Goal: Information Seeking & Learning: Learn about a topic

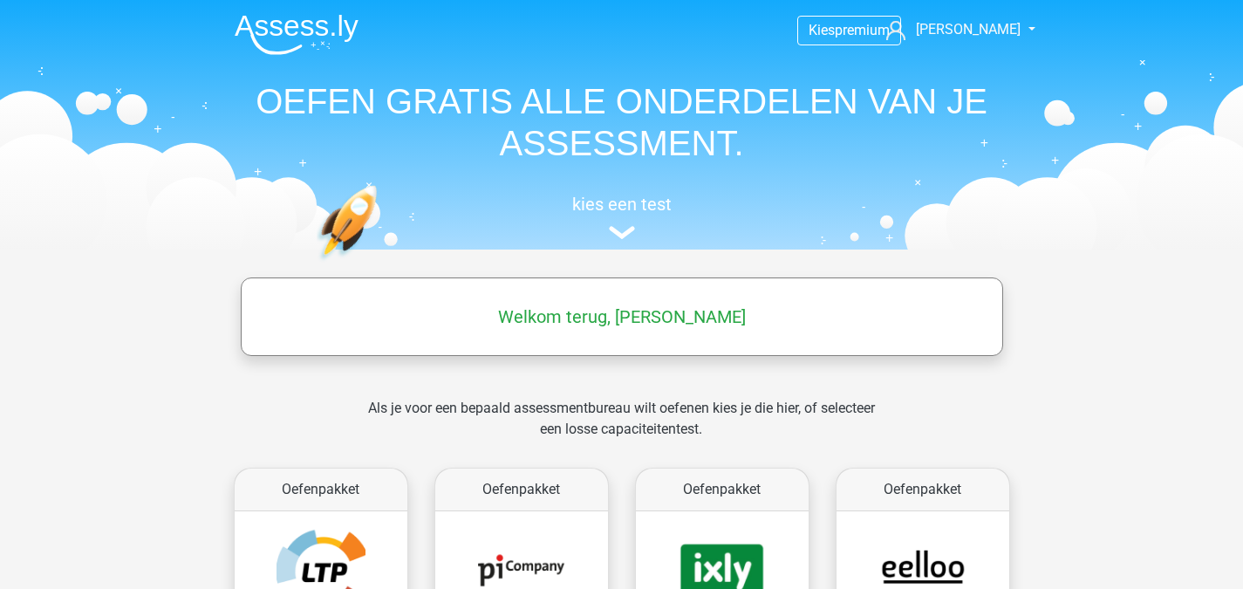
click at [665, 124] on h1 "OEFEN GRATIS ALLE ONDERDELEN VAN JE ASSESSMENT." at bounding box center [622, 122] width 803 height 84
click at [618, 234] on img at bounding box center [622, 232] width 26 height 13
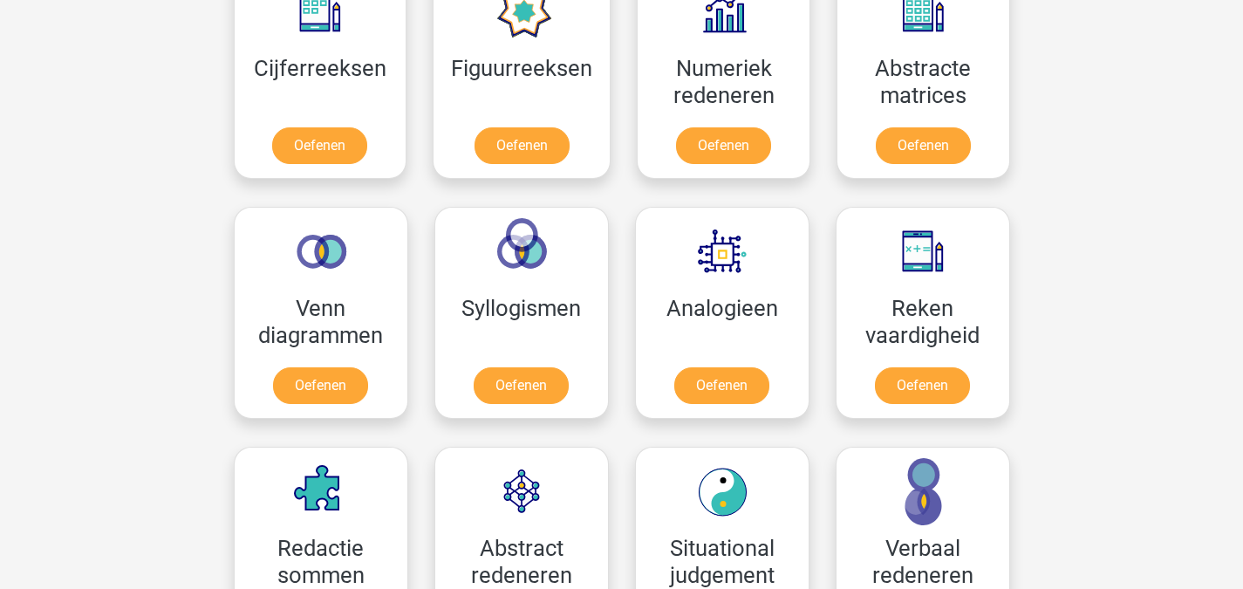
scroll to position [885, 0]
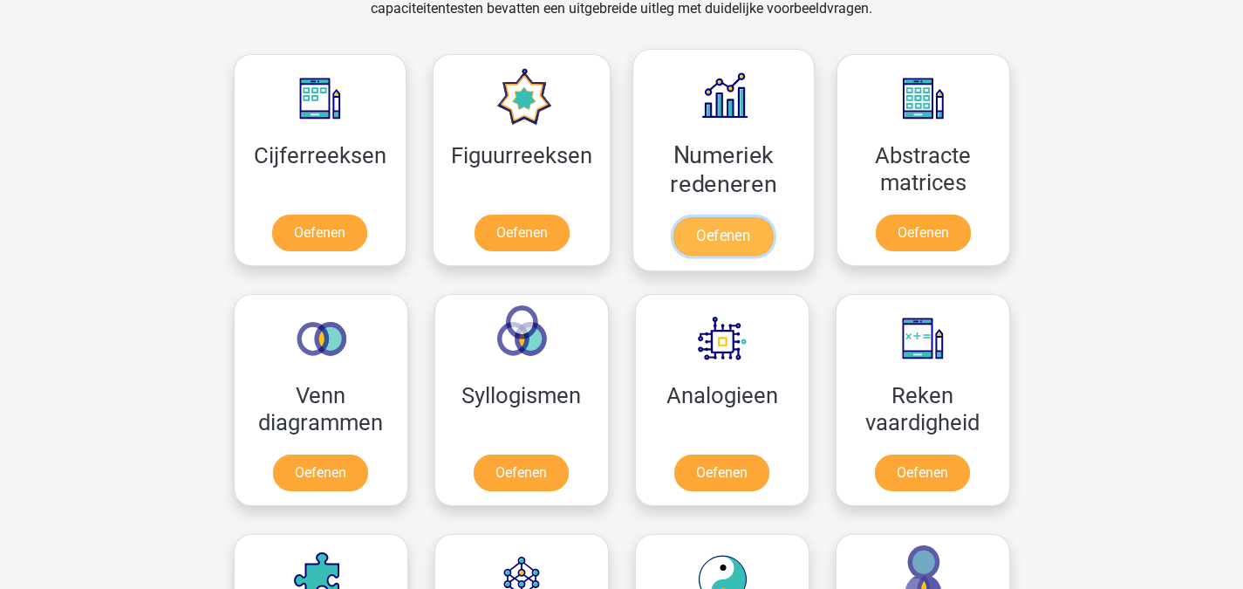
click at [732, 231] on link "Oefenen" at bounding box center [722, 236] width 99 height 38
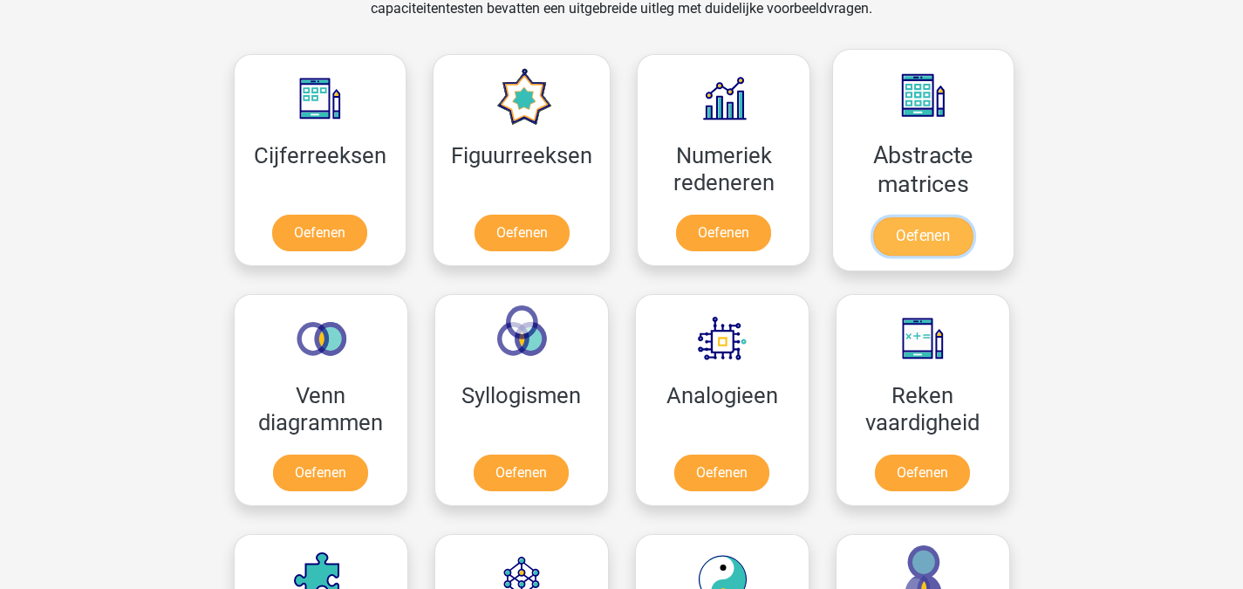
click at [939, 229] on link "Oefenen" at bounding box center [922, 236] width 99 height 38
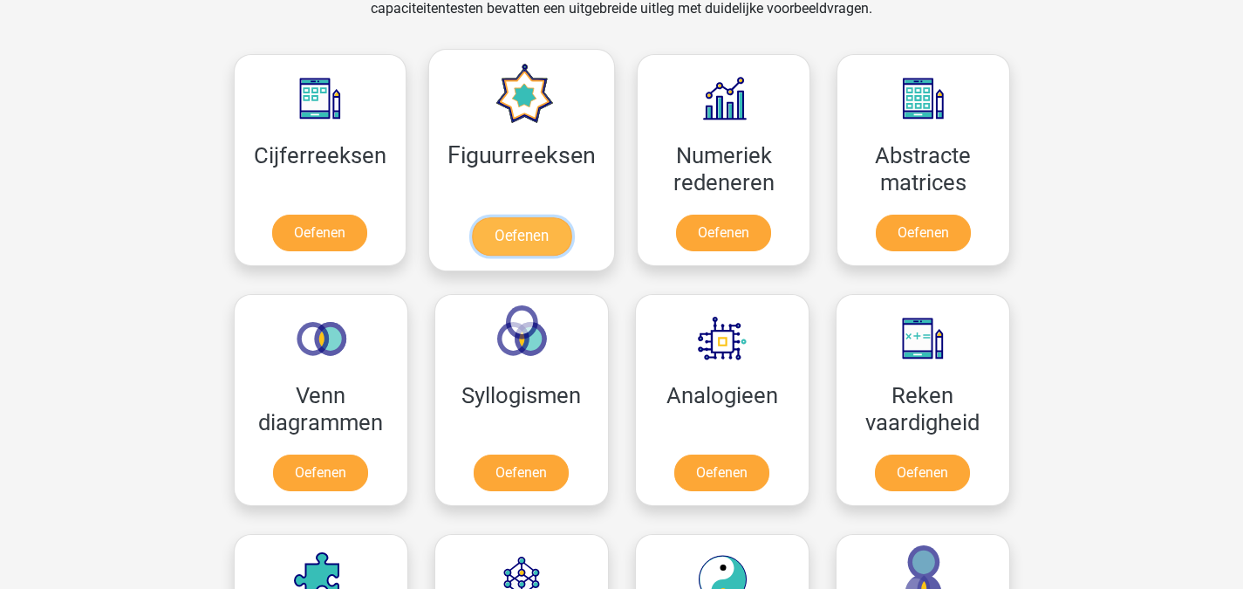
click at [522, 236] on link "Oefenen" at bounding box center [521, 236] width 99 height 38
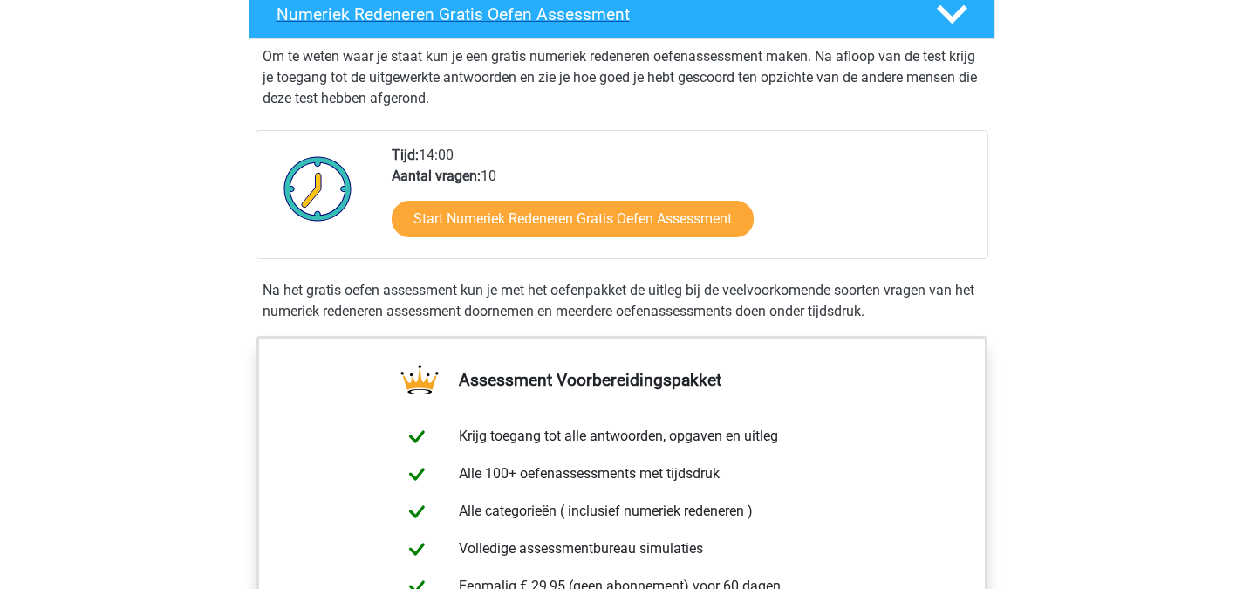
scroll to position [436, 0]
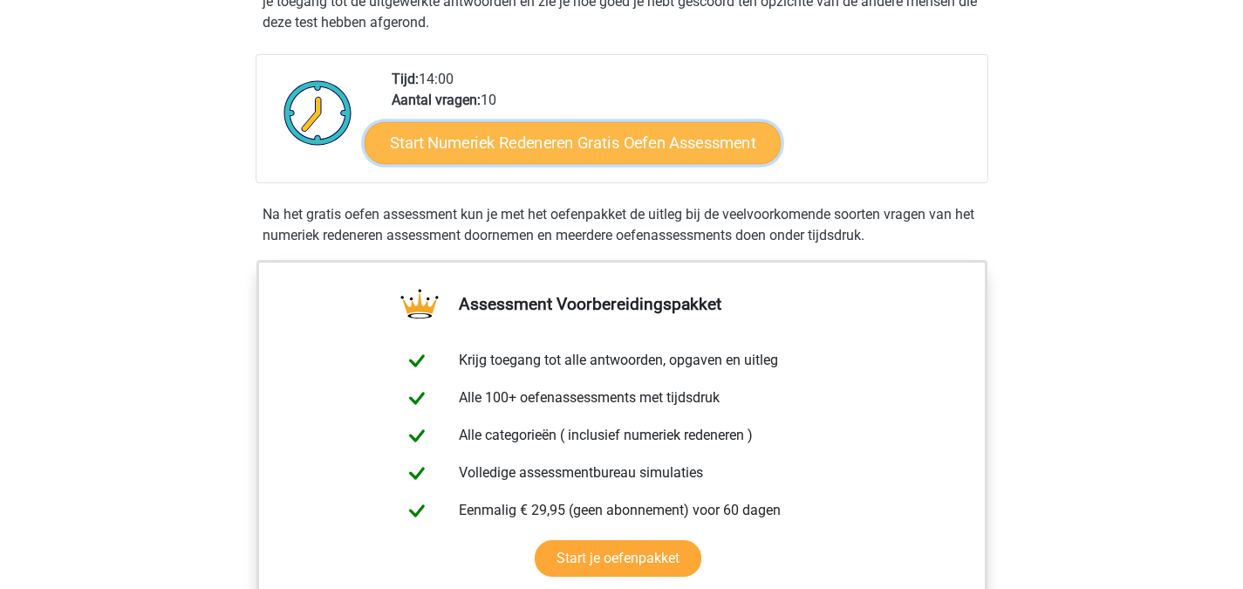
click at [669, 140] on link "Start Numeriek Redeneren Gratis Oefen Assessment" at bounding box center [573, 142] width 416 height 42
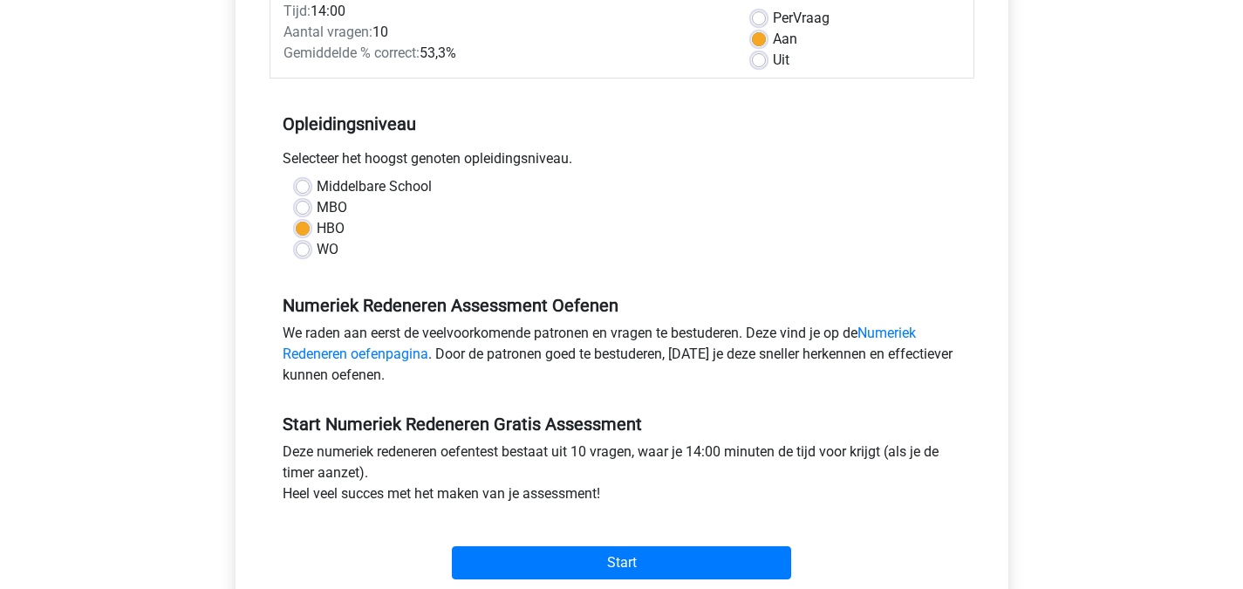
scroll to position [349, 0]
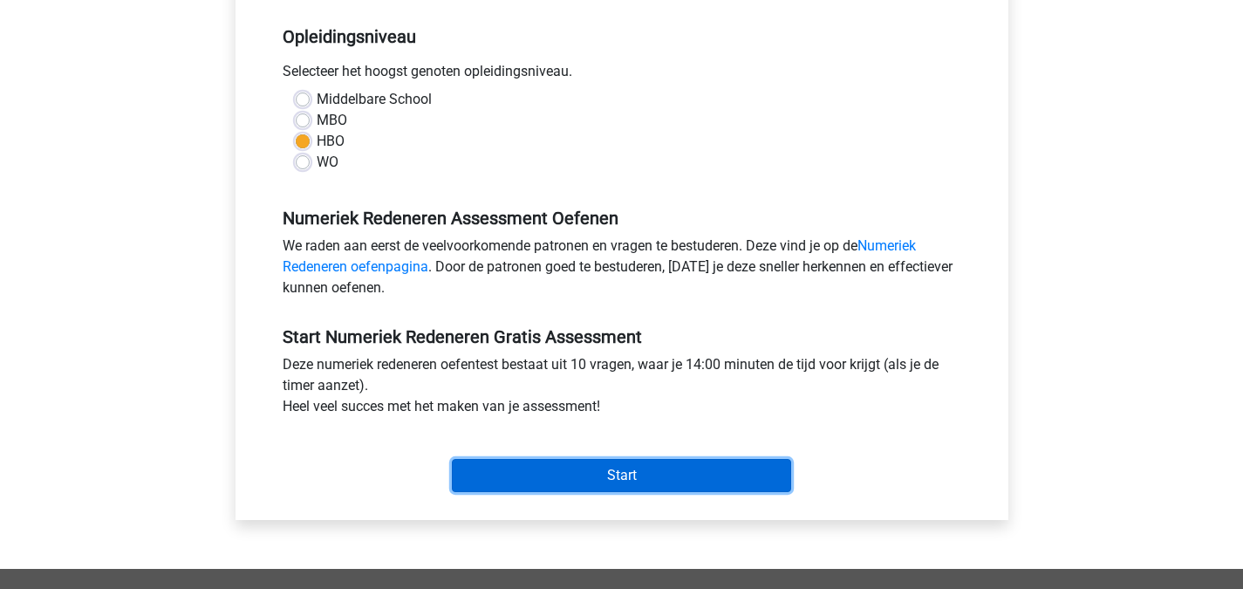
click at [637, 470] on input "Start" at bounding box center [621, 475] width 339 height 33
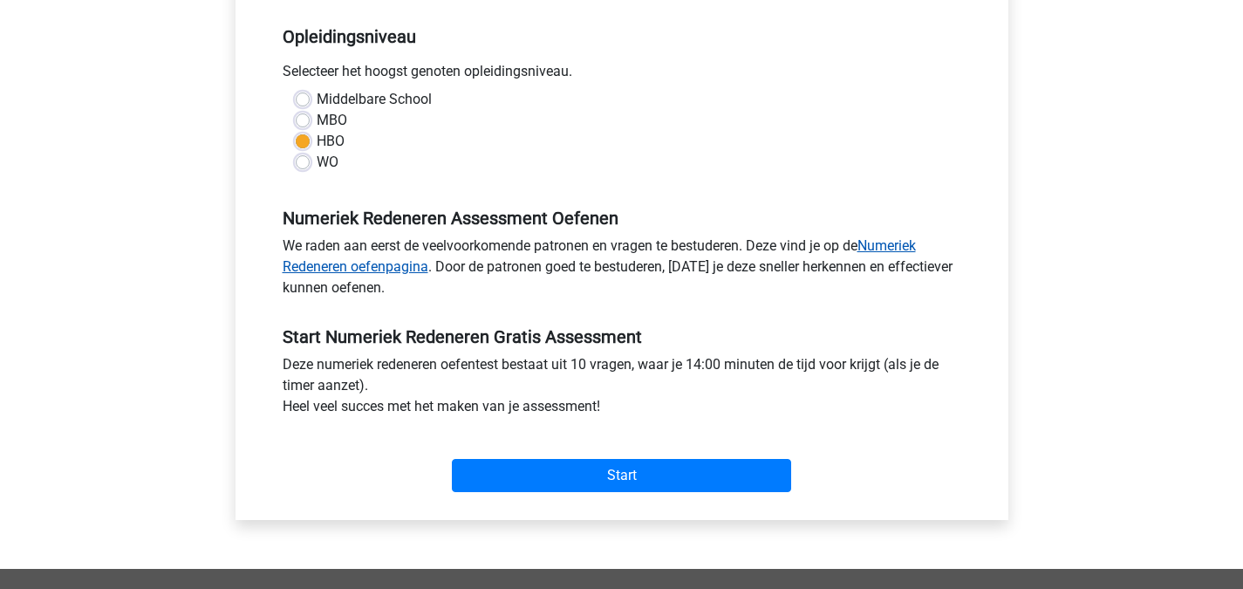
click at [905, 243] on link "Numeriek Redeneren oefenpagina" at bounding box center [599, 256] width 633 height 38
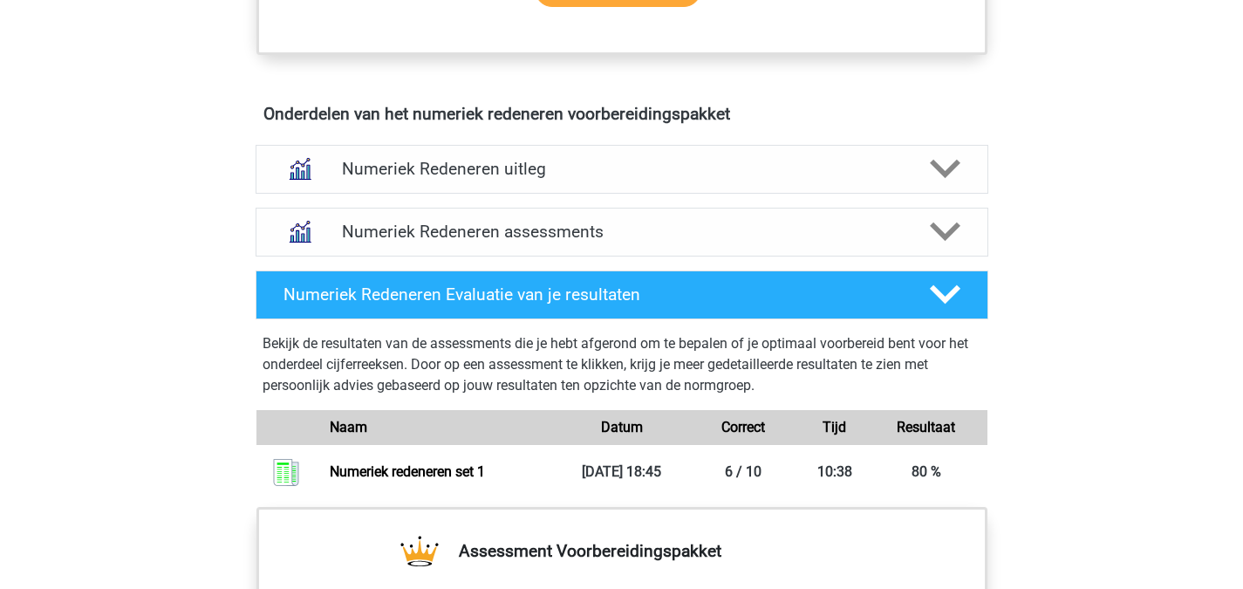
scroll to position [919, 0]
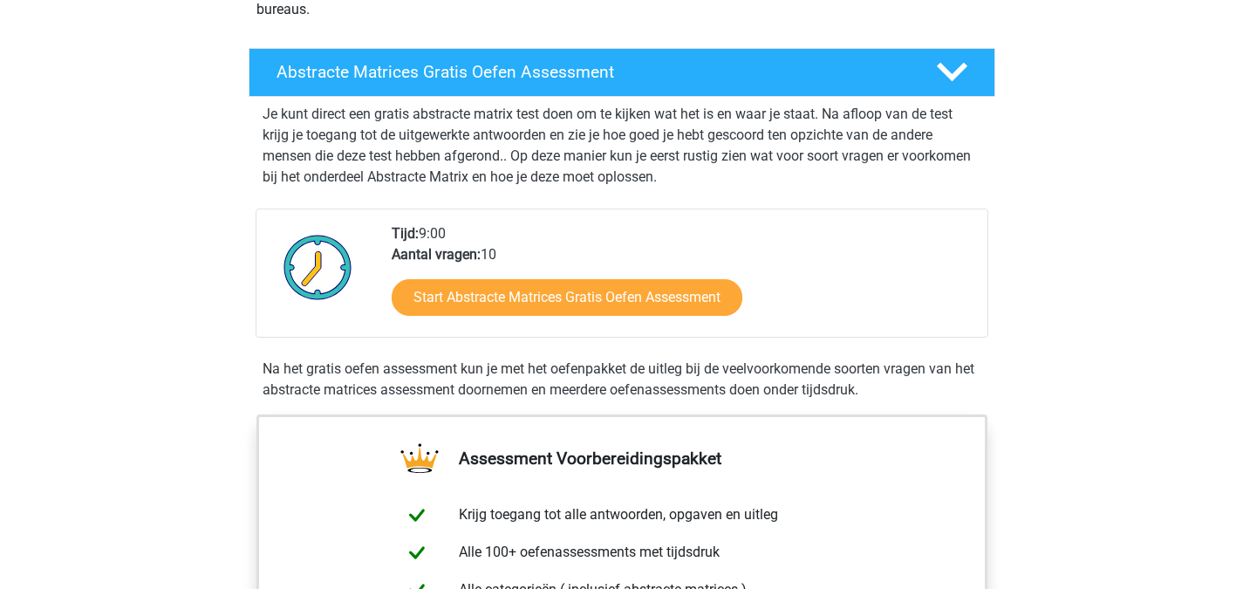
scroll to position [262, 0]
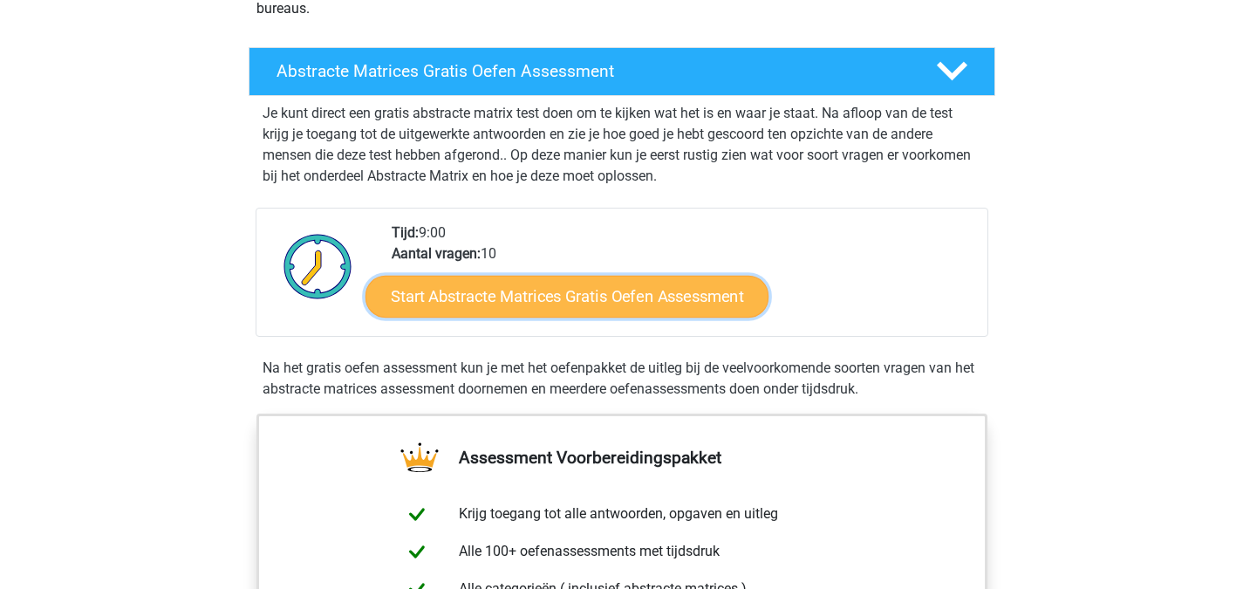
click at [559, 293] on link "Start Abstracte Matrices Gratis Oefen Assessment" at bounding box center [566, 296] width 403 height 42
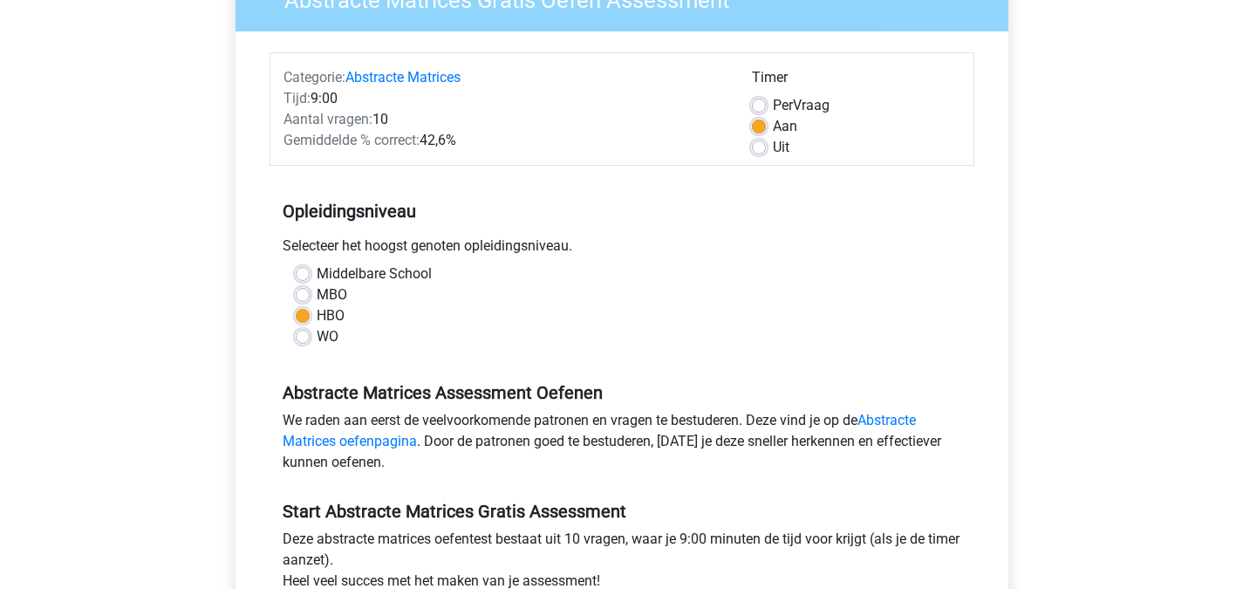
scroll to position [262, 0]
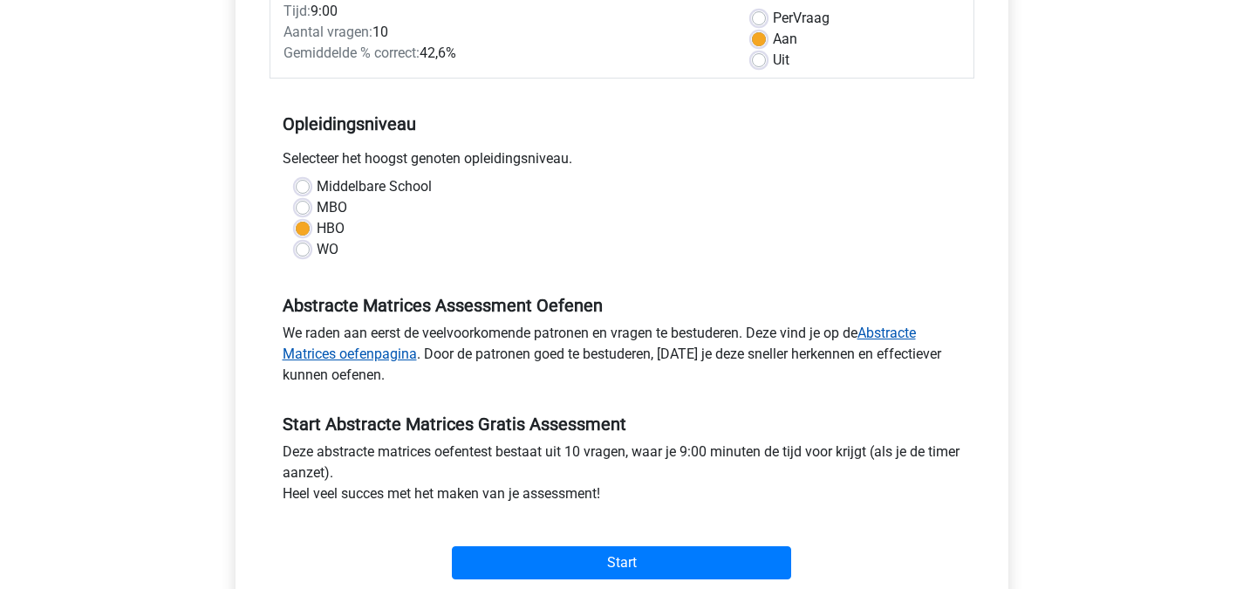
click at [894, 331] on link "Abstracte Matrices oefenpagina" at bounding box center [599, 343] width 633 height 38
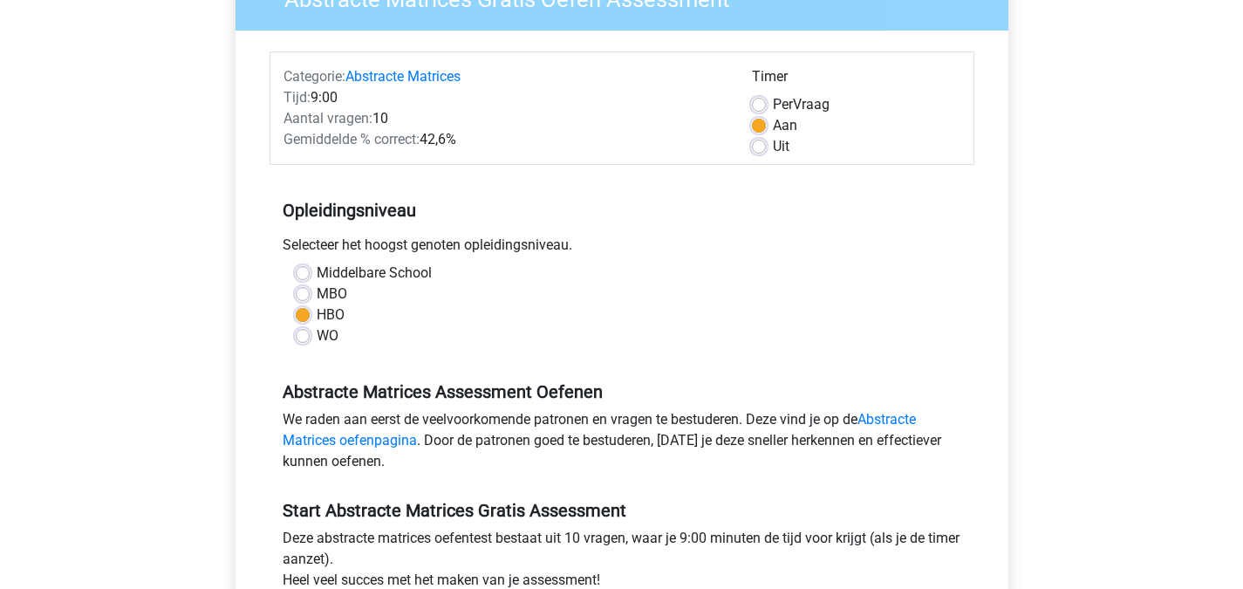
scroll to position [436, 0]
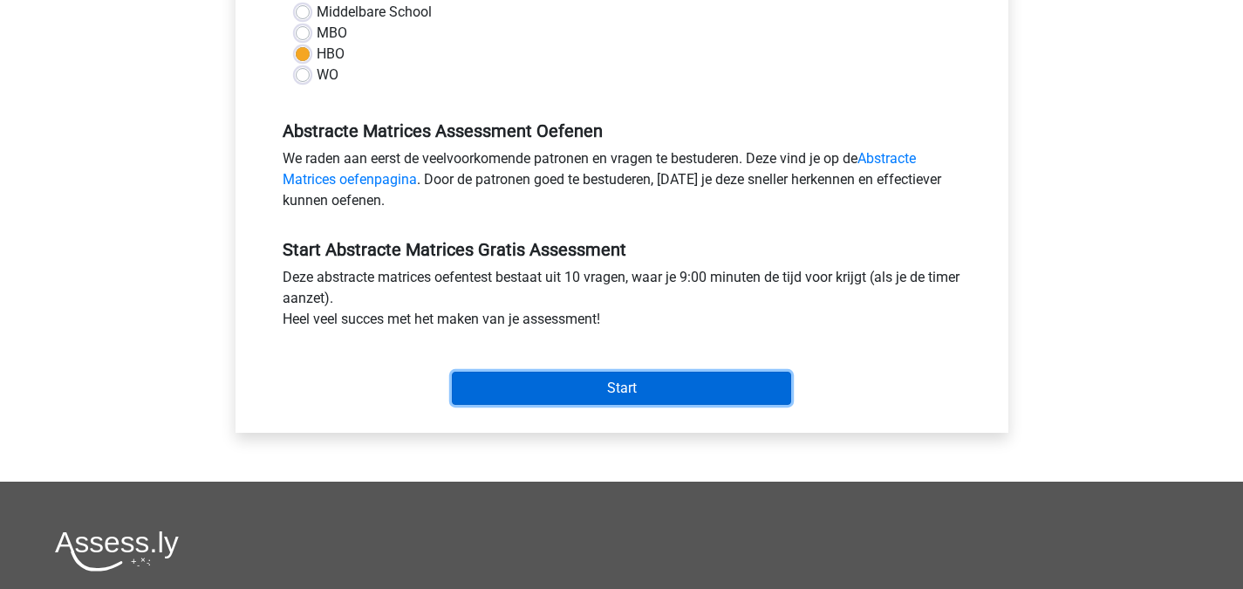
click at [680, 398] on input "Start" at bounding box center [621, 388] width 339 height 33
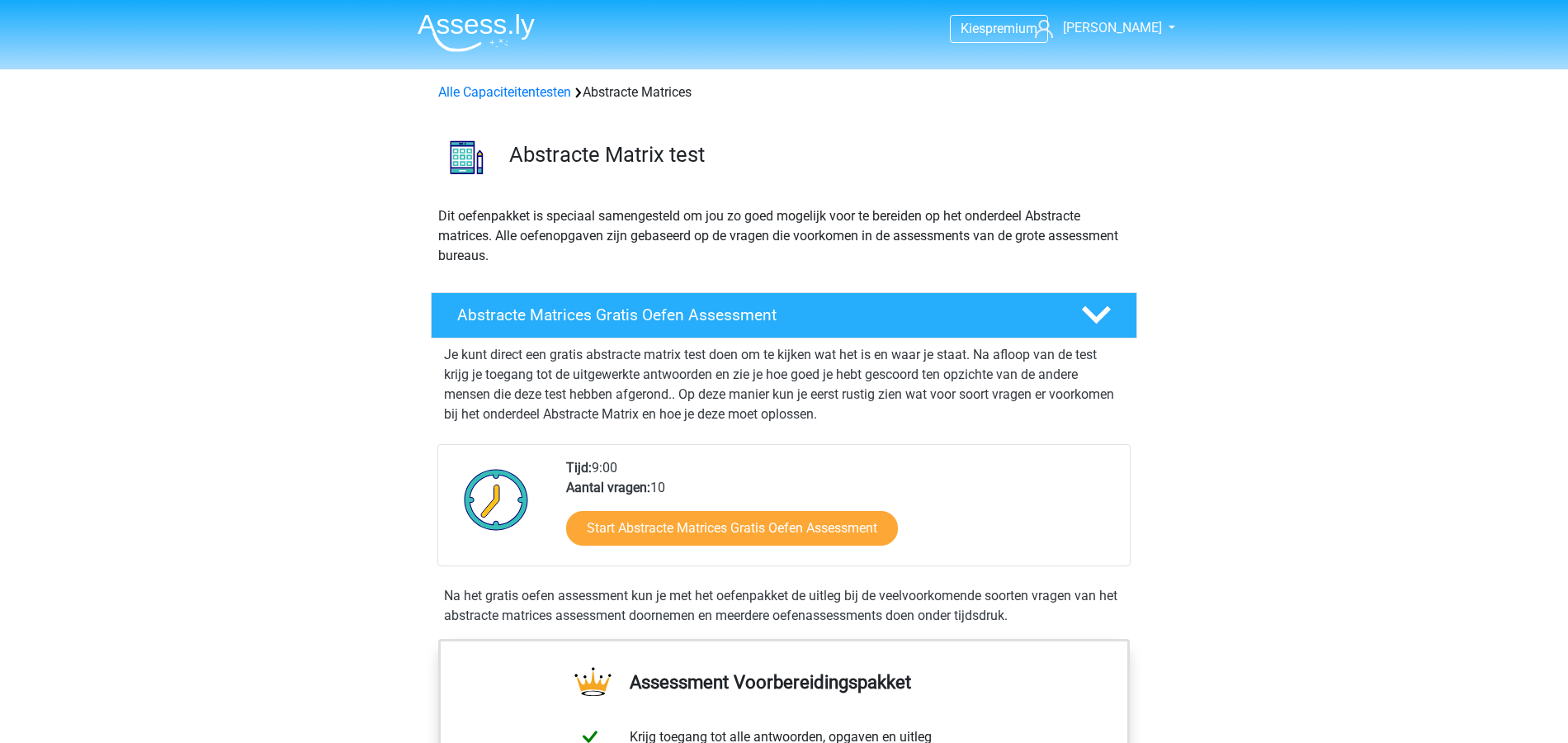
click at [537, 82] on div "Alle Capaciteitentesten Abstracte Matrices" at bounding box center [784, 92] width 705 height 20
click at [540, 91] on link "Alle Capaciteitentesten" at bounding box center [504, 92] width 132 height 16
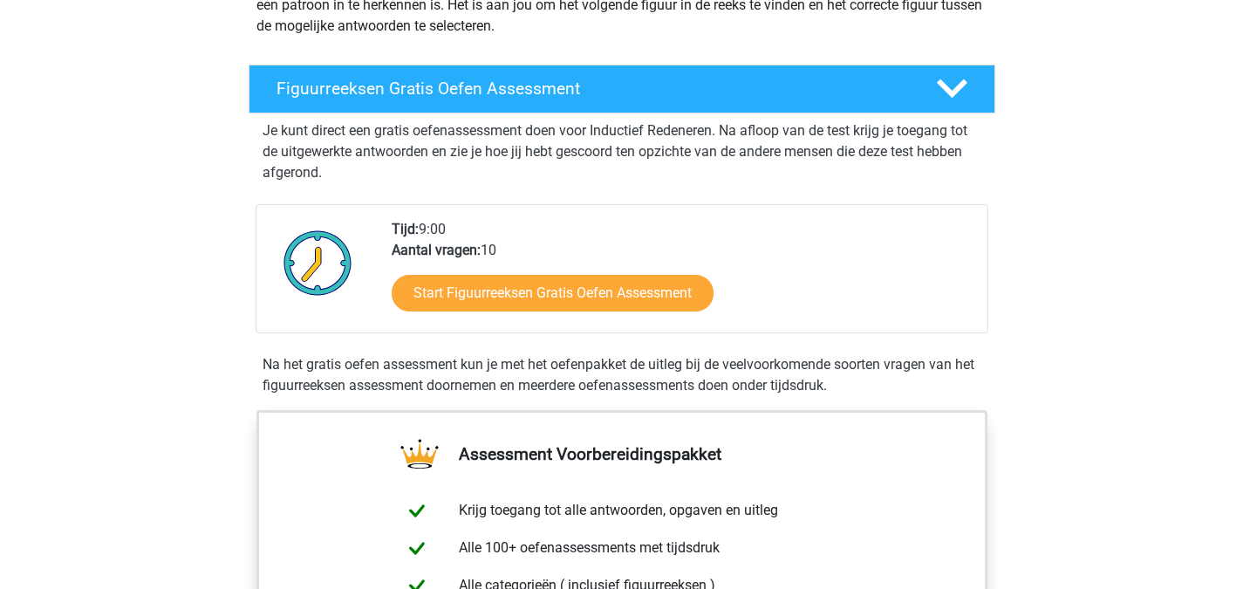
scroll to position [262, 0]
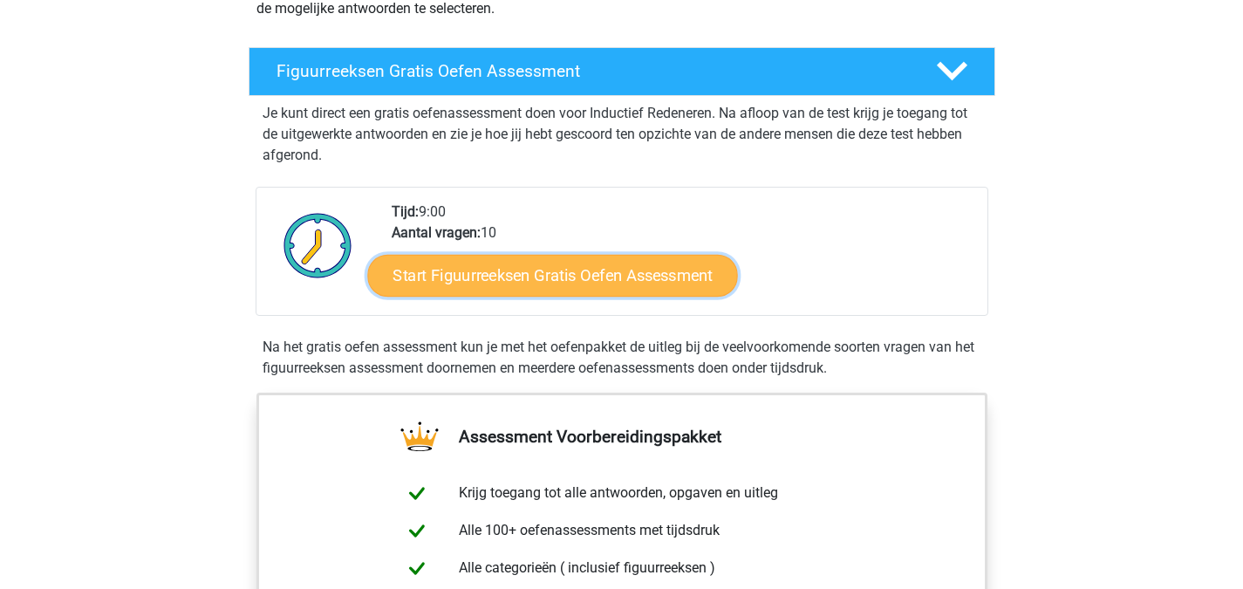
click at [511, 262] on link "Start Figuurreeksen Gratis Oefen Assessment" at bounding box center [552, 275] width 370 height 42
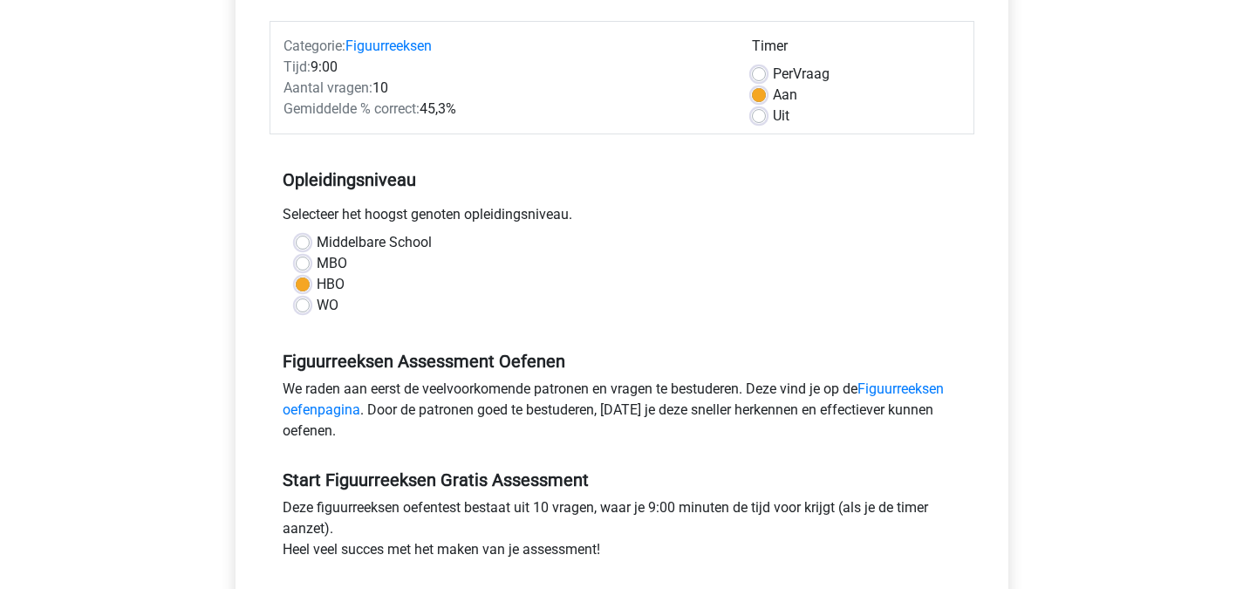
scroll to position [349, 0]
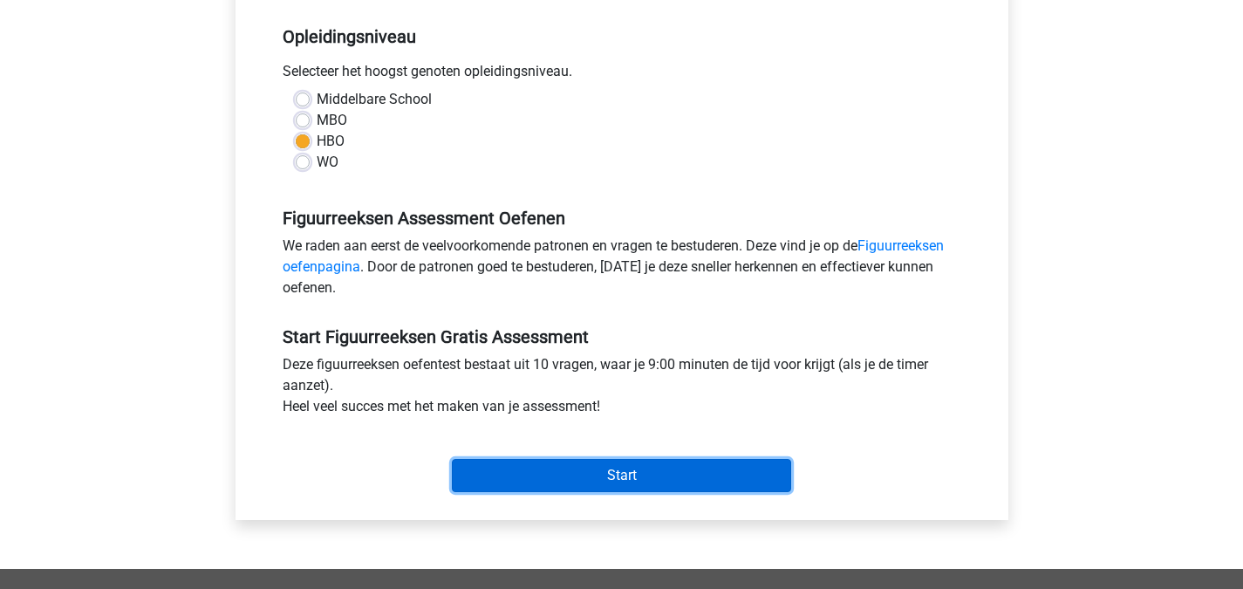
click at [667, 467] on input "Start" at bounding box center [621, 475] width 339 height 33
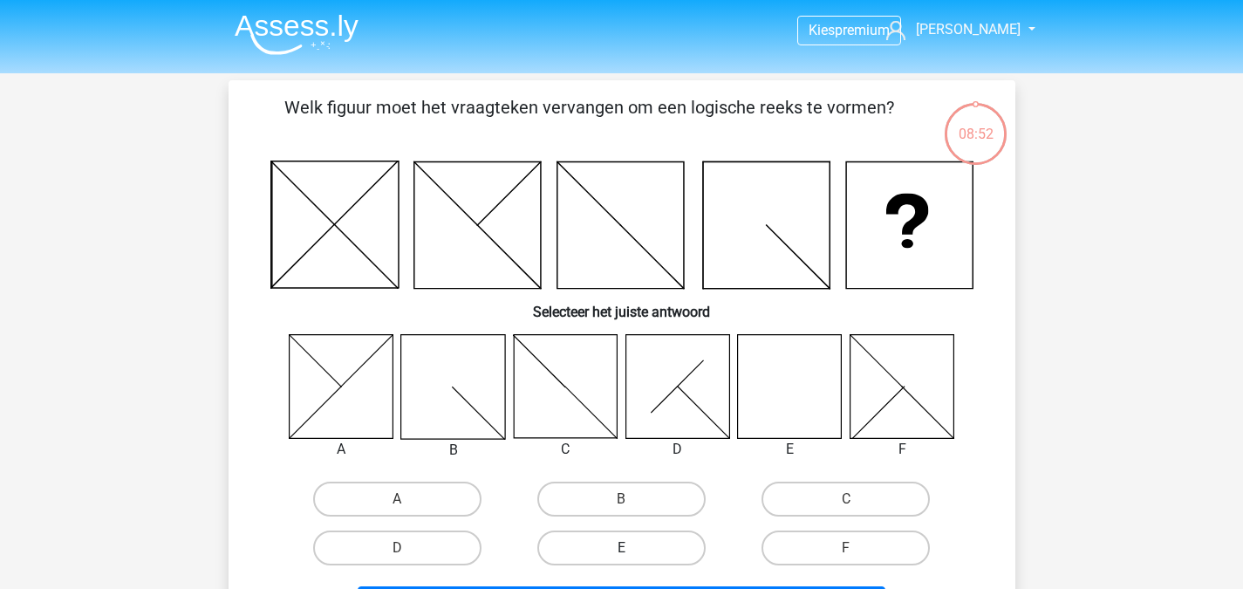
click at [614, 551] on label "E" at bounding box center [621, 547] width 168 height 35
click at [621, 551] on input "E" at bounding box center [626, 553] width 11 height 11
radio input "true"
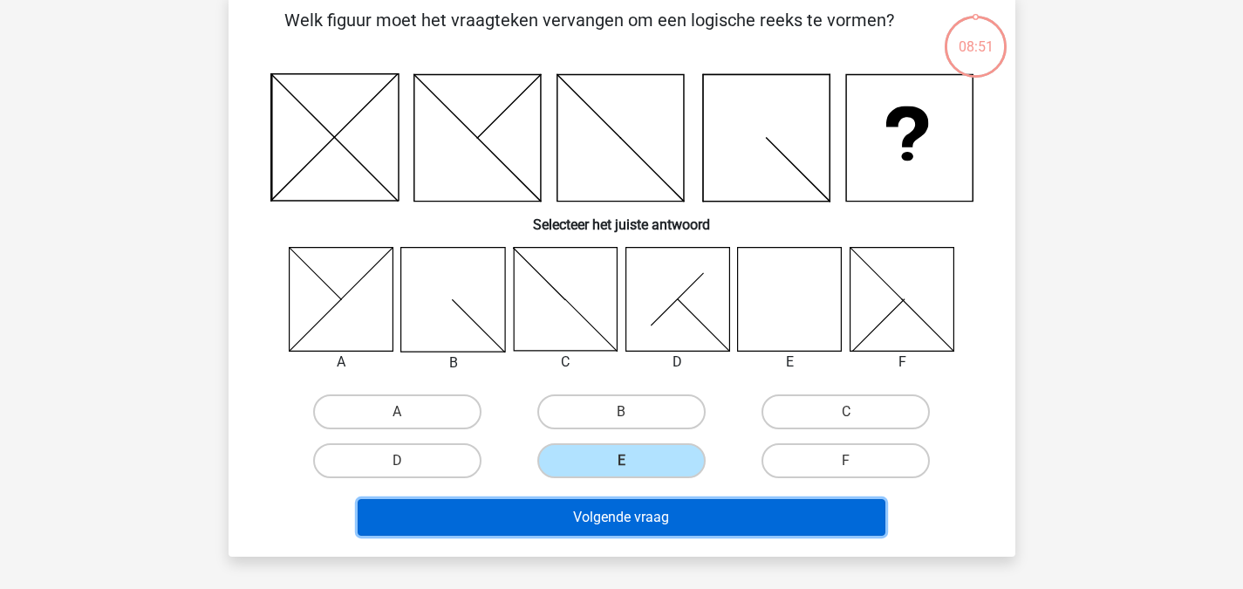
click at [742, 509] on button "Volgende vraag" at bounding box center [622, 517] width 528 height 37
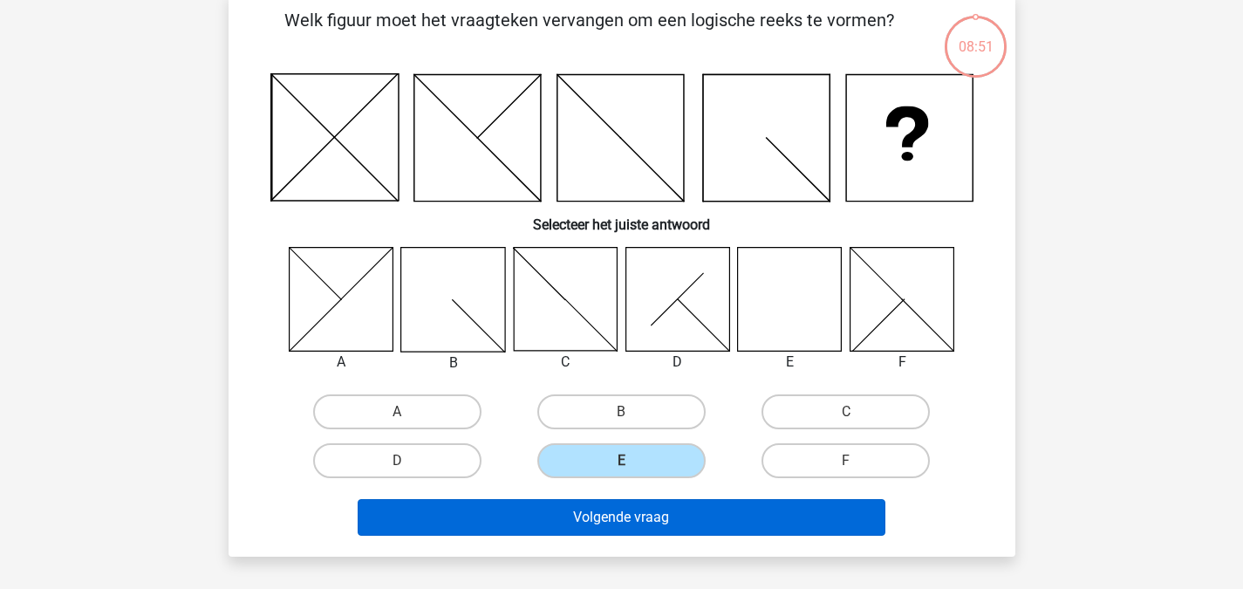
scroll to position [80, 0]
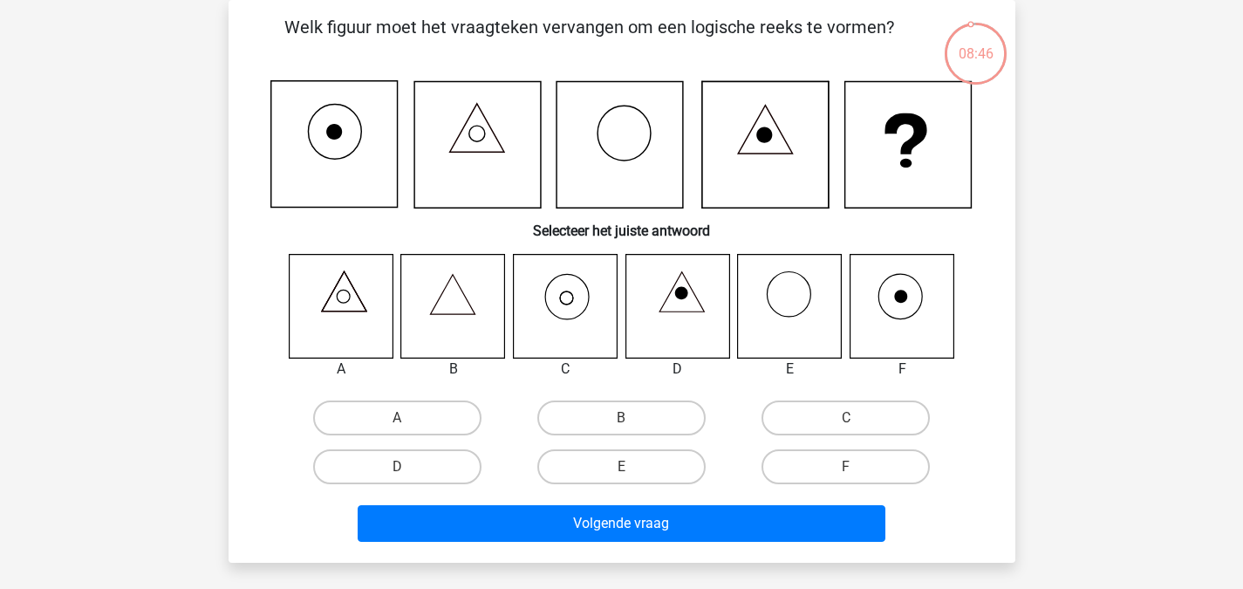
drag, startPoint x: 1200, startPoint y: 230, endPoint x: 1170, endPoint y: 195, distance: 47.0
click at [1189, 236] on div "Kies premium Valerie valerie_permentier@hotmail.com" at bounding box center [621, 492] width 1243 height 1145
drag, startPoint x: 951, startPoint y: 328, endPoint x: 994, endPoint y: 318, distance: 44.0
click at [953, 326] on icon at bounding box center [902, 306] width 104 height 104
click at [830, 423] on label "C" at bounding box center [846, 417] width 168 height 35
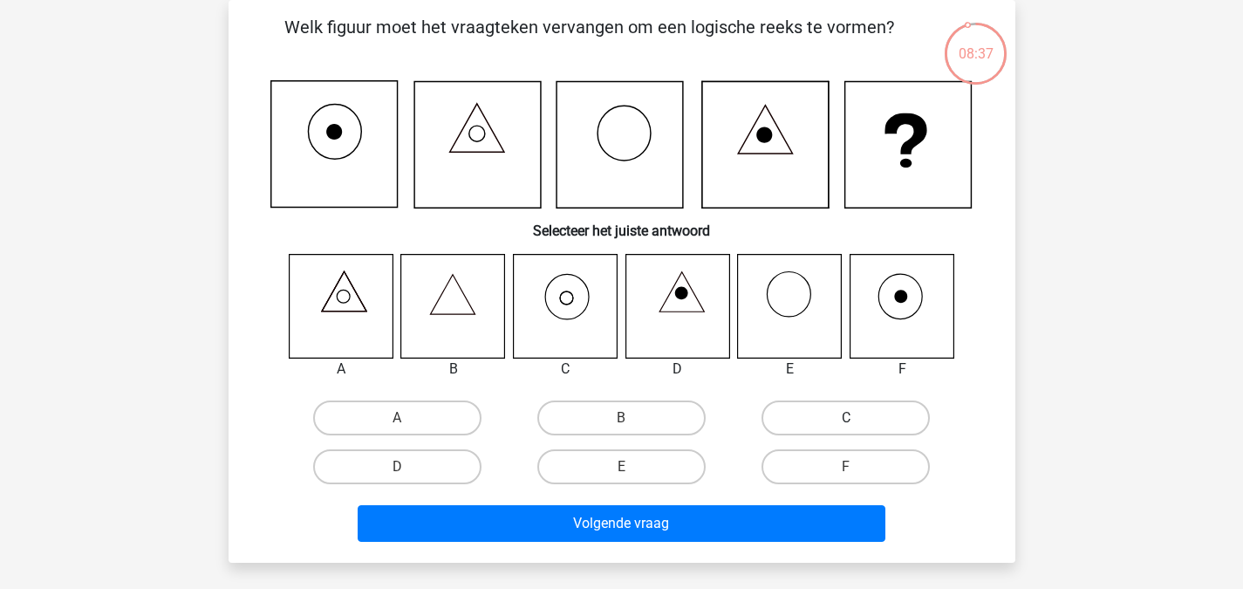
click at [846, 423] on input "C" at bounding box center [851, 423] width 11 height 11
radio input "true"
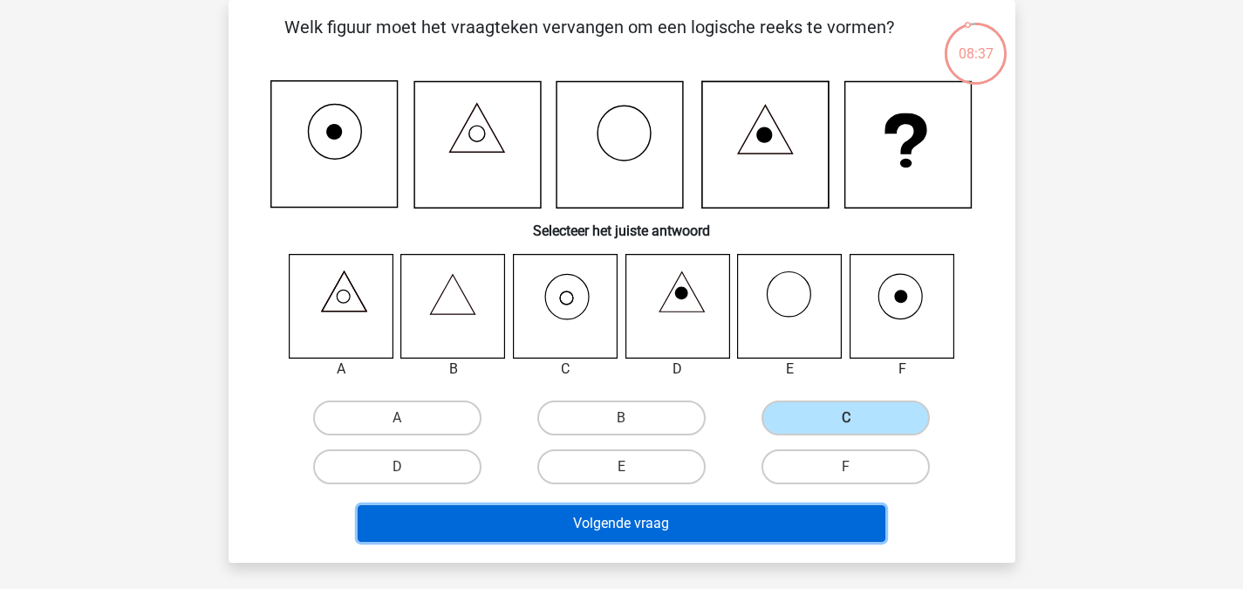
click at [694, 518] on button "Volgende vraag" at bounding box center [622, 523] width 528 height 37
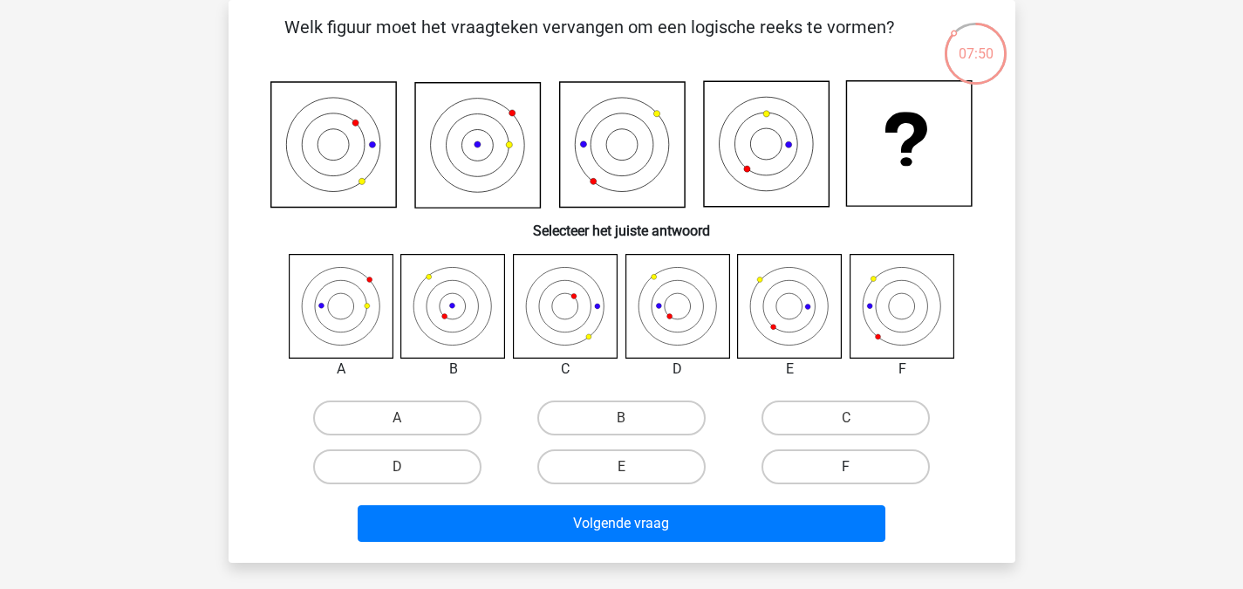
click at [830, 463] on label "F" at bounding box center [846, 466] width 168 height 35
click at [846, 467] on input "F" at bounding box center [851, 472] width 11 height 11
radio input "true"
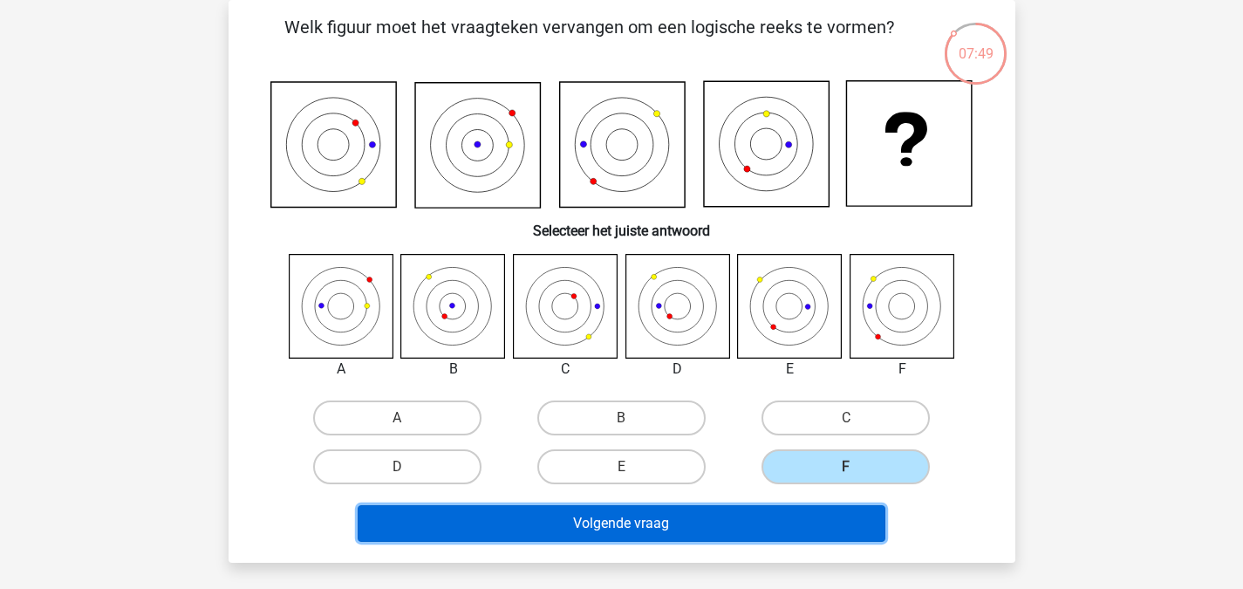
click at [757, 510] on button "Volgende vraag" at bounding box center [622, 523] width 528 height 37
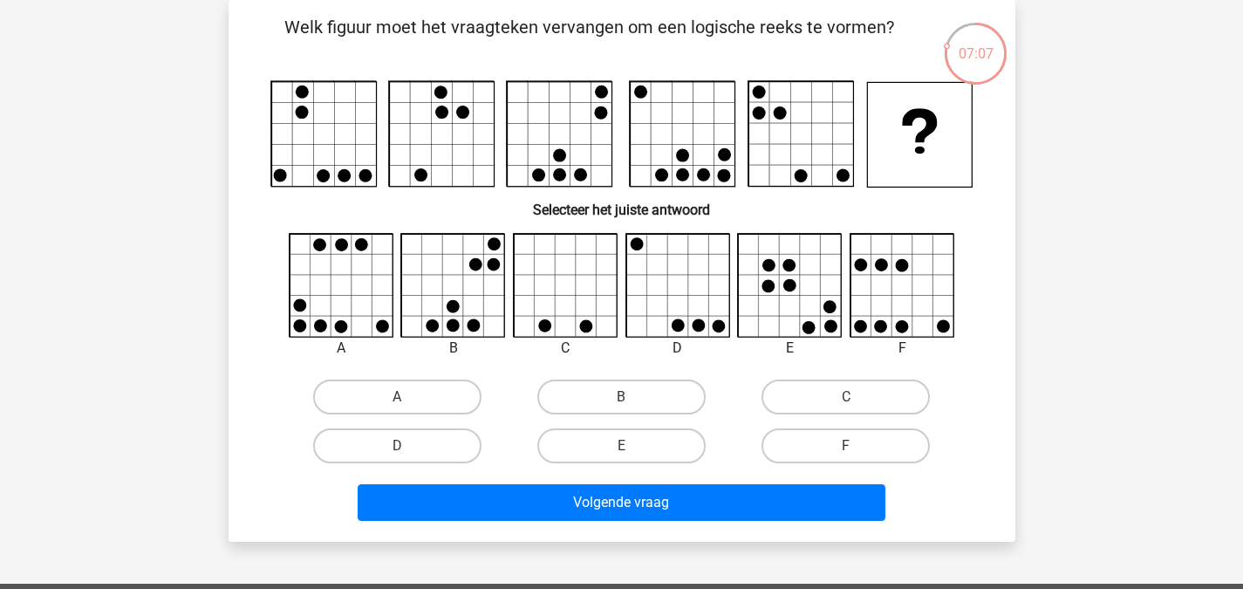
click at [731, 479] on div "Volgende vraag" at bounding box center [621, 499] width 731 height 58
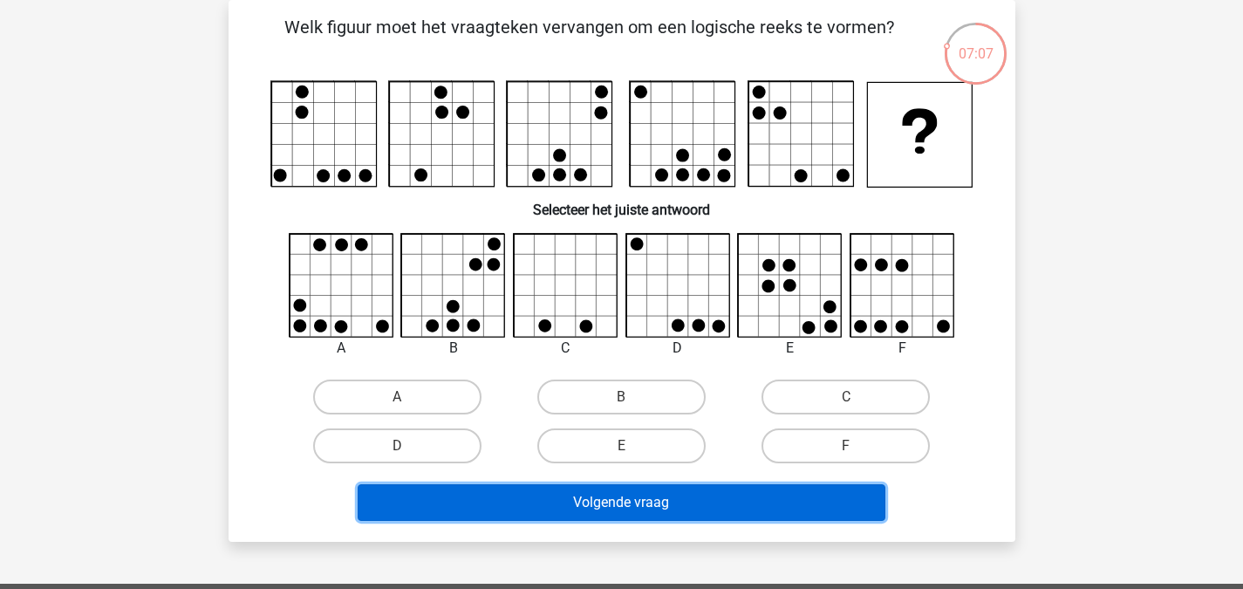
click at [737, 503] on button "Volgende vraag" at bounding box center [622, 502] width 528 height 37
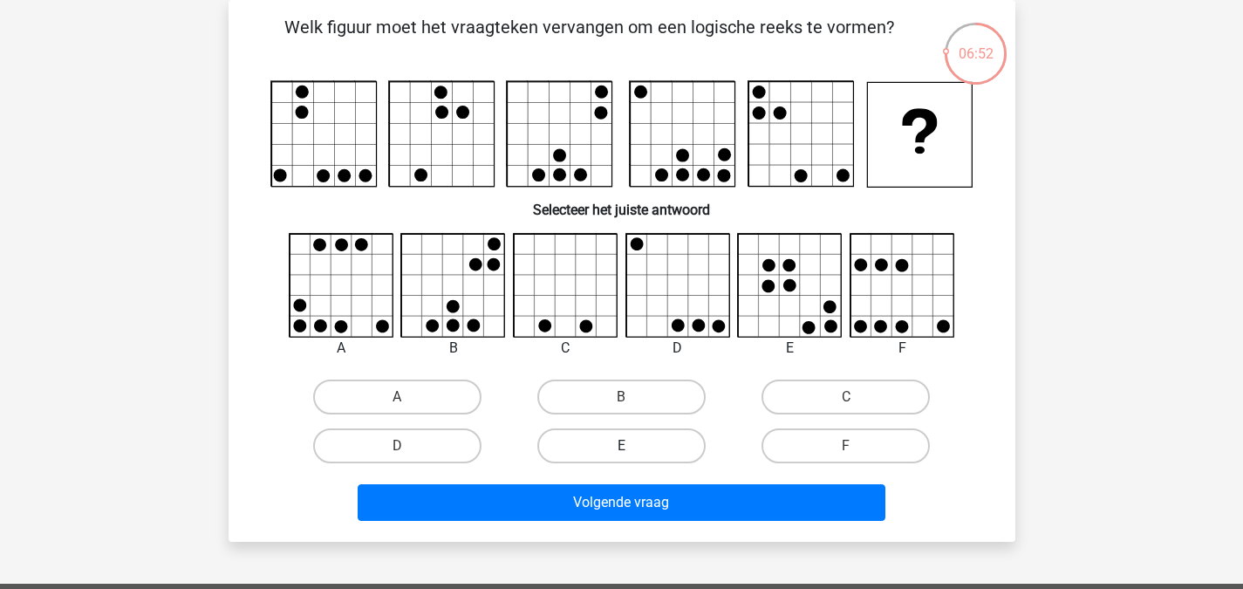
drag, startPoint x: 627, startPoint y: 426, endPoint x: 637, endPoint y: 434, distance: 13.0
click at [627, 427] on div "E" at bounding box center [621, 445] width 224 height 49
click at [659, 459] on label "E" at bounding box center [621, 445] width 168 height 35
click at [632, 457] on input "E" at bounding box center [626, 451] width 11 height 11
radio input "true"
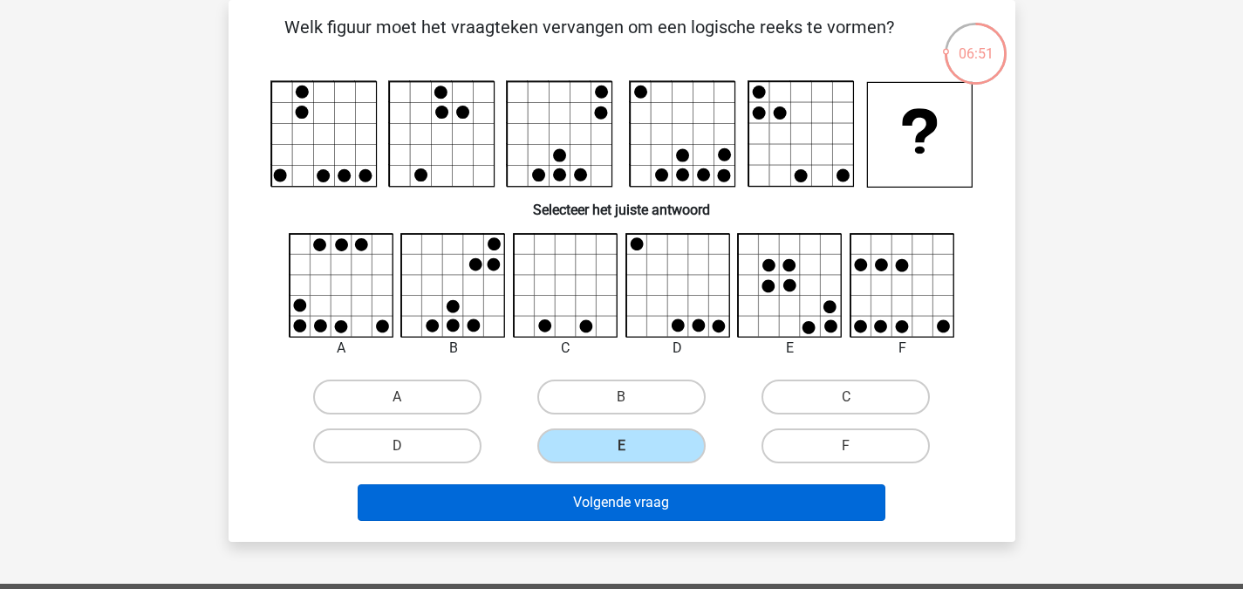
click at [643, 521] on div "Volgende vraag" at bounding box center [621, 506] width 673 height 44
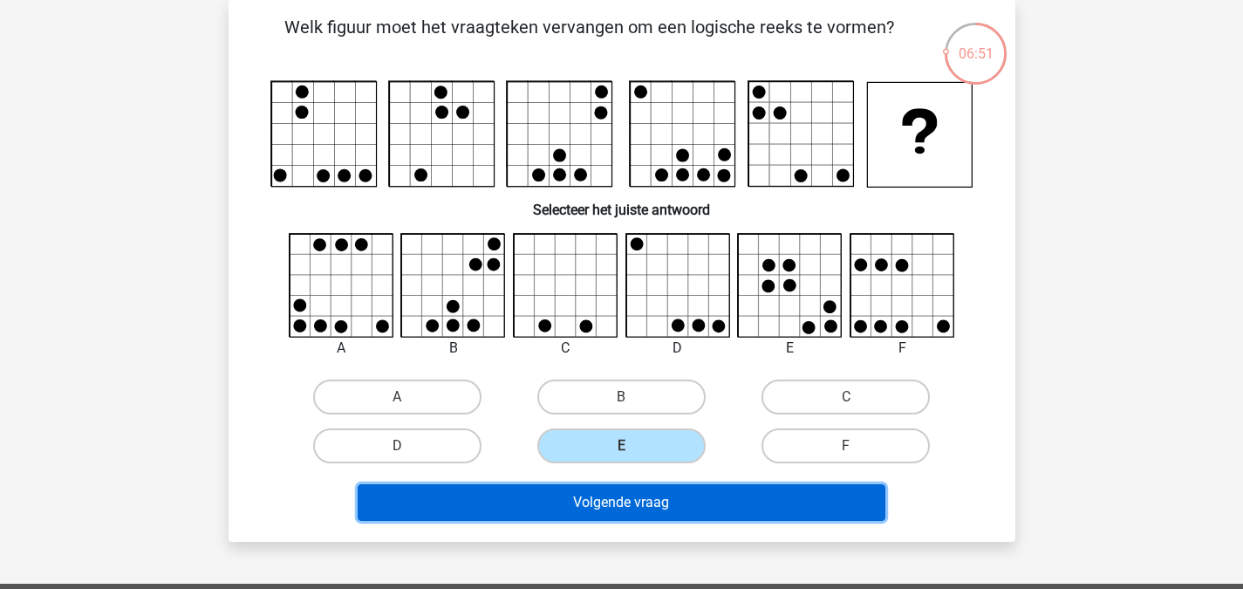
click at [645, 516] on button "Volgende vraag" at bounding box center [622, 502] width 528 height 37
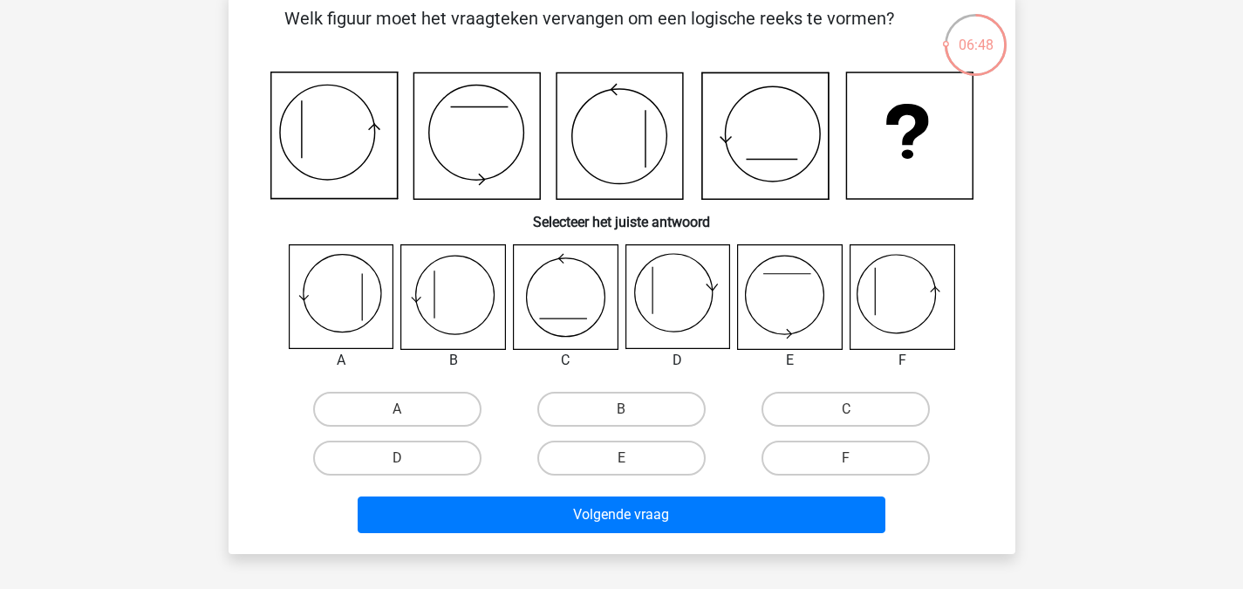
scroll to position [87, 0]
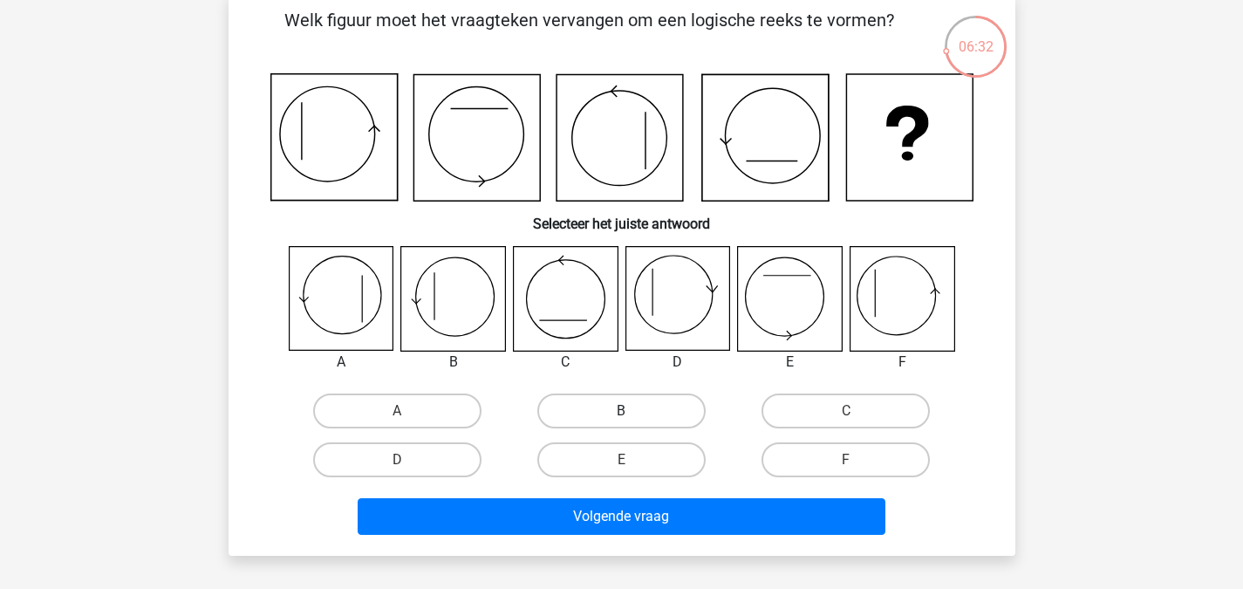
click at [623, 408] on label "B" at bounding box center [621, 410] width 168 height 35
click at [623, 411] on input "B" at bounding box center [626, 416] width 11 height 11
radio input "true"
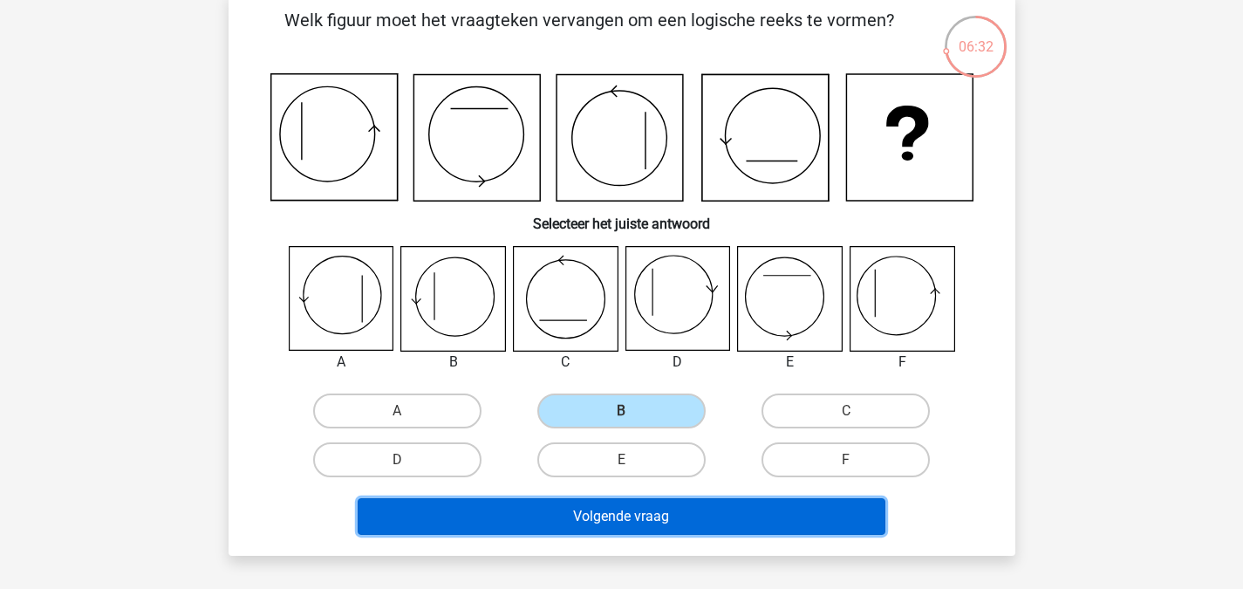
click at [659, 505] on button "Volgende vraag" at bounding box center [622, 516] width 528 height 37
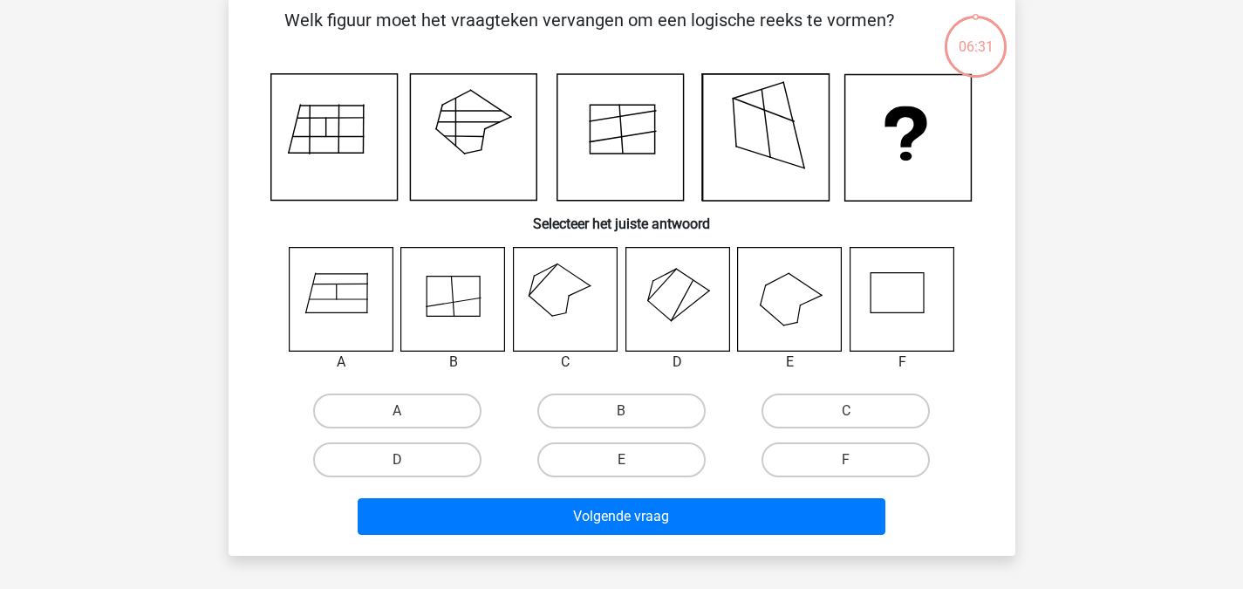
scroll to position [80, 0]
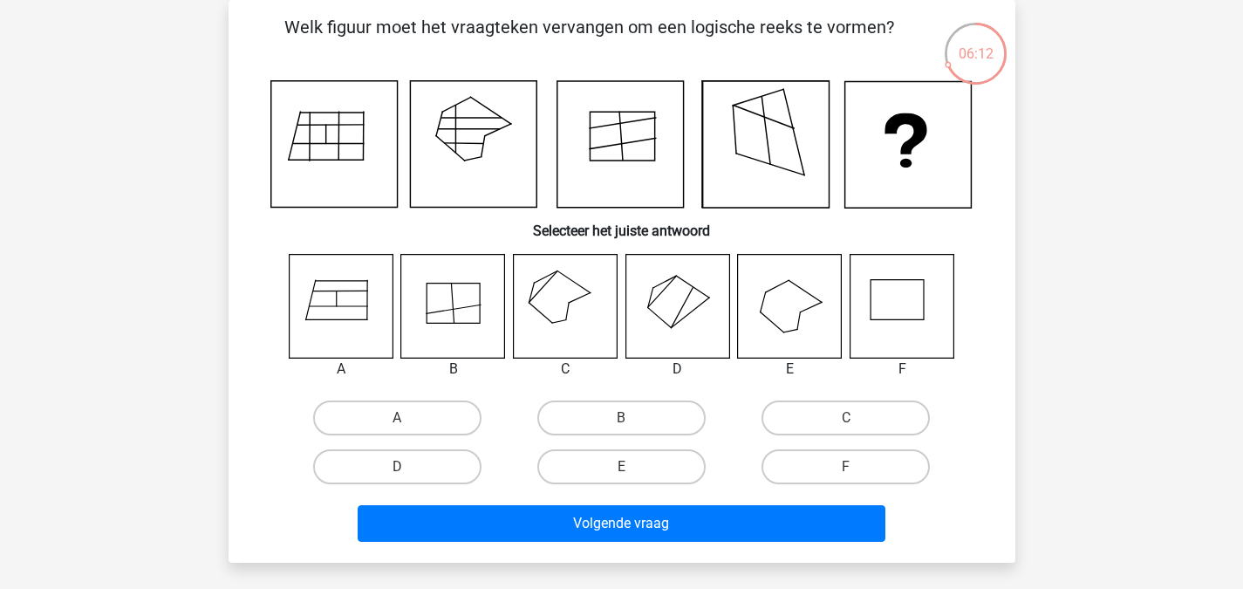
click at [850, 426] on input "C" at bounding box center [851, 423] width 11 height 11
radio input "true"
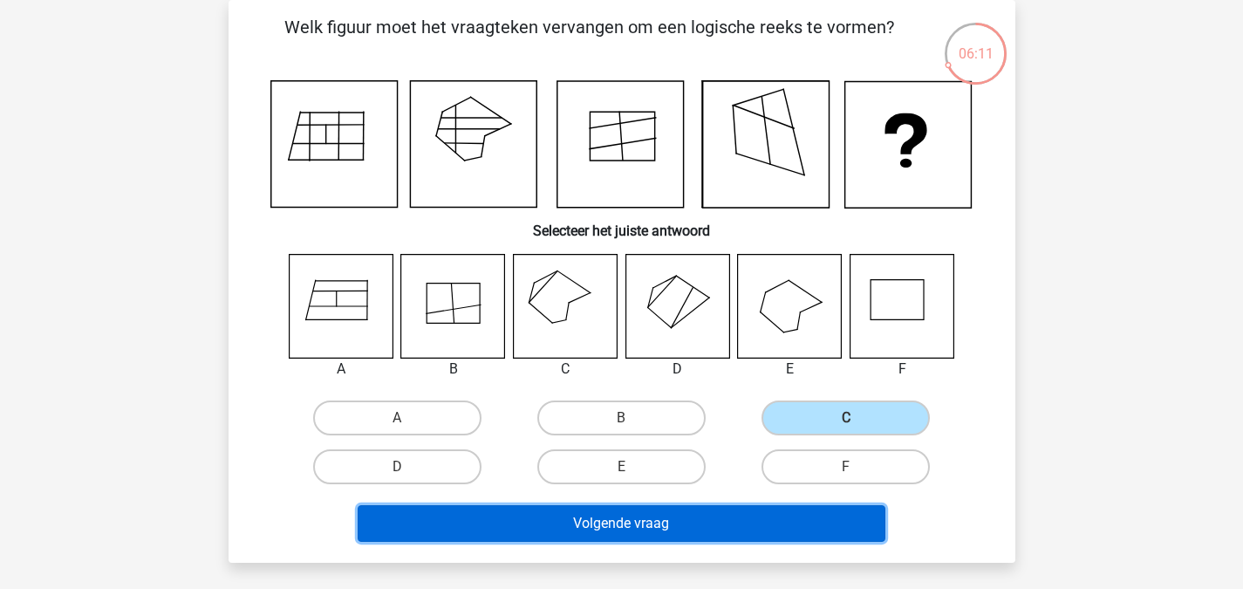
click at [730, 536] on button "Volgende vraag" at bounding box center [622, 523] width 528 height 37
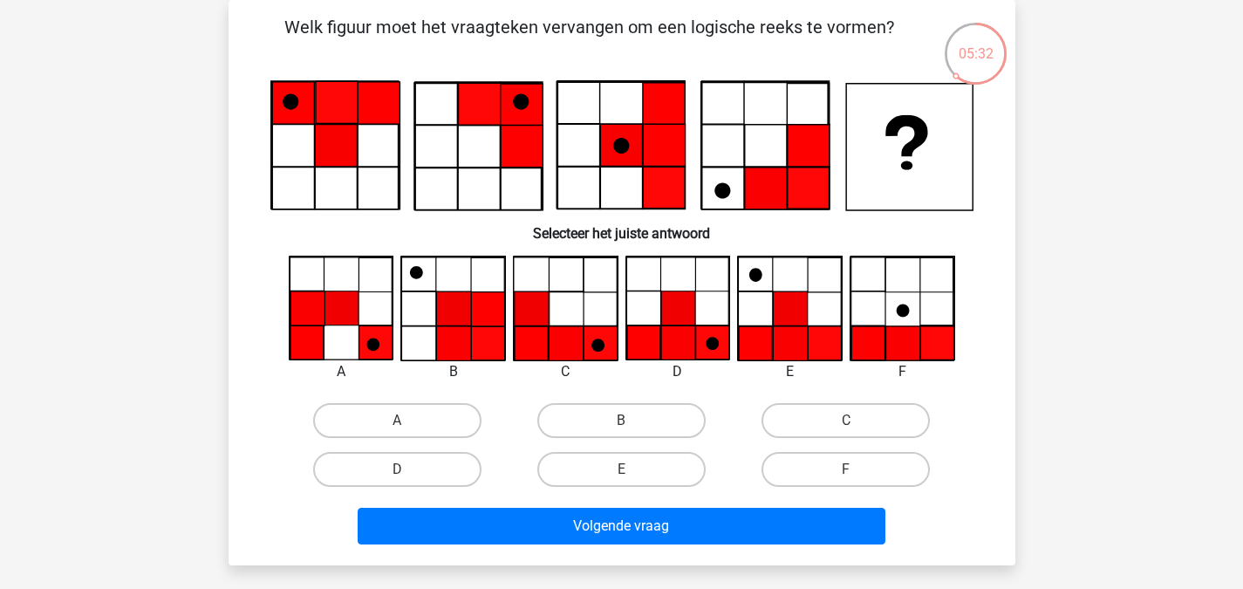
click at [627, 474] on input "E" at bounding box center [626, 474] width 11 height 11
radio input "true"
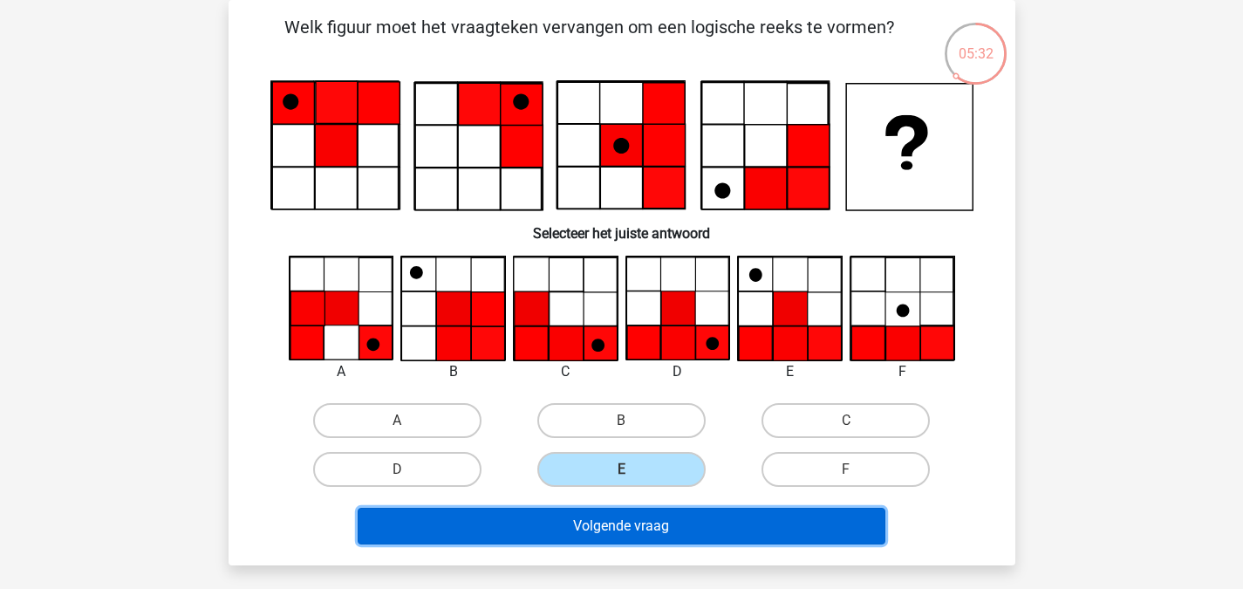
click at [658, 525] on button "Volgende vraag" at bounding box center [622, 526] width 528 height 37
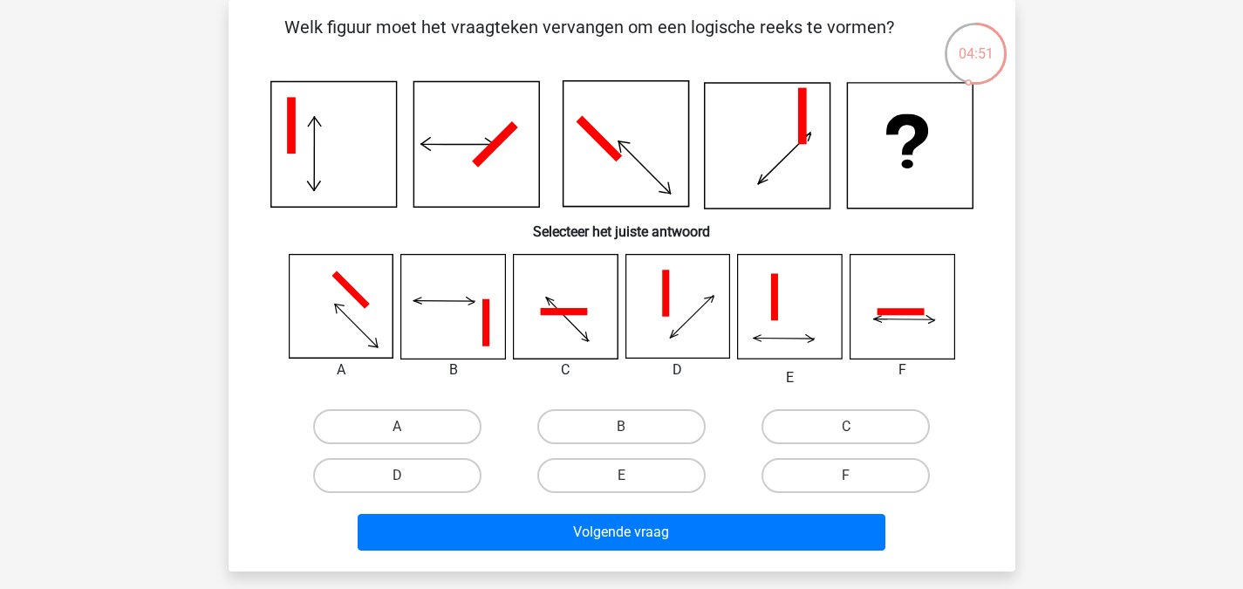
click at [400, 407] on div "A" at bounding box center [397, 426] width 224 height 49
click at [411, 426] on label "A" at bounding box center [397, 426] width 168 height 35
click at [408, 427] on input "A" at bounding box center [402, 432] width 11 height 11
radio input "true"
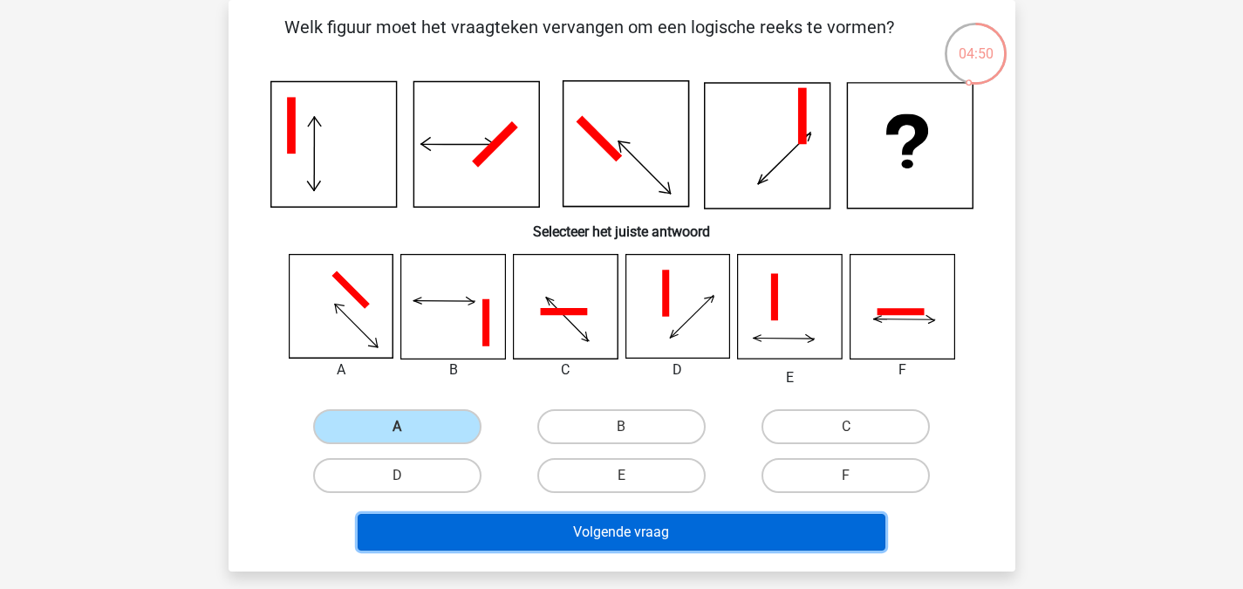
click at [660, 539] on button "Volgende vraag" at bounding box center [622, 532] width 528 height 37
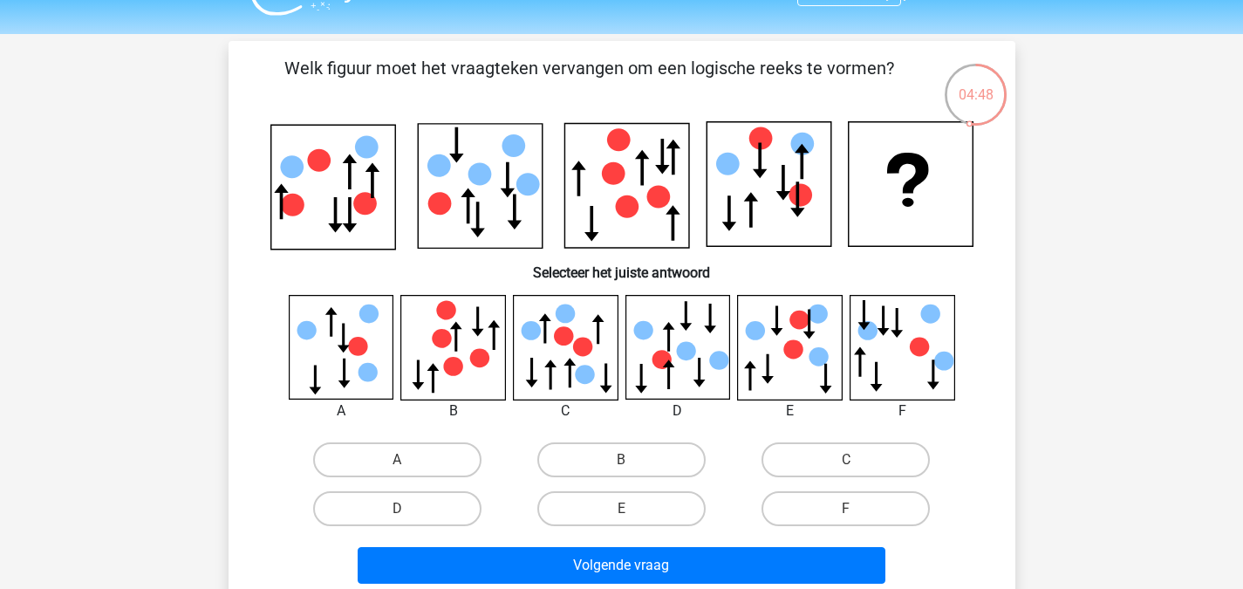
scroll to position [87, 0]
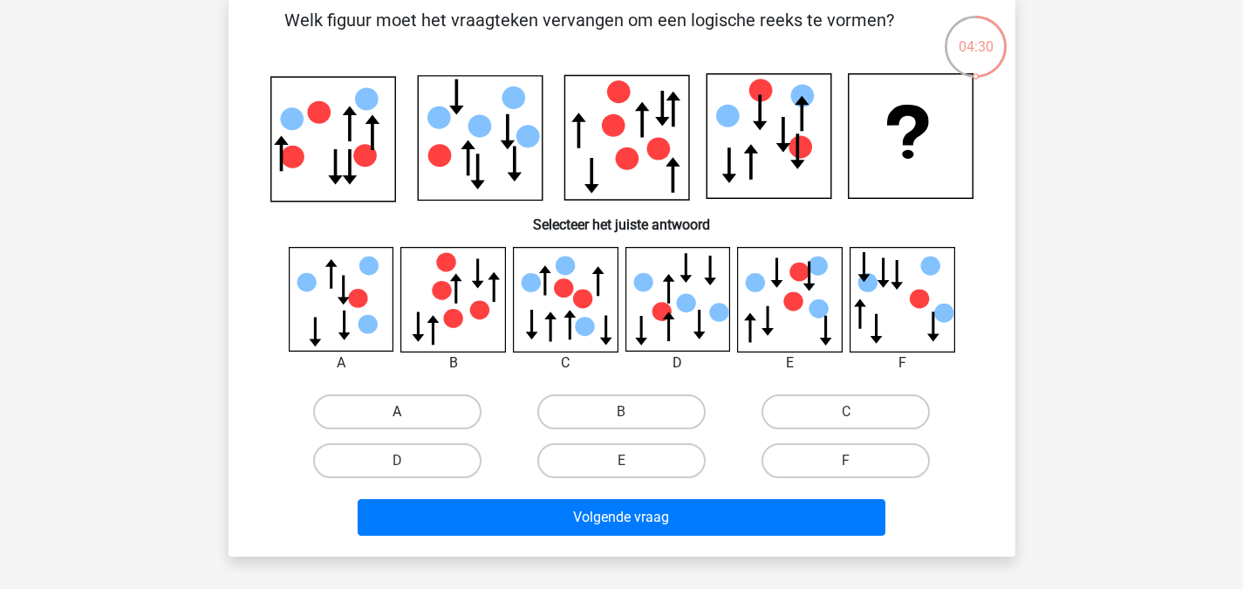
click at [413, 413] on label "A" at bounding box center [397, 411] width 168 height 35
click at [408, 413] on input "A" at bounding box center [402, 417] width 11 height 11
radio input "true"
click at [561, 491] on div "Welk figuur moet het vraagteken vervangen om een logische reeks te vormen?" at bounding box center [622, 274] width 773 height 535
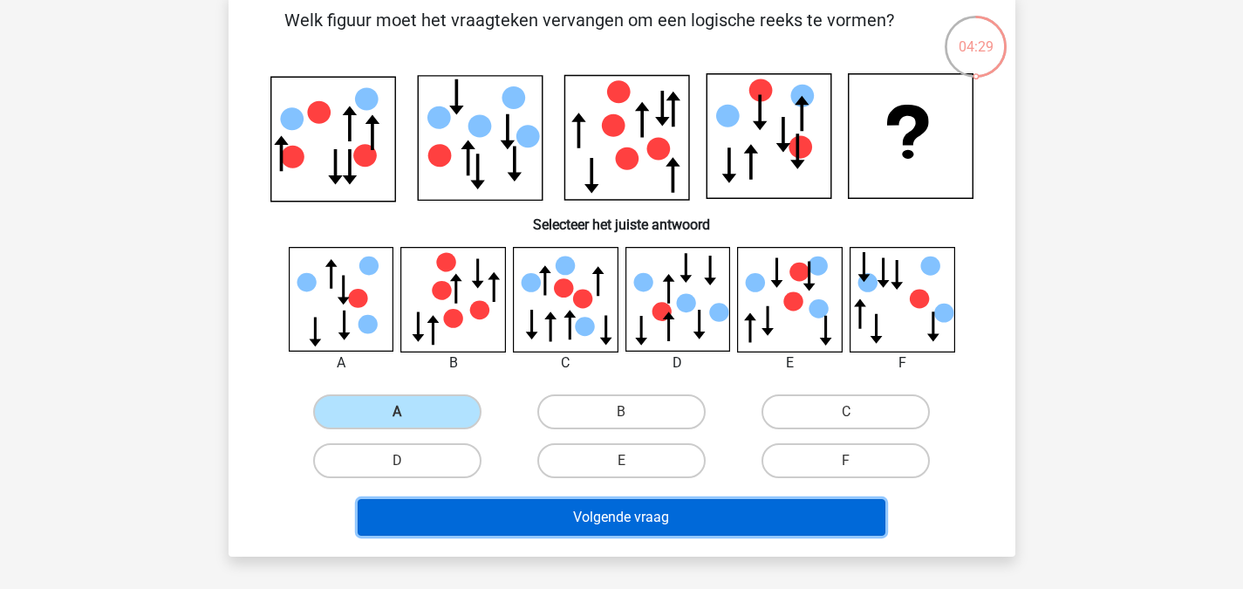
click at [582, 516] on button "Volgende vraag" at bounding box center [622, 517] width 528 height 37
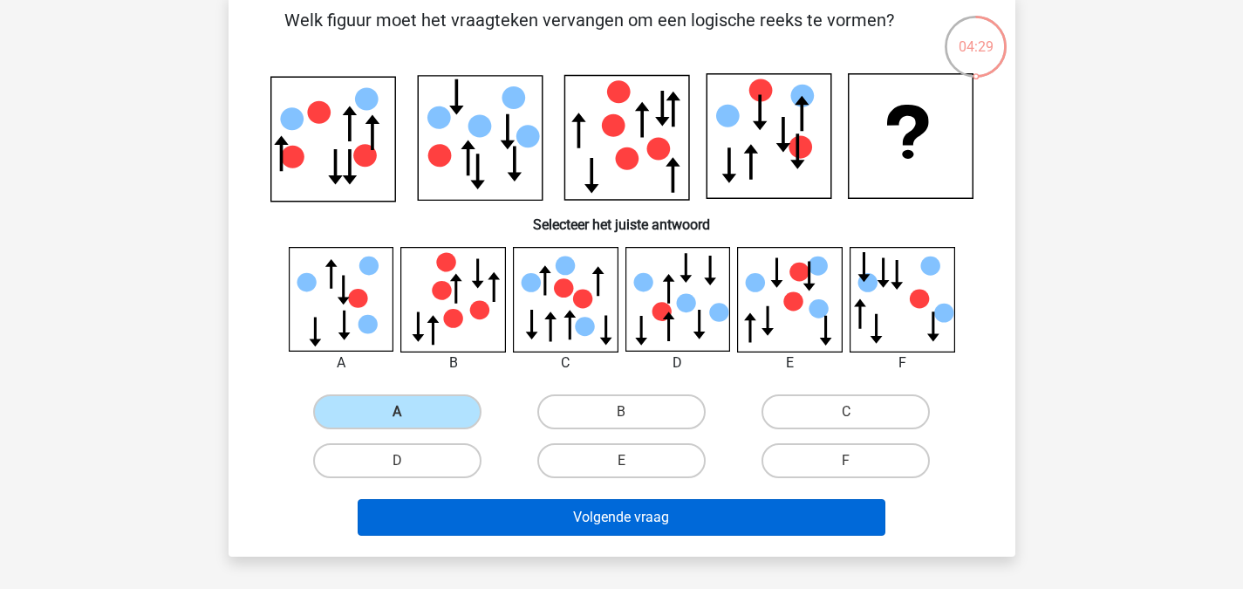
scroll to position [80, 0]
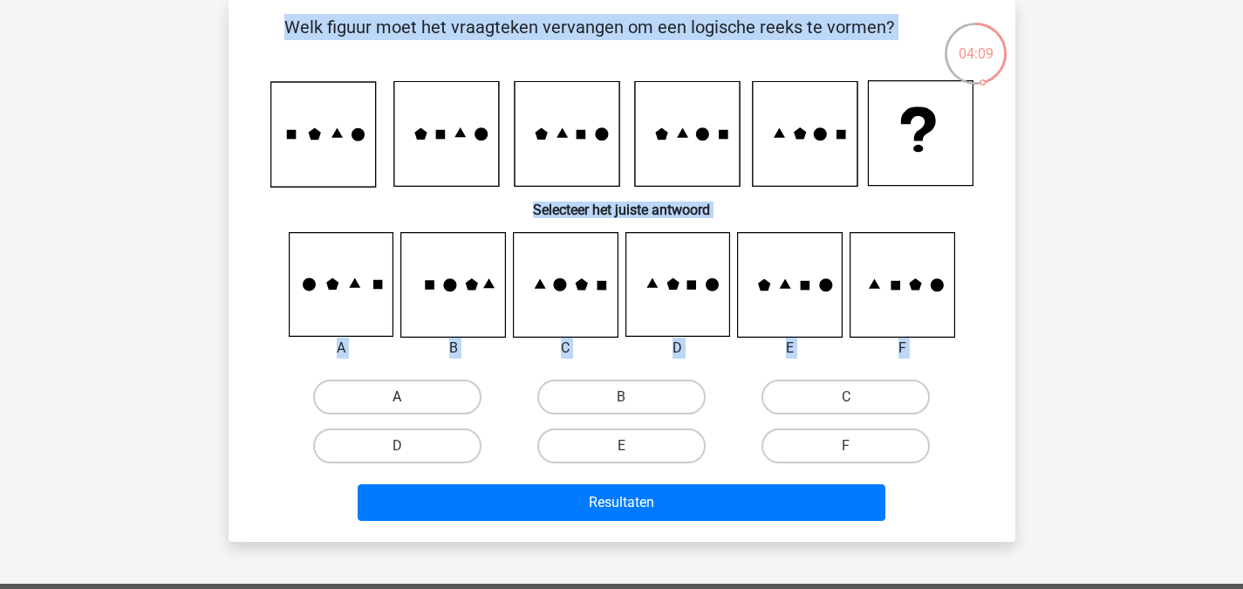
click at [434, 390] on label "A" at bounding box center [397, 396] width 168 height 35
click at [408, 397] on input "A" at bounding box center [402, 402] width 11 height 11
radio input "true"
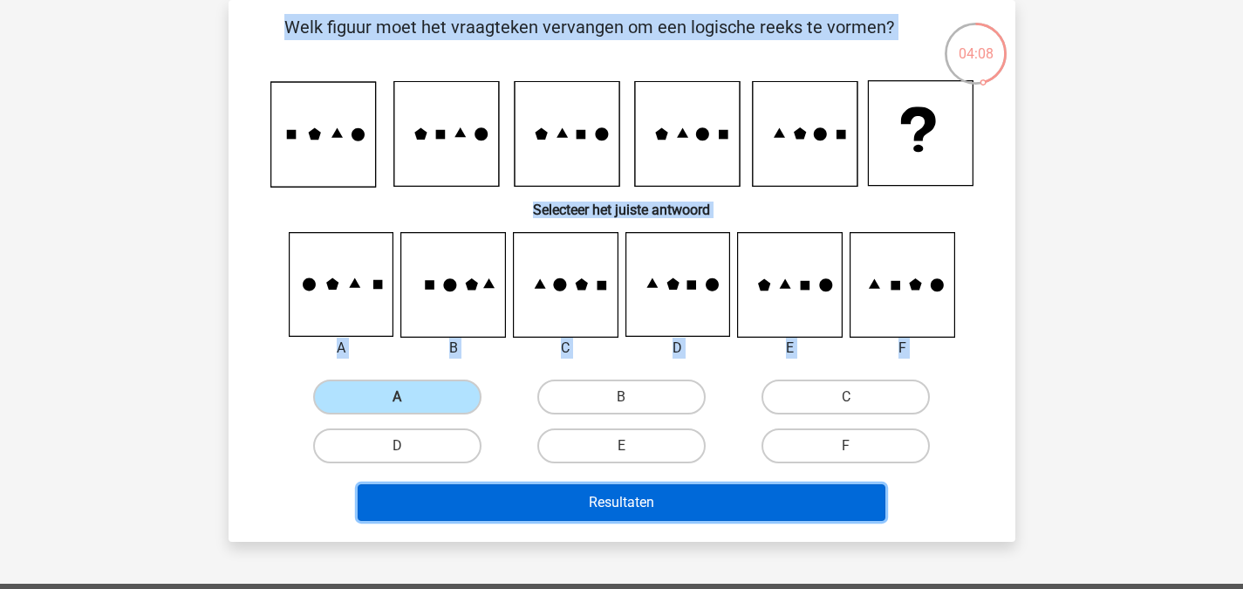
click at [660, 514] on button "Resultaten" at bounding box center [622, 502] width 528 height 37
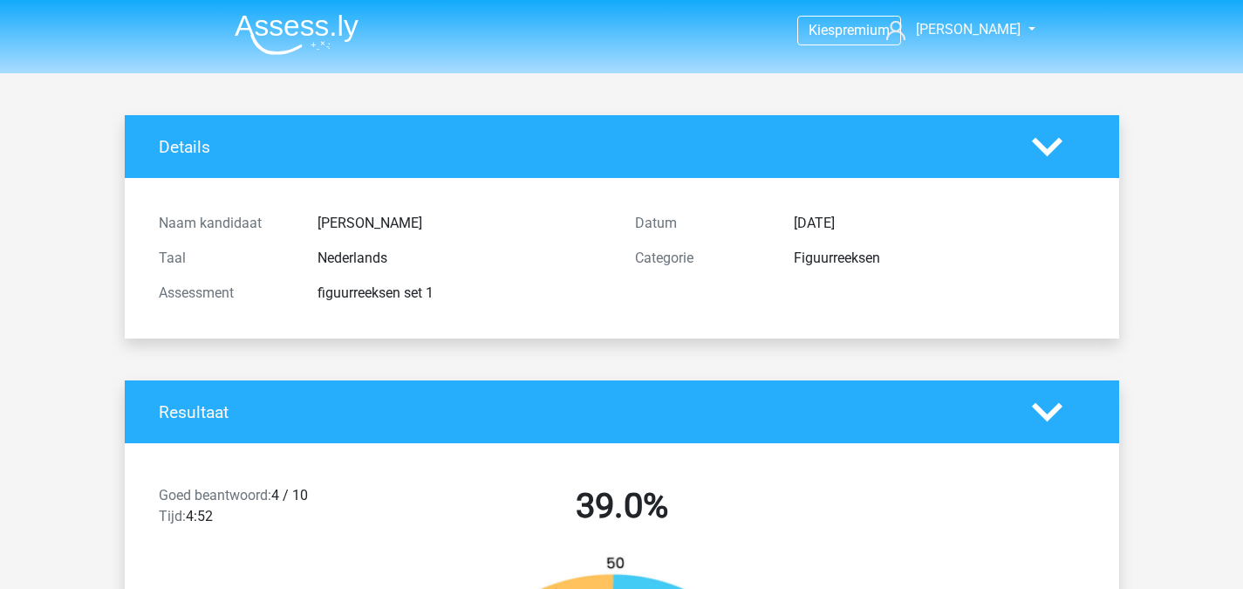
click at [619, 493] on h2 "39.0%" at bounding box center [622, 506] width 450 height 42
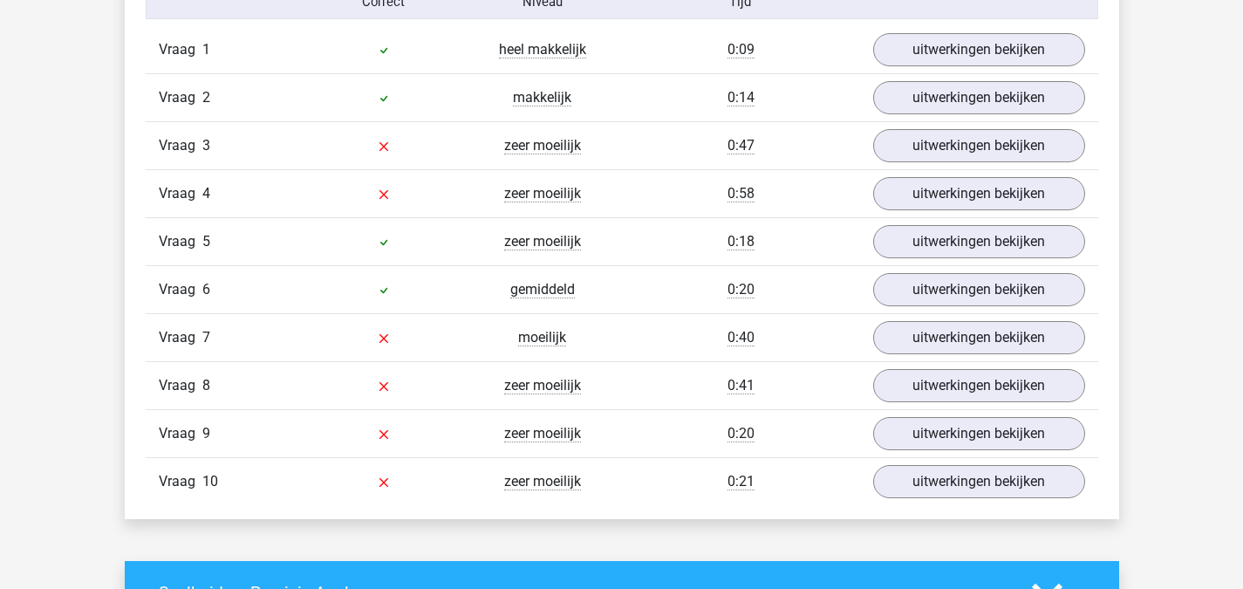
scroll to position [1483, 0]
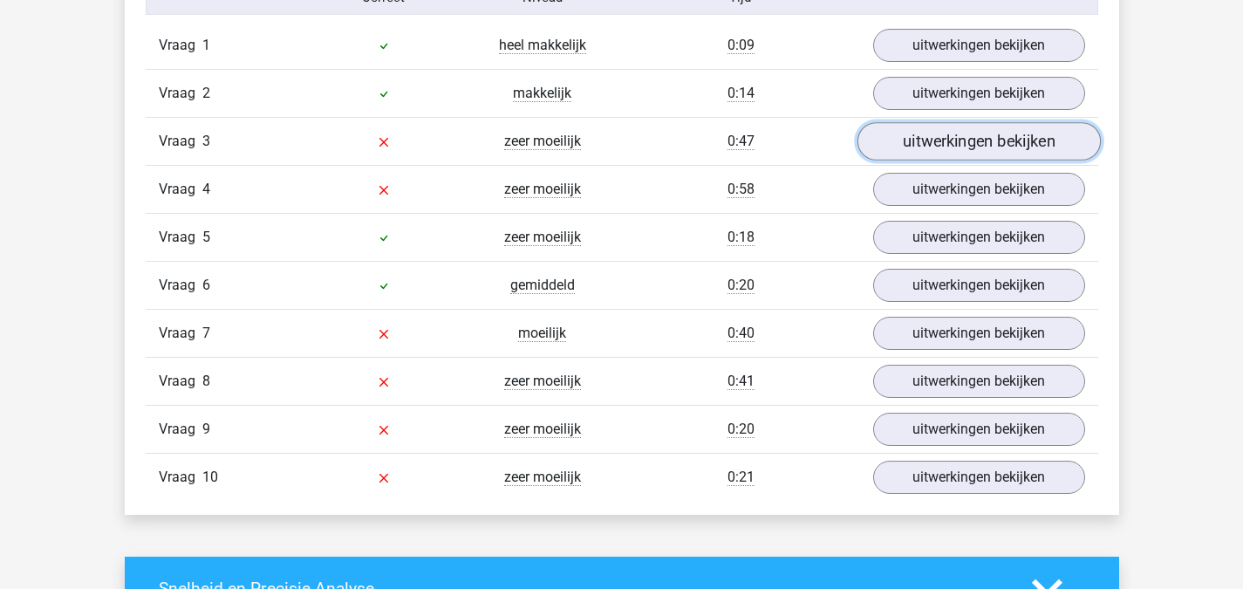
click at [993, 145] on link "uitwerkingen bekijken" at bounding box center [978, 142] width 243 height 38
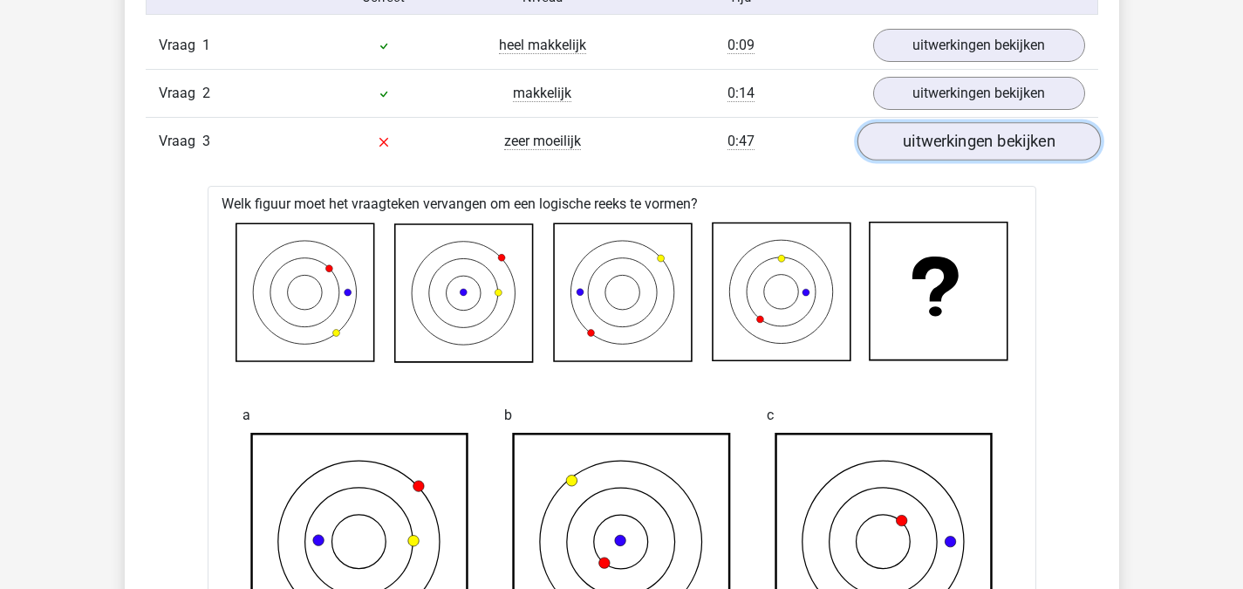
click at [950, 140] on link "uitwerkingen bekijken" at bounding box center [978, 142] width 243 height 38
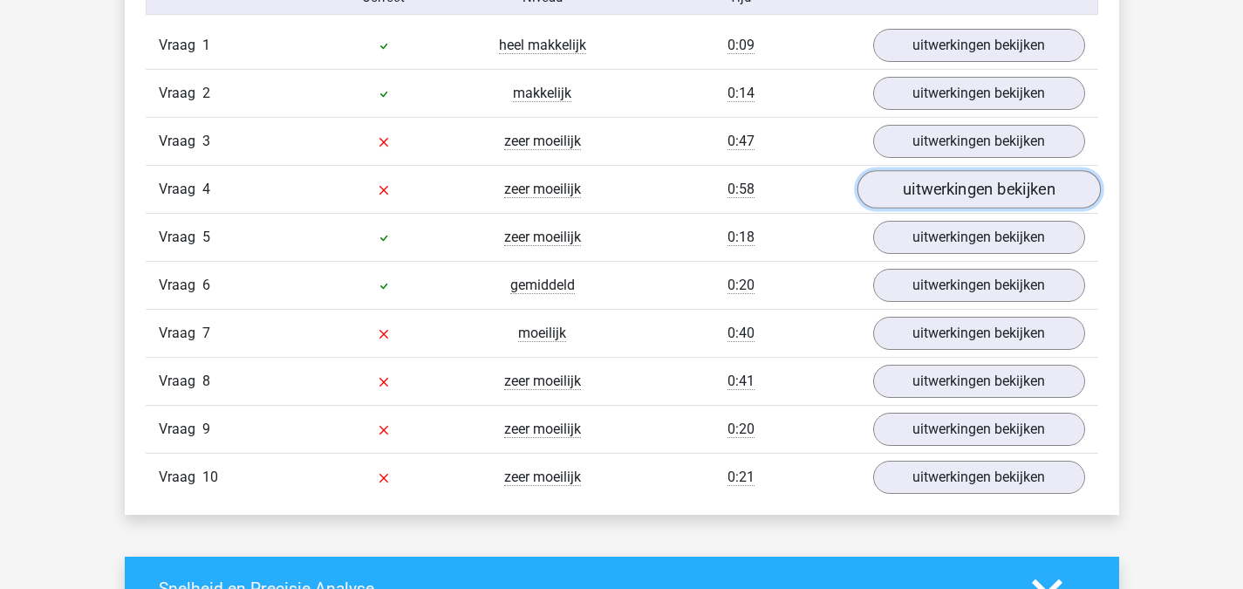
click at [951, 186] on link "uitwerkingen bekijken" at bounding box center [978, 190] width 243 height 38
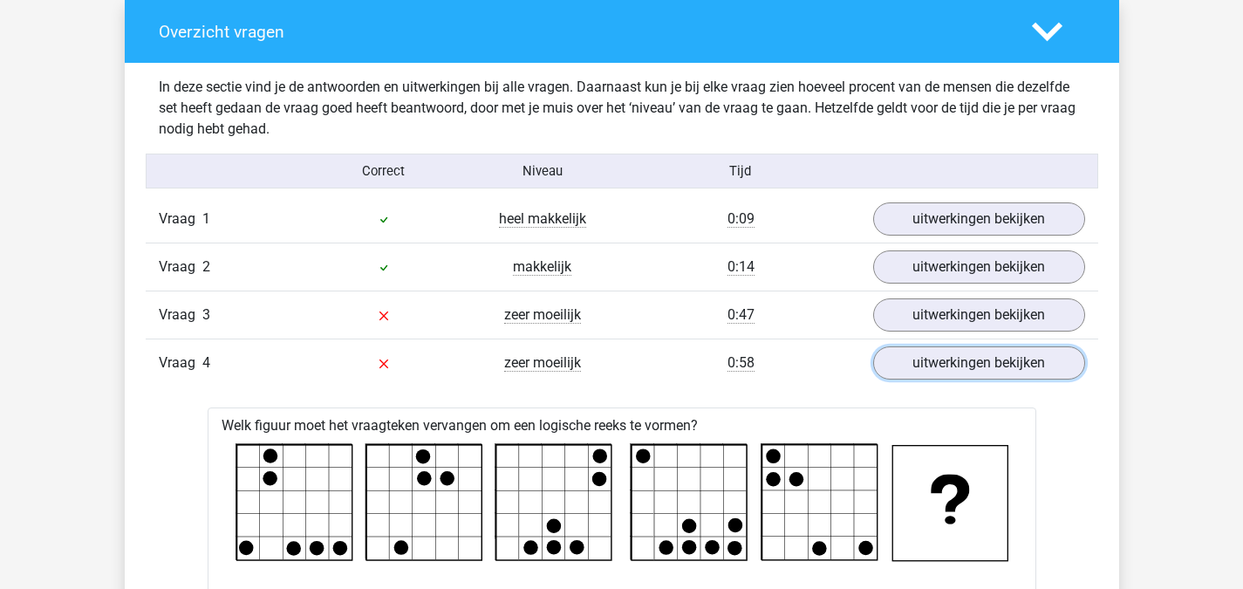
scroll to position [1308, 0]
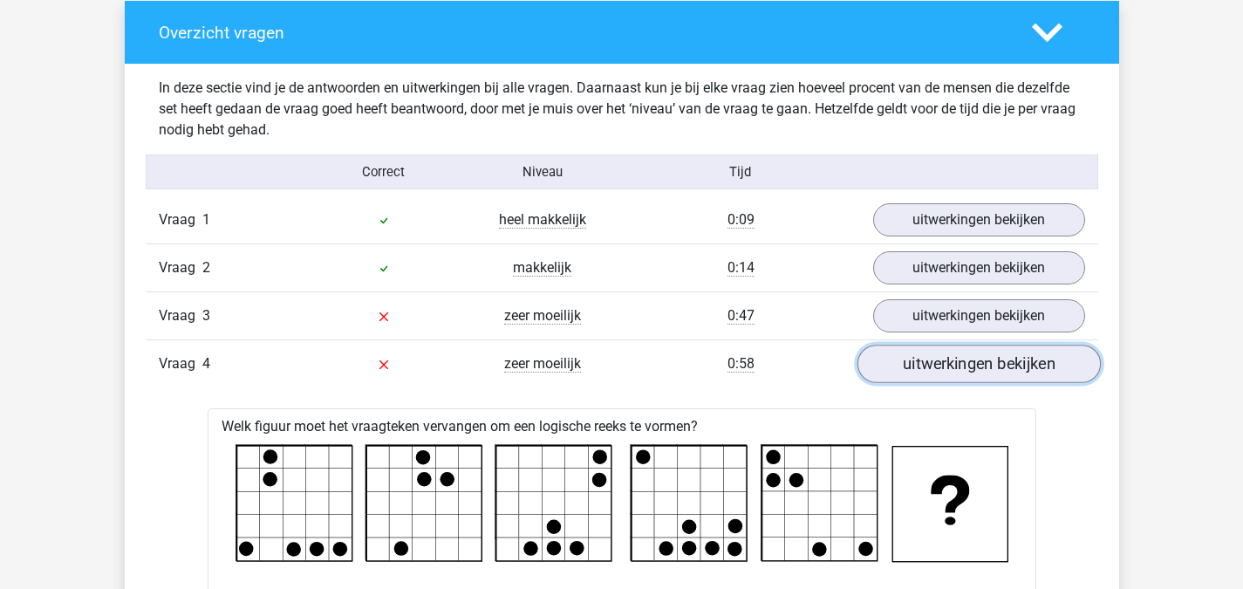
click at [994, 372] on link "uitwerkingen bekijken" at bounding box center [978, 364] width 243 height 38
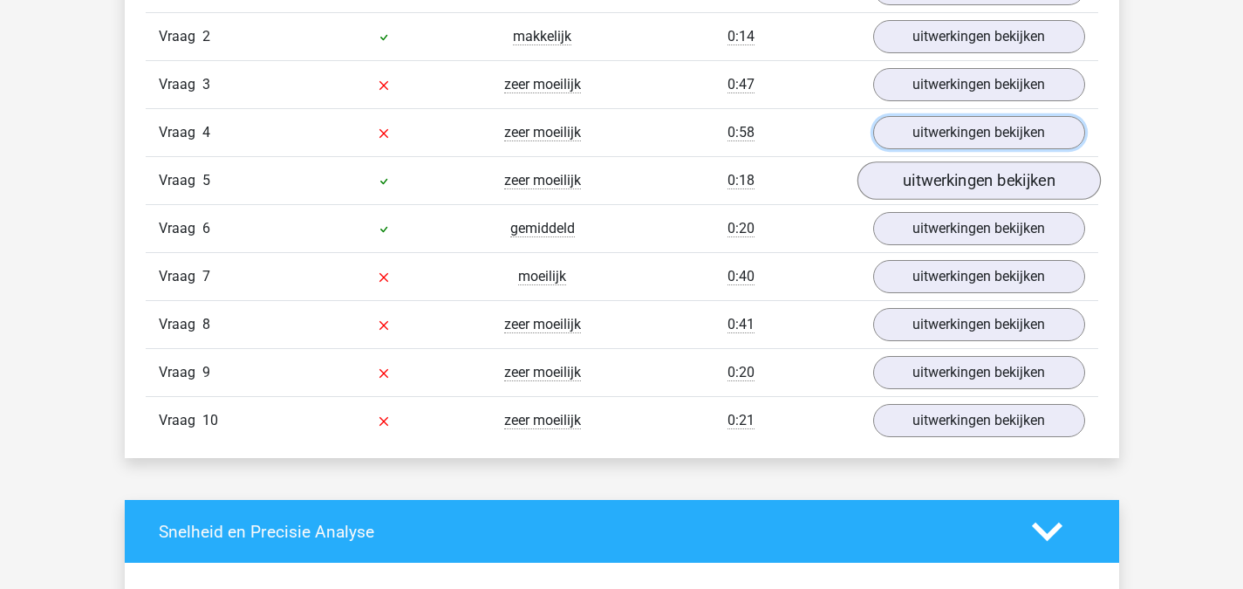
scroll to position [1570, 0]
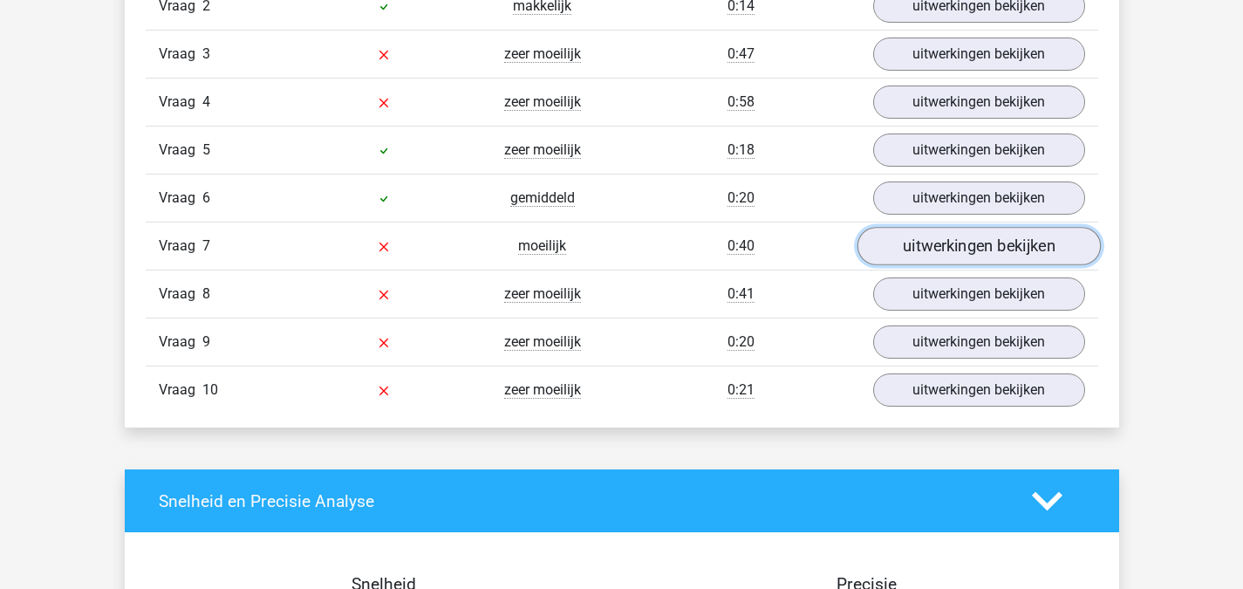
click at [993, 249] on link "uitwerkingen bekijken" at bounding box center [978, 247] width 243 height 38
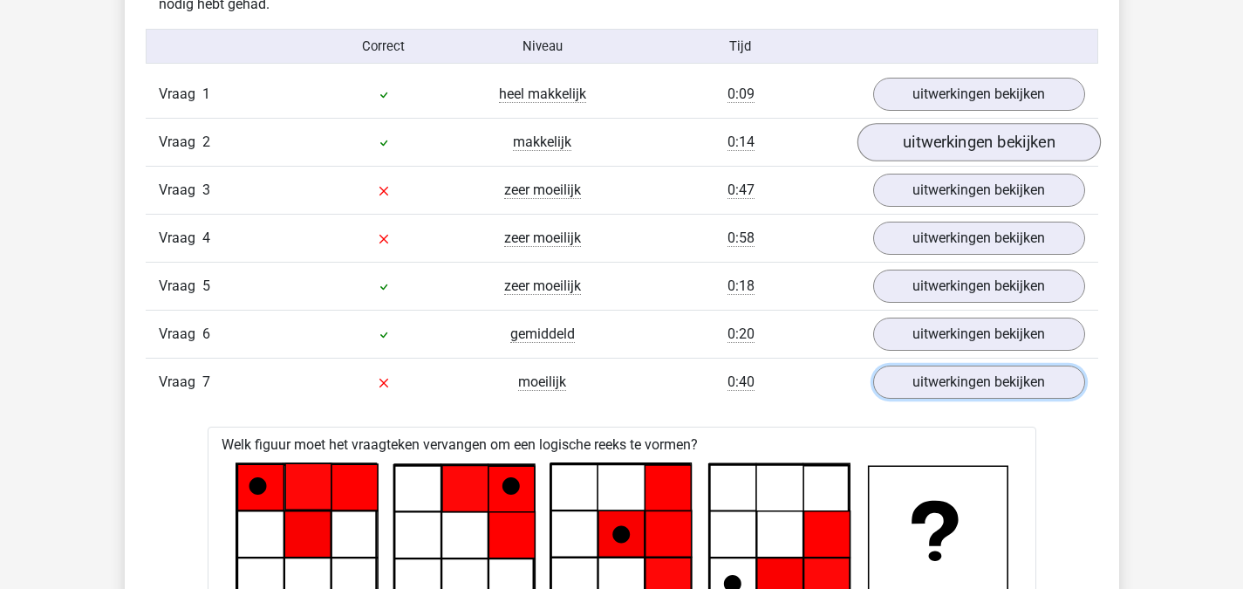
scroll to position [1483, 0]
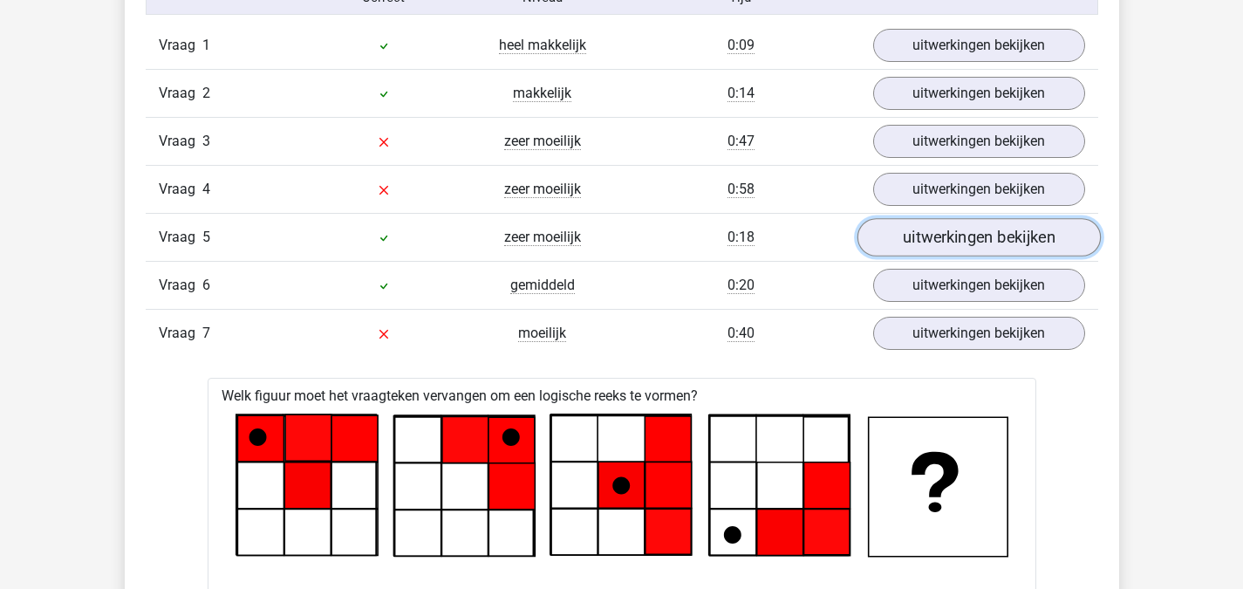
click at [912, 236] on link "uitwerkingen bekijken" at bounding box center [978, 238] width 243 height 38
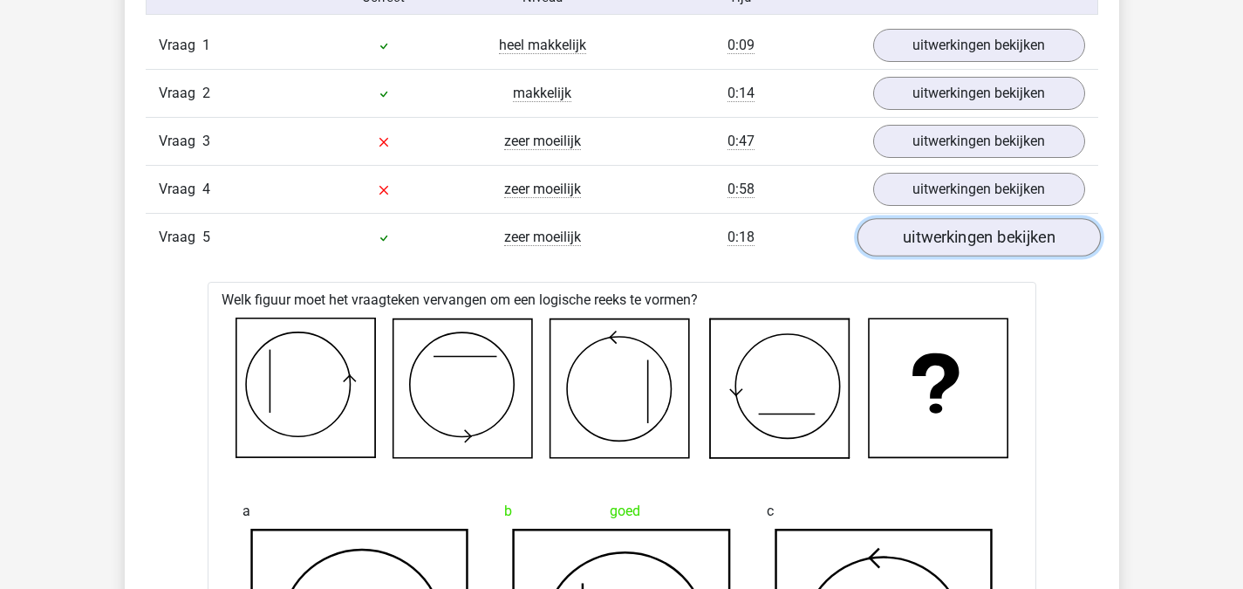
click at [992, 243] on link "uitwerkingen bekijken" at bounding box center [978, 238] width 243 height 38
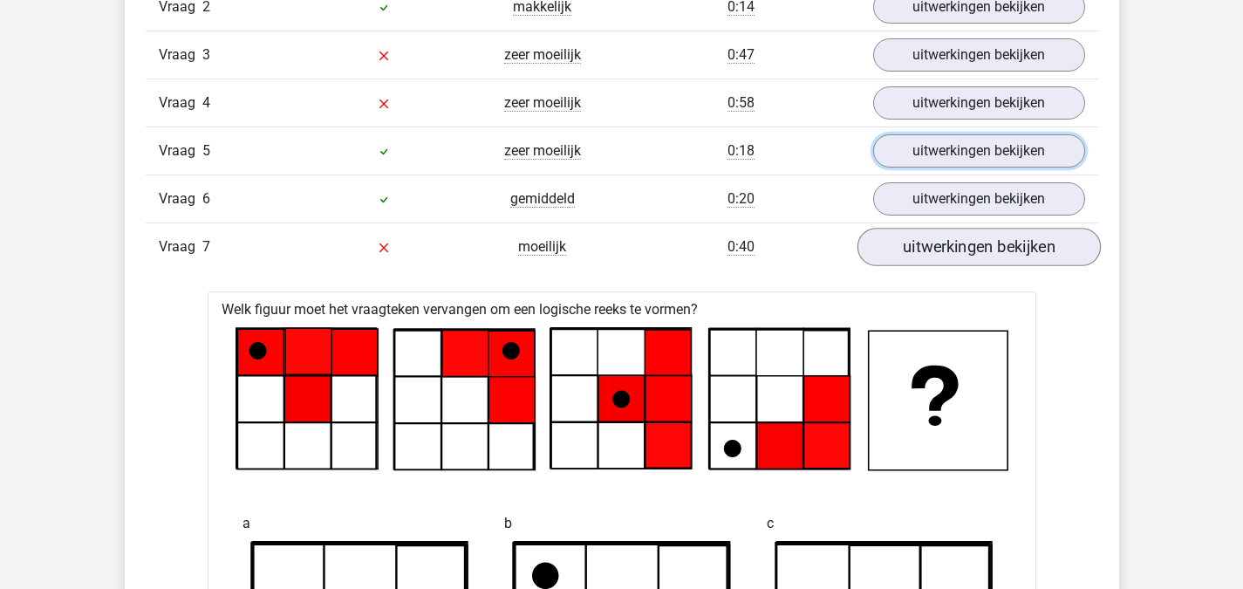
scroll to position [1570, 0]
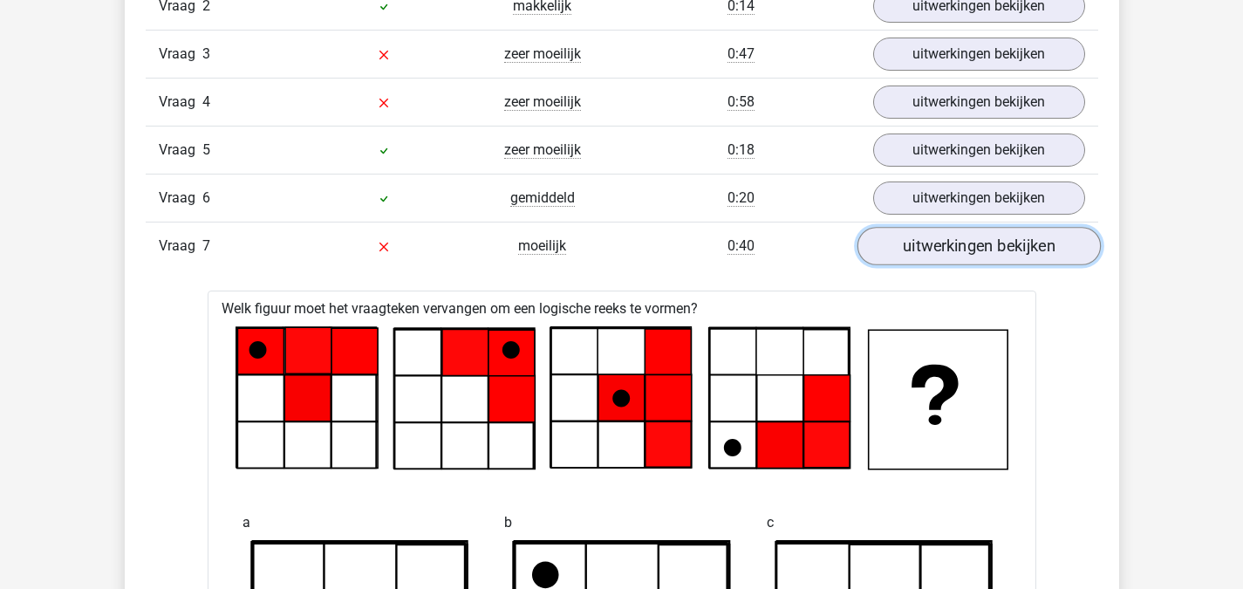
click at [1017, 239] on link "uitwerkingen bekijken" at bounding box center [978, 247] width 243 height 38
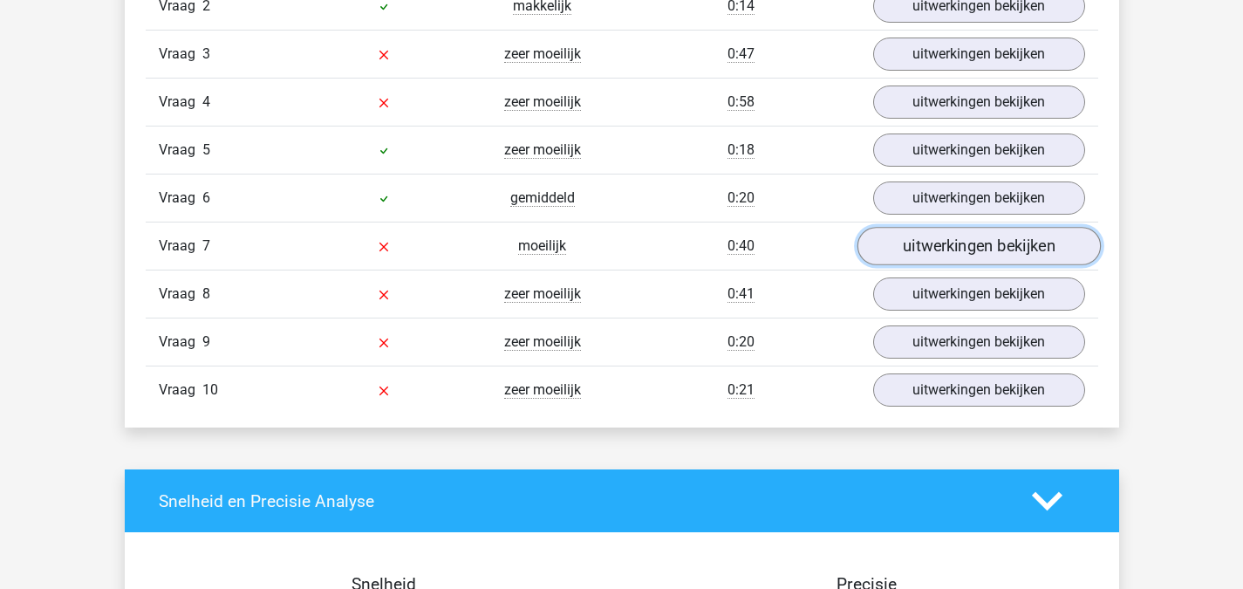
click at [956, 239] on link "uitwerkingen bekijken" at bounding box center [978, 247] width 243 height 38
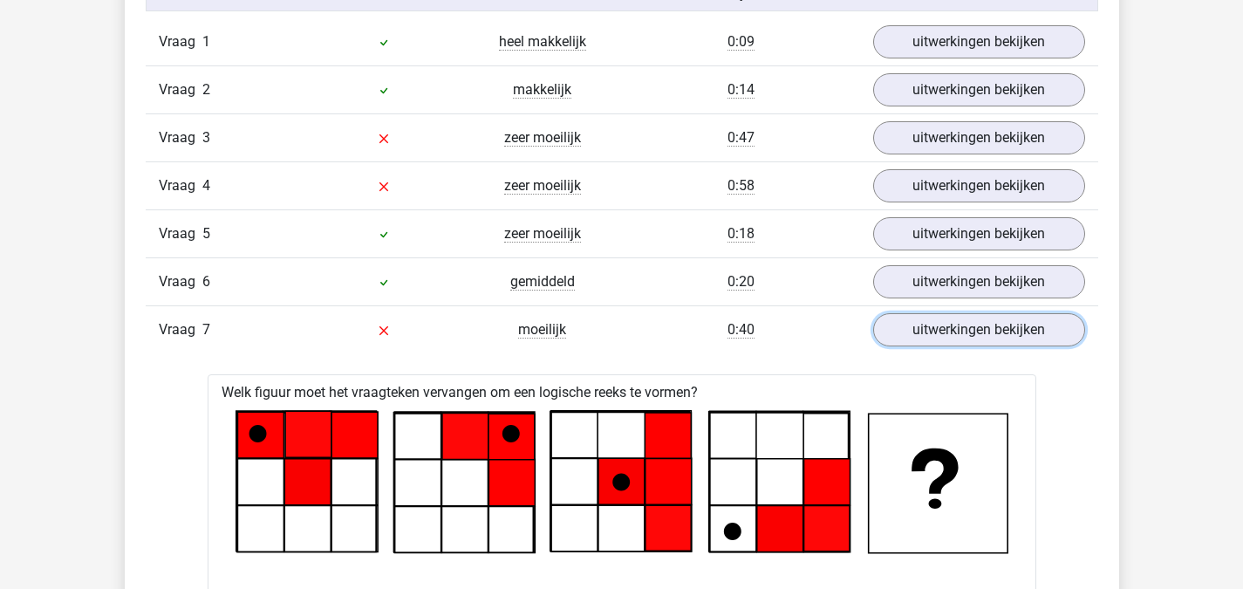
scroll to position [1483, 0]
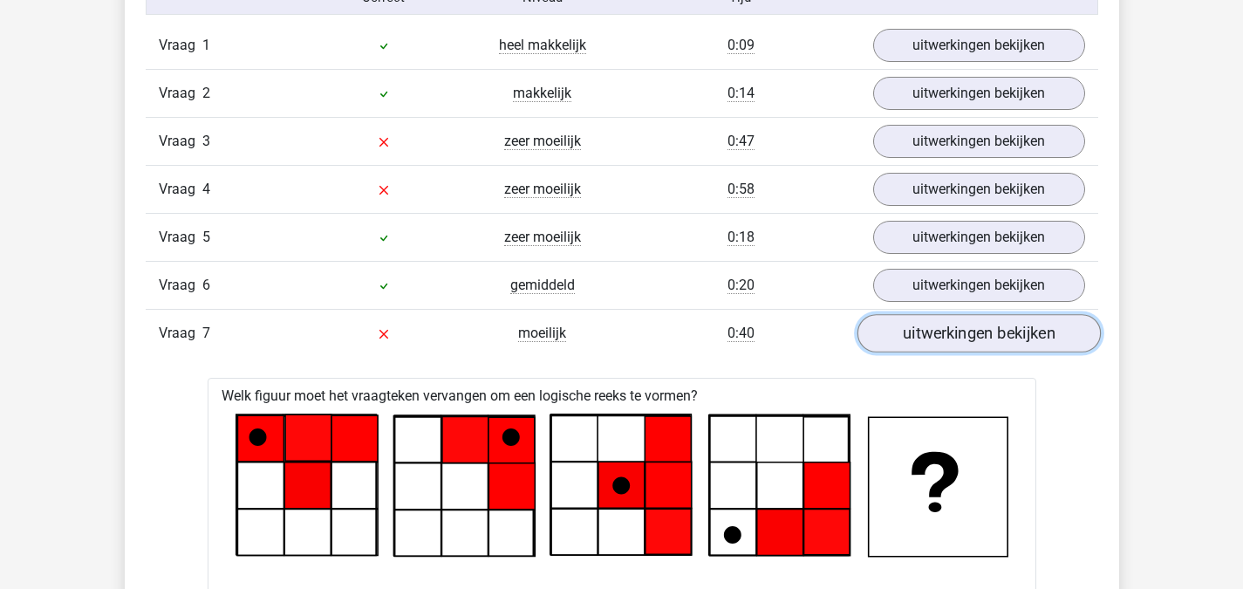
click at [981, 342] on link "uitwerkingen bekijken" at bounding box center [978, 334] width 243 height 38
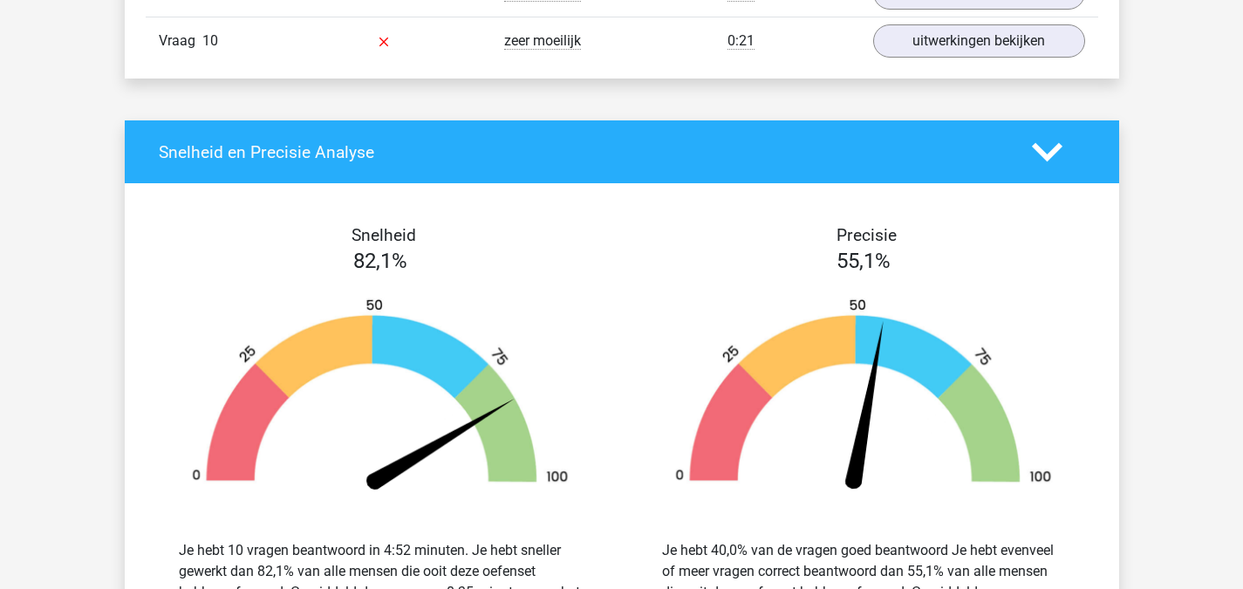
scroll to position [1745, 0]
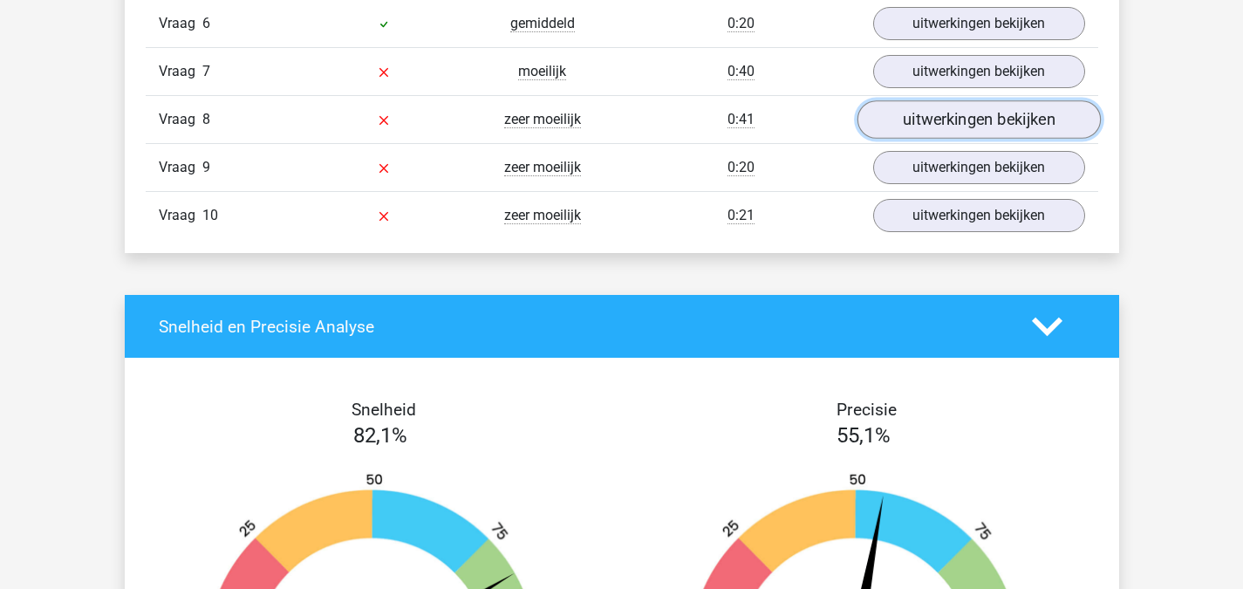
click at [982, 122] on link "uitwerkingen bekijken" at bounding box center [978, 120] width 243 height 38
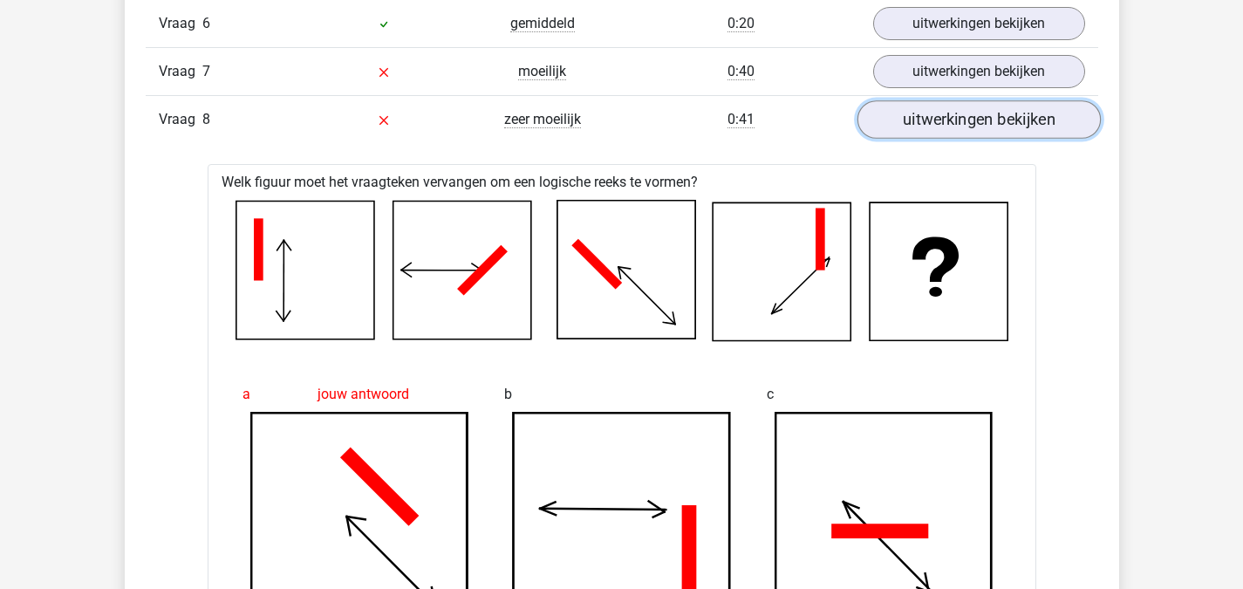
click at [985, 113] on link "uitwerkingen bekijken" at bounding box center [978, 120] width 243 height 38
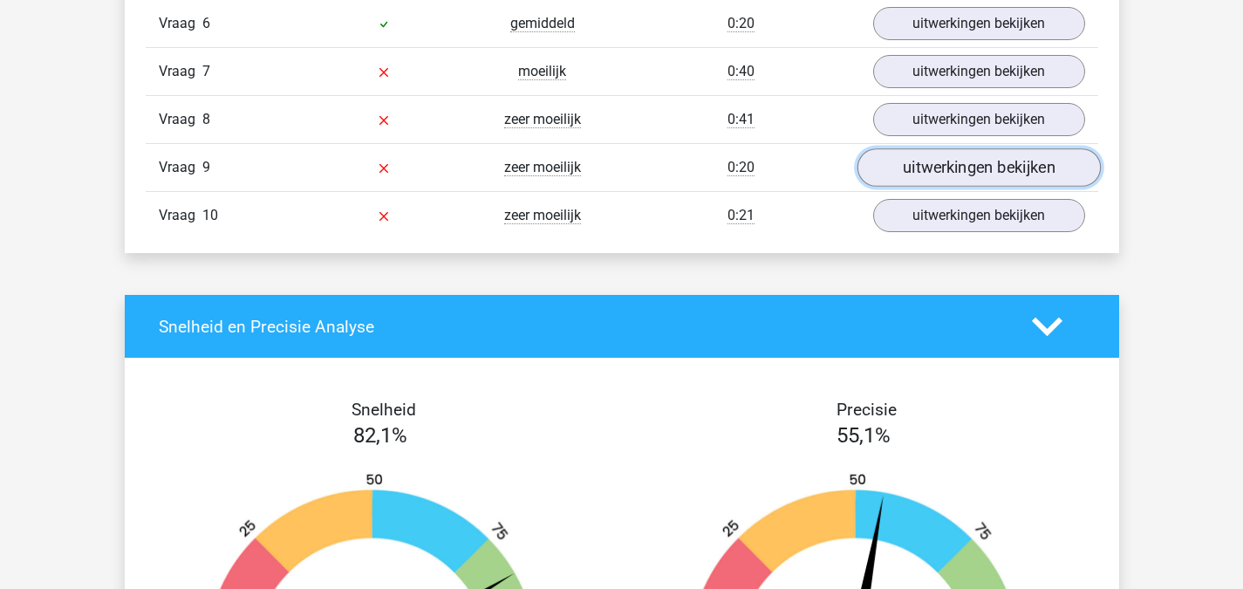
click at [961, 161] on link "uitwerkingen bekijken" at bounding box center [978, 168] width 243 height 38
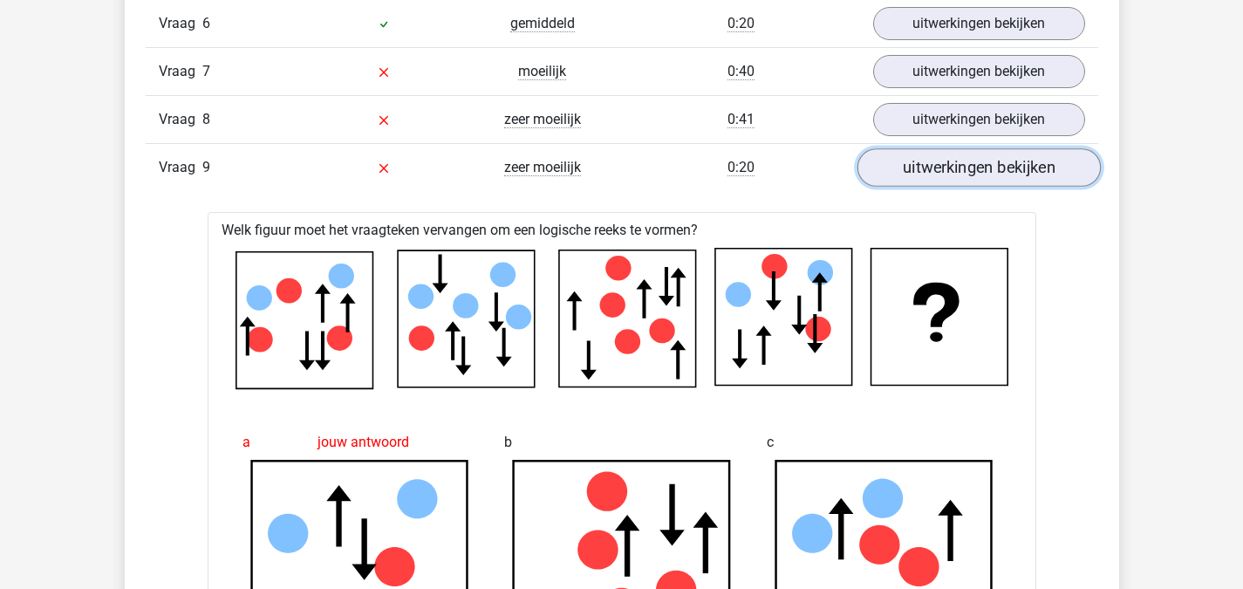
click at [953, 151] on link "uitwerkingen bekijken" at bounding box center [978, 168] width 243 height 38
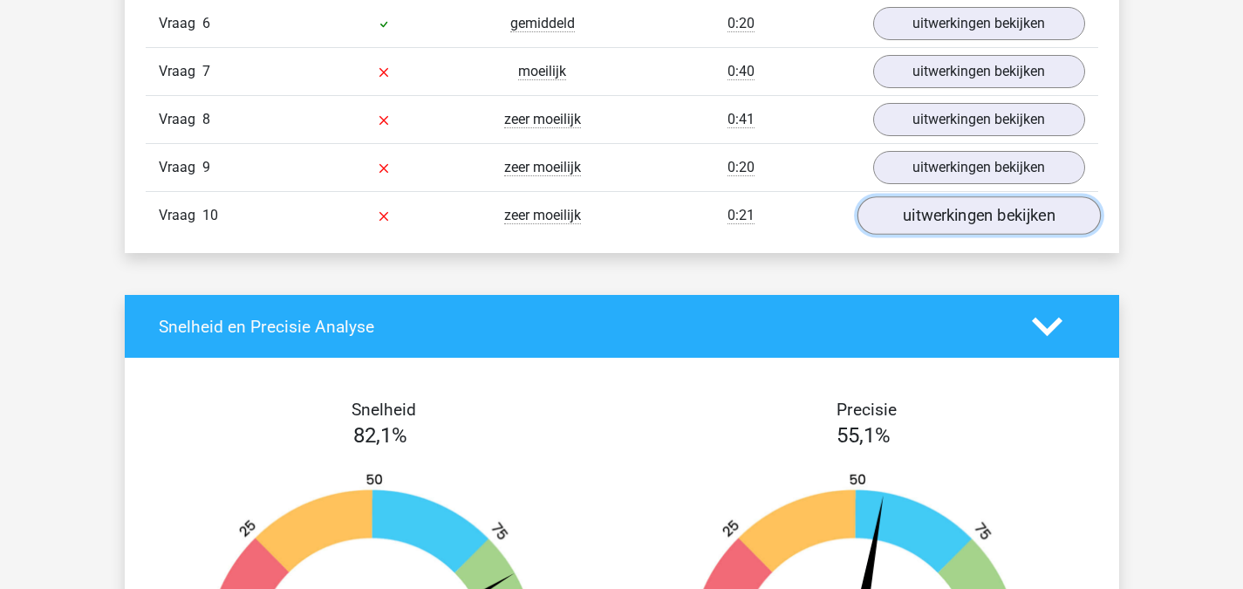
click at [972, 212] on link "uitwerkingen bekijken" at bounding box center [978, 216] width 243 height 38
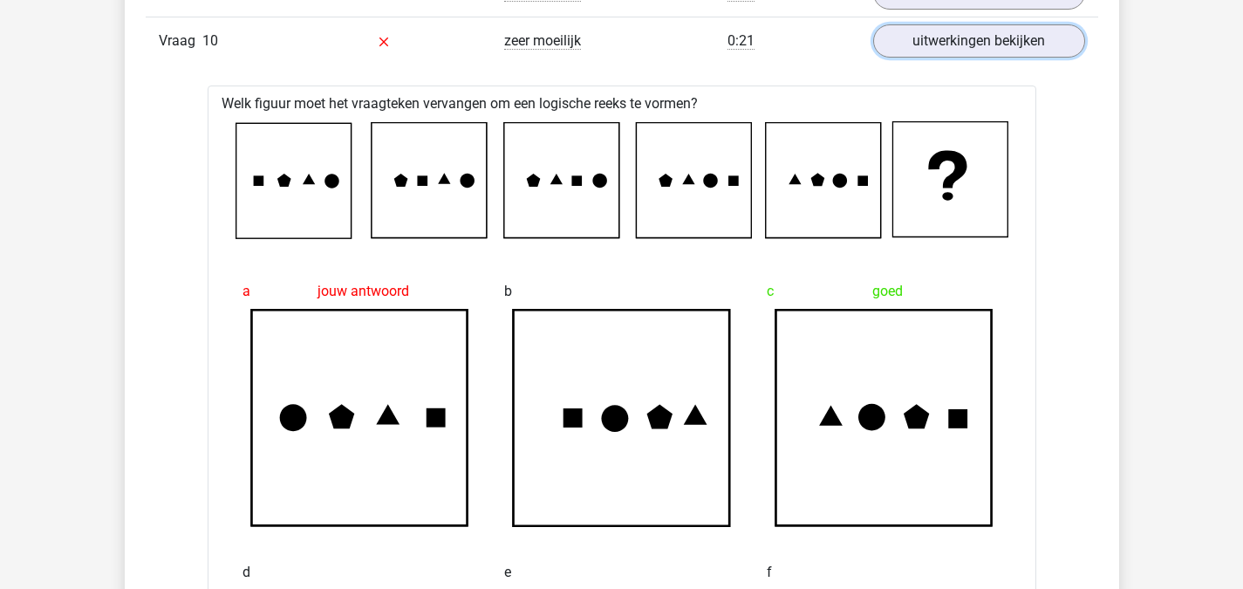
scroll to position [1832, 0]
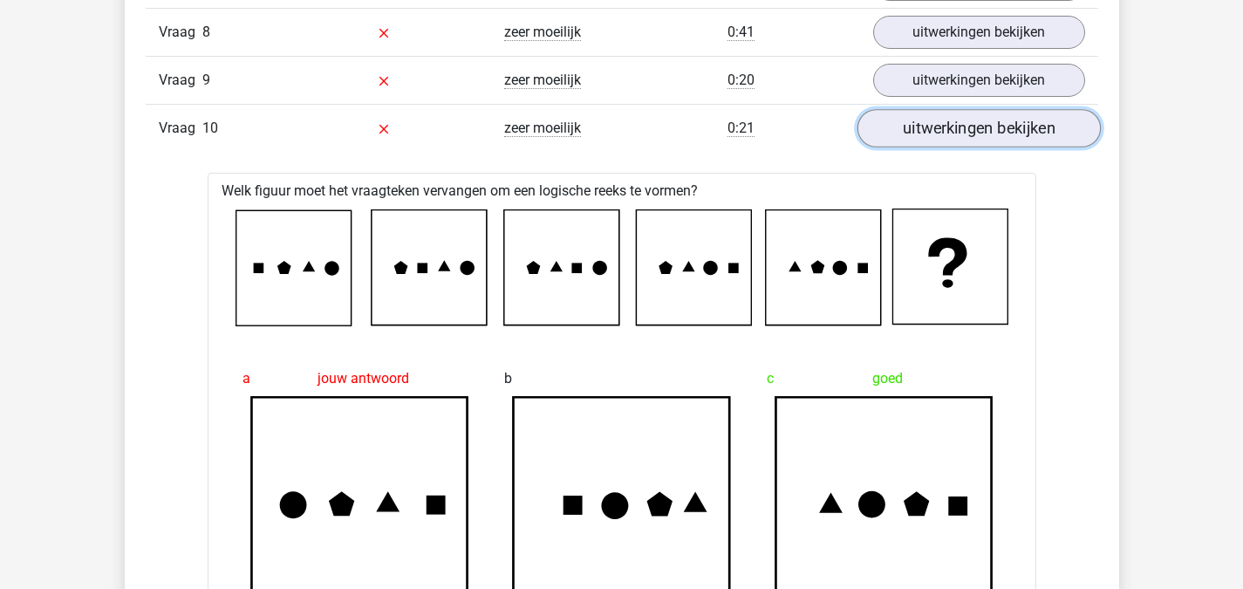
click at [1019, 130] on link "uitwerkingen bekijken" at bounding box center [978, 129] width 243 height 38
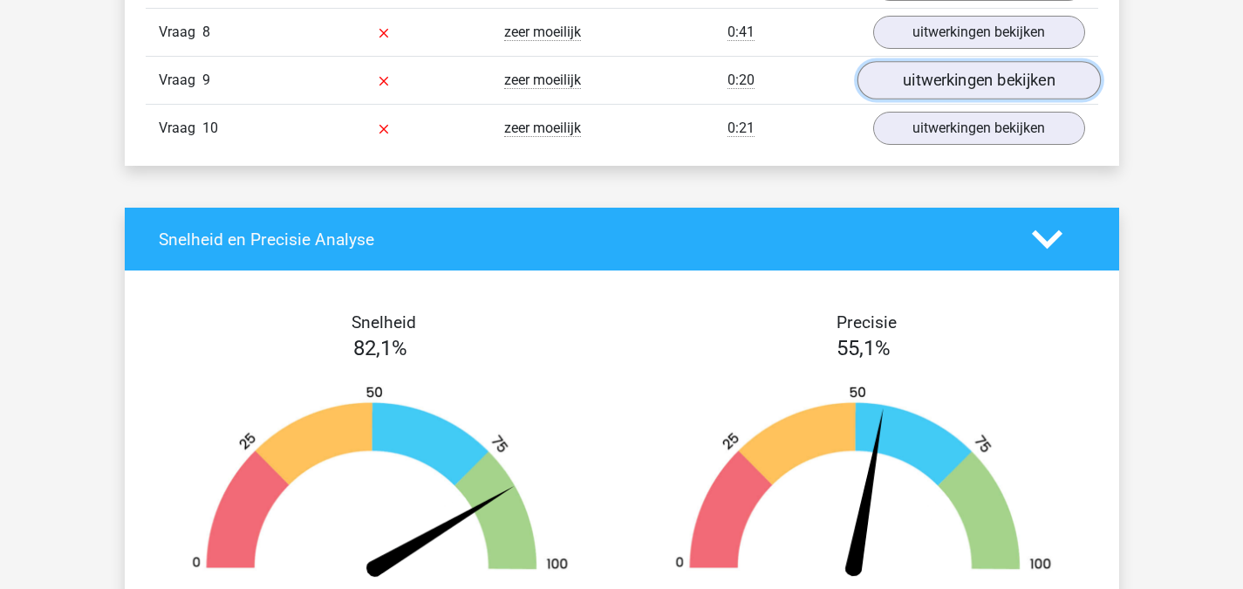
click at [1015, 74] on link "uitwerkingen bekijken" at bounding box center [978, 81] width 243 height 38
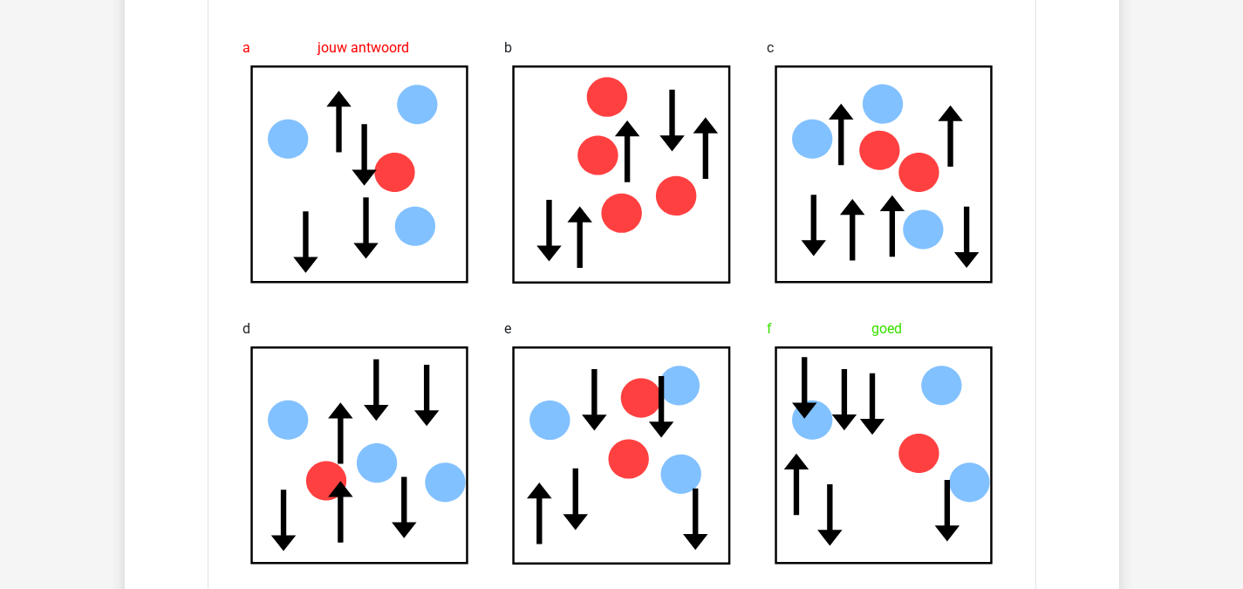
scroll to position [2143, 0]
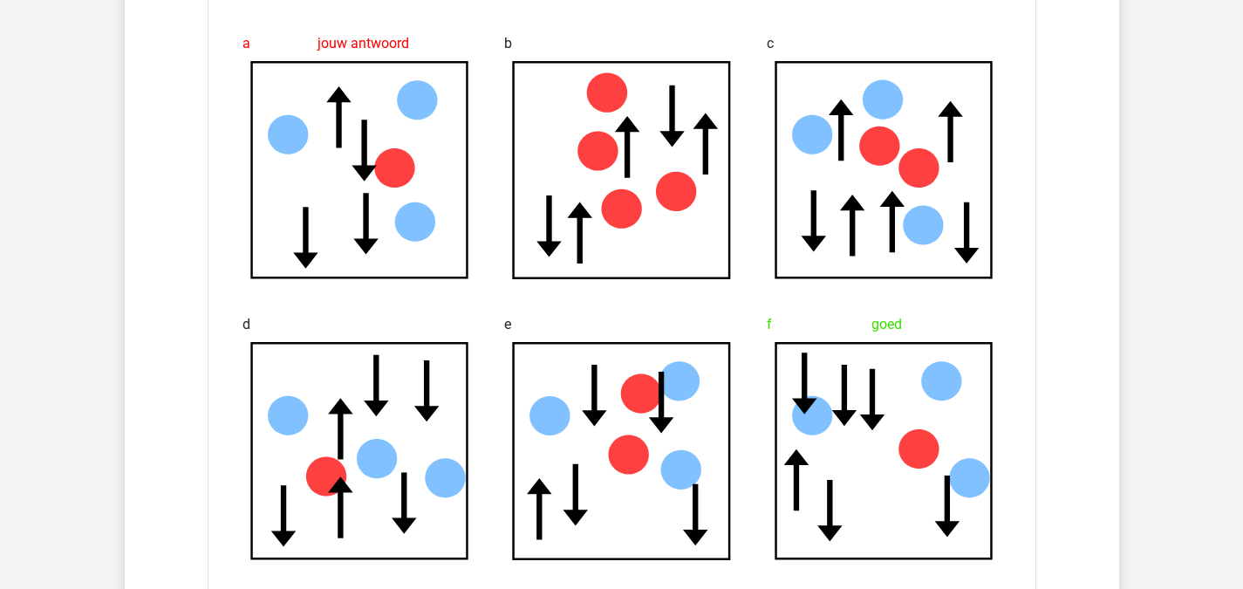
click at [1090, 238] on div "In deze sectie vind je de antwoorden en uitwerkingen bij alle vragen. Daarnaast…" at bounding box center [622, 272] width 968 height 2087
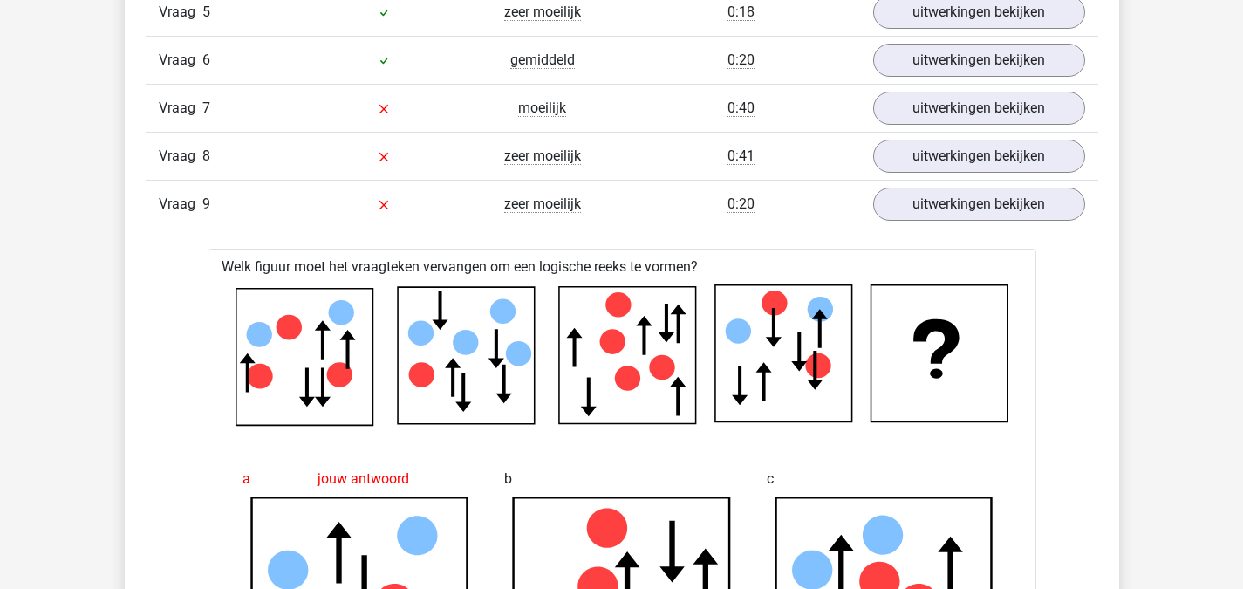
scroll to position [1707, 0]
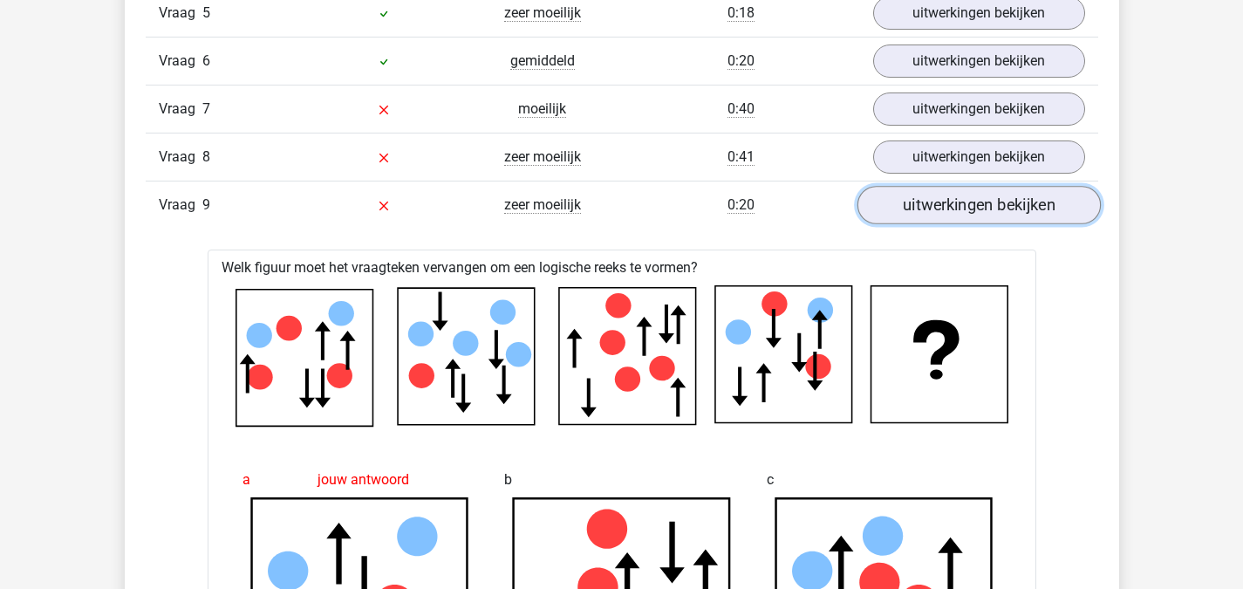
click at [979, 196] on link "uitwerkingen bekijken" at bounding box center [978, 206] width 243 height 38
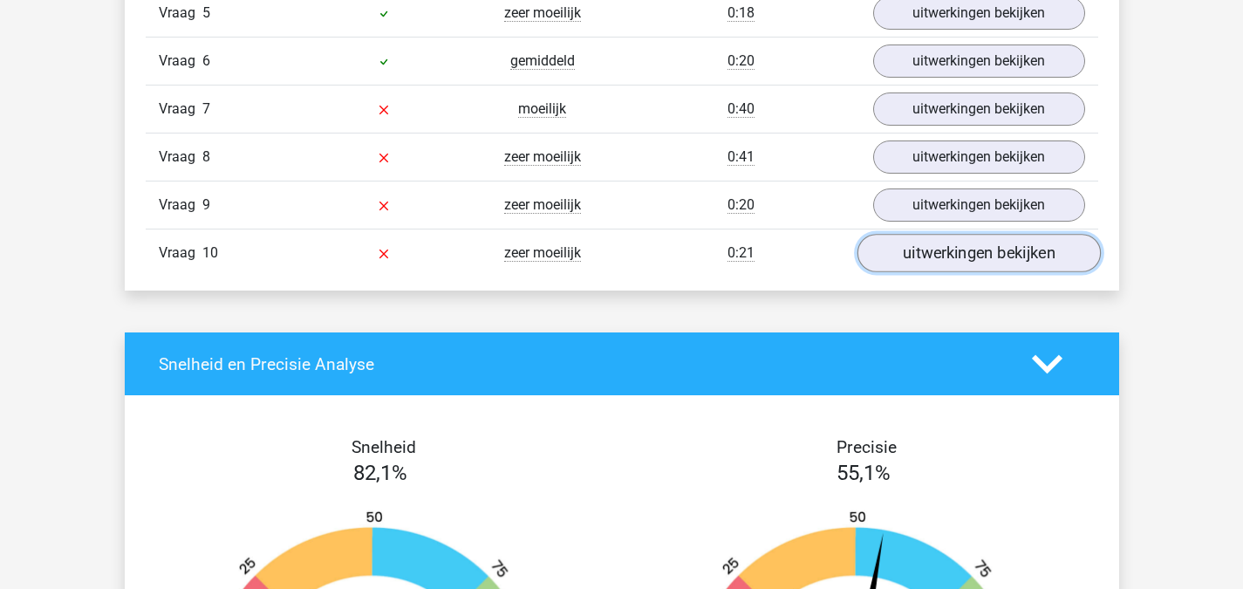
click at [979, 246] on link "uitwerkingen bekijken" at bounding box center [978, 254] width 243 height 38
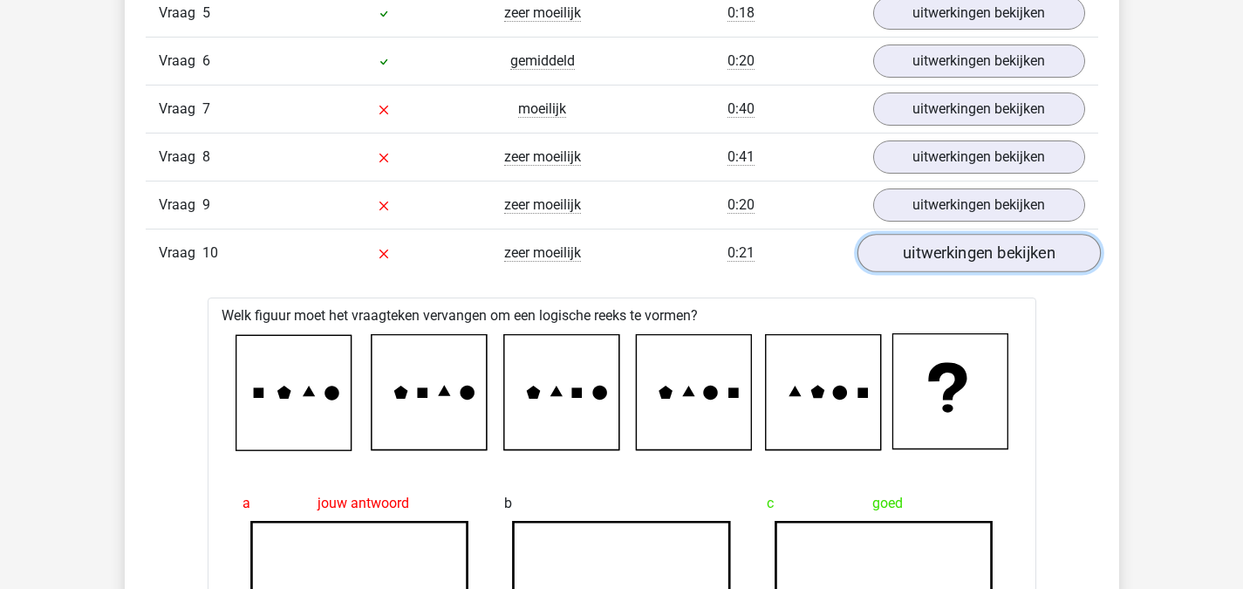
click at [986, 252] on link "uitwerkingen bekijken" at bounding box center [978, 254] width 243 height 38
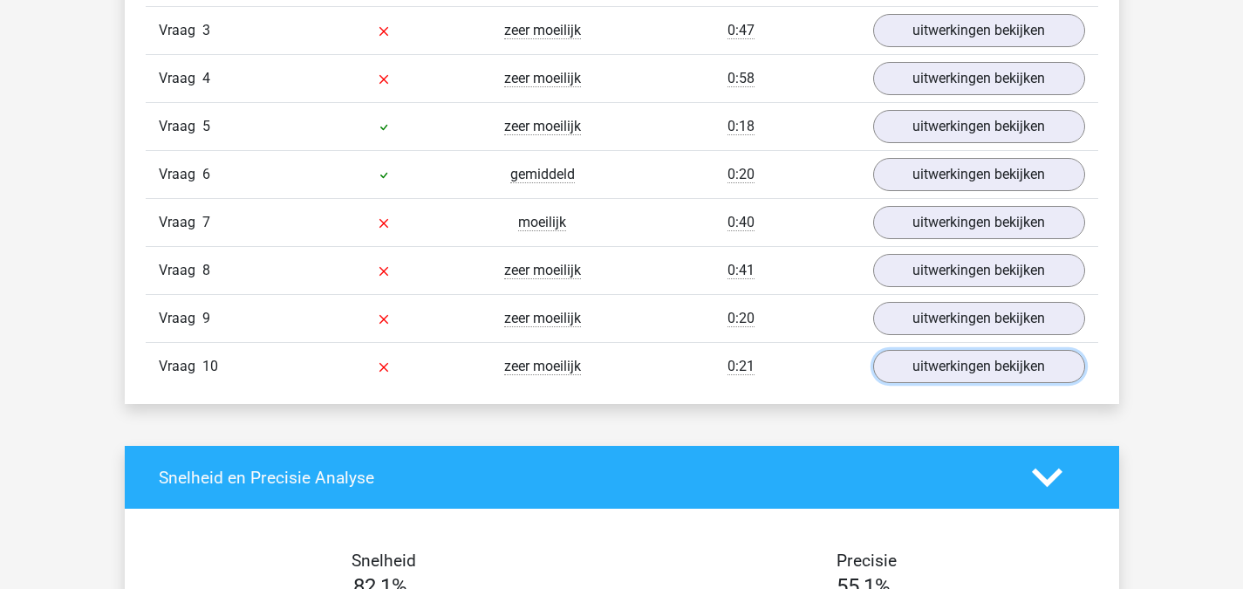
scroll to position [1445, 0]
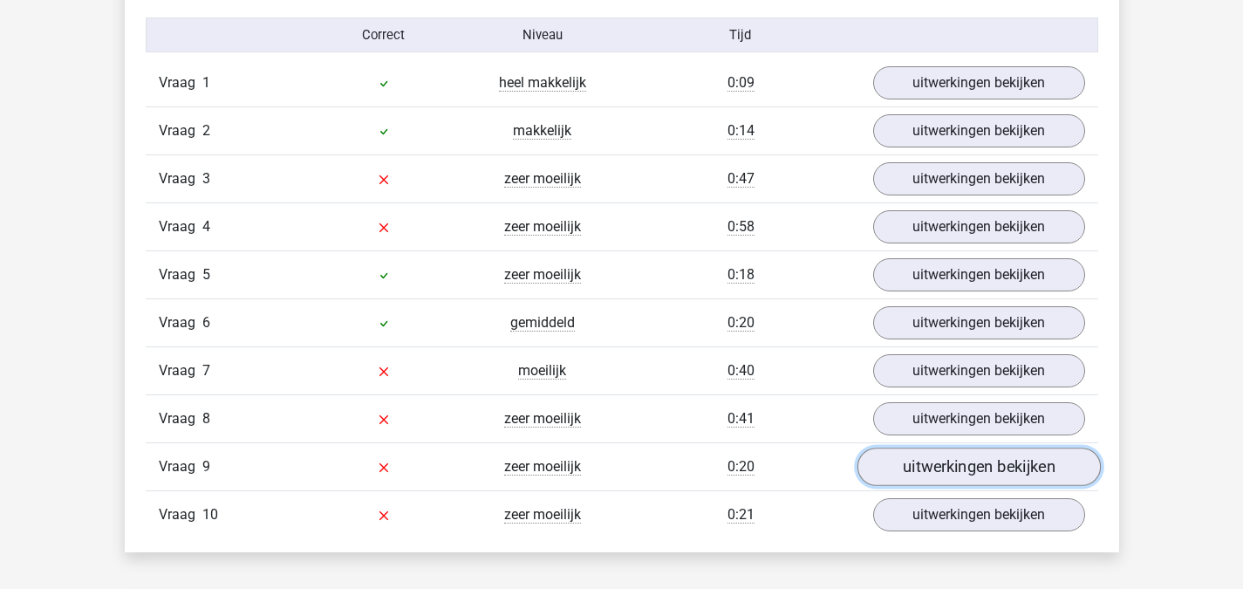
click at [981, 466] on link "uitwerkingen bekijken" at bounding box center [978, 467] width 243 height 38
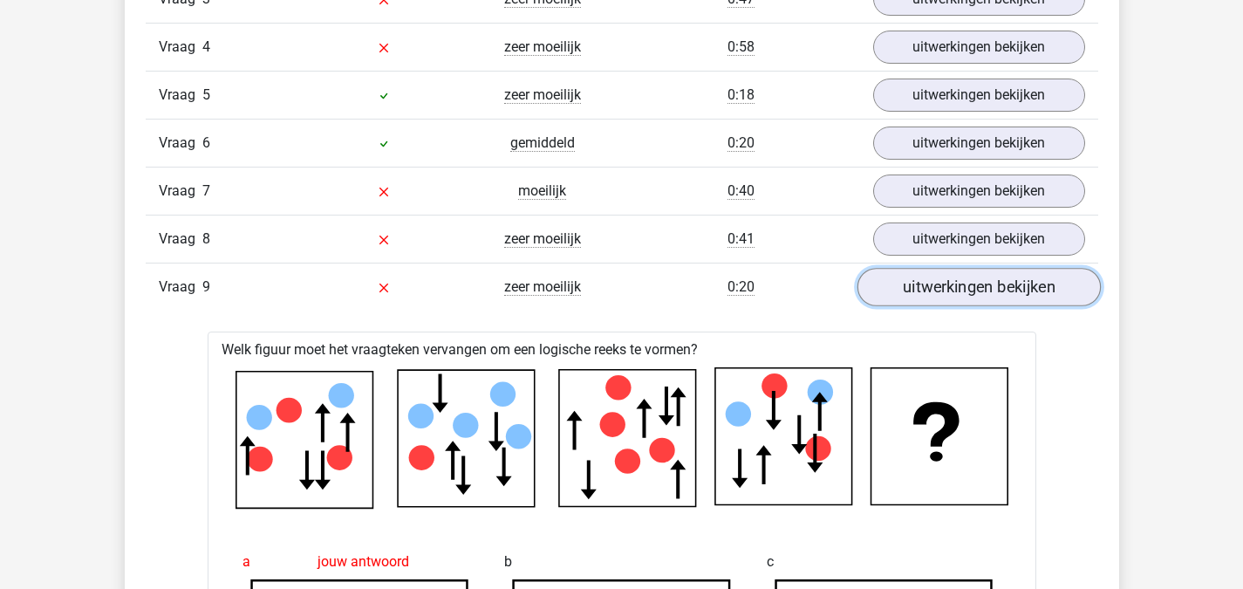
scroll to position [1620, 0]
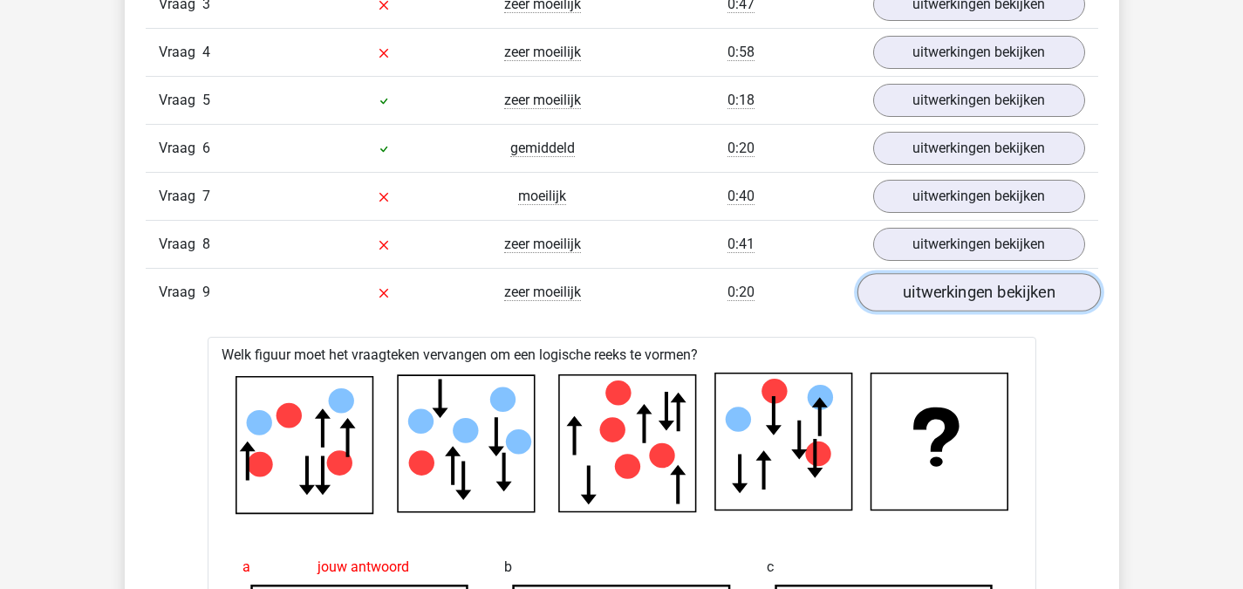
click at [977, 292] on link "uitwerkingen bekijken" at bounding box center [978, 293] width 243 height 38
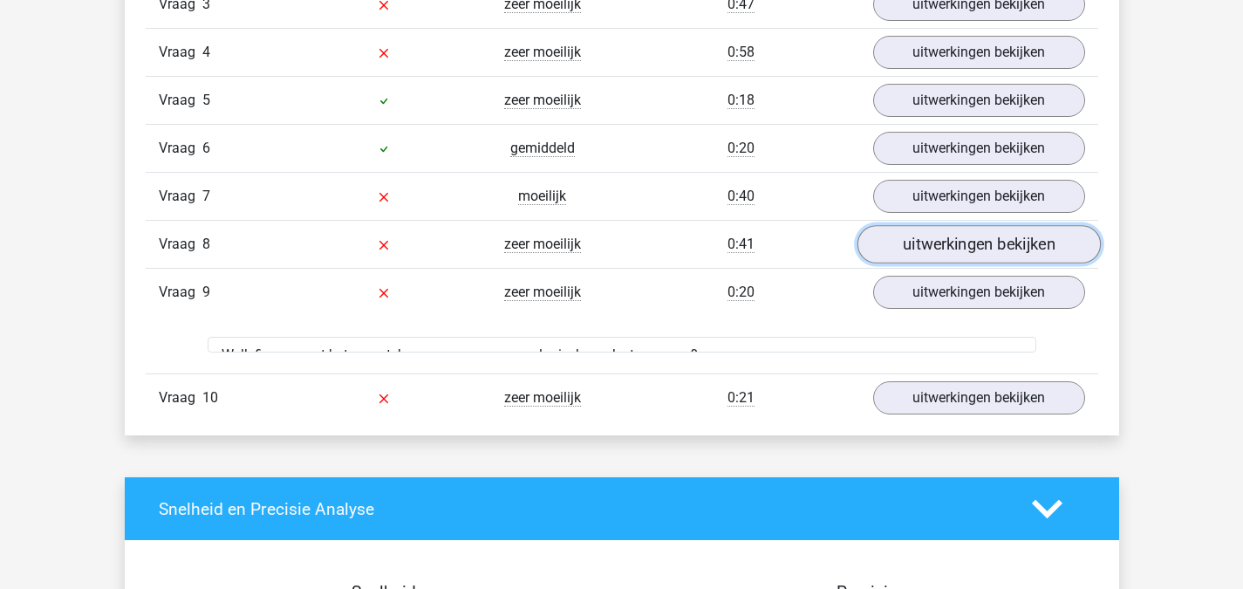
click at [982, 240] on link "uitwerkingen bekijken" at bounding box center [978, 245] width 243 height 38
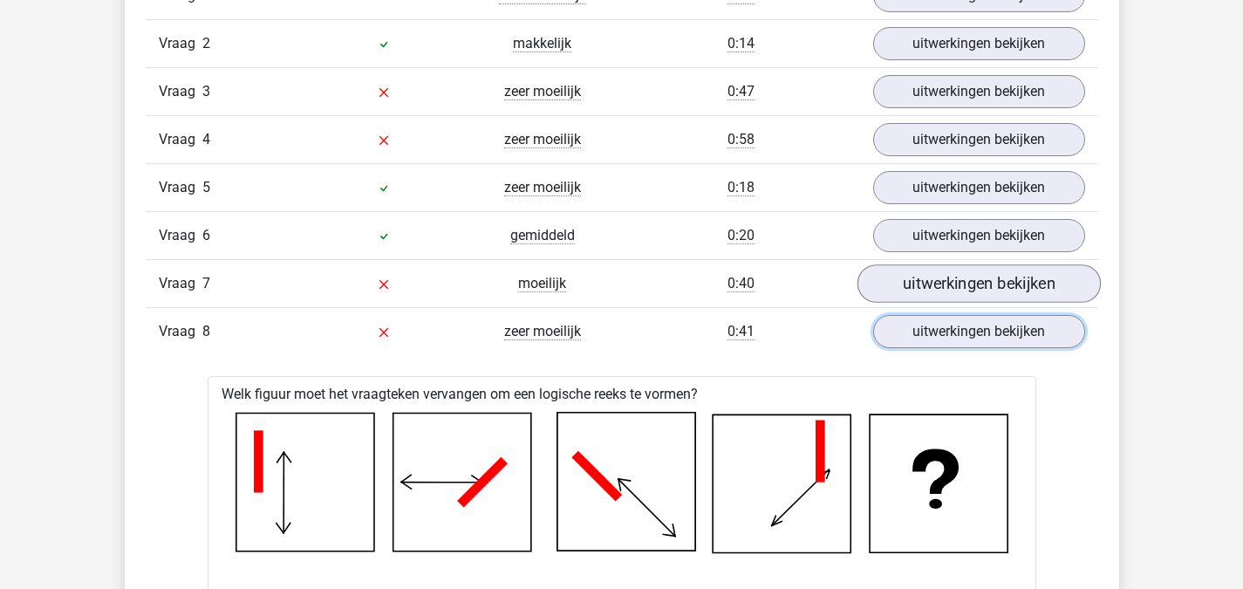
scroll to position [1445, 0]
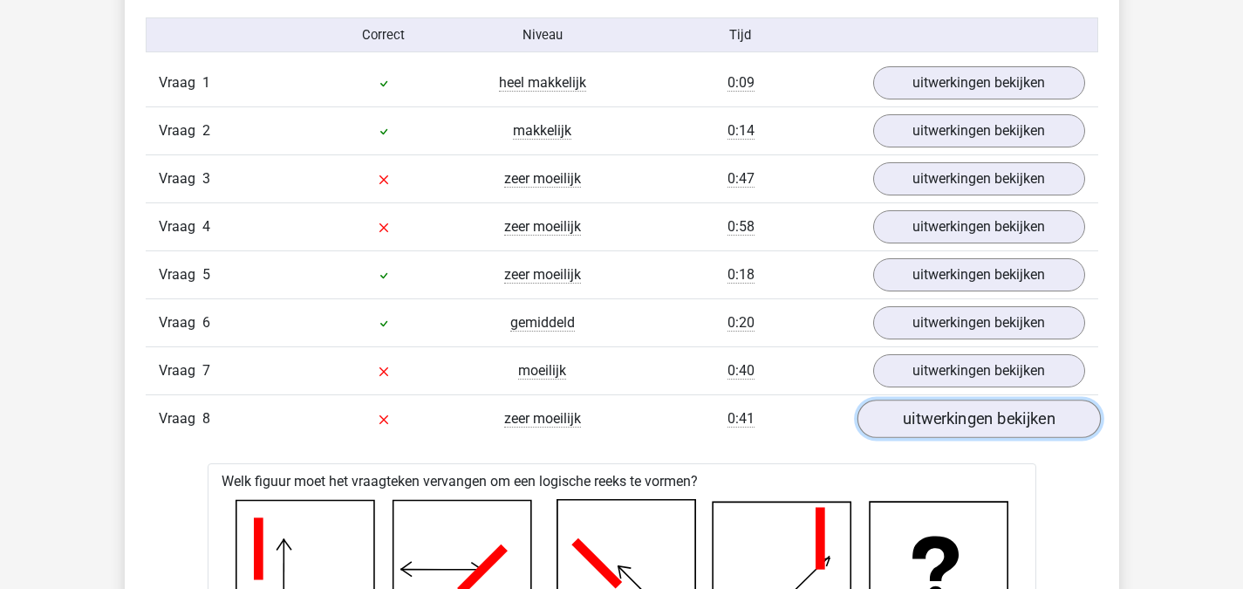
click at [972, 427] on link "uitwerkingen bekijken" at bounding box center [978, 419] width 243 height 38
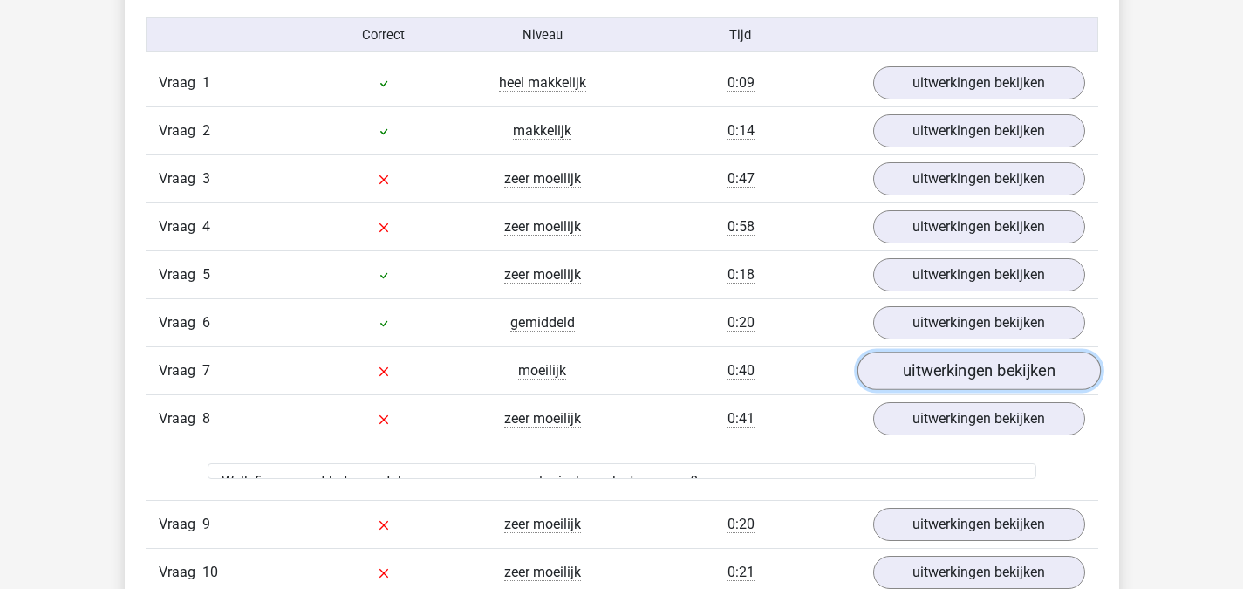
click at [972, 370] on link "uitwerkingen bekijken" at bounding box center [978, 371] width 243 height 38
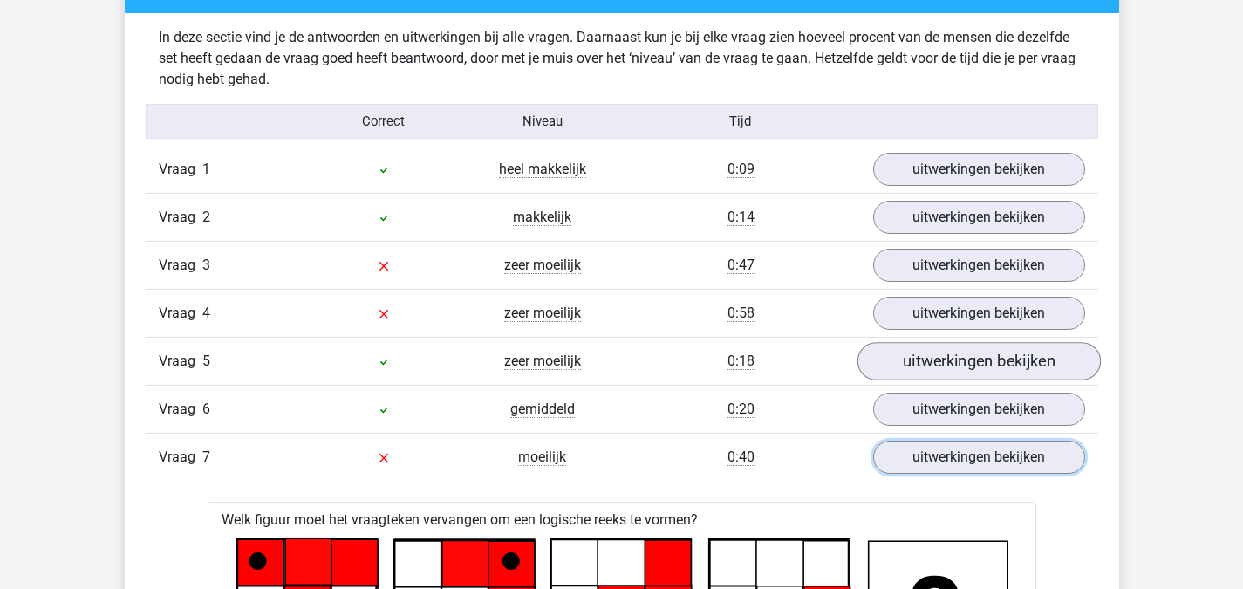
scroll to position [1358, 0]
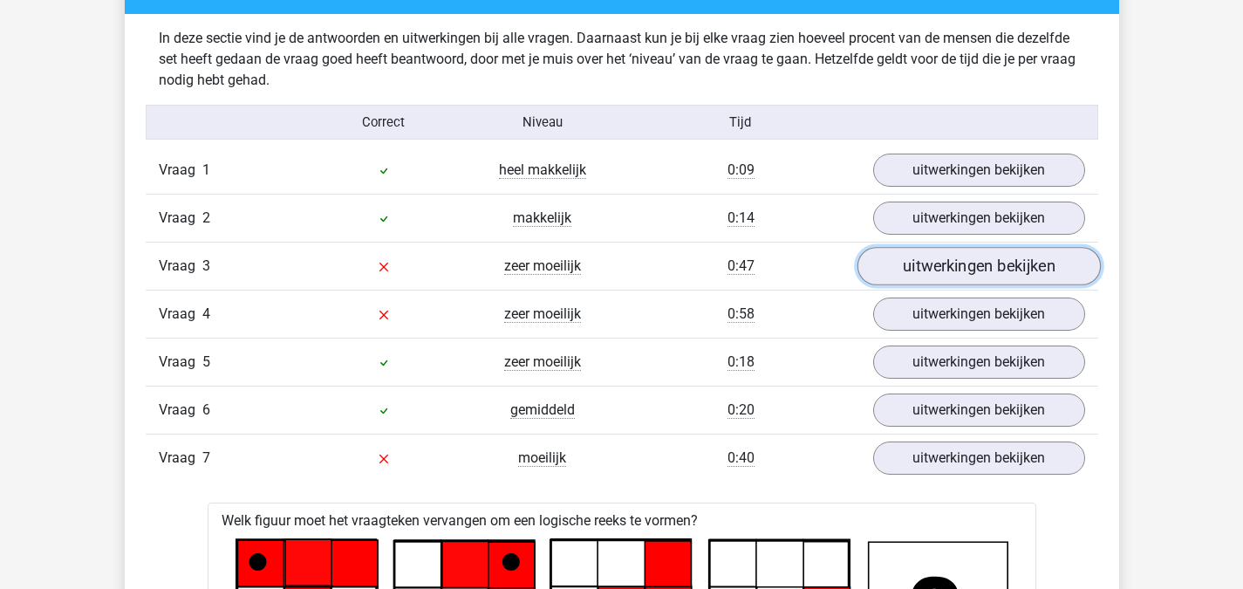
click at [981, 257] on link "uitwerkingen bekijken" at bounding box center [978, 267] width 243 height 38
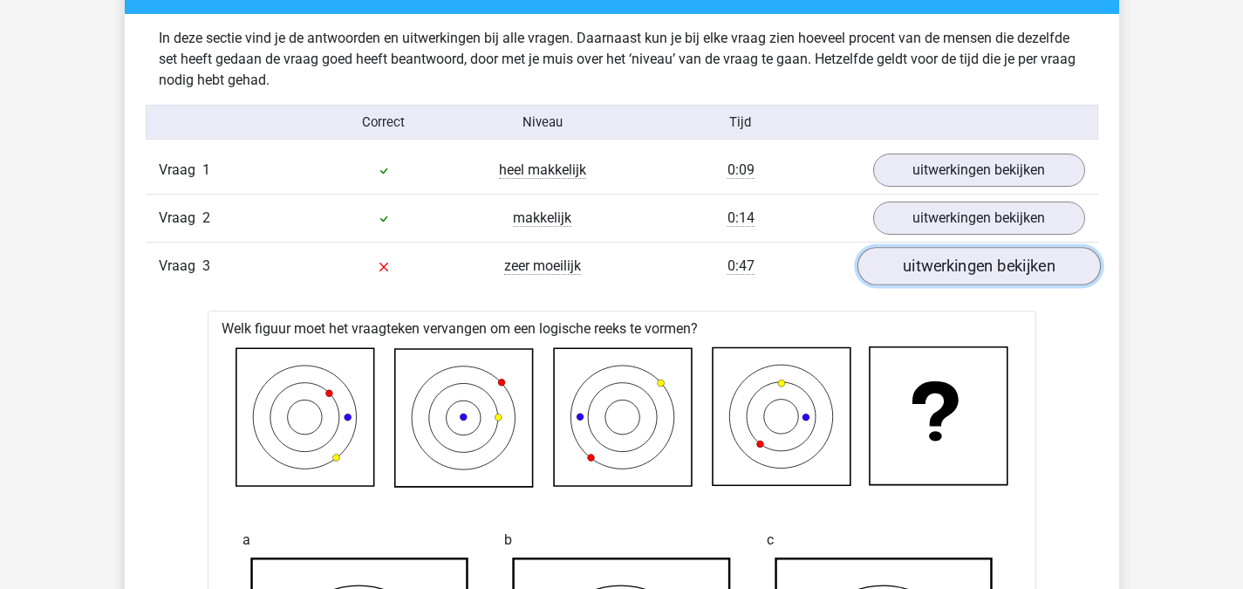
click at [988, 259] on link "uitwerkingen bekijken" at bounding box center [978, 267] width 243 height 38
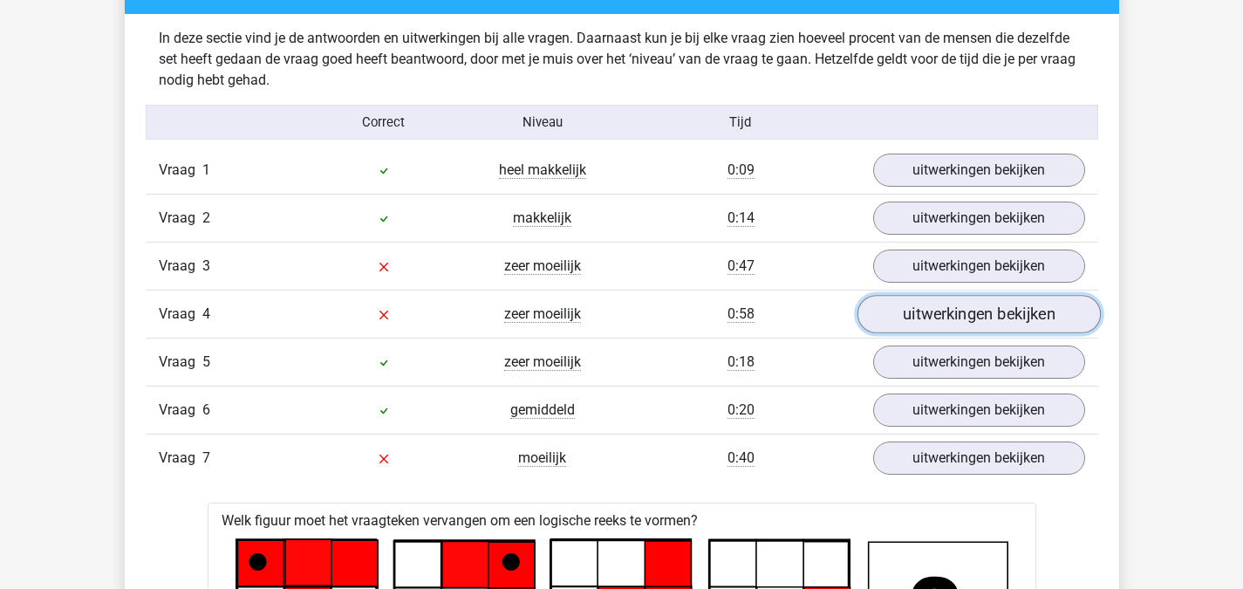
click at [973, 303] on link "uitwerkingen bekijken" at bounding box center [978, 315] width 243 height 38
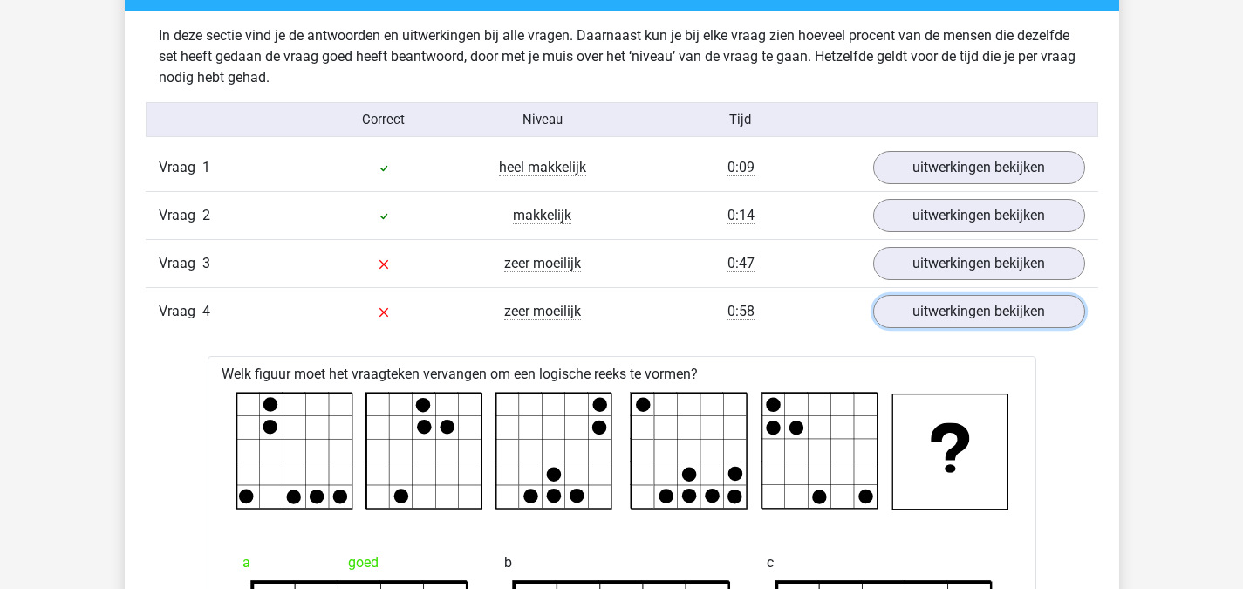
scroll to position [1271, 0]
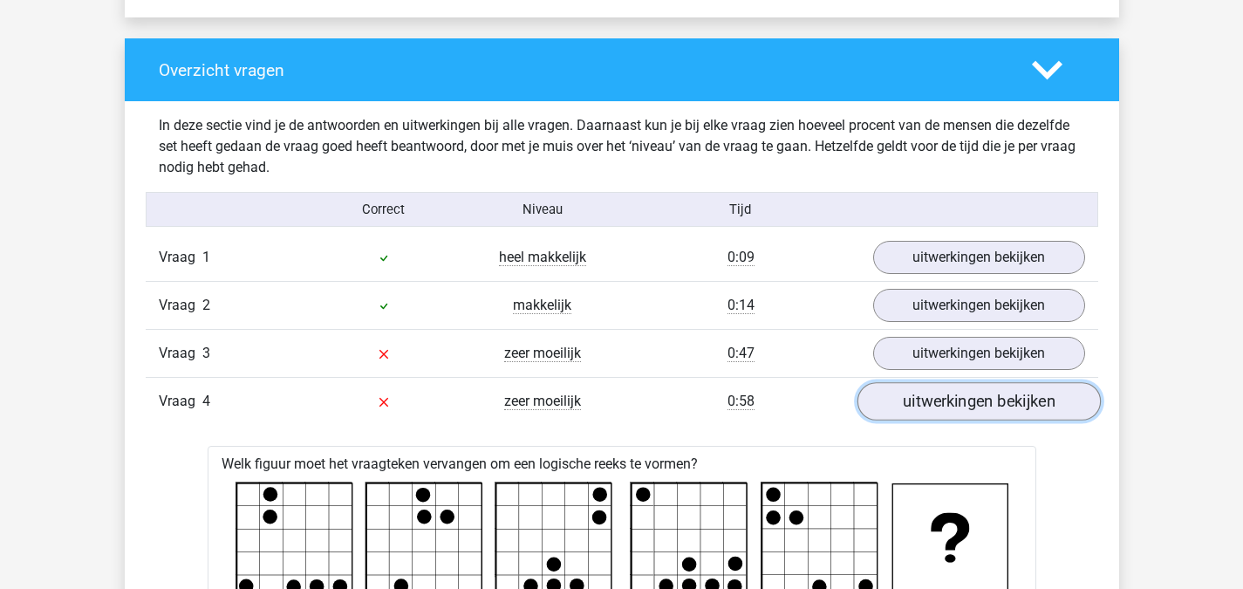
click at [980, 394] on link "uitwerkingen bekijken" at bounding box center [978, 402] width 243 height 38
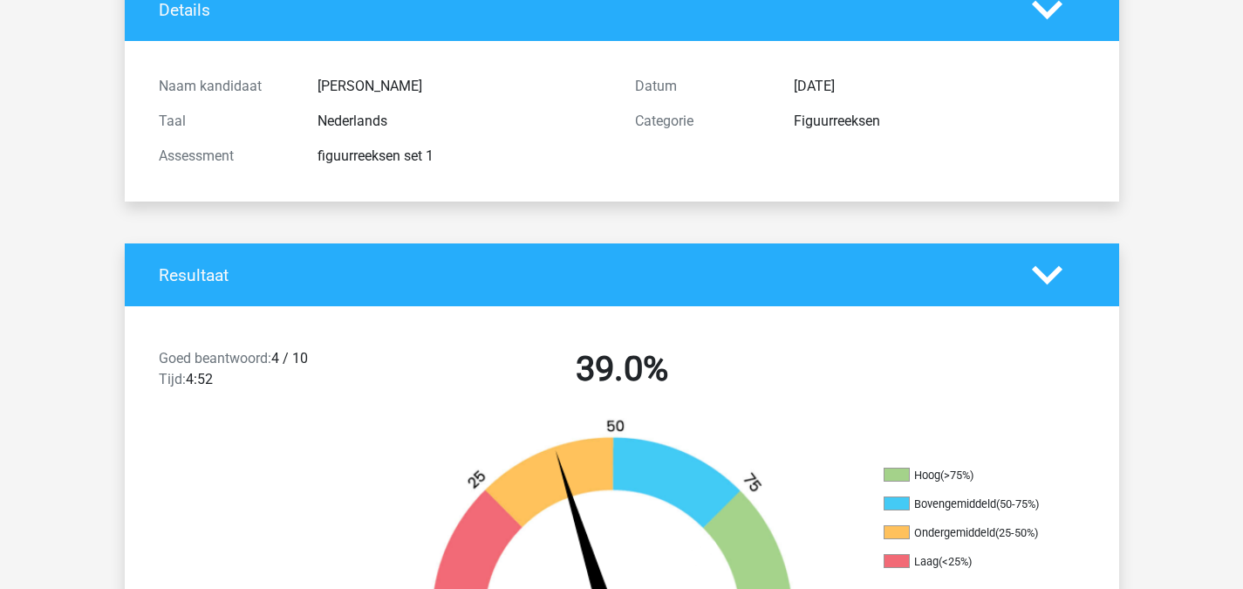
scroll to position [0, 0]
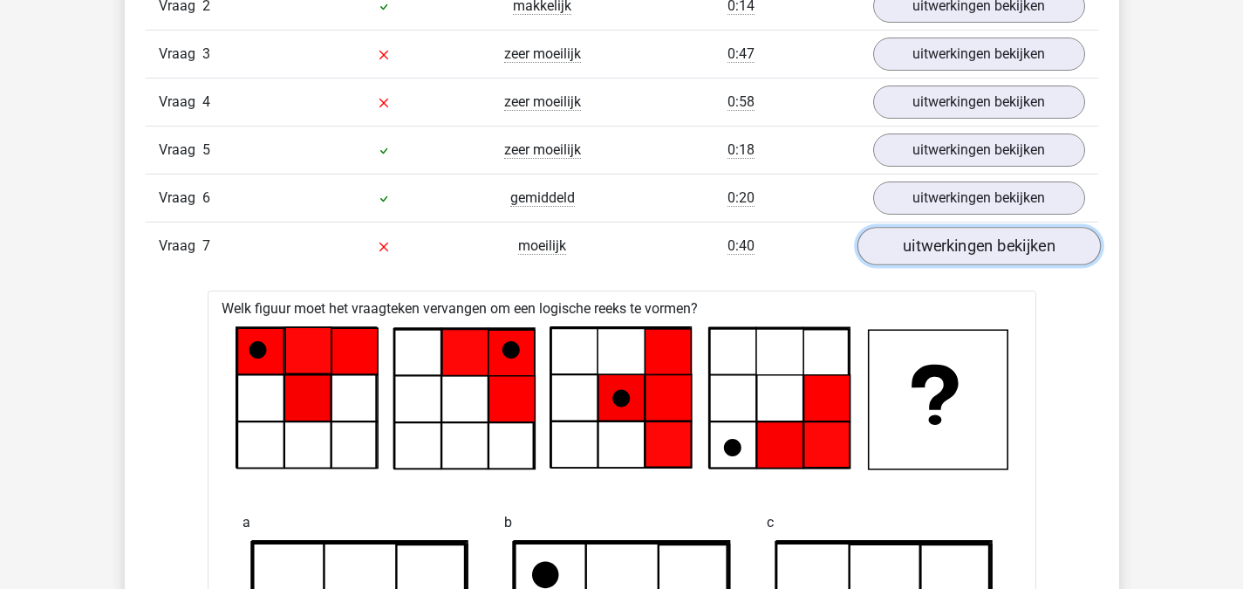
click at [1055, 252] on link "uitwerkingen bekijken" at bounding box center [978, 247] width 243 height 38
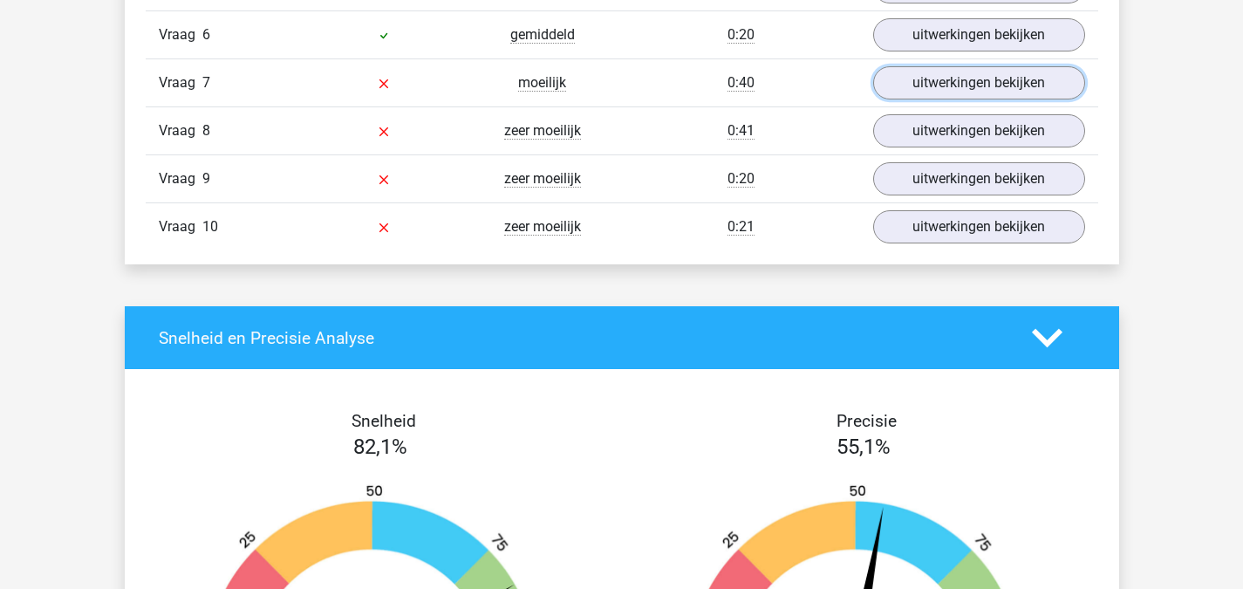
scroll to position [1657, 0]
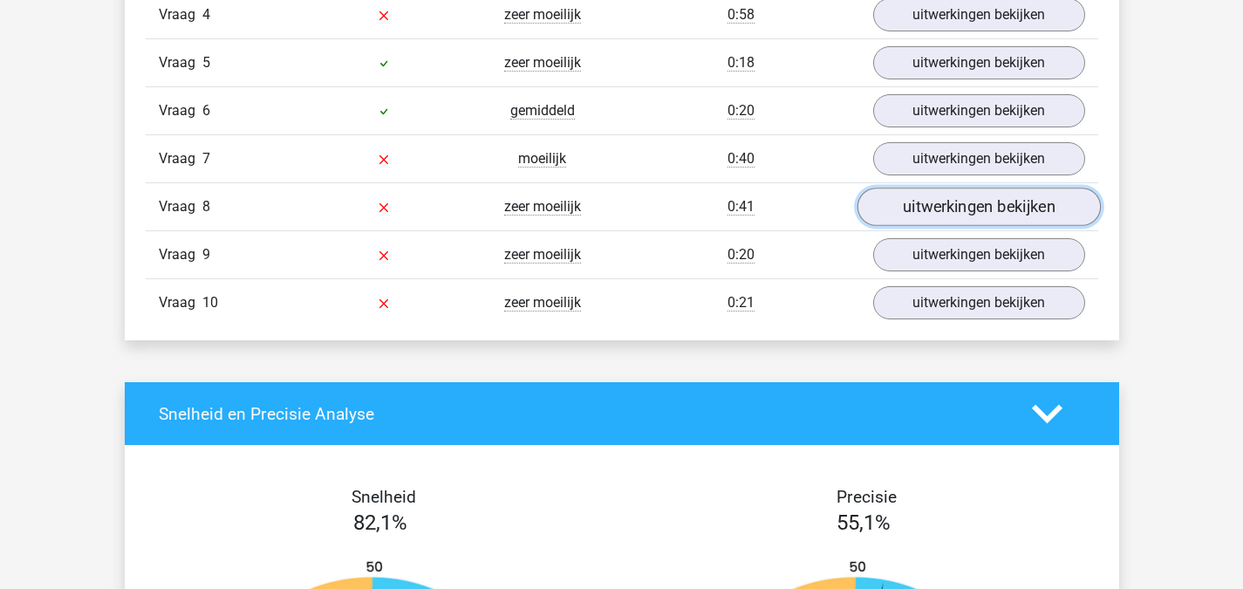
click at [971, 208] on link "uitwerkingen bekijken" at bounding box center [978, 207] width 243 height 38
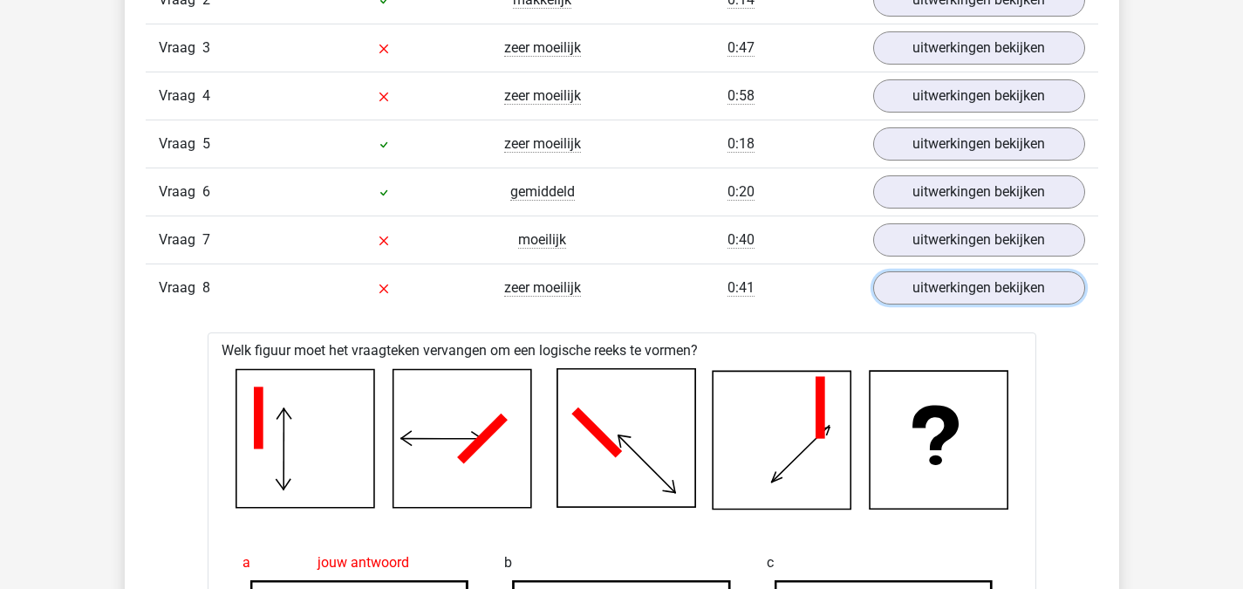
scroll to position [1570, 0]
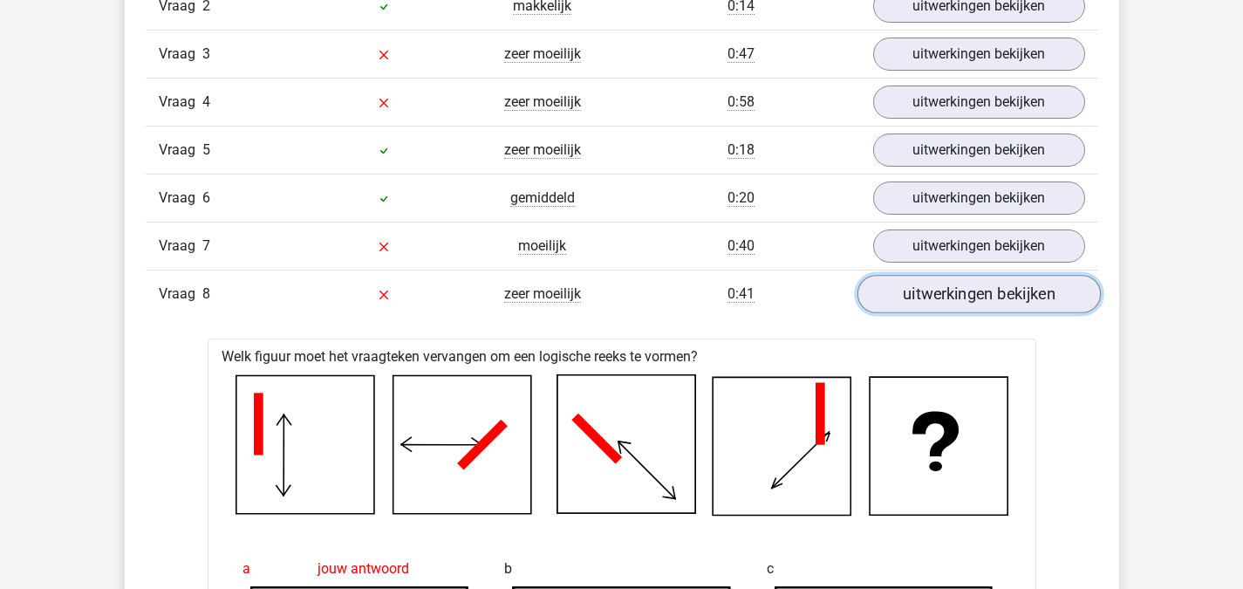
click at [972, 296] on link "uitwerkingen bekijken" at bounding box center [978, 295] width 243 height 38
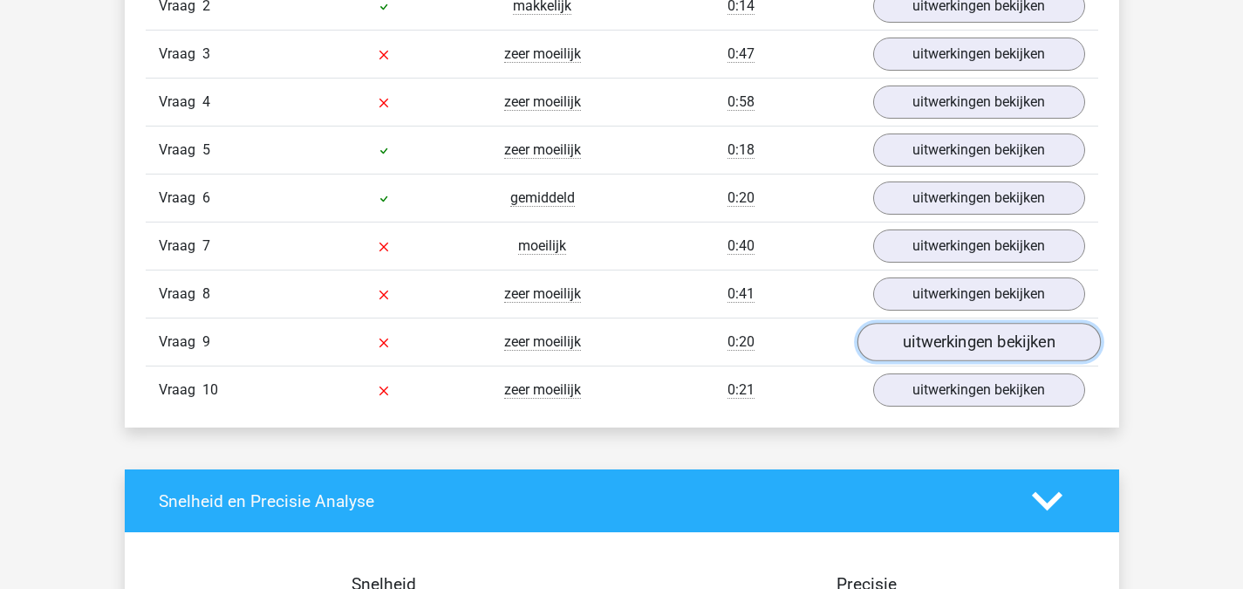
click at [962, 342] on link "uitwerkingen bekijken" at bounding box center [978, 343] width 243 height 38
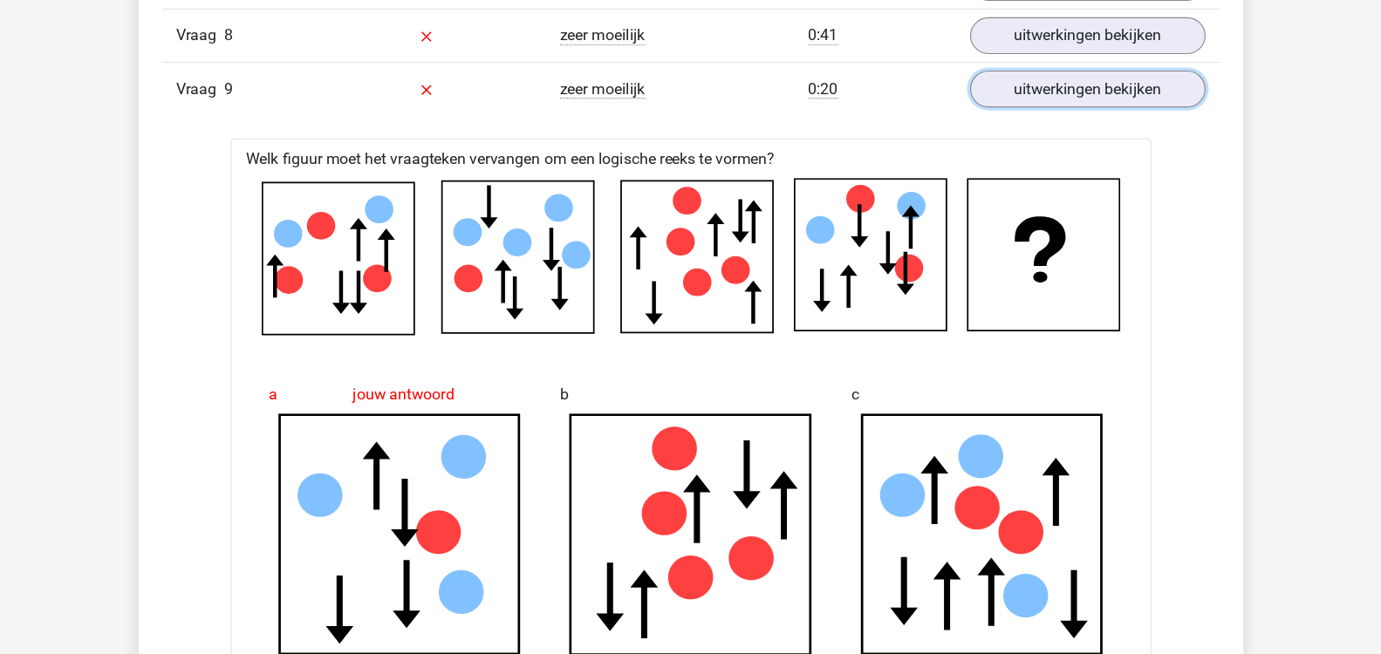
scroll to position [1832, 0]
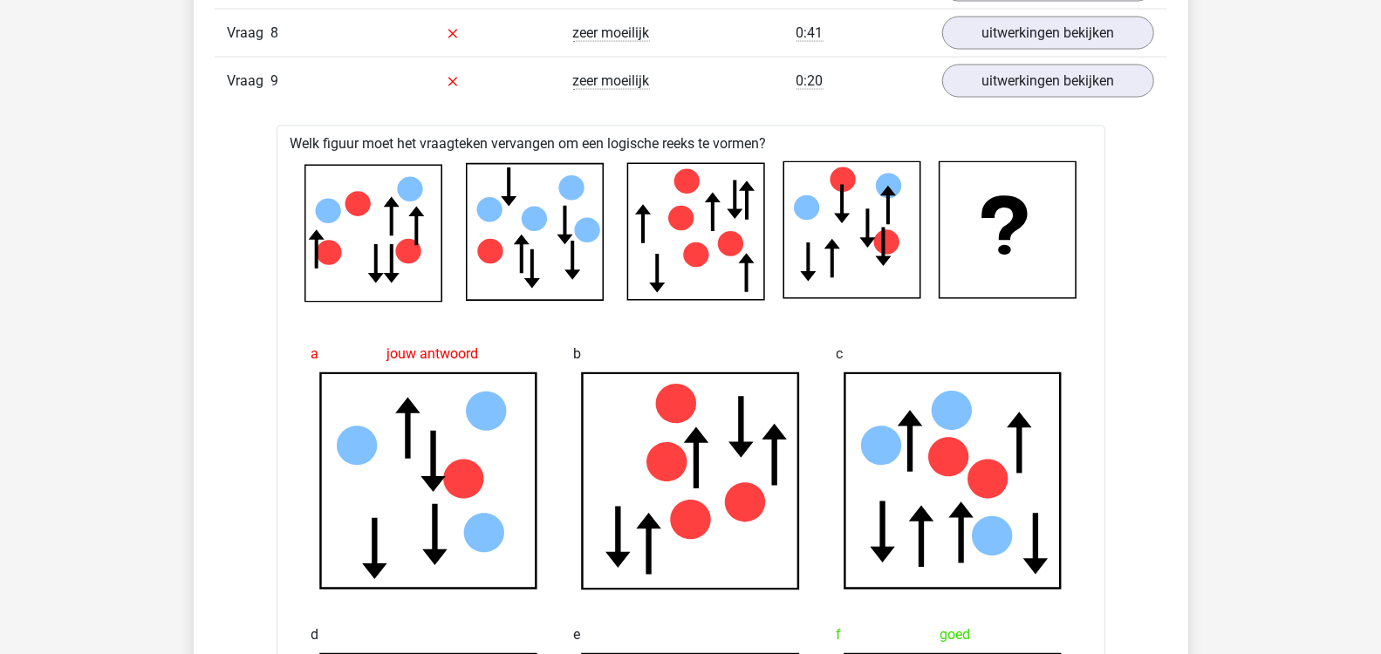
drag, startPoint x: 1255, startPoint y: 3, endPoint x: 201, endPoint y: 336, distance: 1106.0
click at [201, 336] on div "Overzicht vragen In deze sectie vind je de antwoorden en uitwerkingen bij alle …" at bounding box center [691, 552] width 994 height 2150
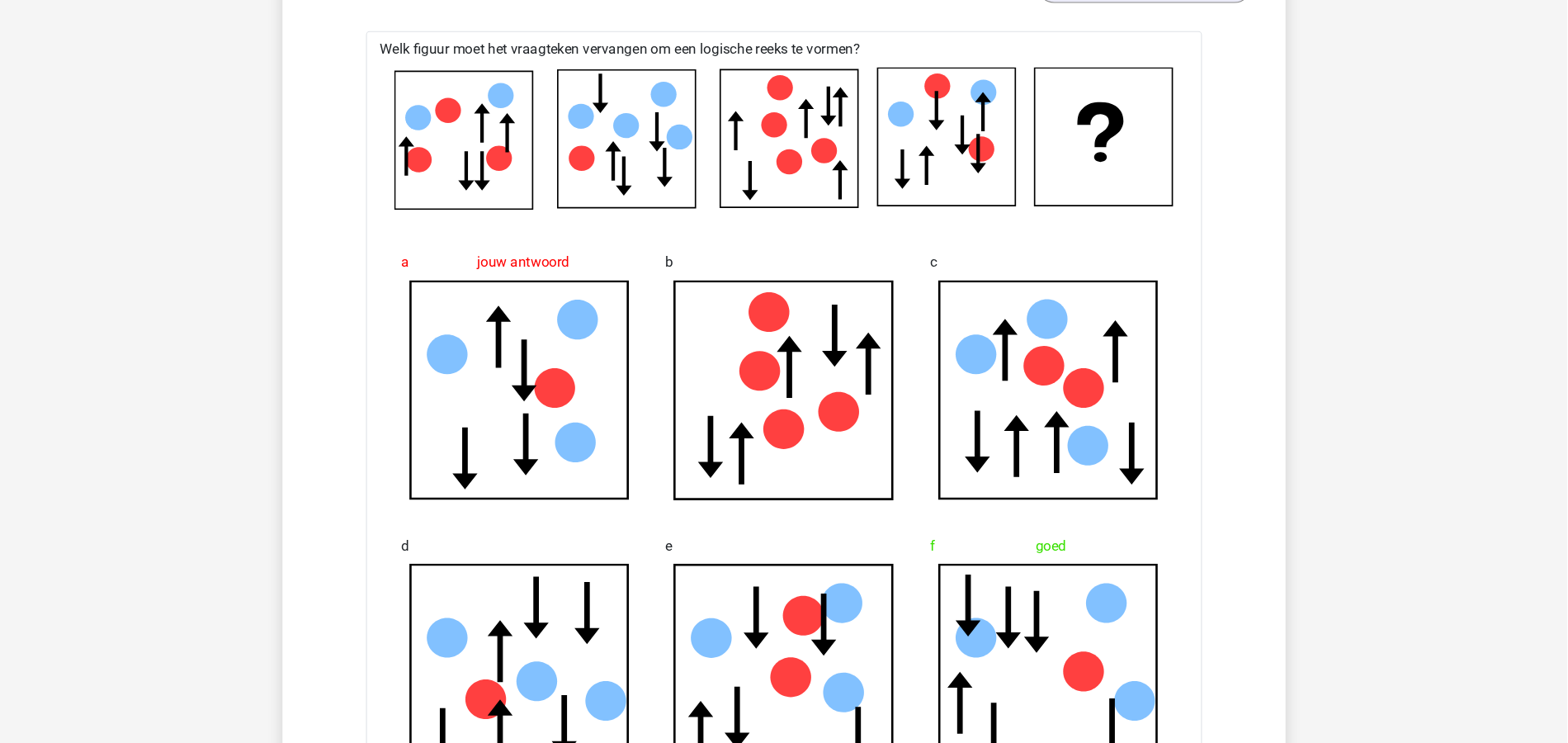
scroll to position [1826, 0]
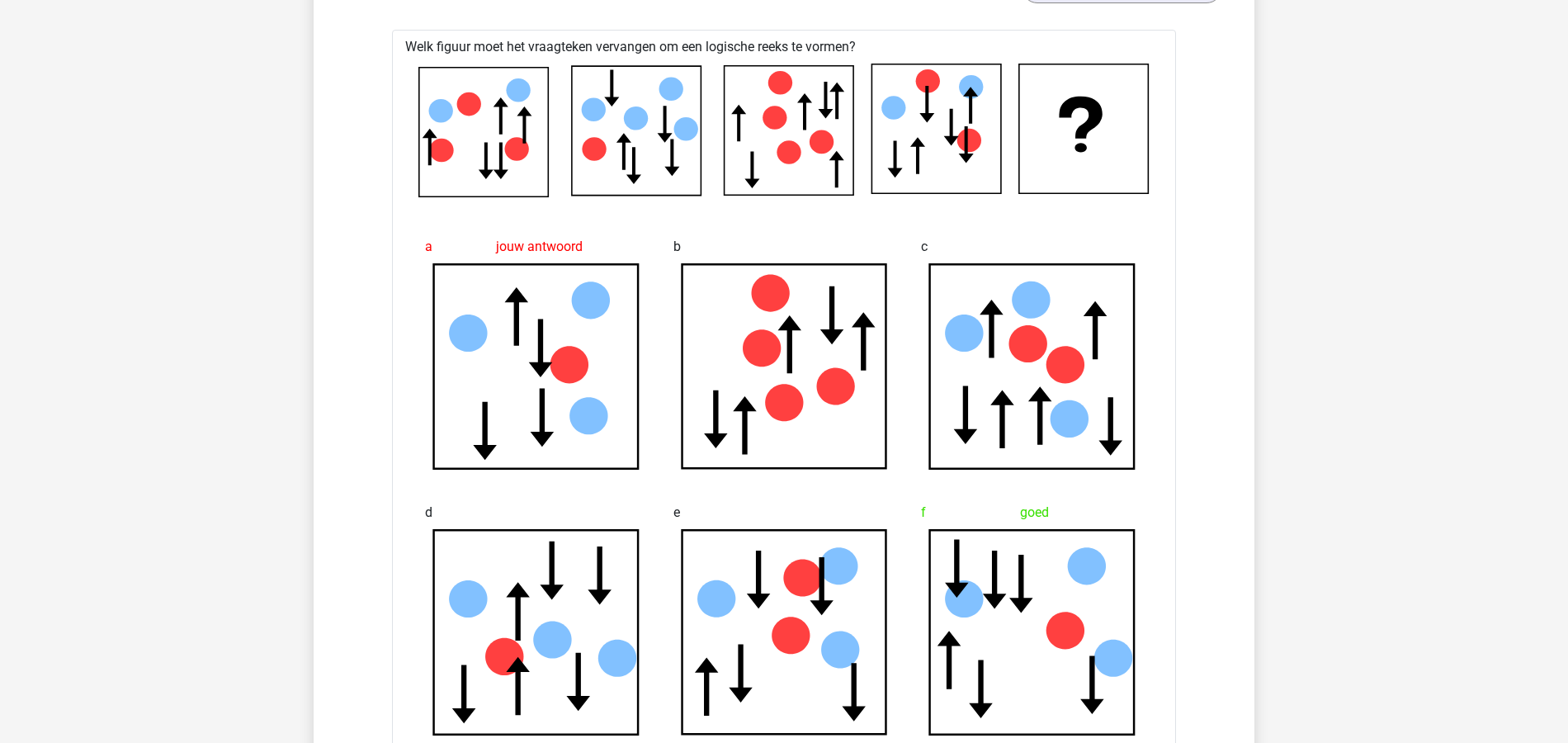
click at [1175, 492] on div "Kies premium Valerie valerie_permentier@hotmail.com" at bounding box center [784, 669] width 1568 height 4990
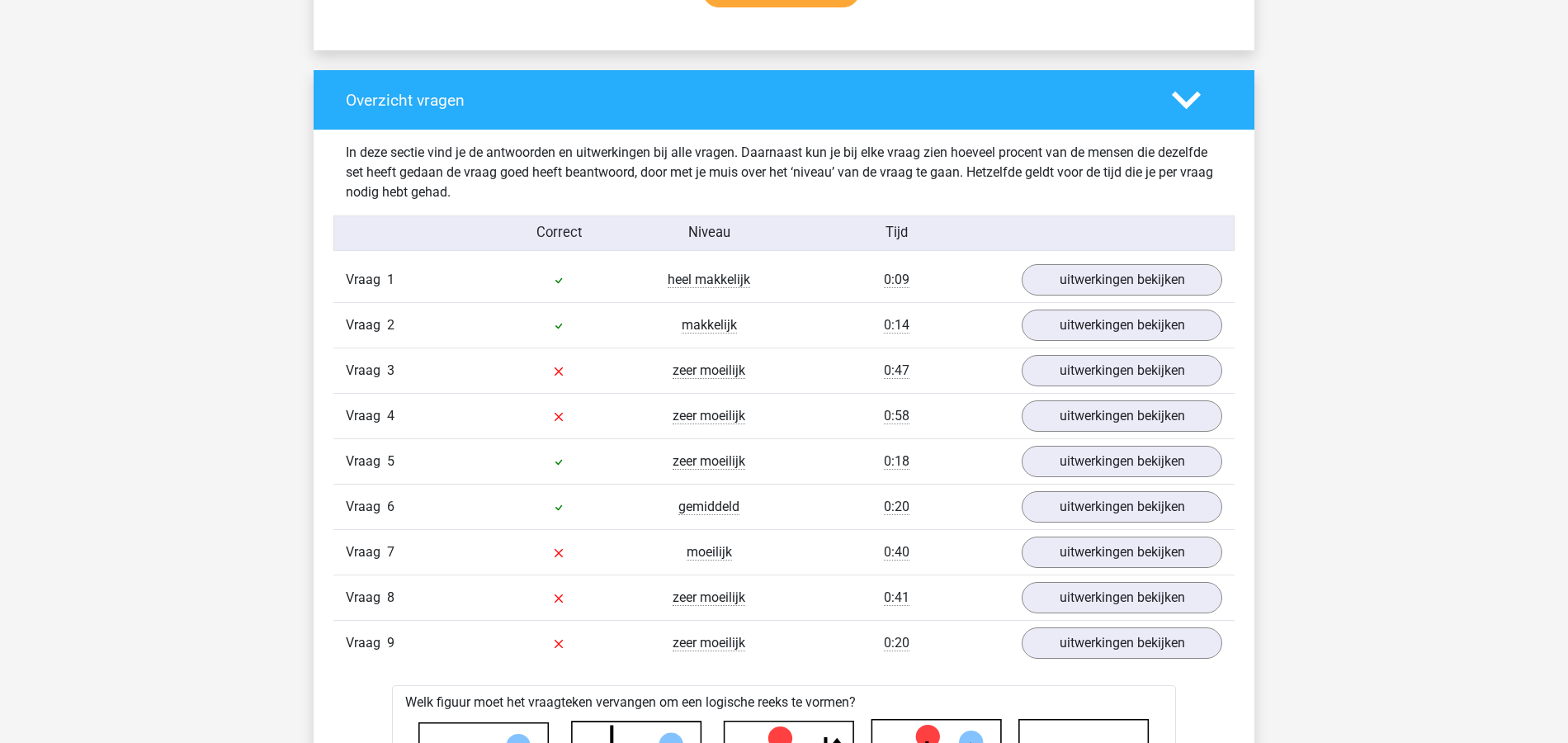
scroll to position [1165, 0]
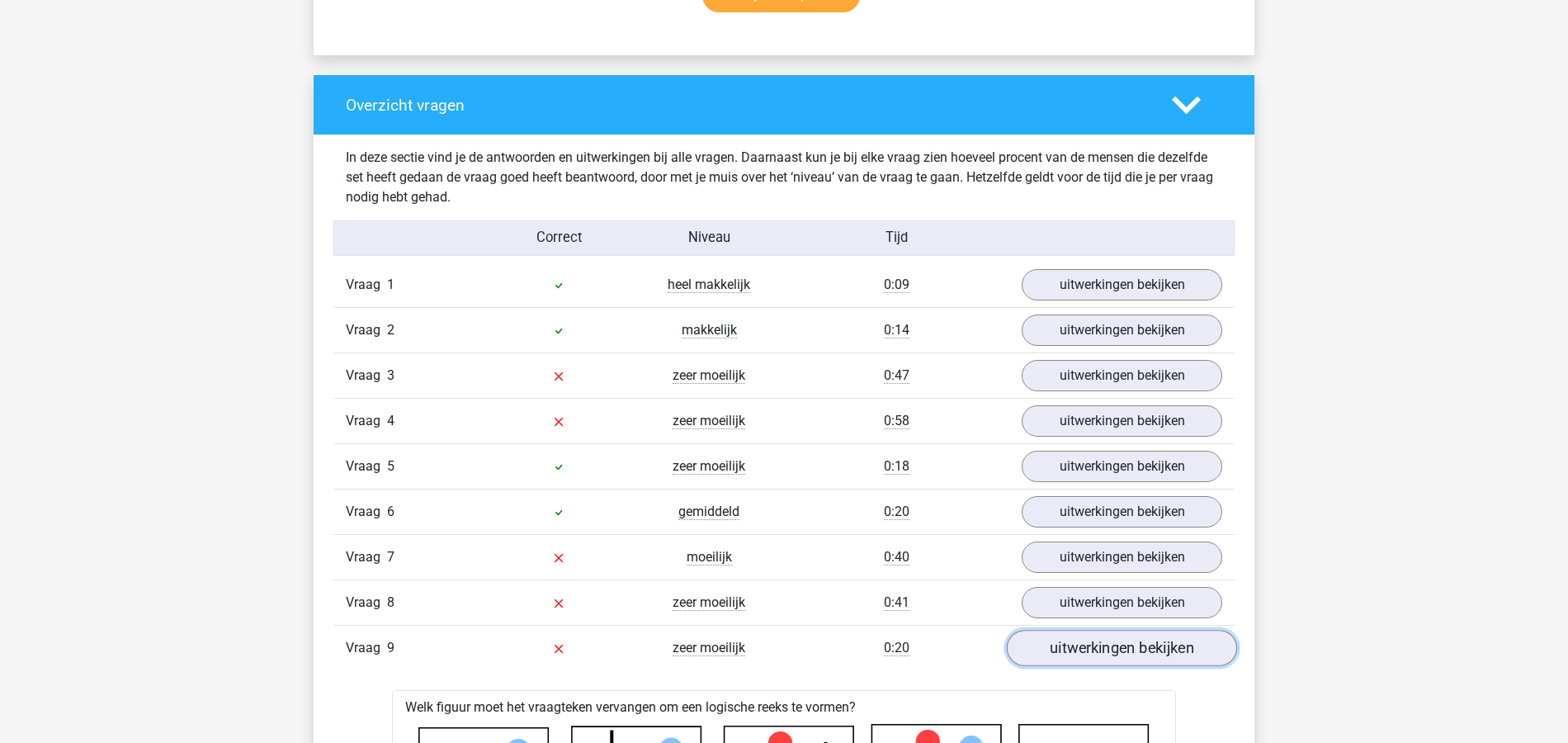
click at [1112, 557] on link "uitwerkingen bekijken" at bounding box center [1121, 648] width 230 height 36
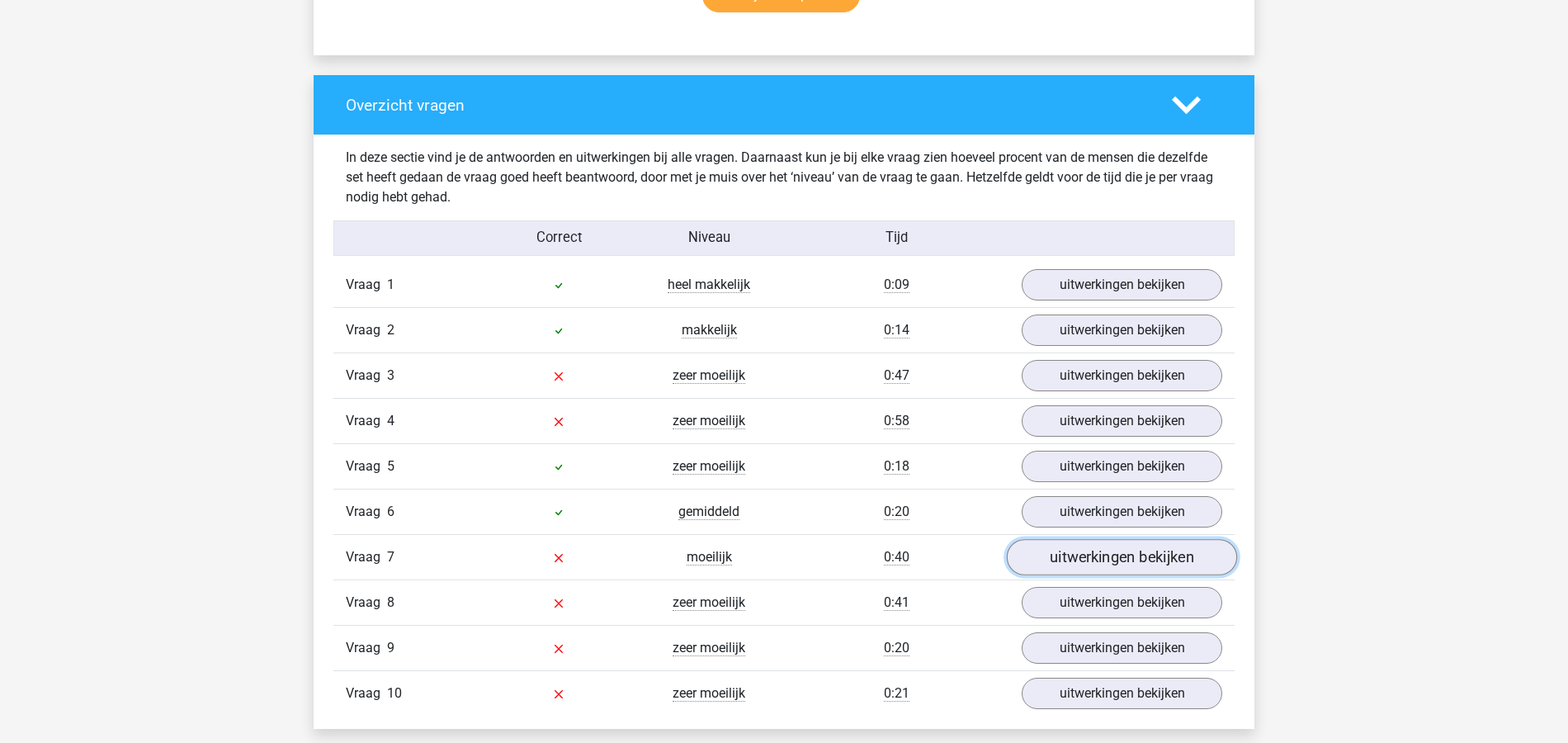
click at [1100, 557] on link "uitwerkingen bekijken" at bounding box center [1121, 557] width 230 height 36
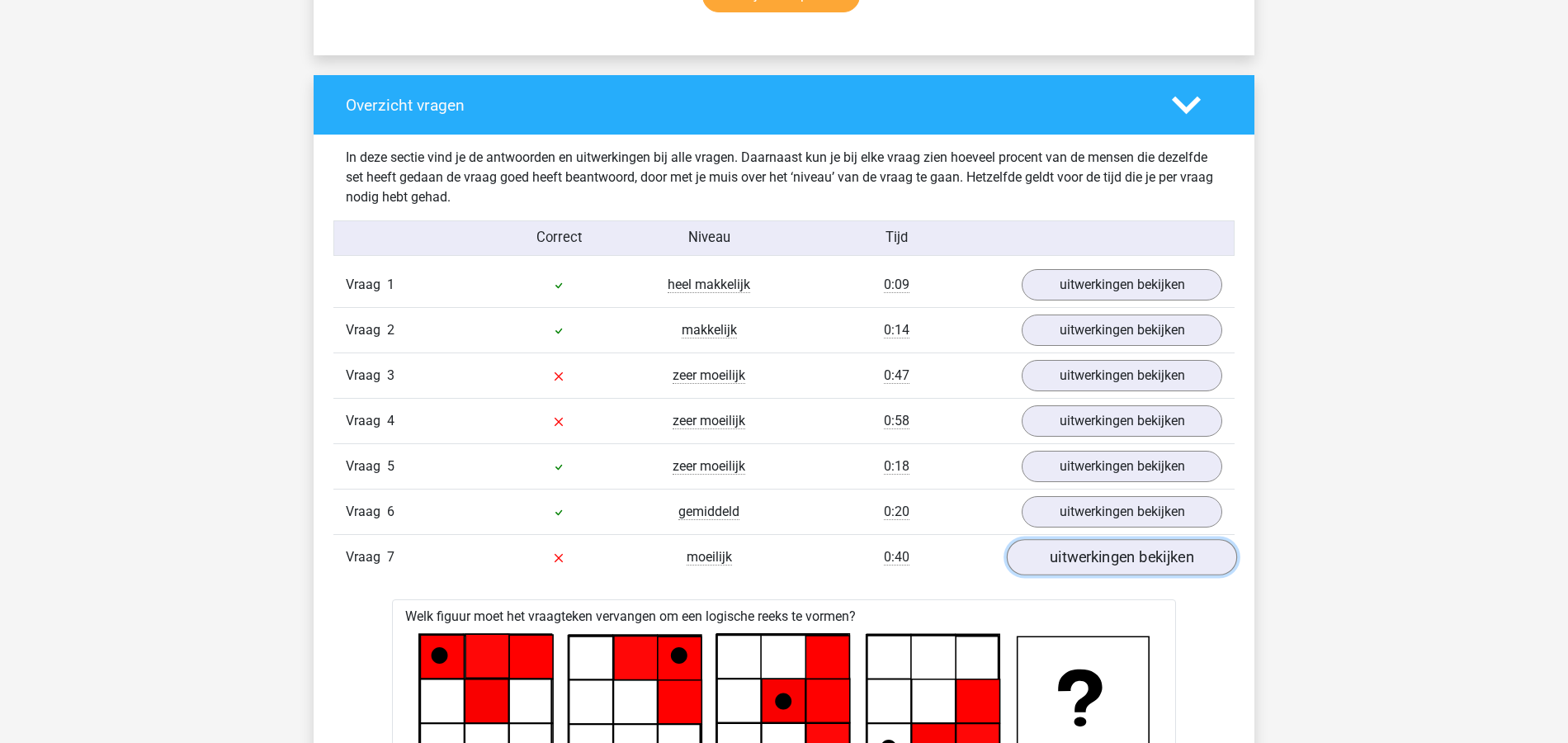
click at [1100, 557] on link "uitwerkingen bekijken" at bounding box center [1121, 557] width 230 height 36
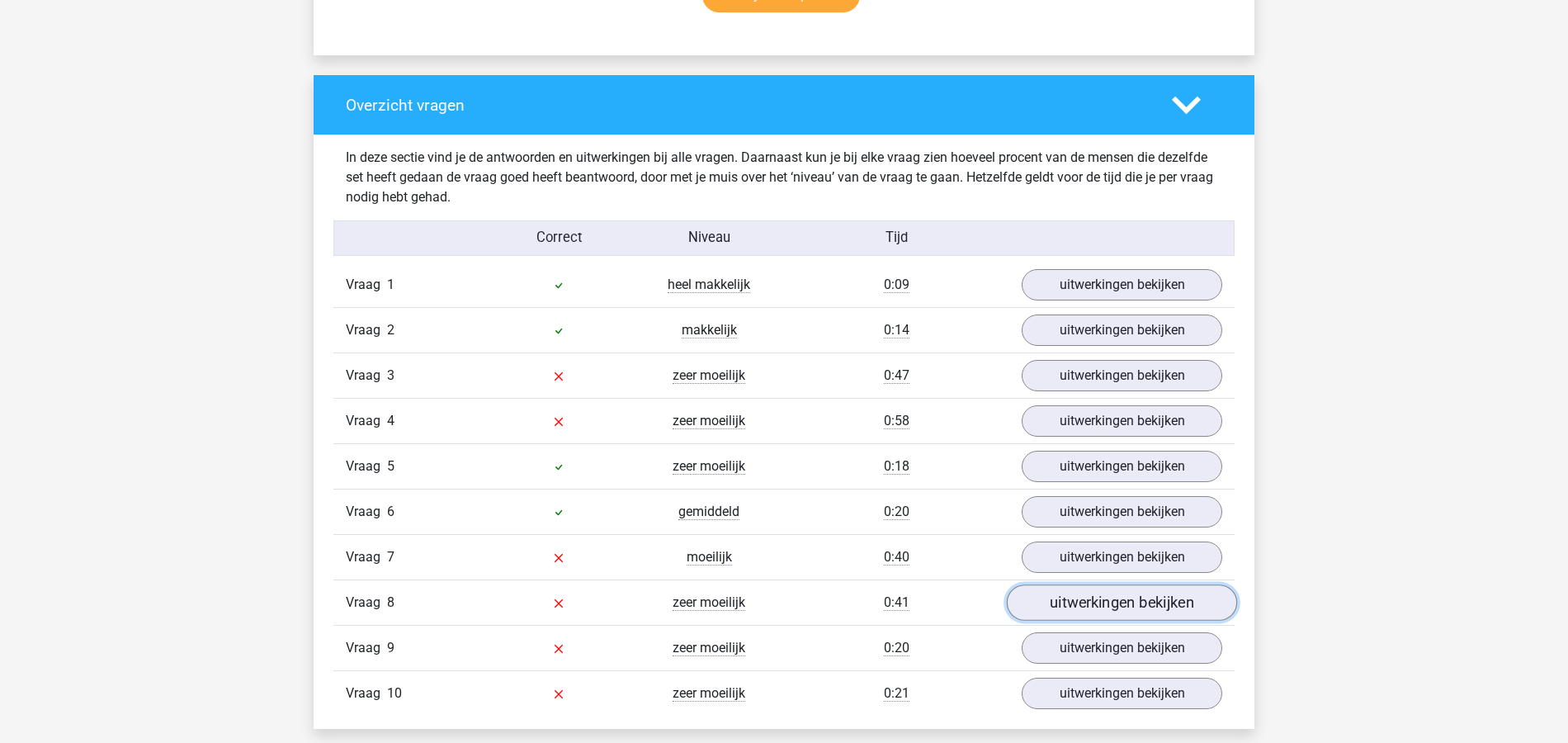
click at [1093, 557] on link "uitwerkingen bekijken" at bounding box center [1121, 603] width 230 height 36
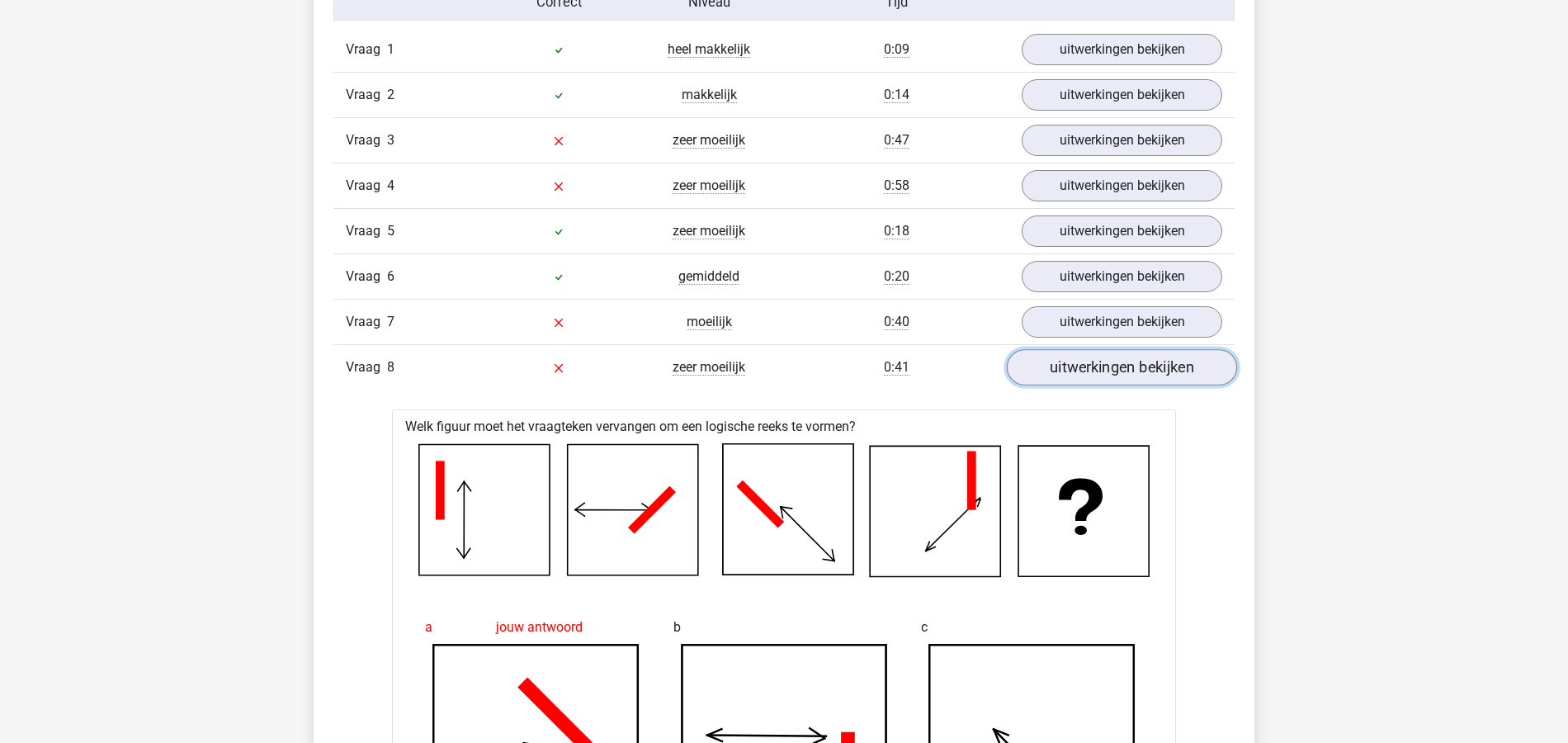
scroll to position [1386, 0]
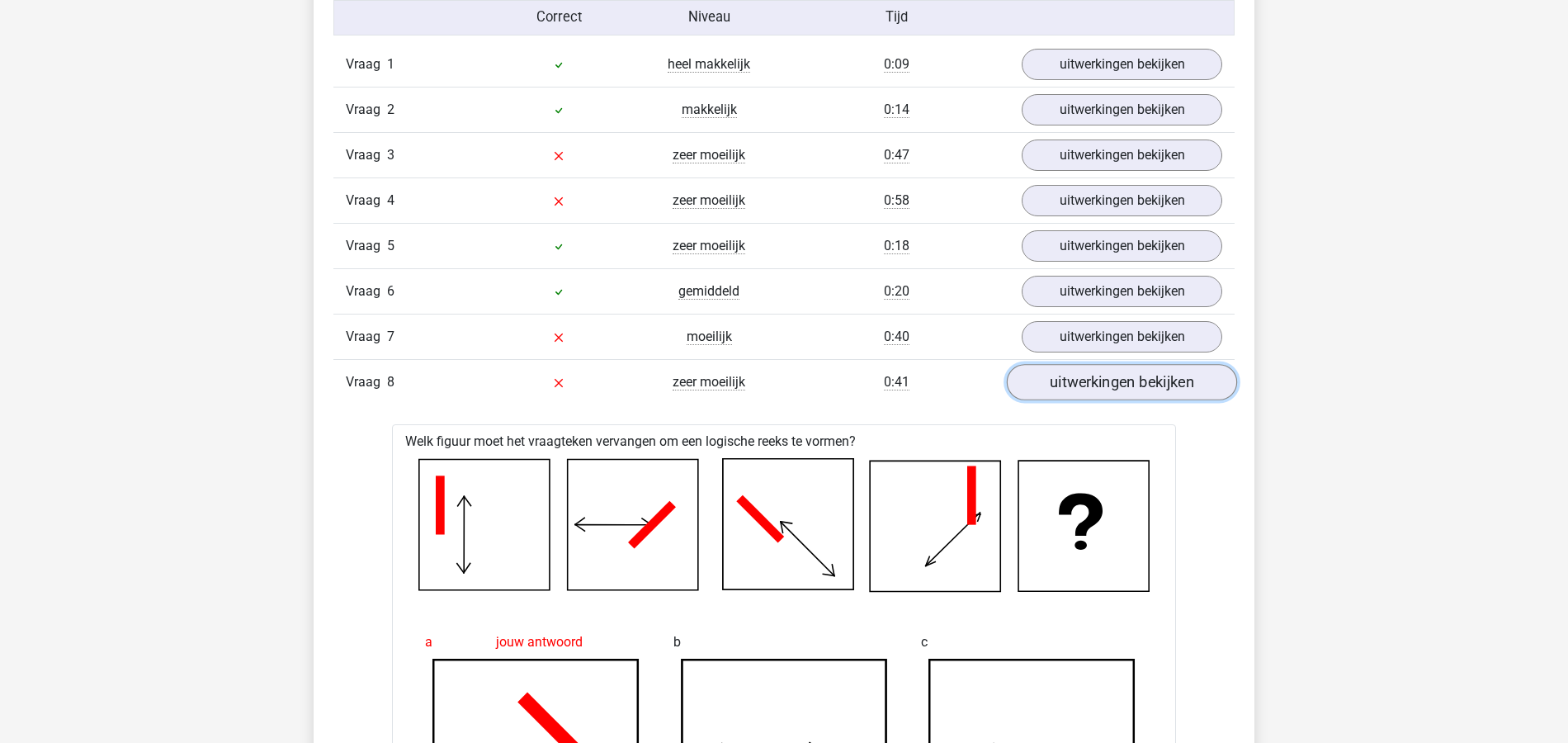
click at [1129, 368] on link "uitwerkingen bekijken" at bounding box center [1121, 382] width 230 height 36
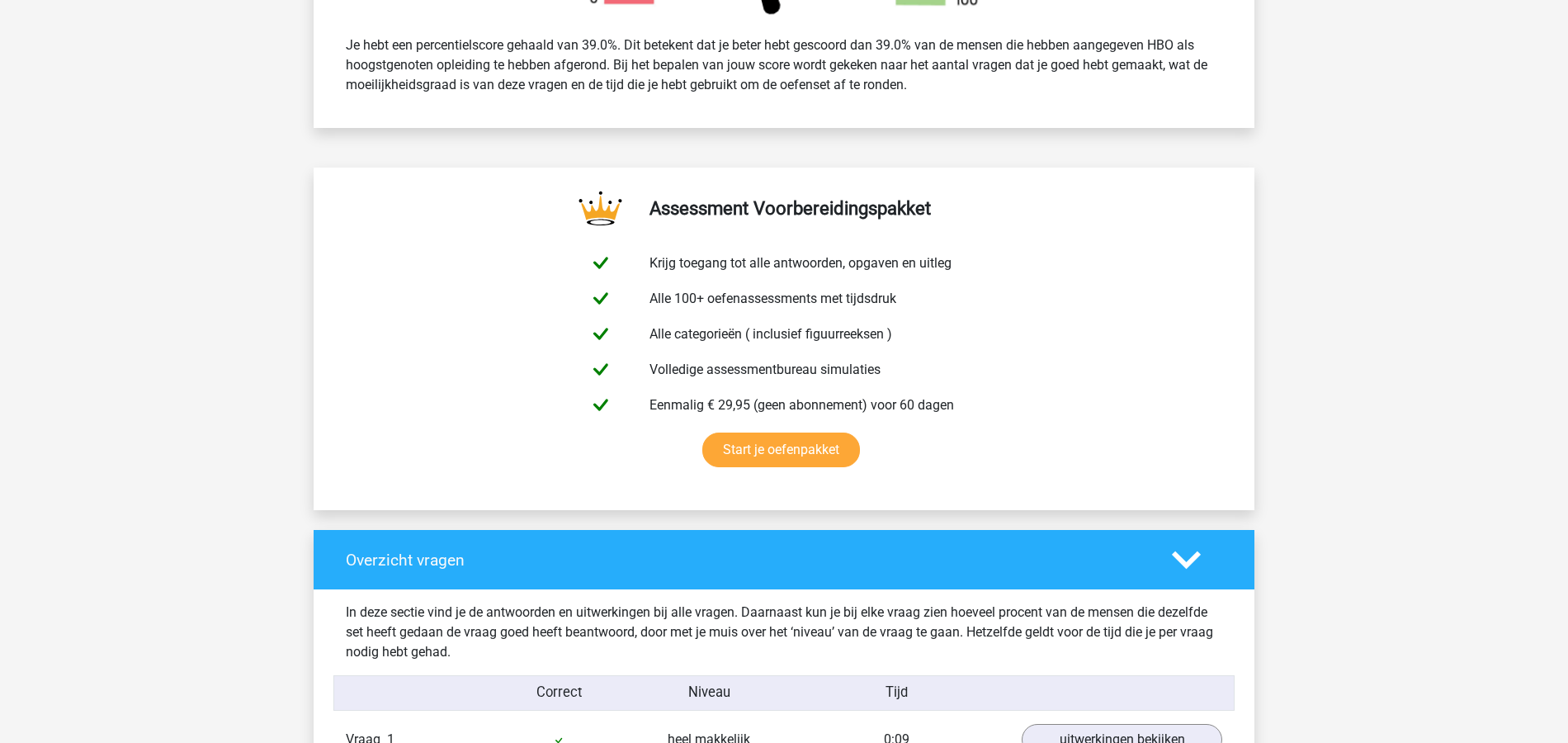
scroll to position [614, 0]
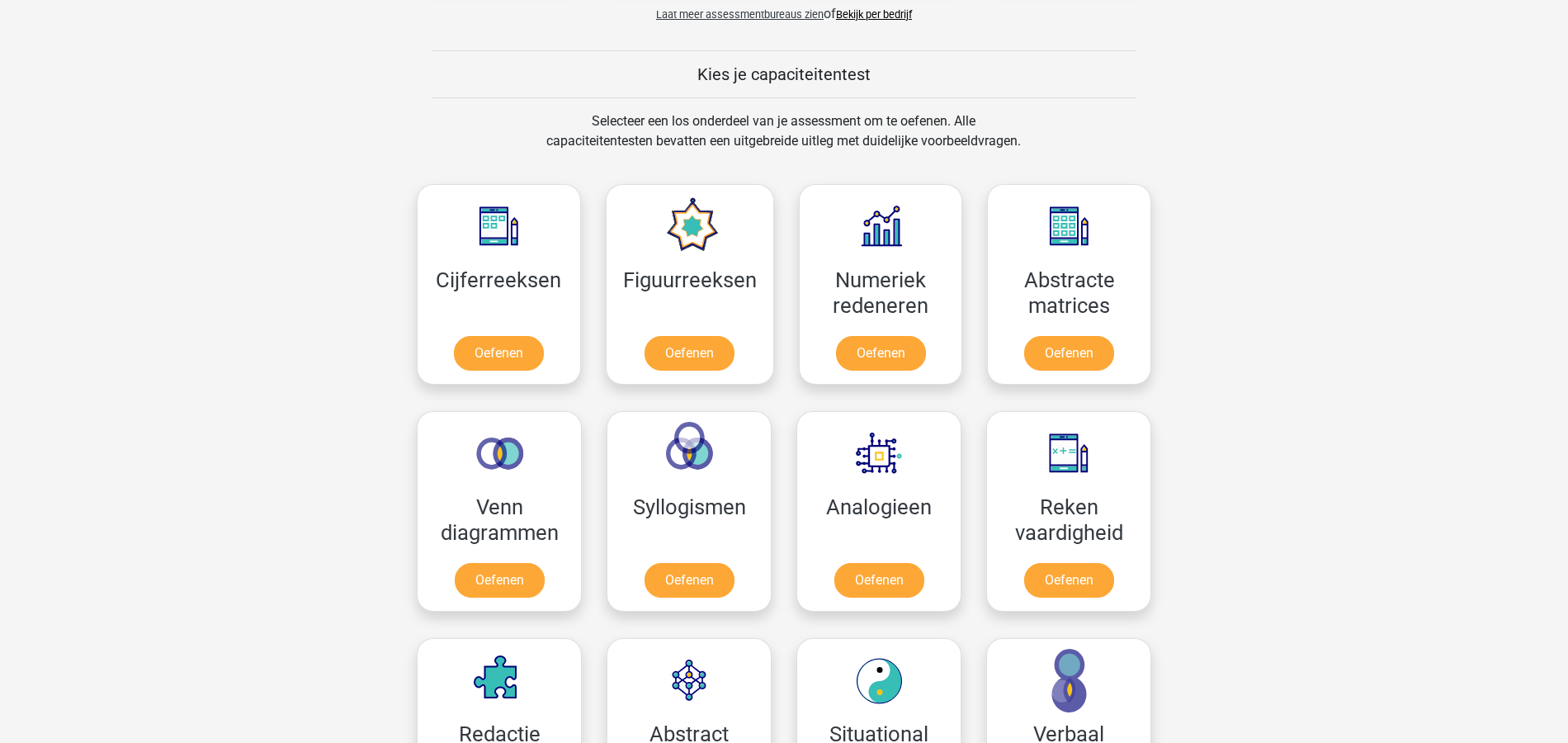
scroll to position [590, 0]
click at [481, 354] on link "Oefenen" at bounding box center [498, 358] width 94 height 36
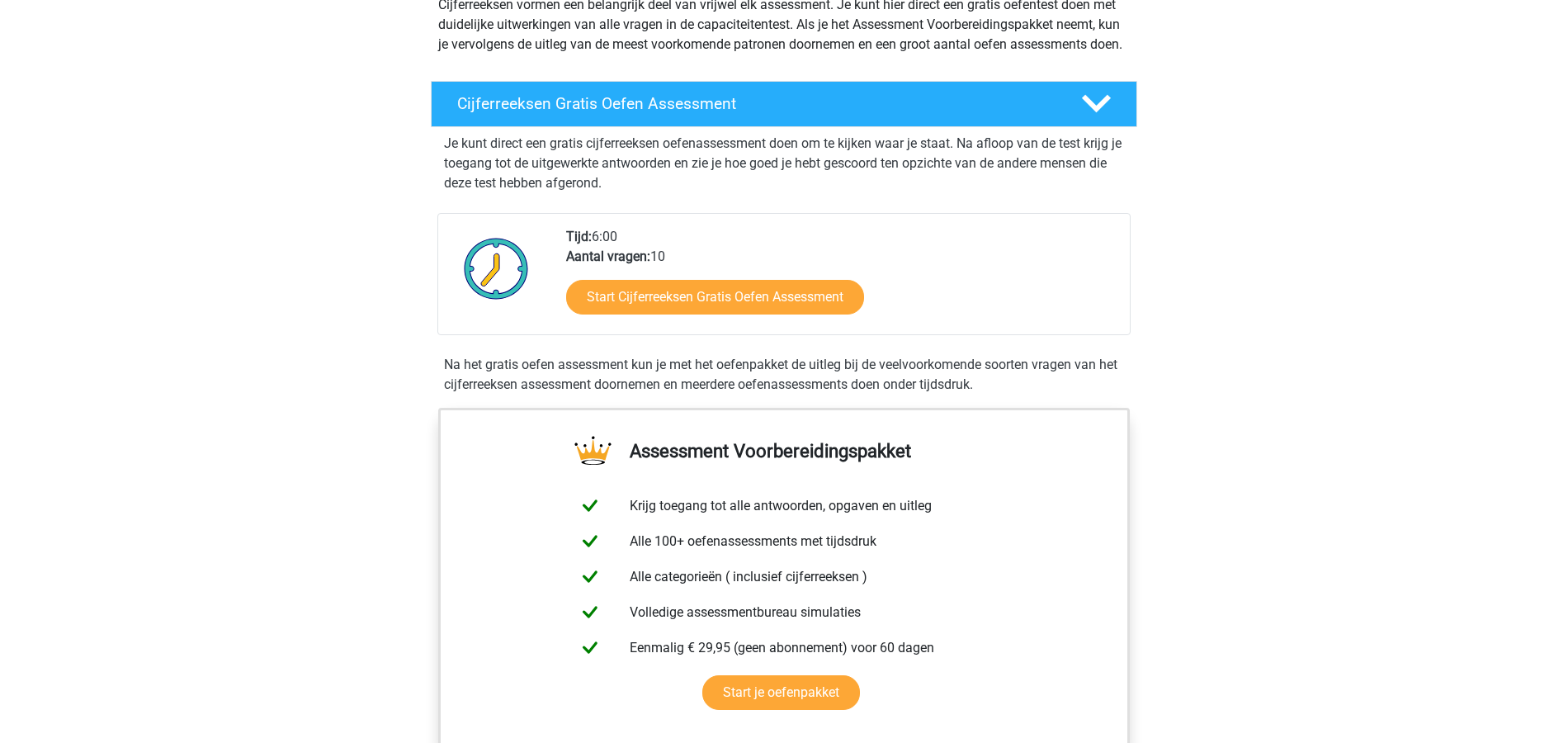
scroll to position [220, 0]
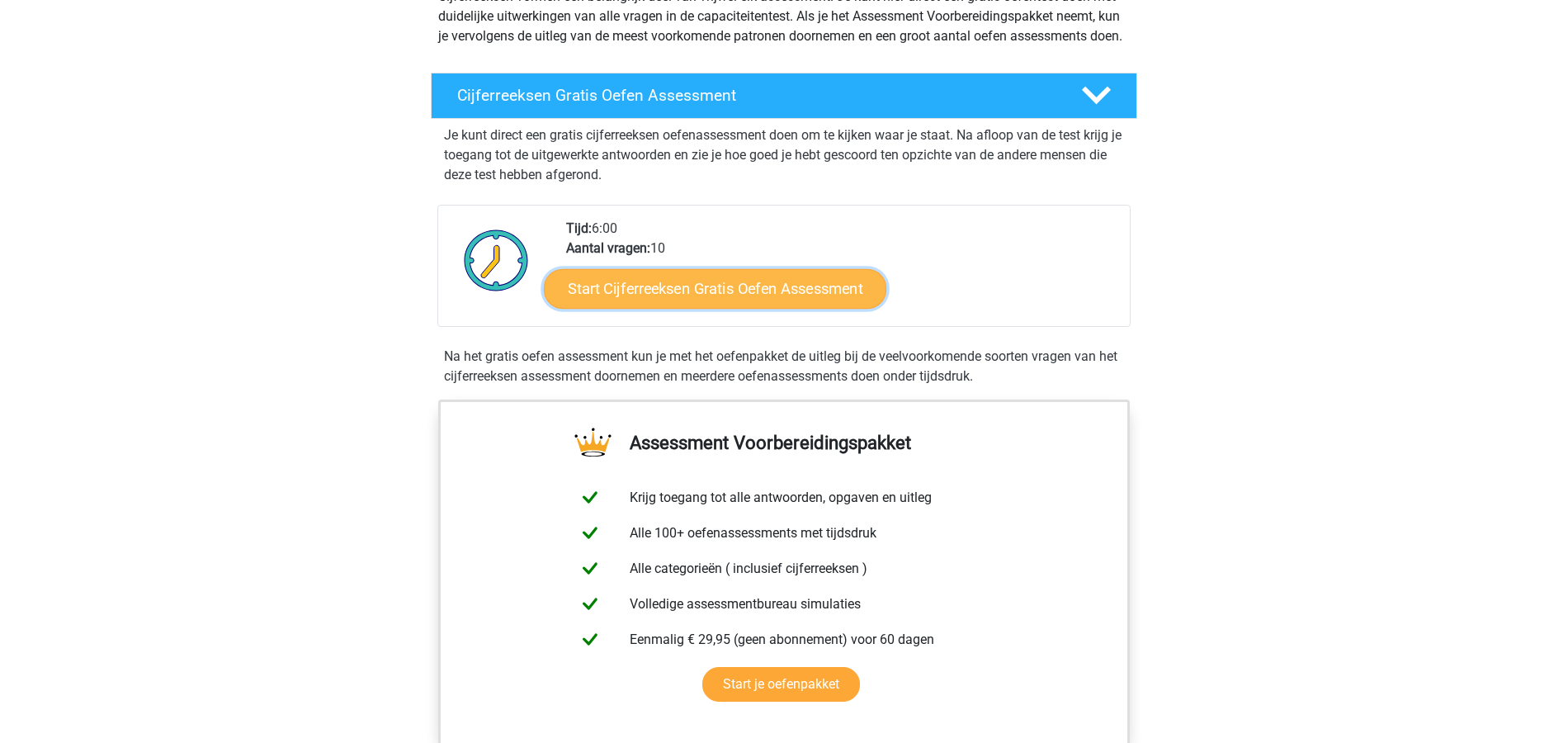
click at [753, 308] on link "Start Cijferreeksen Gratis Oefen Assessment" at bounding box center [715, 288] width 343 height 40
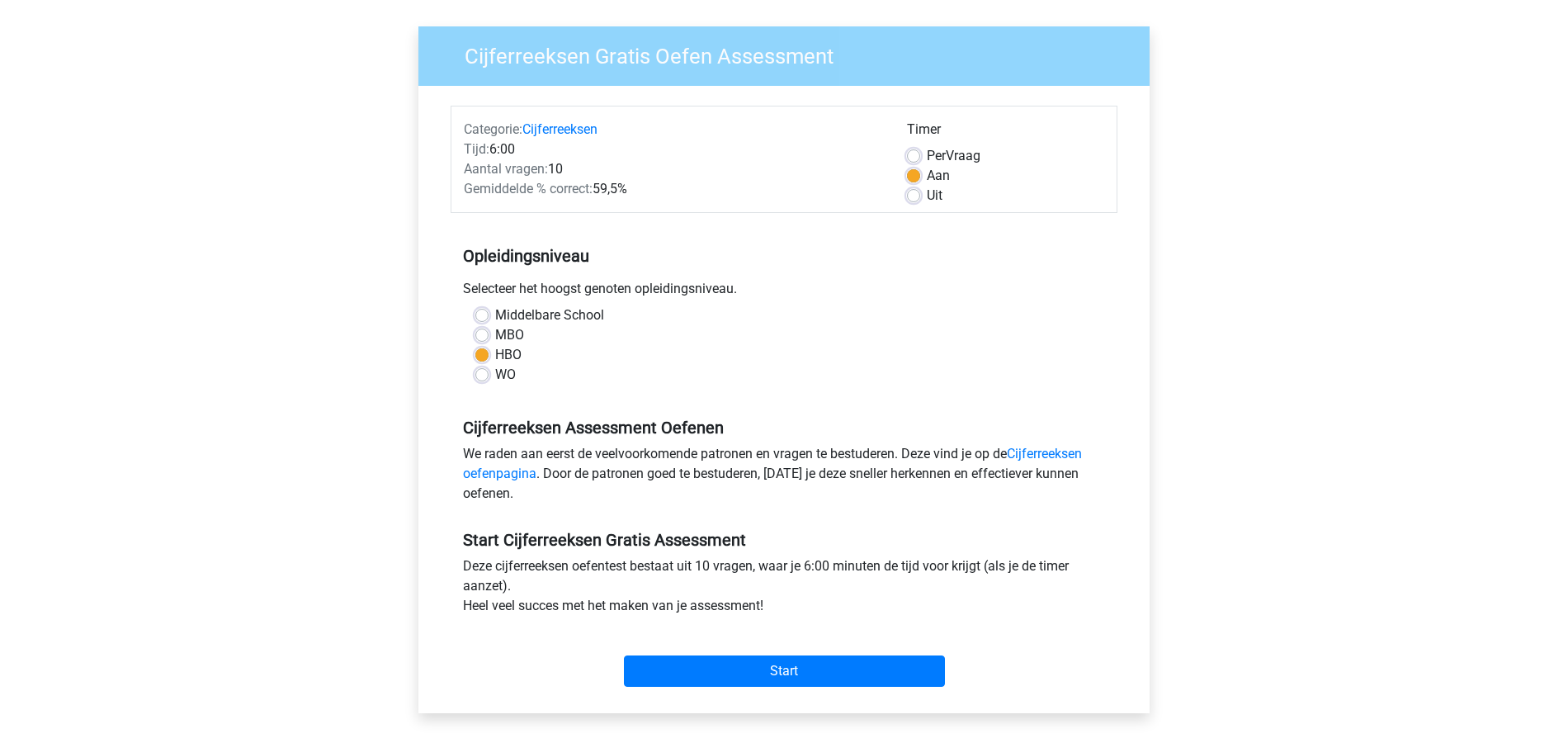
scroll to position [110, 0]
click at [749, 660] on input "Start" at bounding box center [784, 670] width 321 height 31
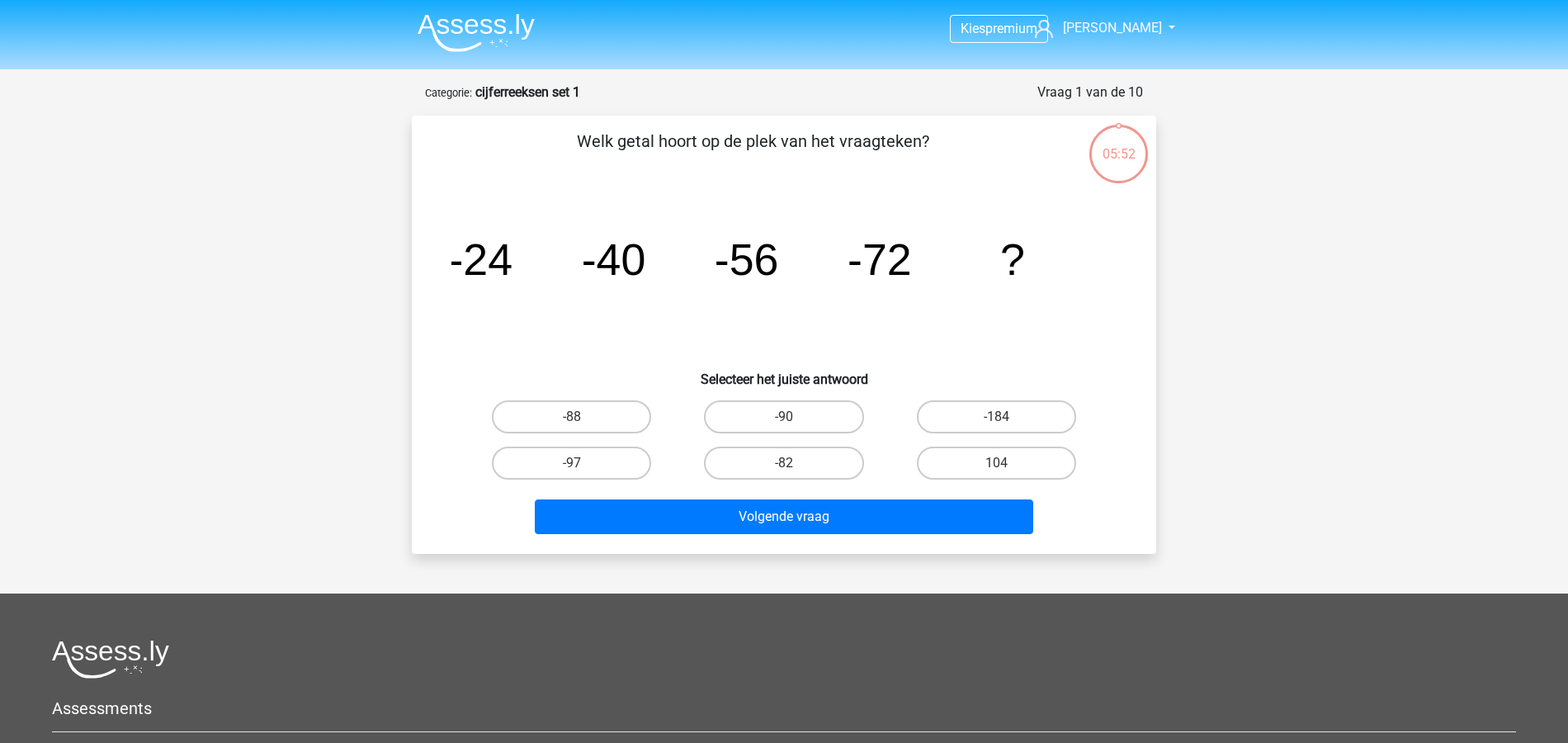
click at [576, 421] on input "-88" at bounding box center [576, 422] width 10 height 10
radio input "true"
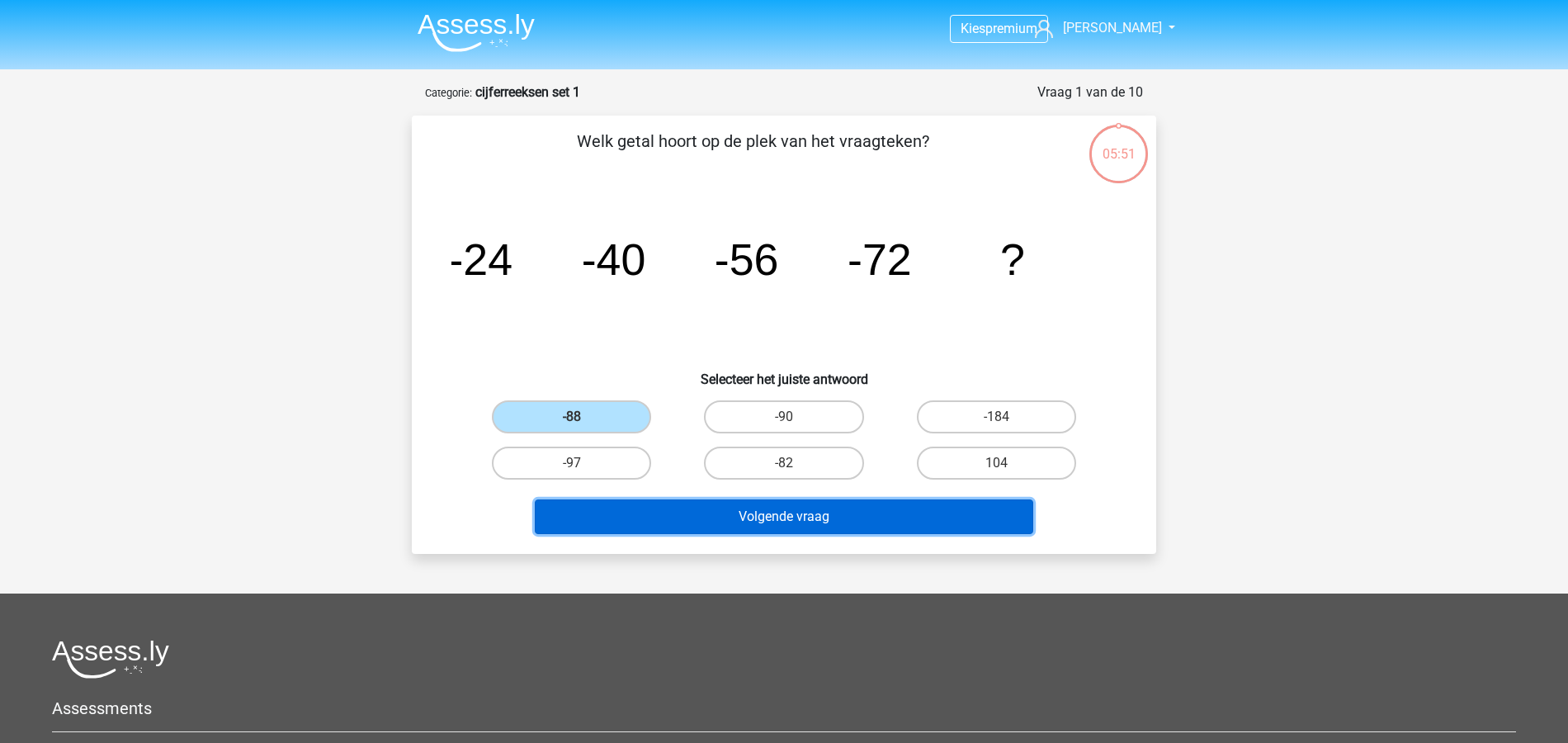
click at [829, 513] on button "Volgende vraag" at bounding box center [784, 517] width 500 height 35
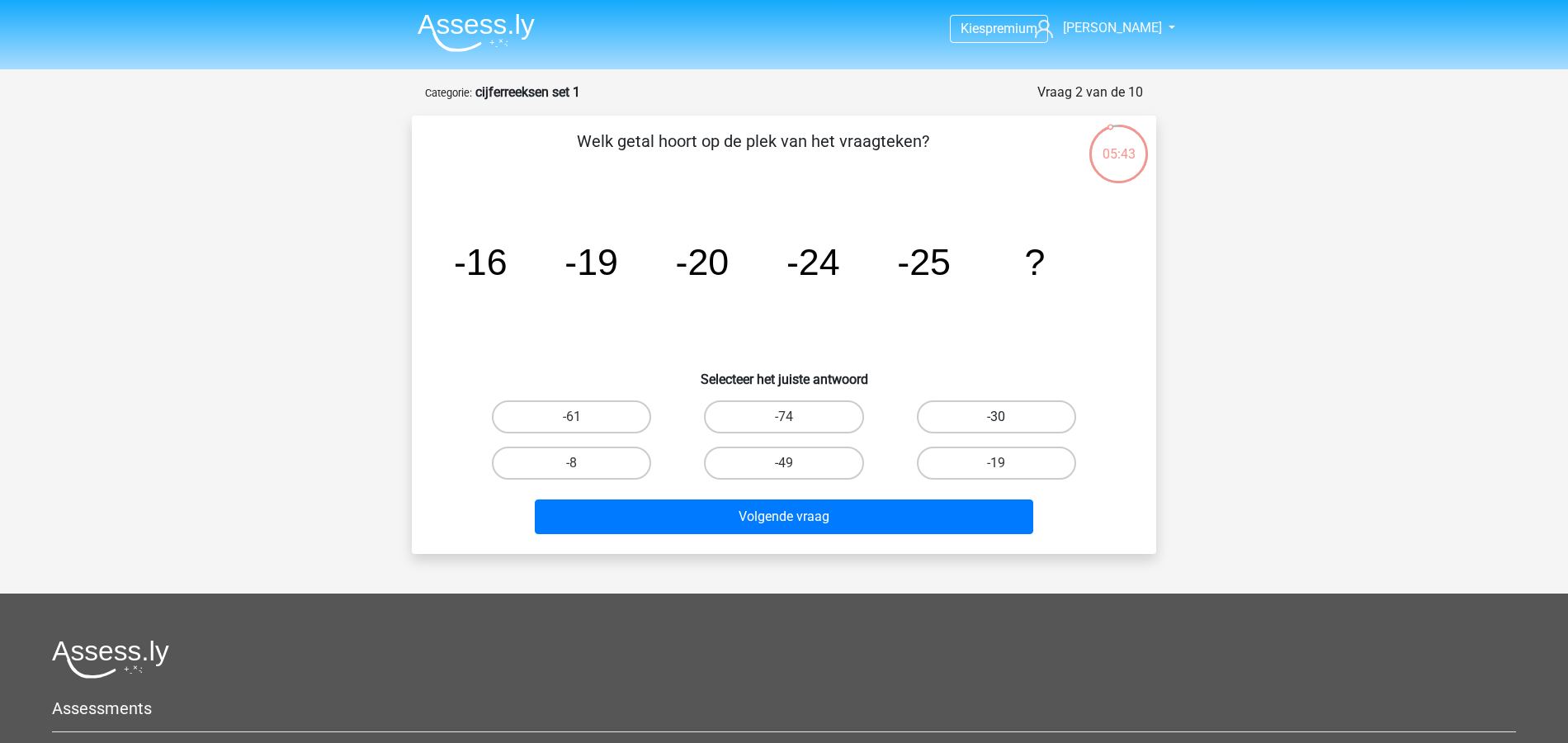
click at [969, 406] on label "-30" at bounding box center [996, 416] width 159 height 33
click at [996, 417] on input "-30" at bounding box center [1001, 422] width 10 height 10
radio input "true"
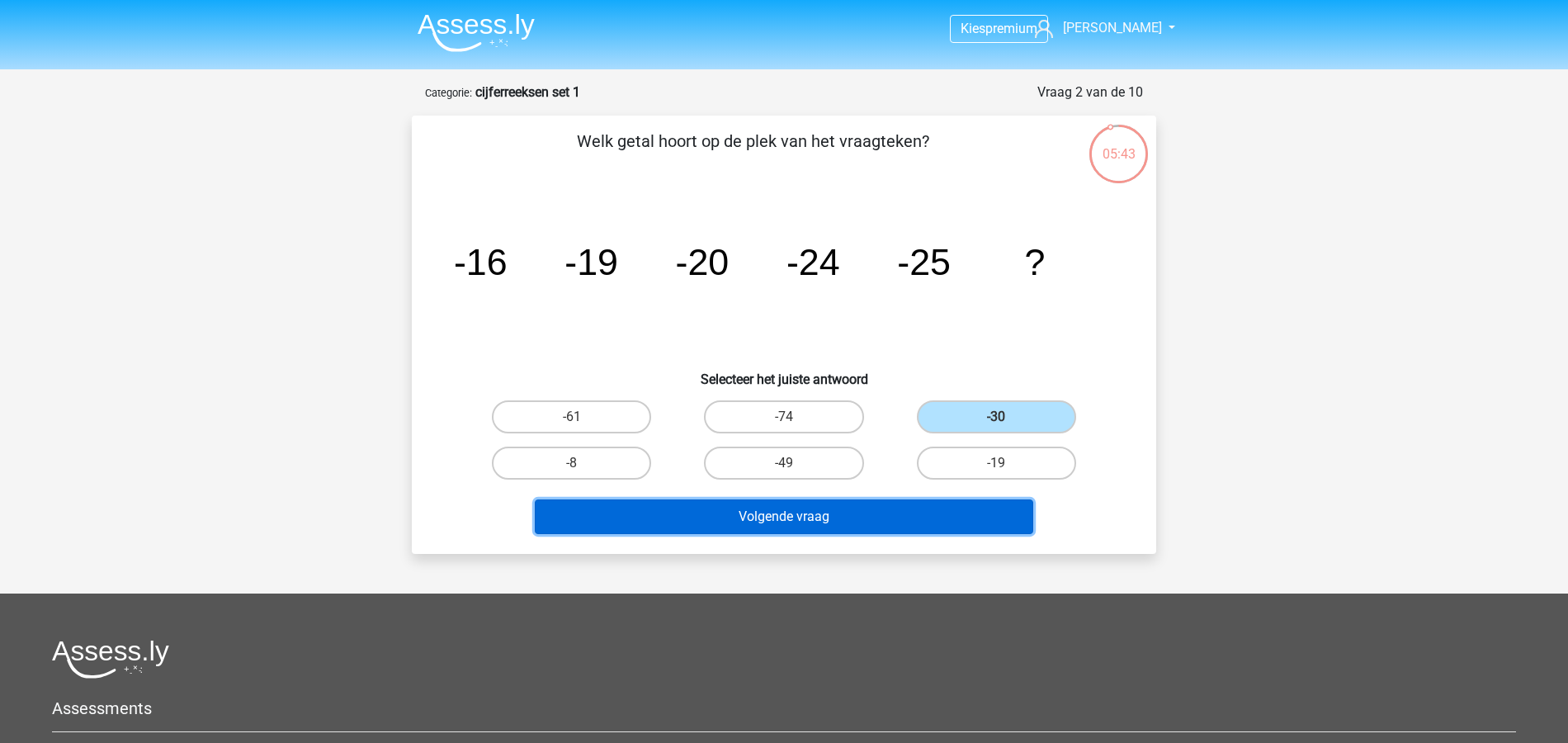
click at [842, 517] on button "Volgende vraag" at bounding box center [784, 517] width 500 height 35
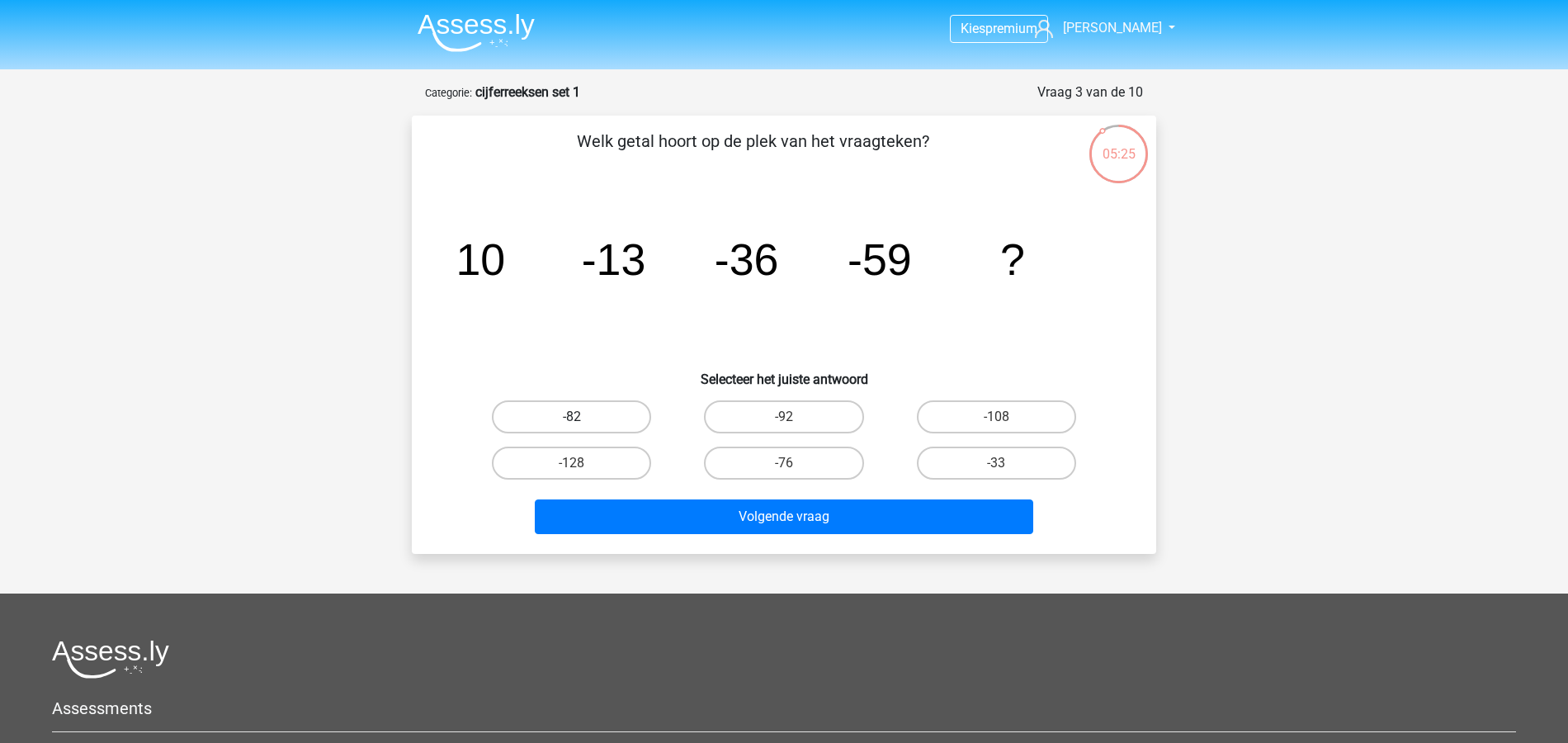
click at [609, 407] on label "-82" at bounding box center [572, 416] width 159 height 33
click at [583, 417] on input "-82" at bounding box center [576, 422] width 10 height 10
radio input "true"
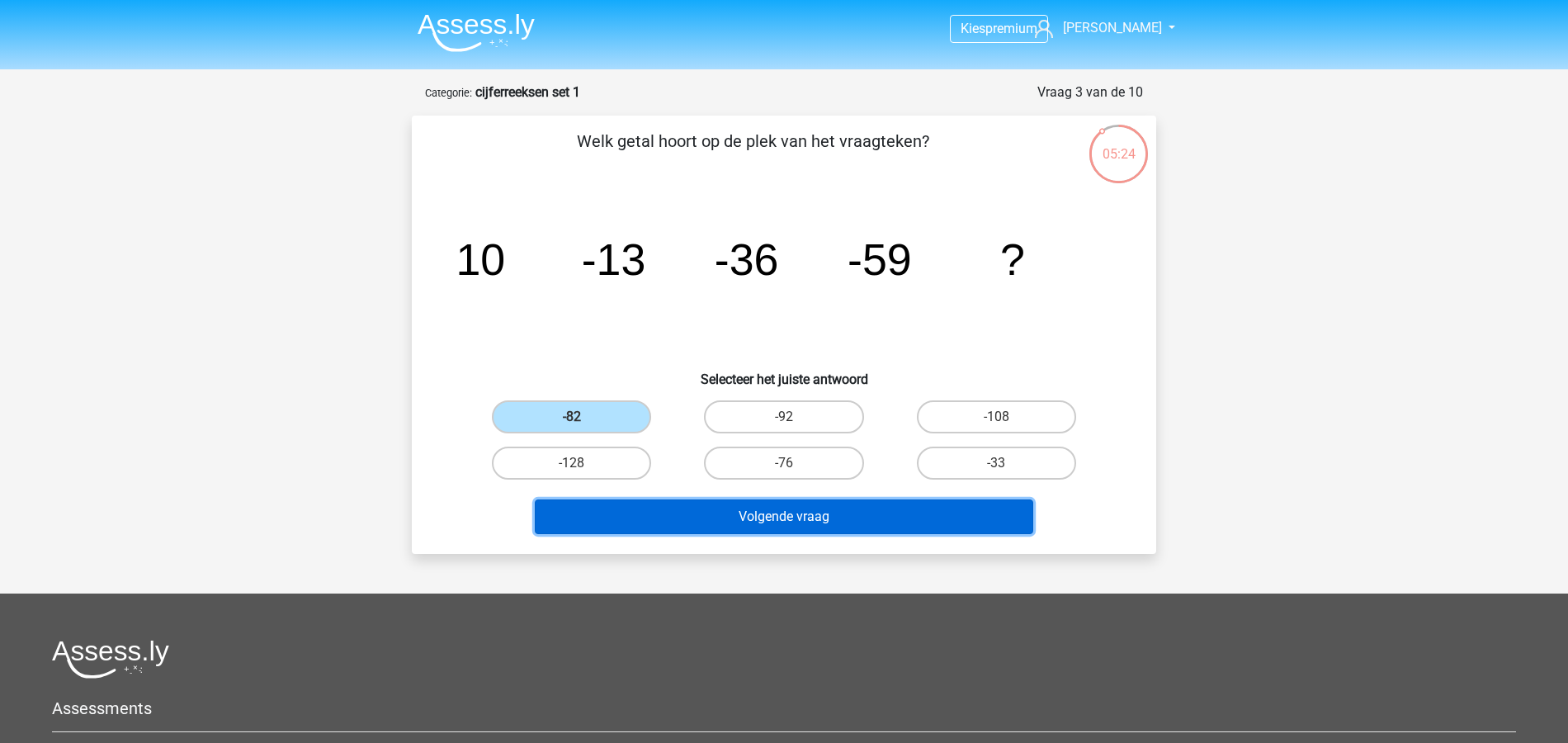
click at [854, 512] on button "Volgende vraag" at bounding box center [784, 517] width 500 height 35
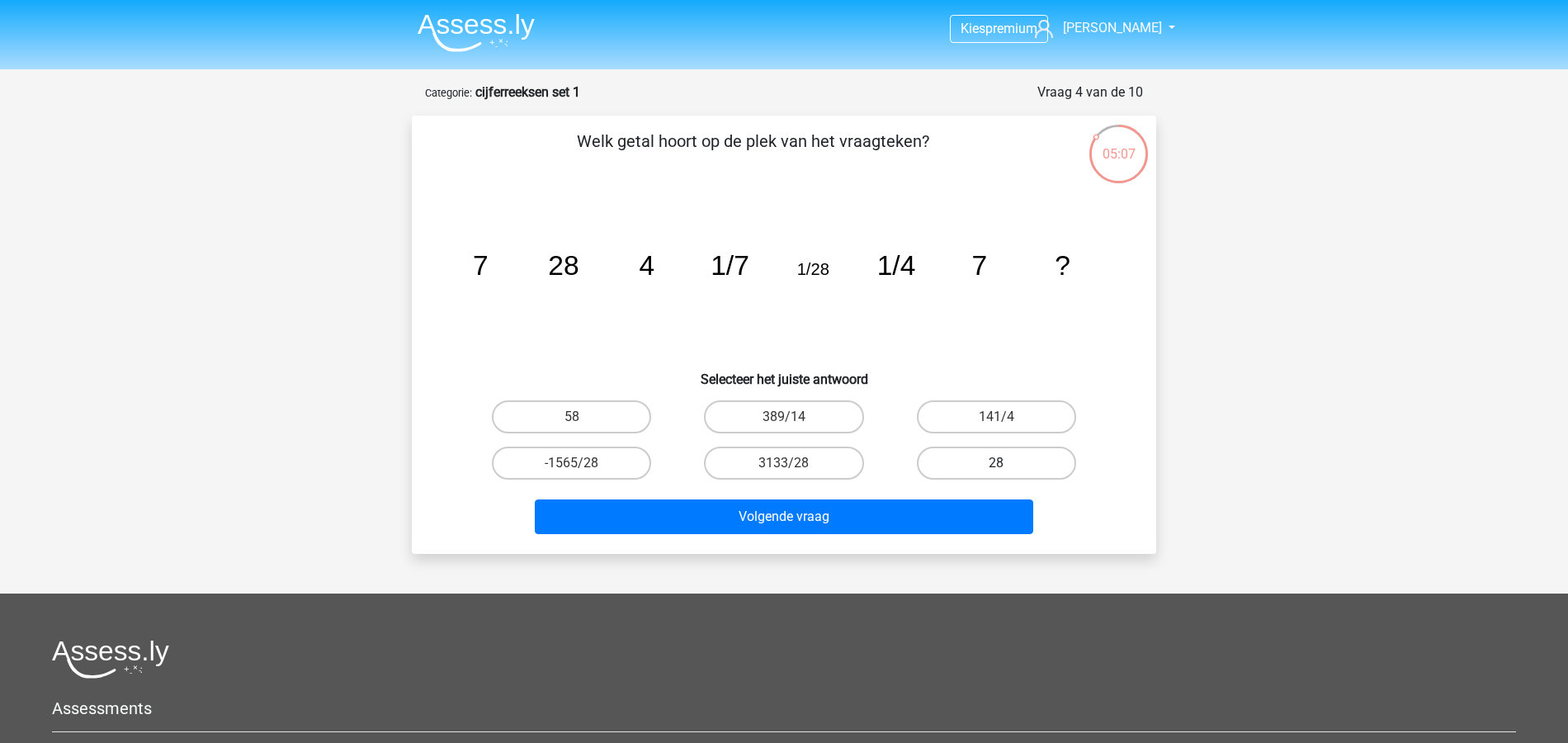
click at [998, 462] on label "28" at bounding box center [996, 463] width 159 height 33
click at [998, 463] on input "28" at bounding box center [1001, 468] width 10 height 10
radio input "true"
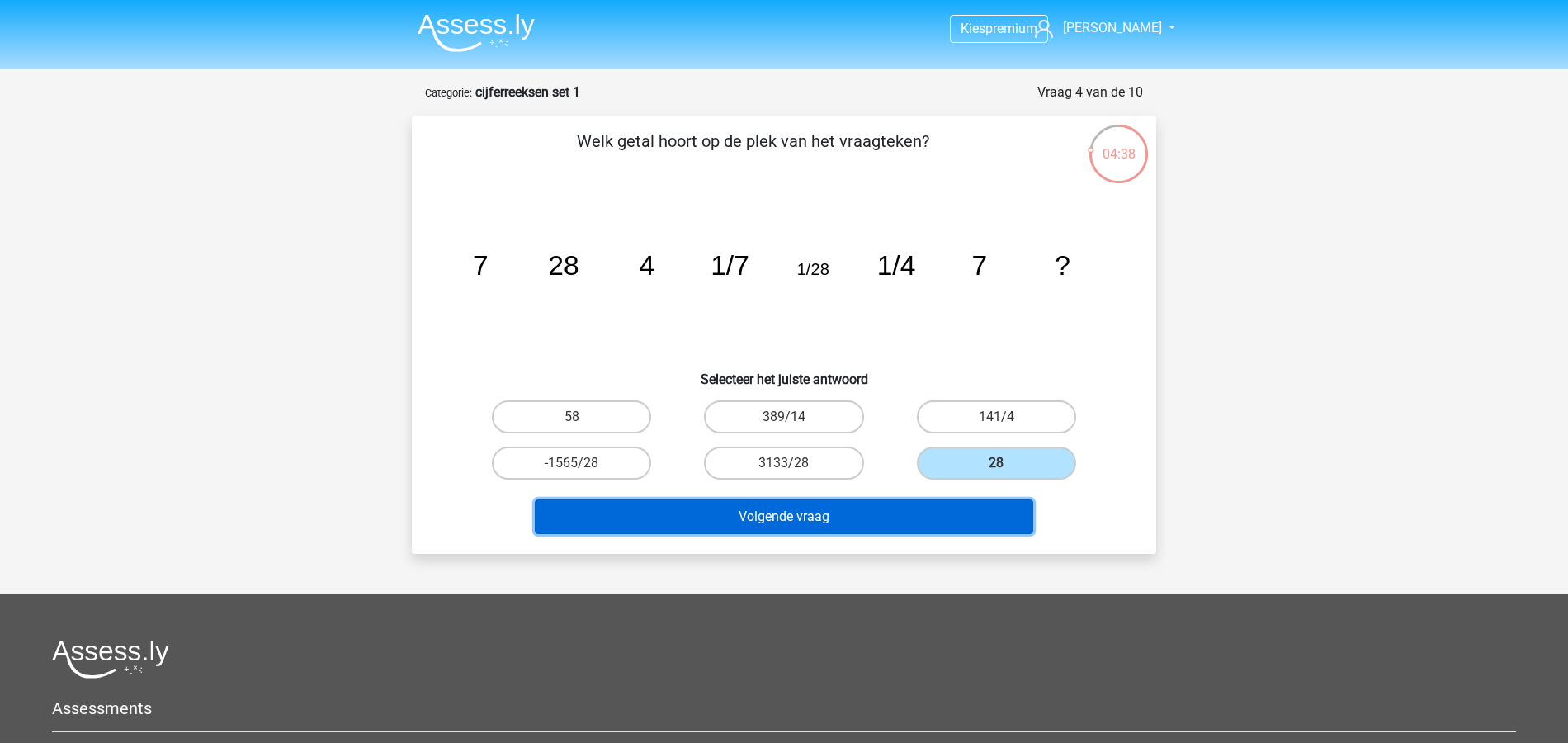
click at [855, 509] on button "Volgende vraag" at bounding box center [784, 517] width 500 height 35
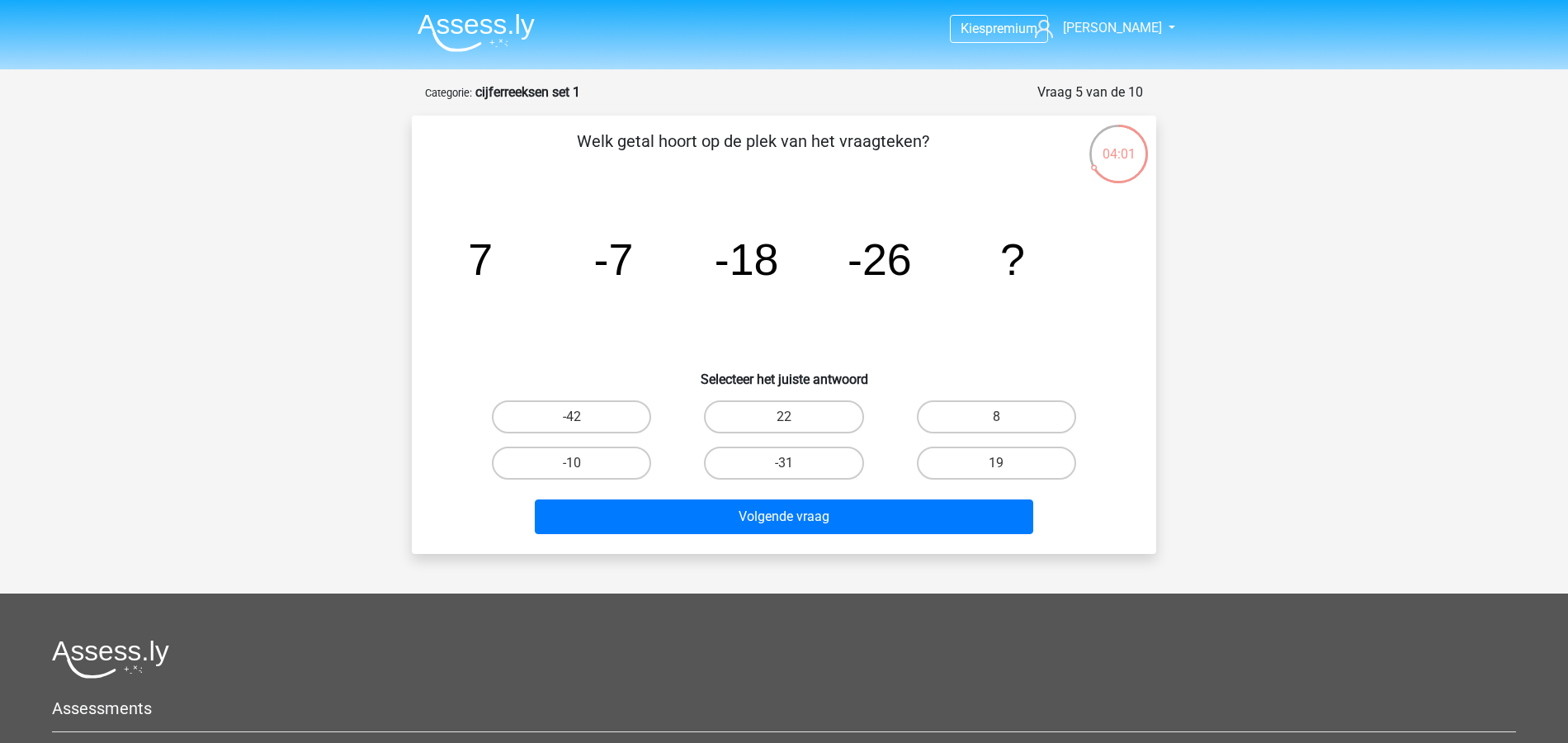
drag, startPoint x: 804, startPoint y: 452, endPoint x: 832, endPoint y: 495, distance: 51.3
click at [804, 452] on label "-31" at bounding box center [784, 463] width 159 height 33
click at [795, 463] on input "-31" at bounding box center [789, 468] width 10 height 10
radio input "true"
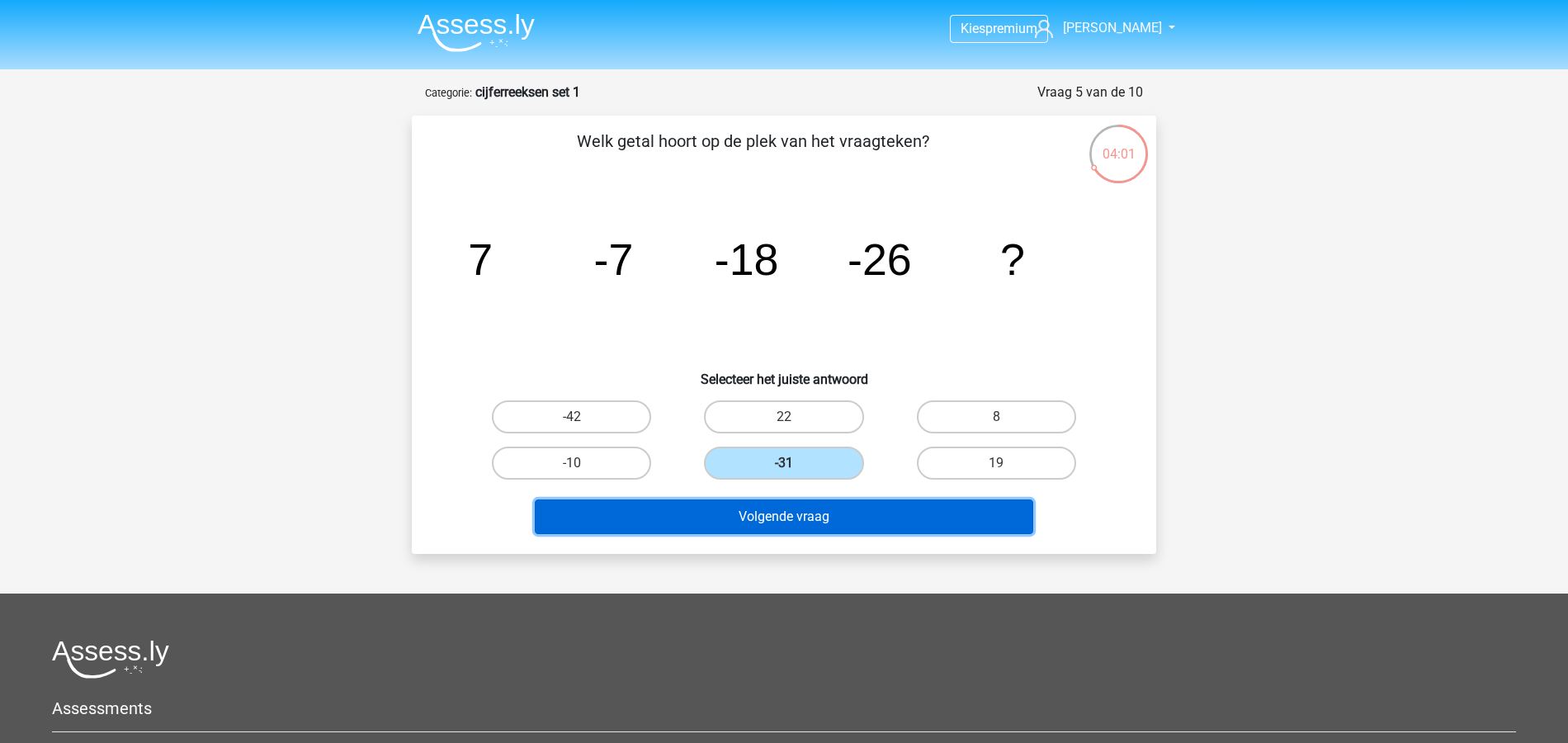
click at [838, 503] on button "Volgende vraag" at bounding box center [784, 517] width 500 height 35
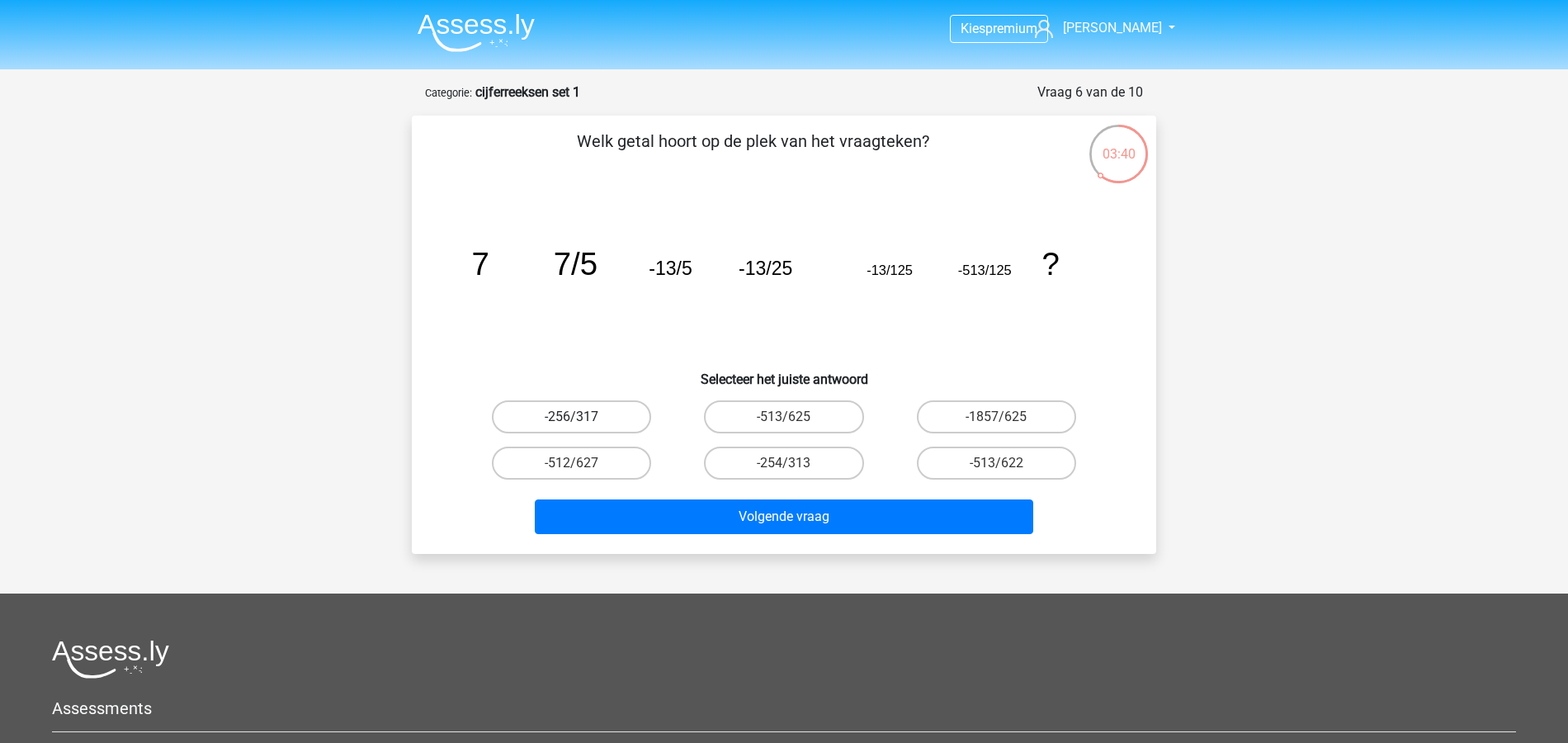
click at [546, 416] on label "-256/317" at bounding box center [572, 416] width 159 height 33
click at [572, 417] on input "-256/317" at bounding box center [576, 422] width 10 height 10
radio input "true"
click at [740, 495] on div "Volgende vraag" at bounding box center [784, 514] width 692 height 55
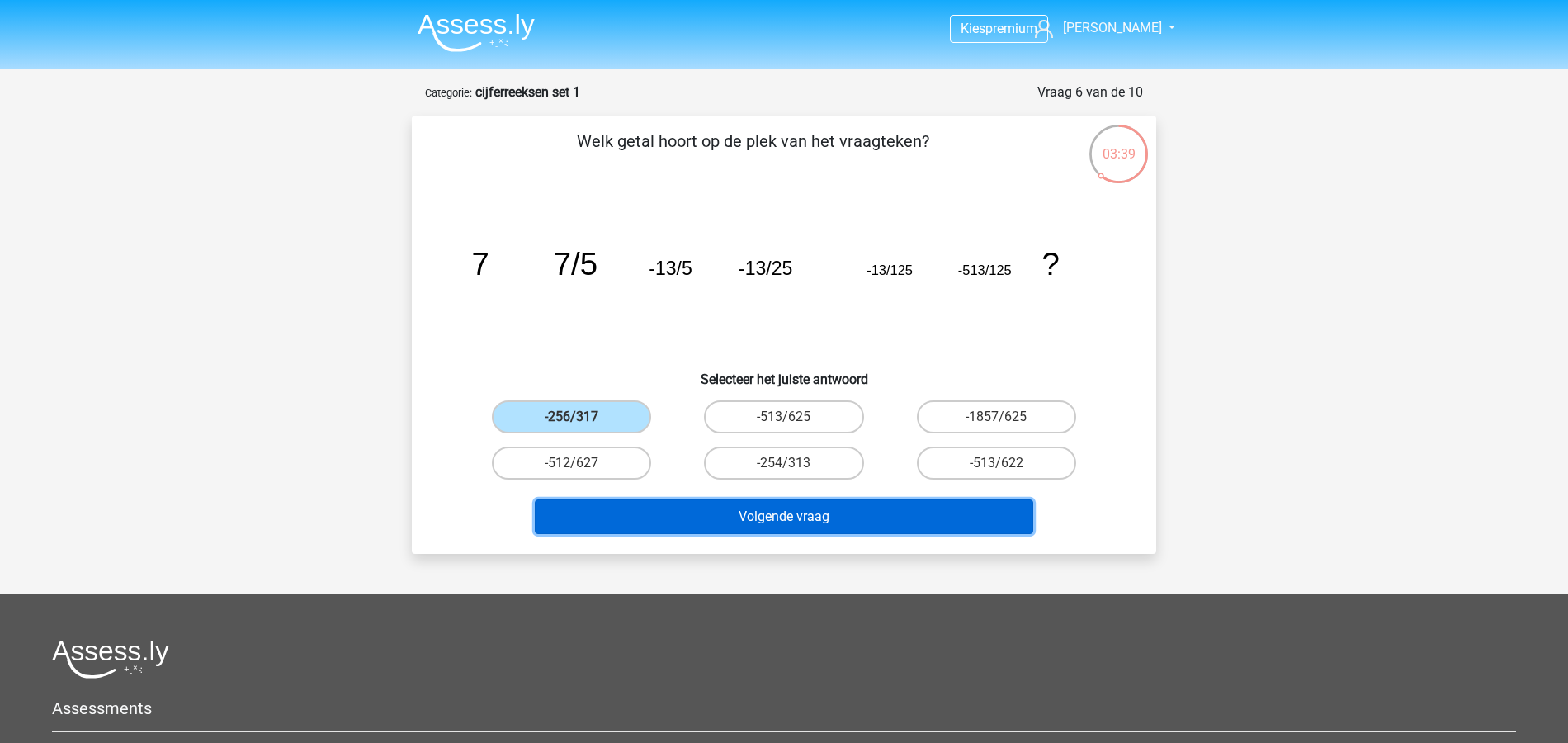
click at [753, 522] on button "Volgende vraag" at bounding box center [784, 517] width 500 height 35
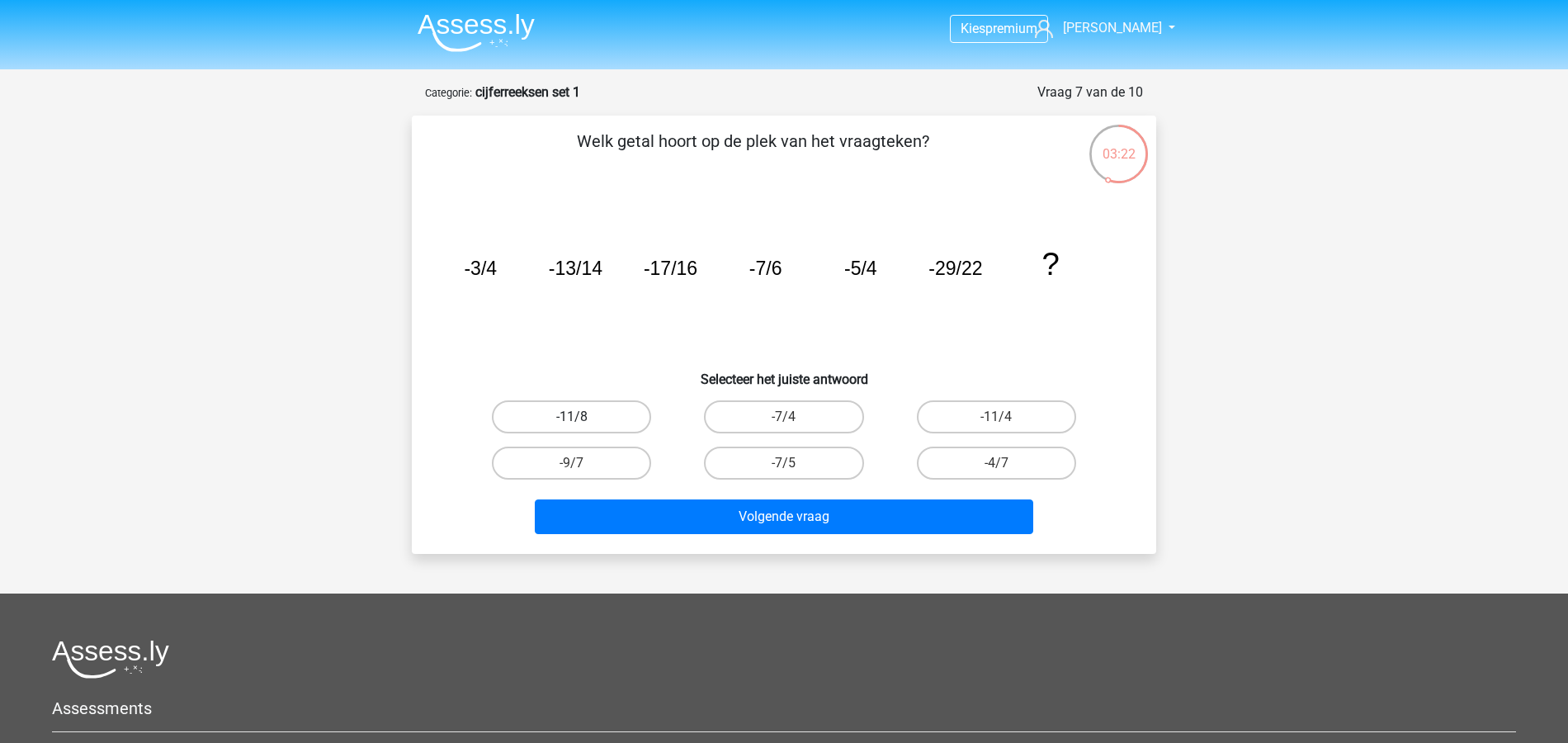
click at [627, 411] on label "-11/8" at bounding box center [572, 416] width 159 height 33
click at [583, 417] on input "-11/8" at bounding box center [576, 422] width 10 height 10
radio input "true"
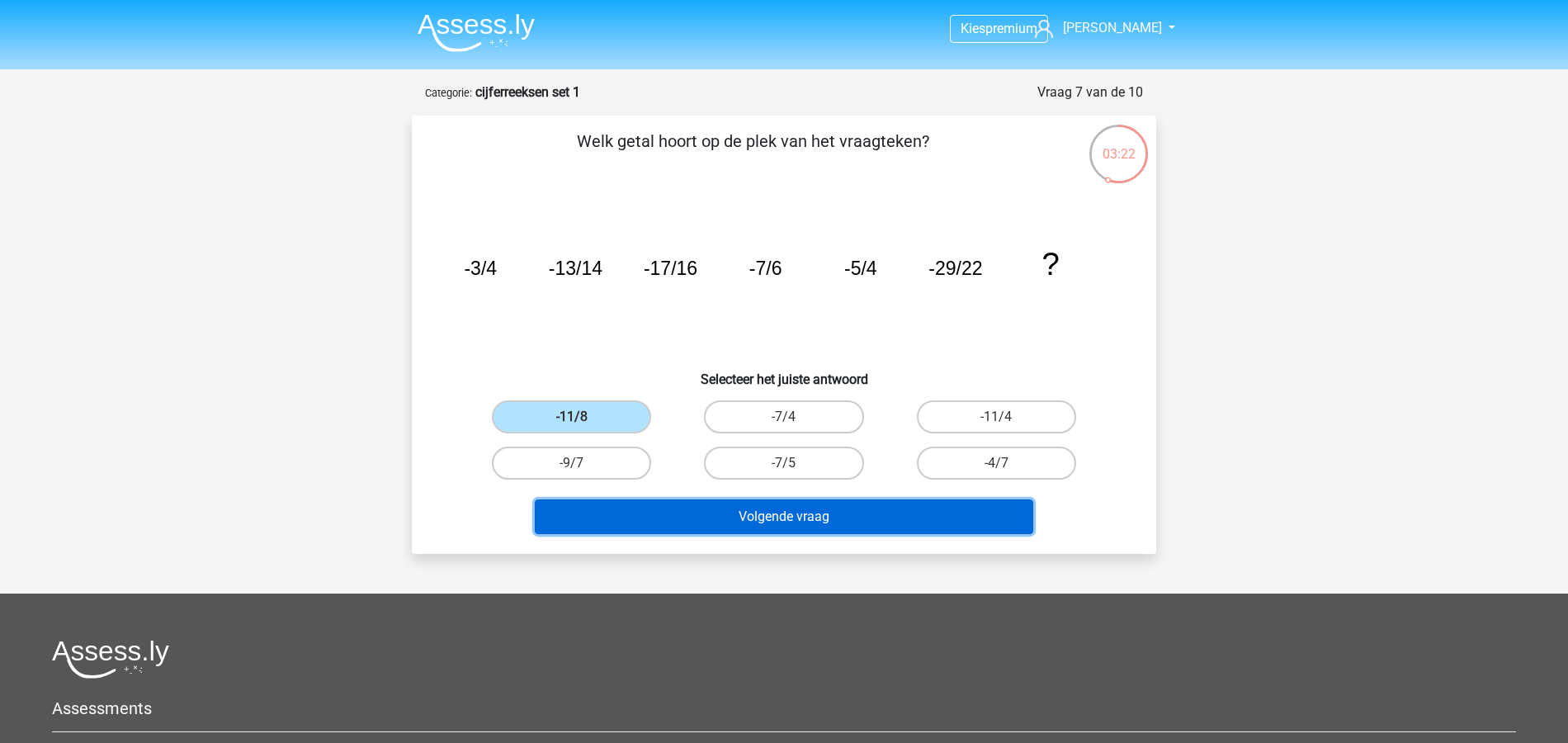
click at [792, 510] on button "Volgende vraag" at bounding box center [784, 517] width 500 height 35
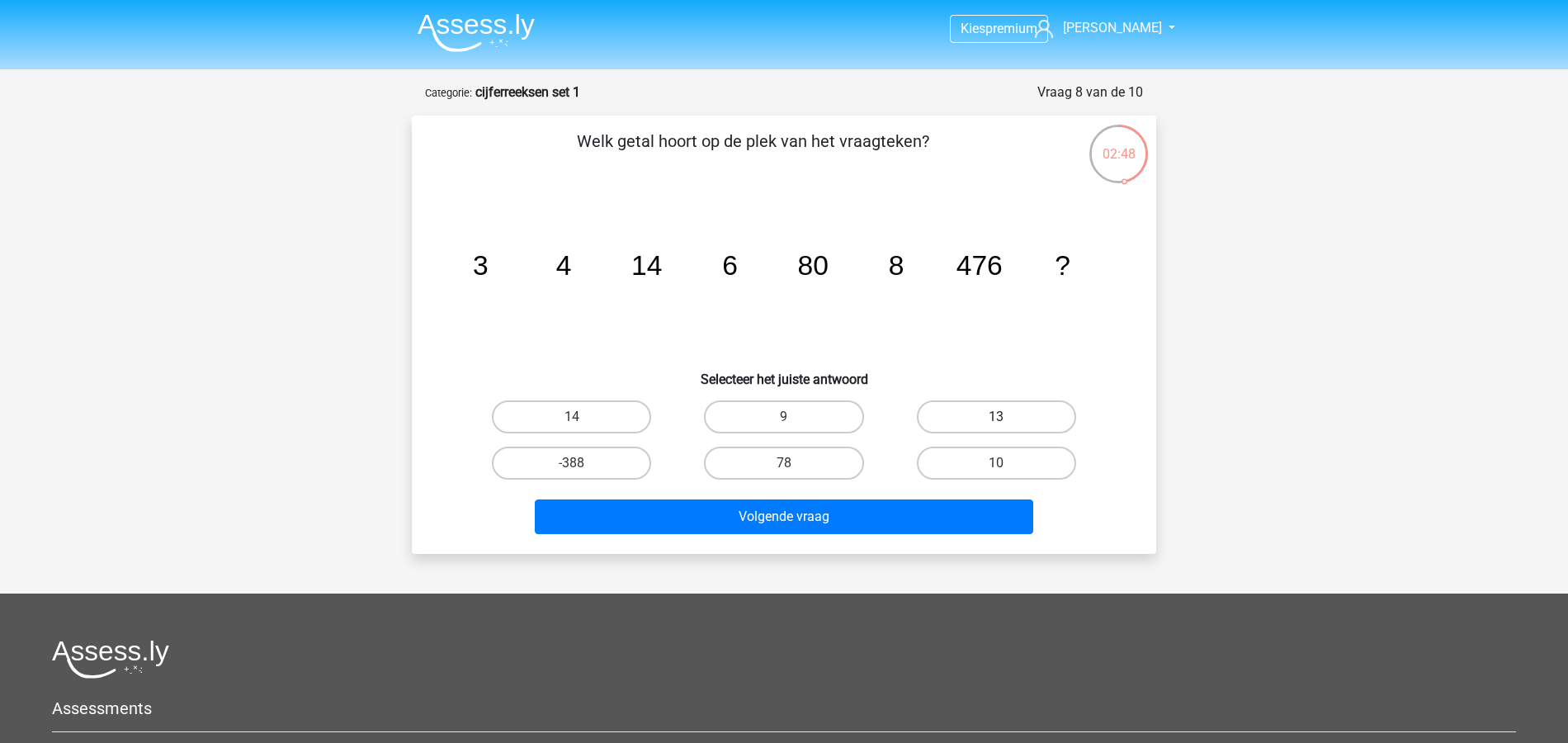
click at [1008, 417] on label "13" at bounding box center [996, 416] width 159 height 33
click at [1007, 417] on input "13" at bounding box center [1001, 422] width 10 height 10
radio input "true"
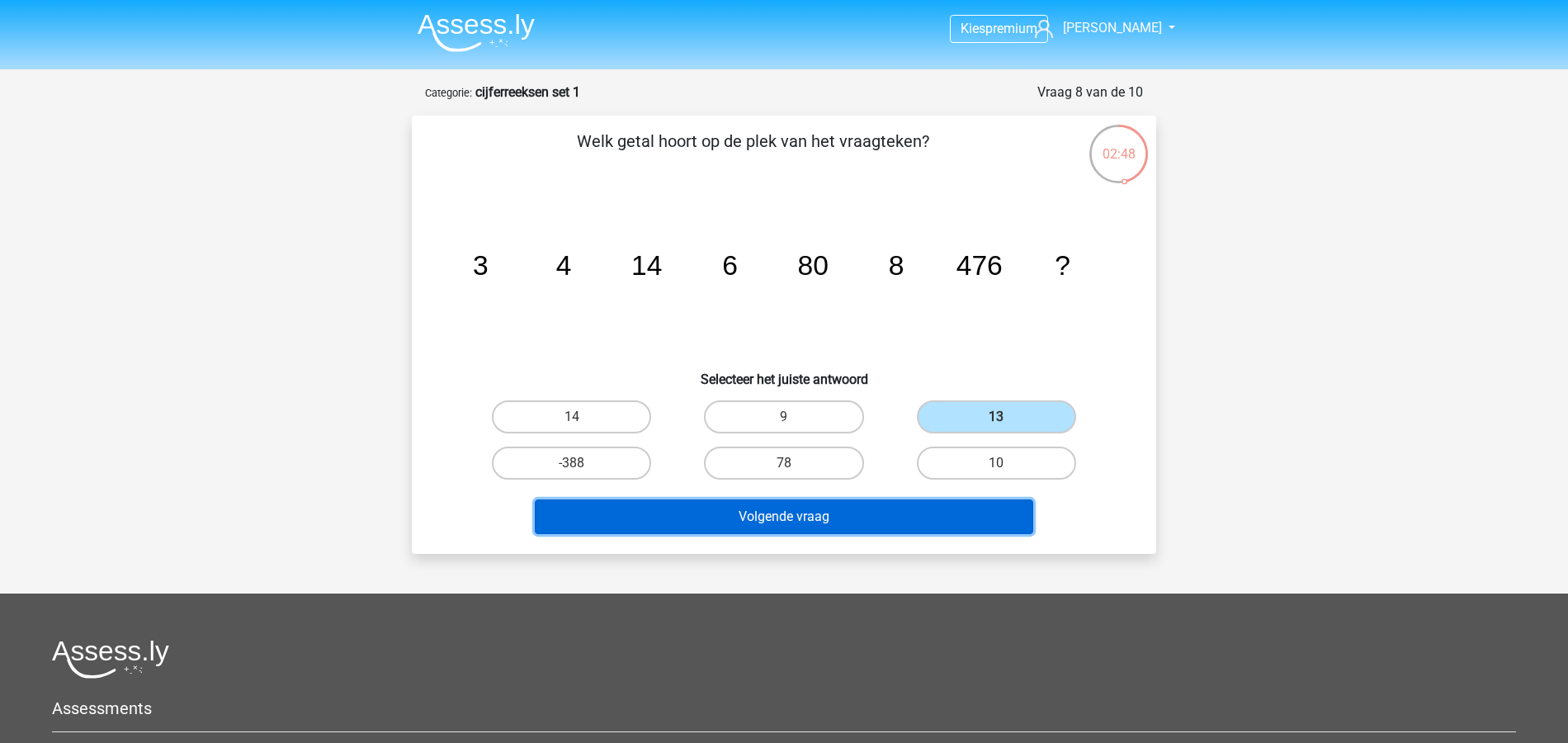
click at [941, 529] on button "Volgende vraag" at bounding box center [784, 517] width 500 height 35
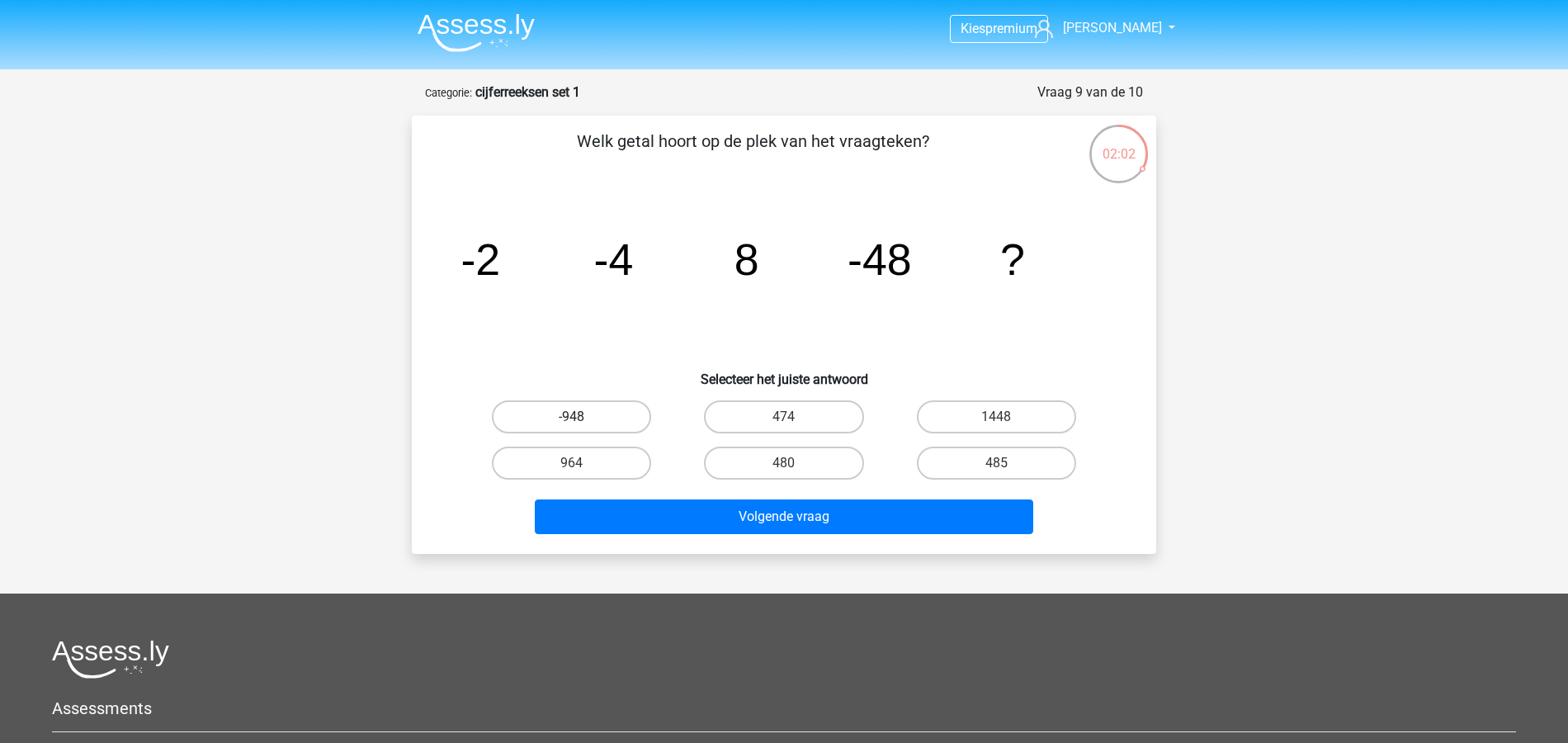
click at [612, 410] on label "-948" at bounding box center [572, 416] width 159 height 33
click at [583, 417] on input "-948" at bounding box center [576, 422] width 10 height 10
radio input "true"
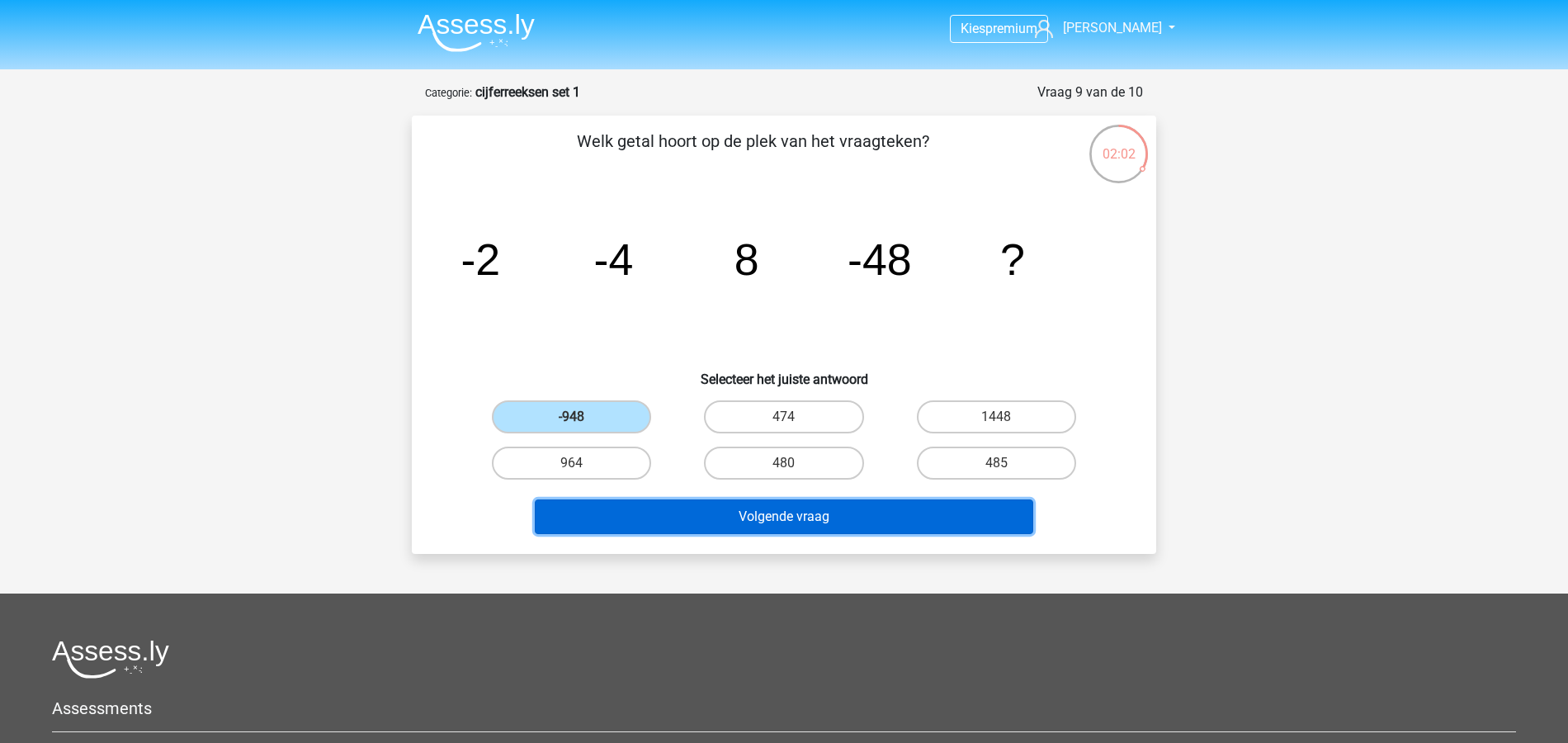
click at [785, 522] on button "Volgende vraag" at bounding box center [784, 517] width 500 height 35
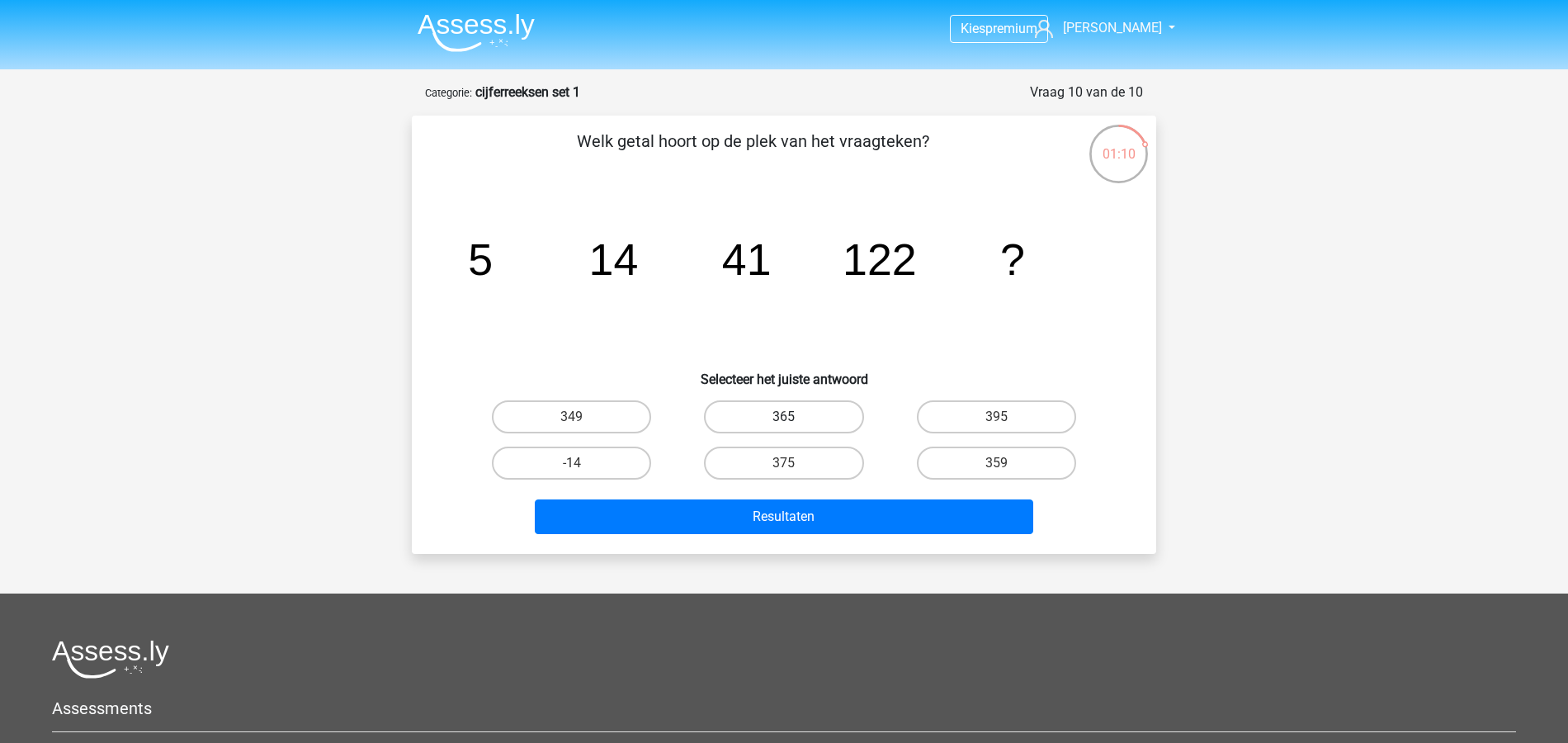
click at [753, 421] on label "365" at bounding box center [784, 416] width 159 height 33
click at [784, 421] on input "365" at bounding box center [789, 422] width 10 height 10
radio input "true"
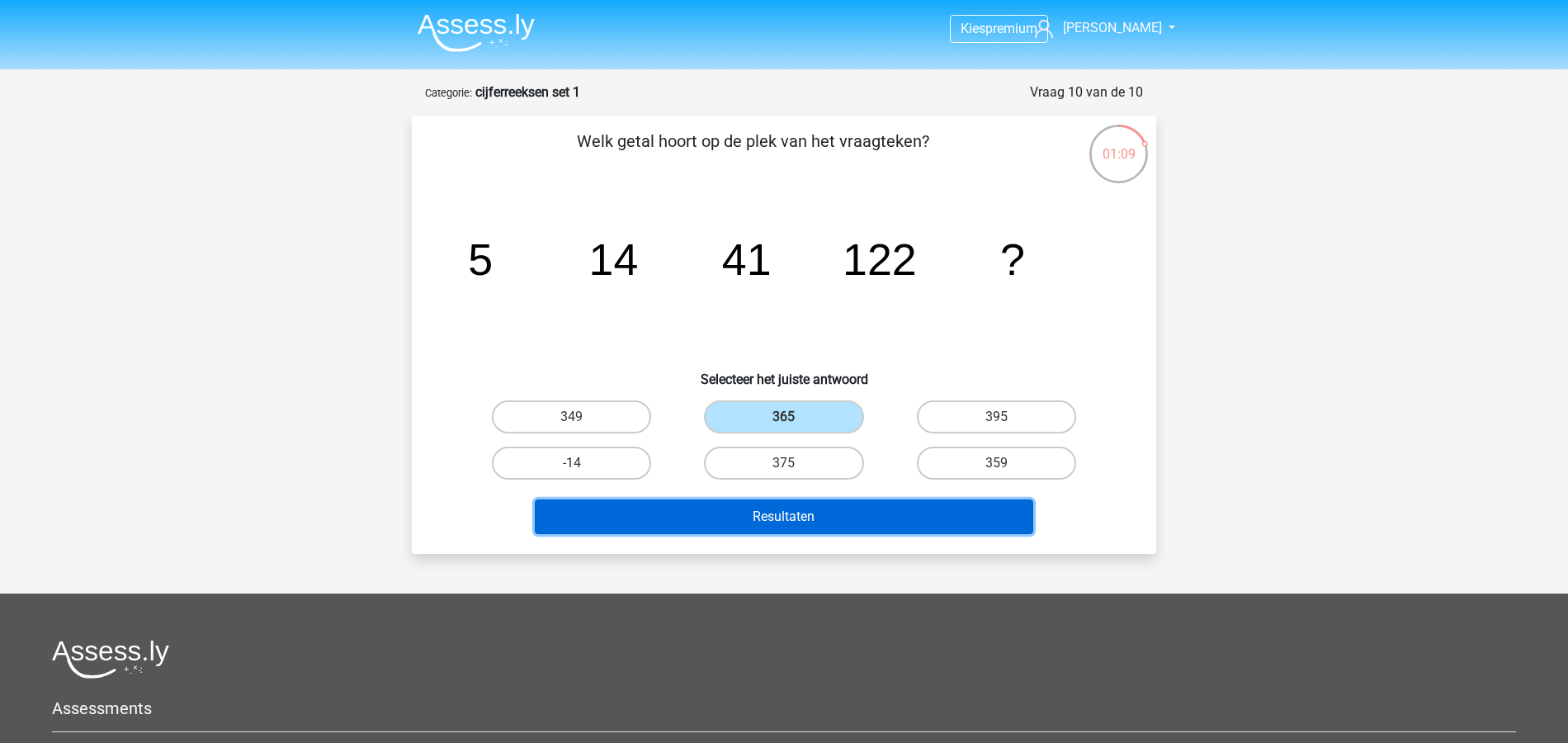
click at [911, 521] on button "Resultaten" at bounding box center [784, 517] width 500 height 35
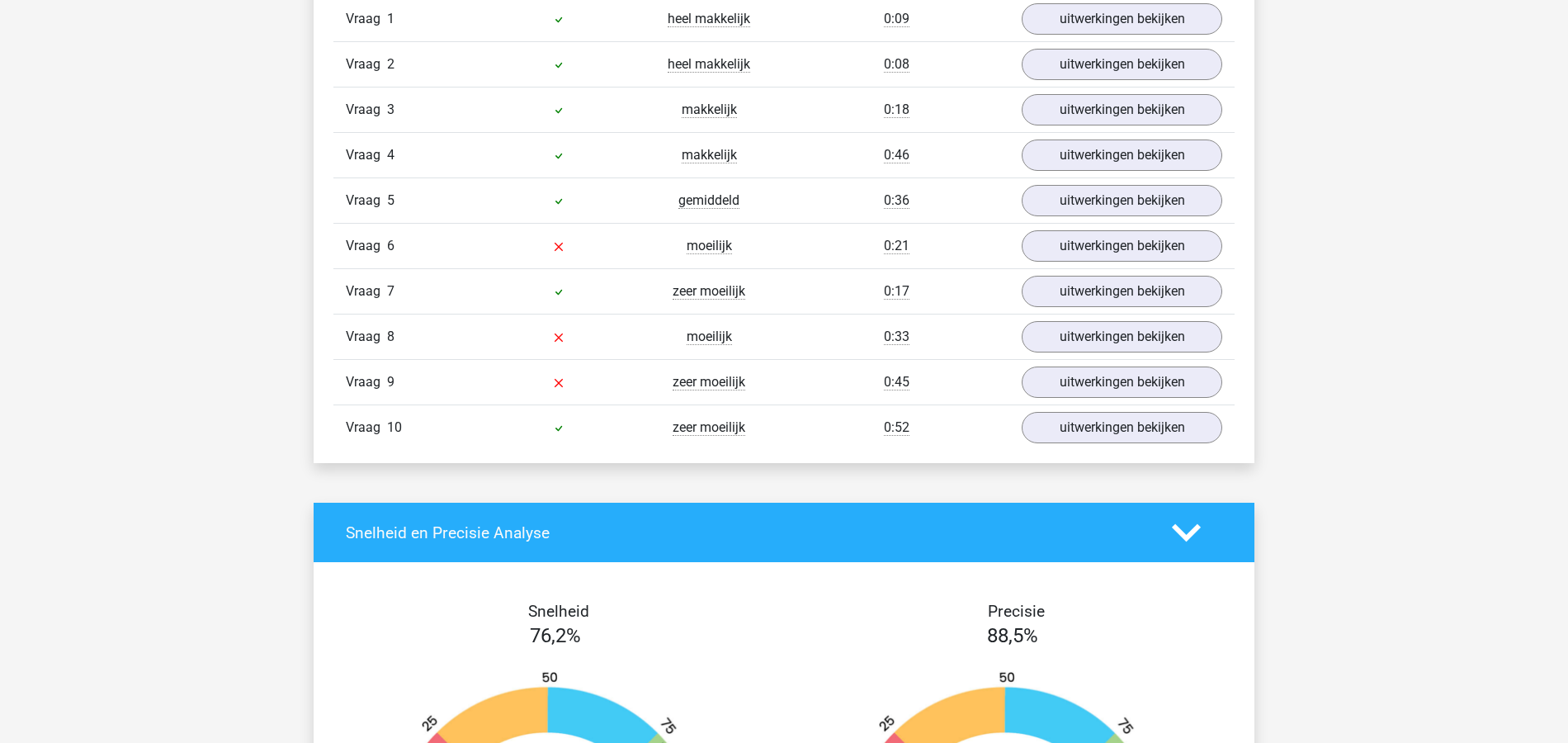
scroll to position [1211, 0]
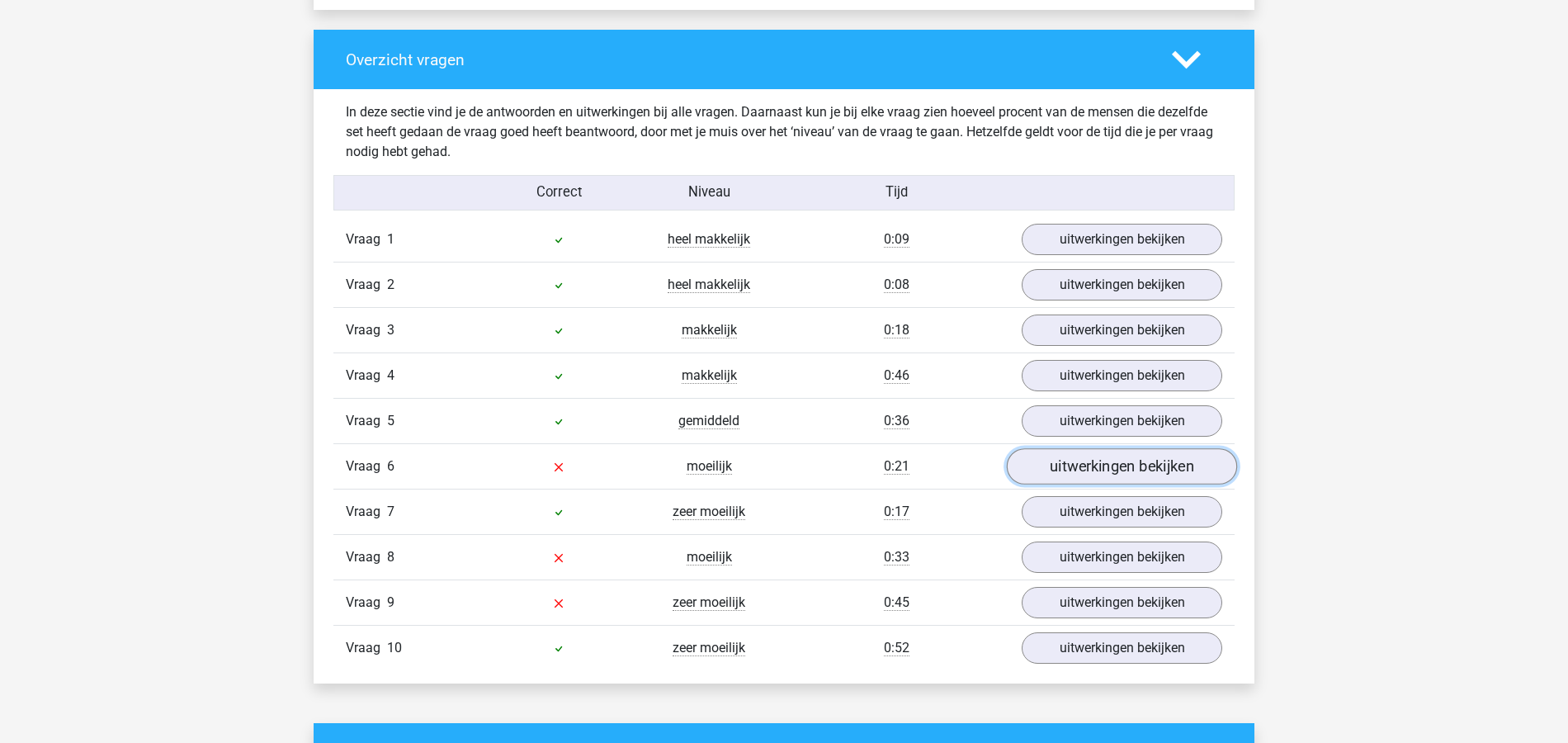
click at [1119, 460] on link "uitwerkingen bekijken" at bounding box center [1121, 467] width 230 height 36
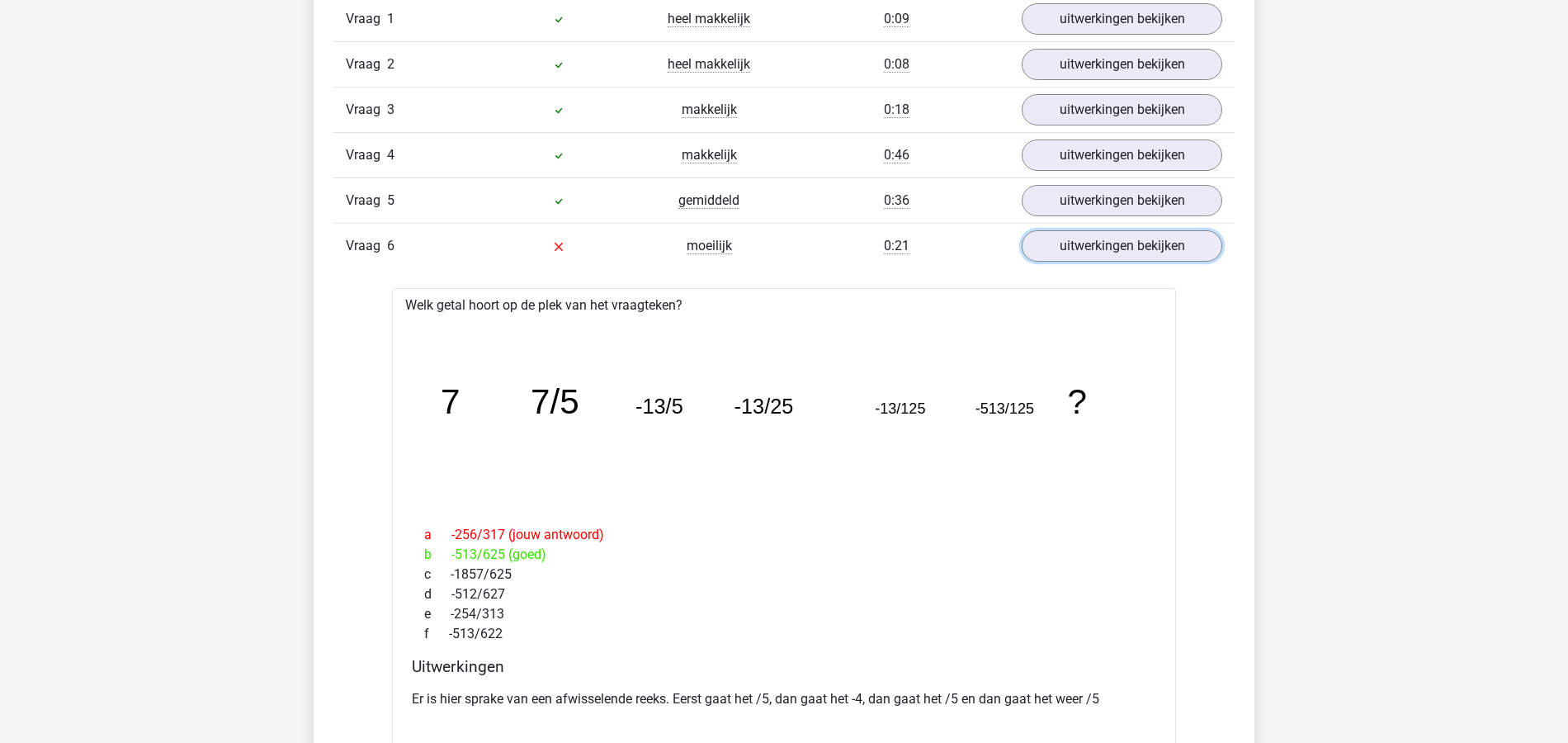
scroll to position [1321, 0]
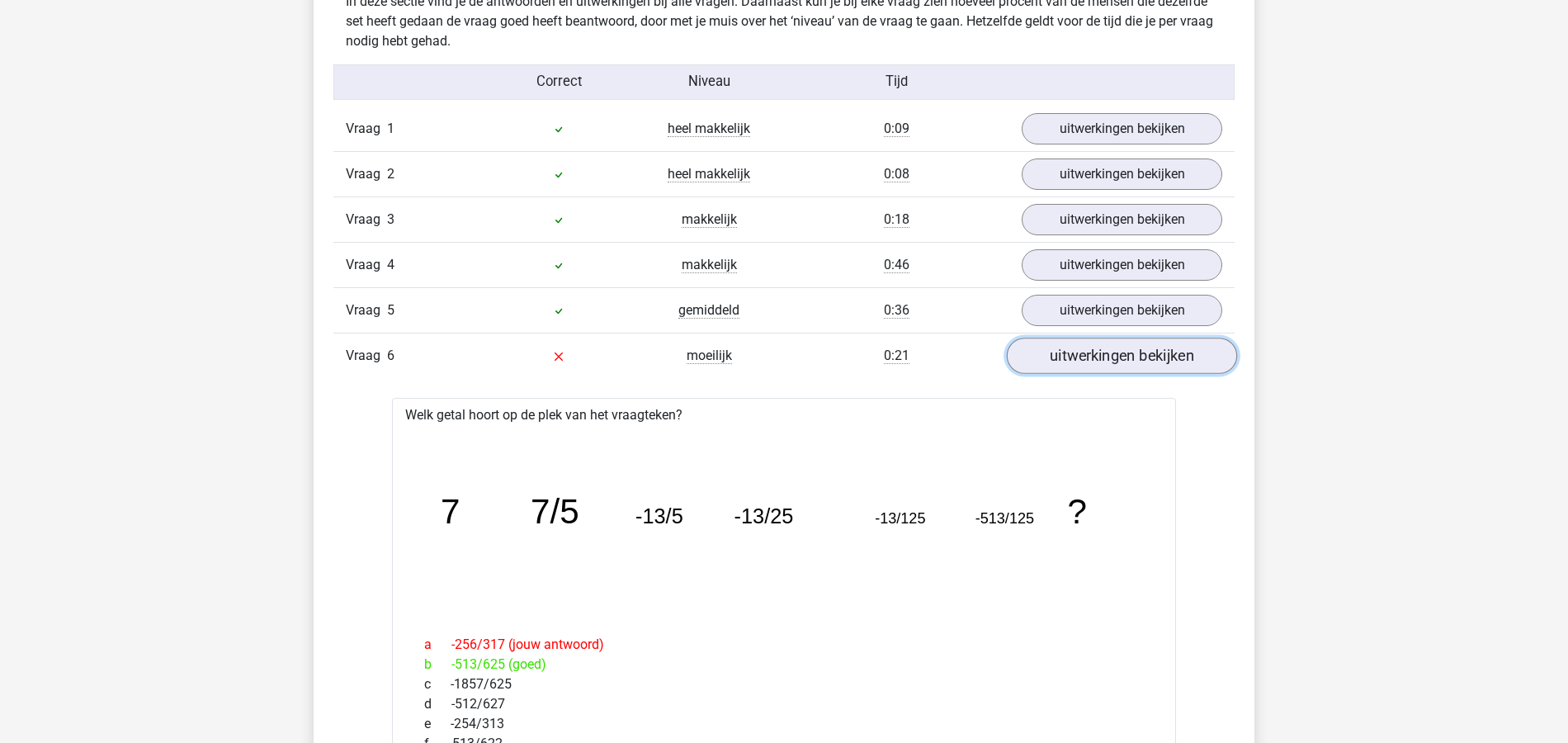
click at [1144, 352] on link "uitwerkingen bekijken" at bounding box center [1121, 356] width 230 height 36
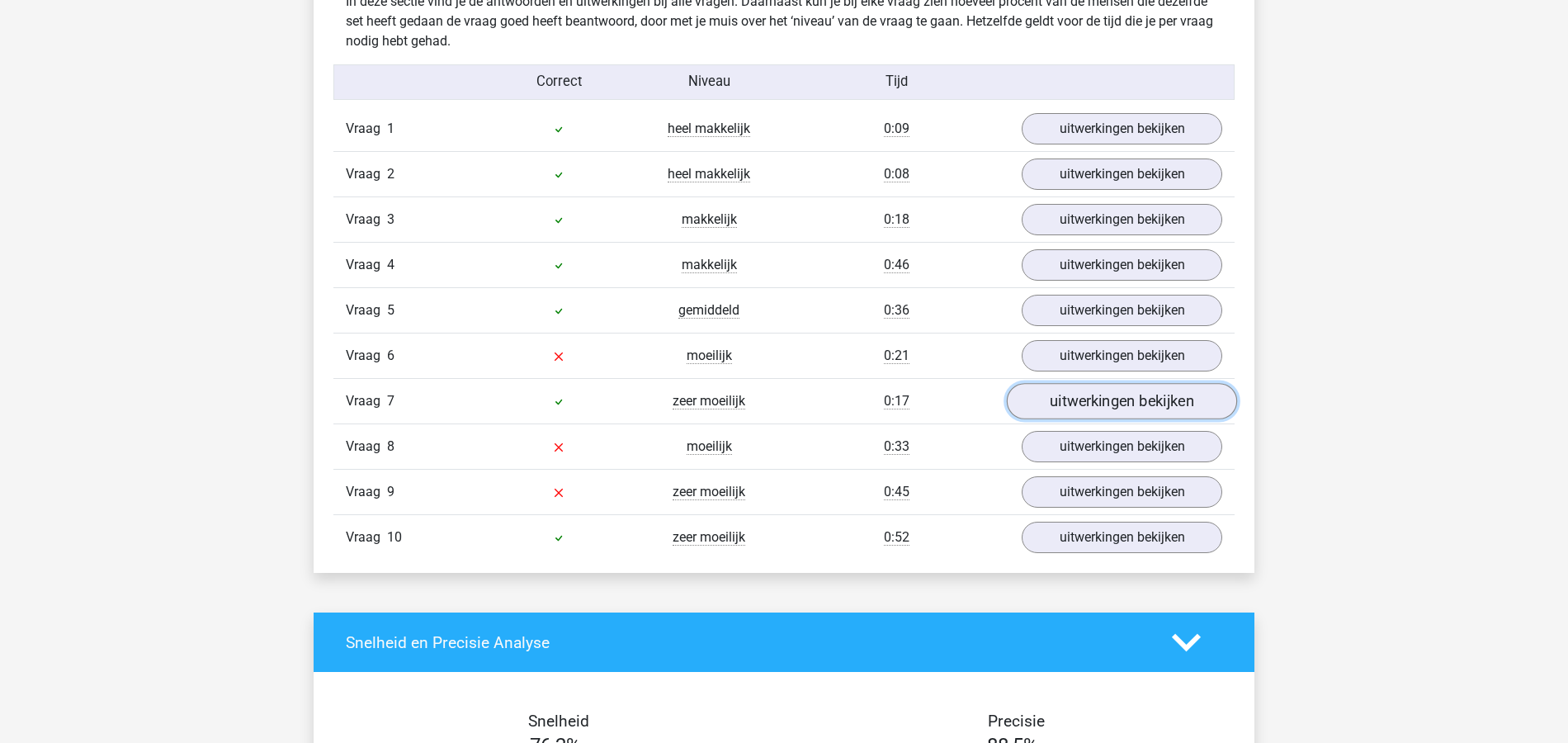
click at [1129, 402] on link "uitwerkingen bekijken" at bounding box center [1121, 401] width 230 height 36
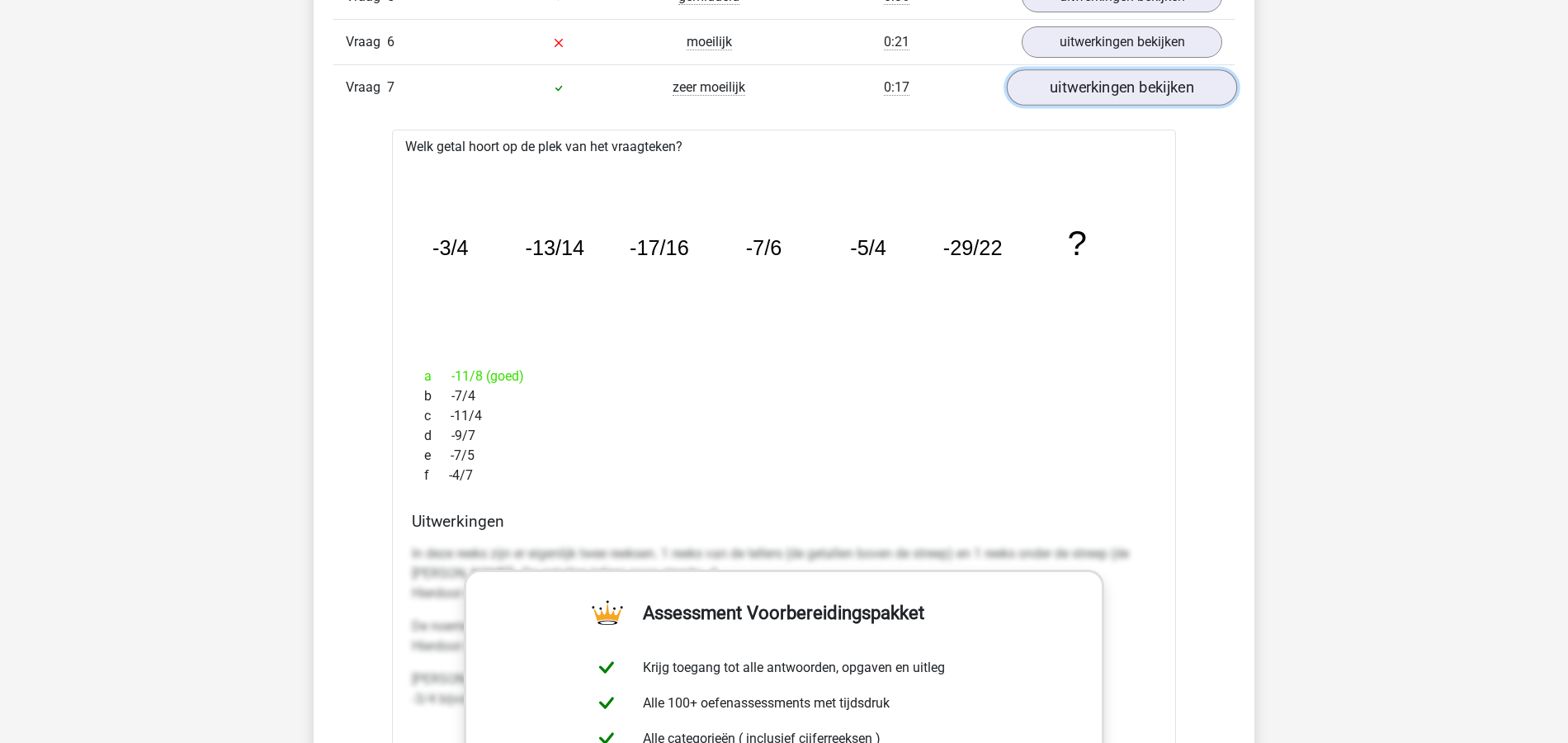
scroll to position [1652, 0]
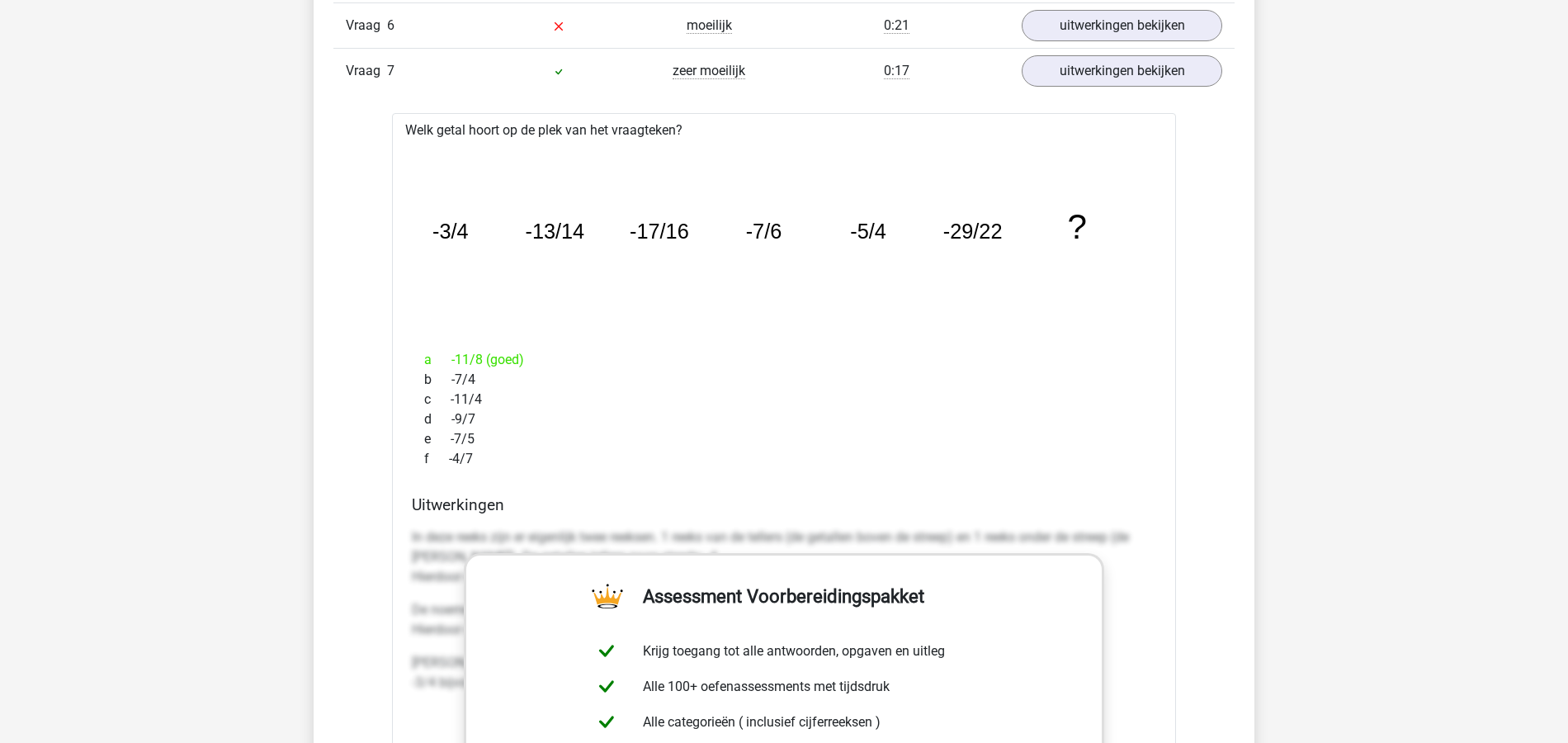
click at [1190, 363] on div "Vraag 1 heel makkelijk 0:09 uitwerkingen bekijken Welk getal hoort op de plek v…" at bounding box center [784, 512] width 876 height 1472
drag, startPoint x: 984, startPoint y: 232, endPoint x: 414, endPoint y: 236, distance: 570.0
click at [414, 236] on div "image/svg+xml -3/4 -13/14 -17/16 -7/6 -5/4 -29/22 ?" at bounding box center [784, 239] width 758 height 197
copy g "-3/4 -13/14 -17/16 -7/6 -5/4 -29/22"
click at [1108, 484] on div "Welk getal hoort op de plek van het vraagteken? image/svg+xml -3/4 -13/14 -17/1…" at bounding box center [784, 603] width 784 height 980
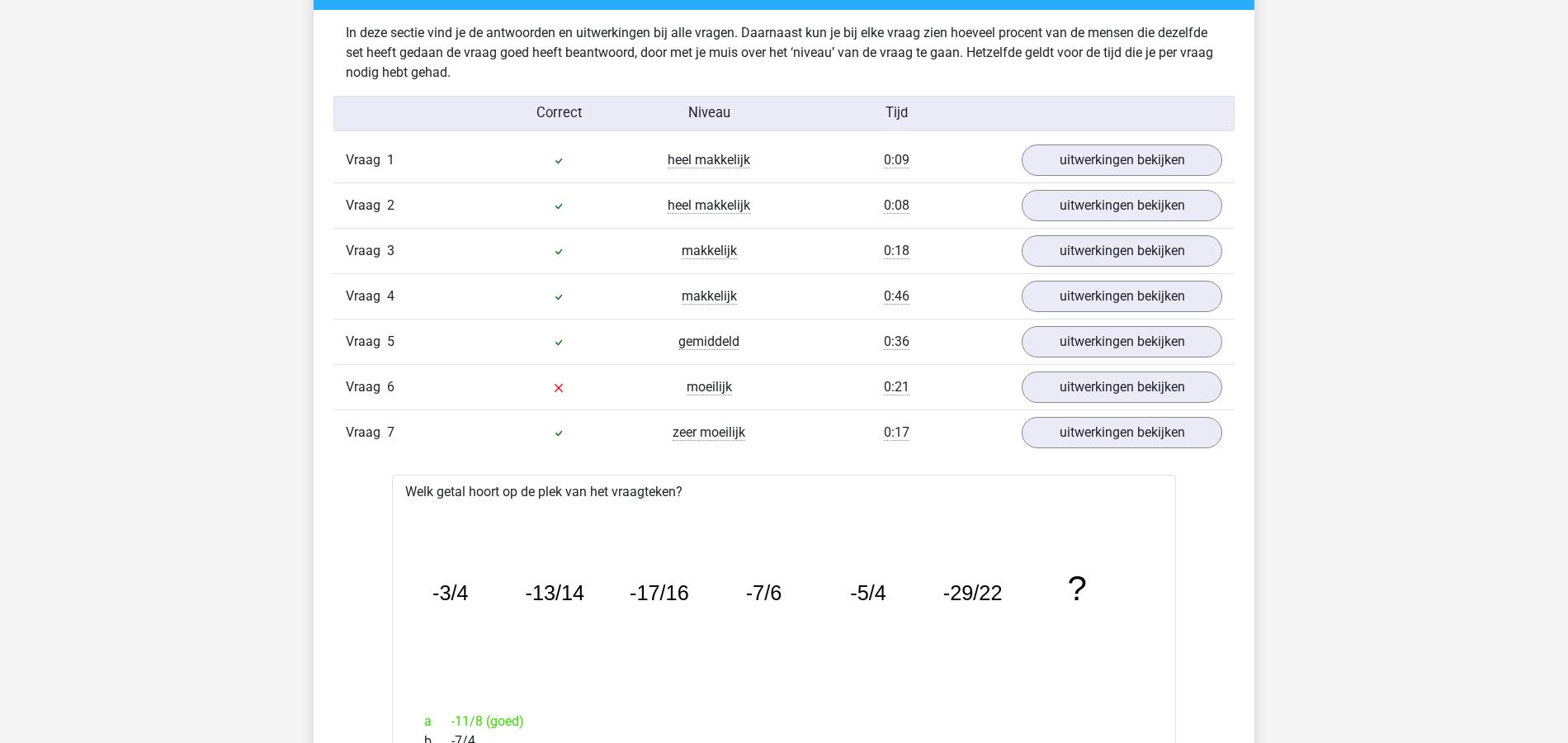
scroll to position [1321, 0]
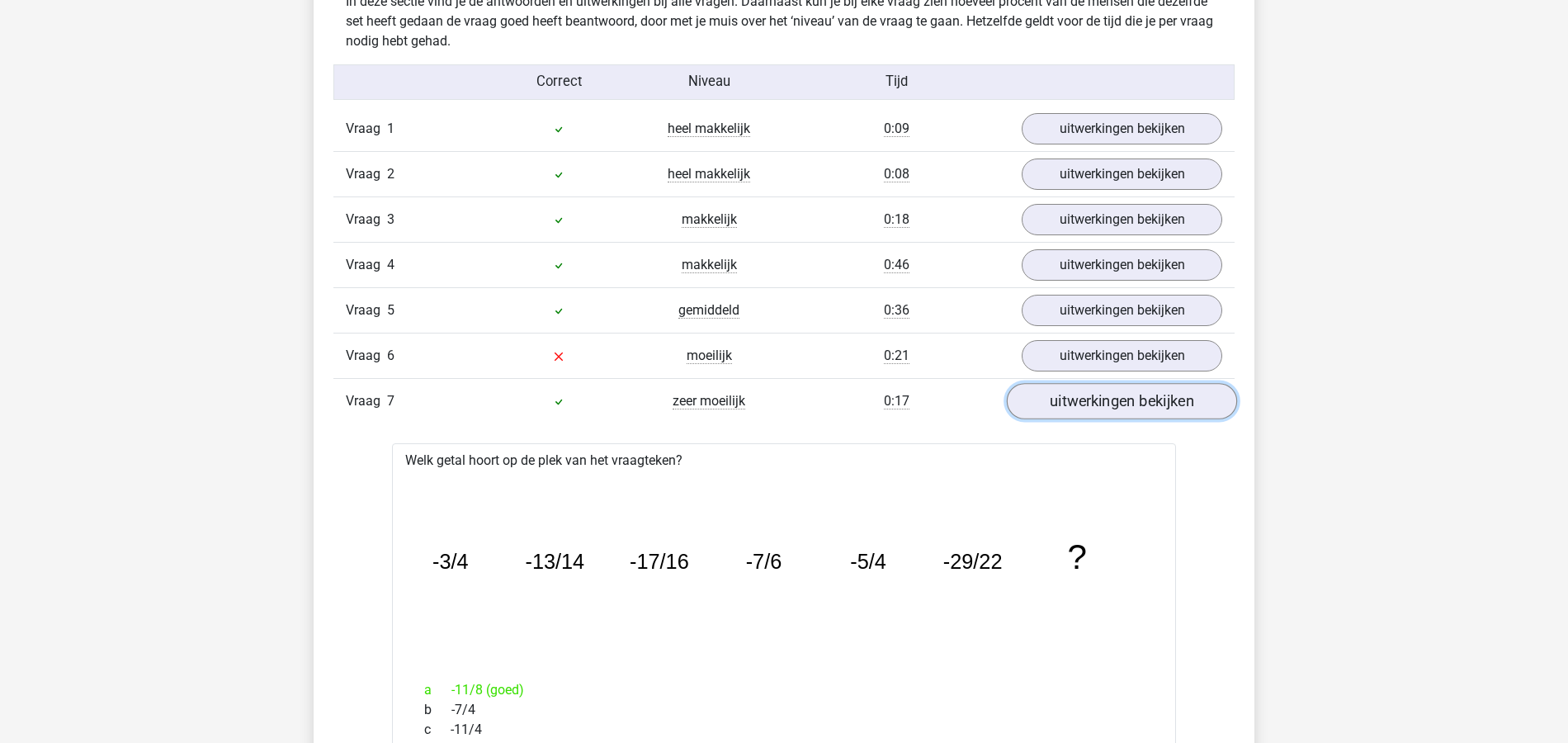
click at [1162, 395] on link "uitwerkingen bekijken" at bounding box center [1121, 401] width 230 height 36
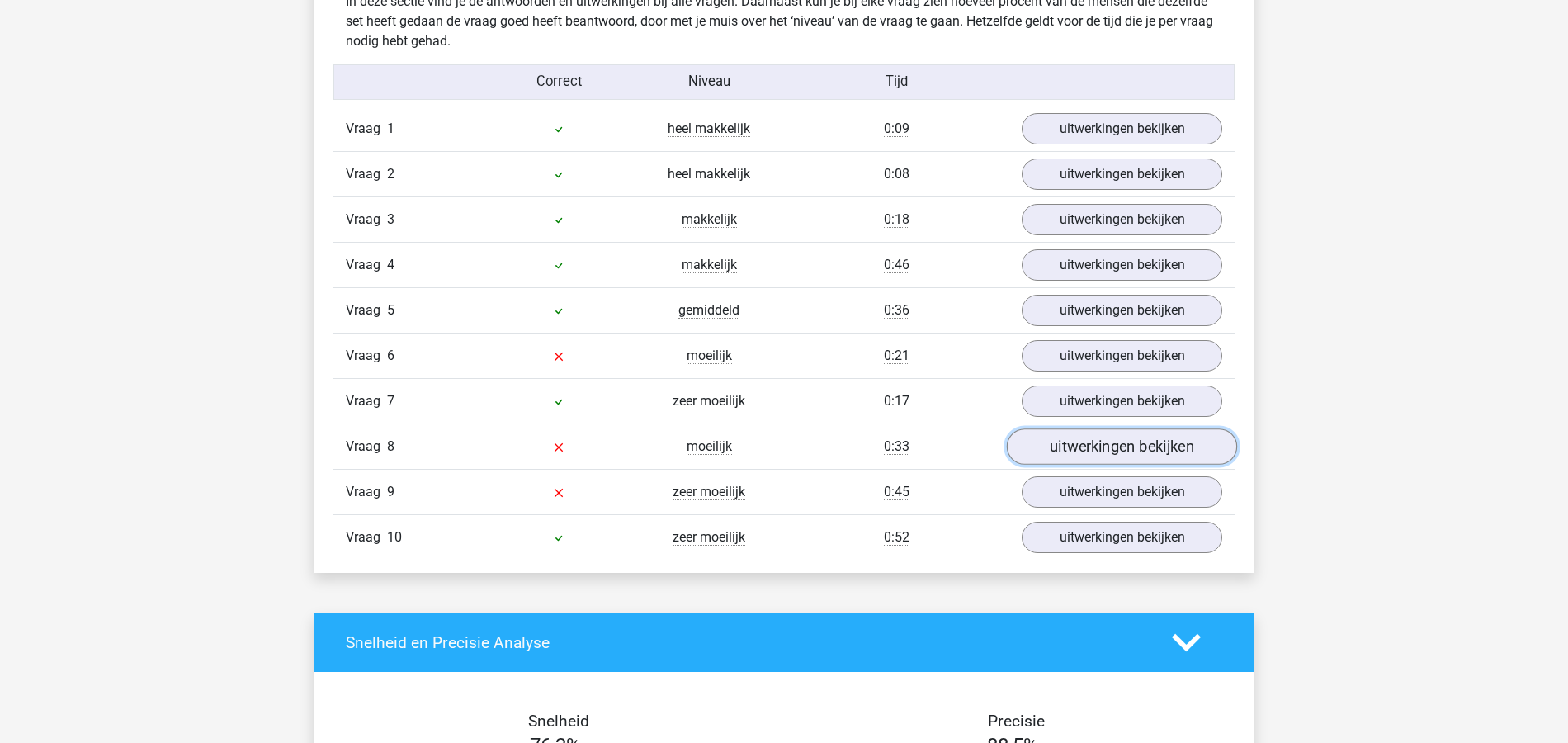
click at [1119, 433] on link "uitwerkingen bekijken" at bounding box center [1121, 447] width 230 height 36
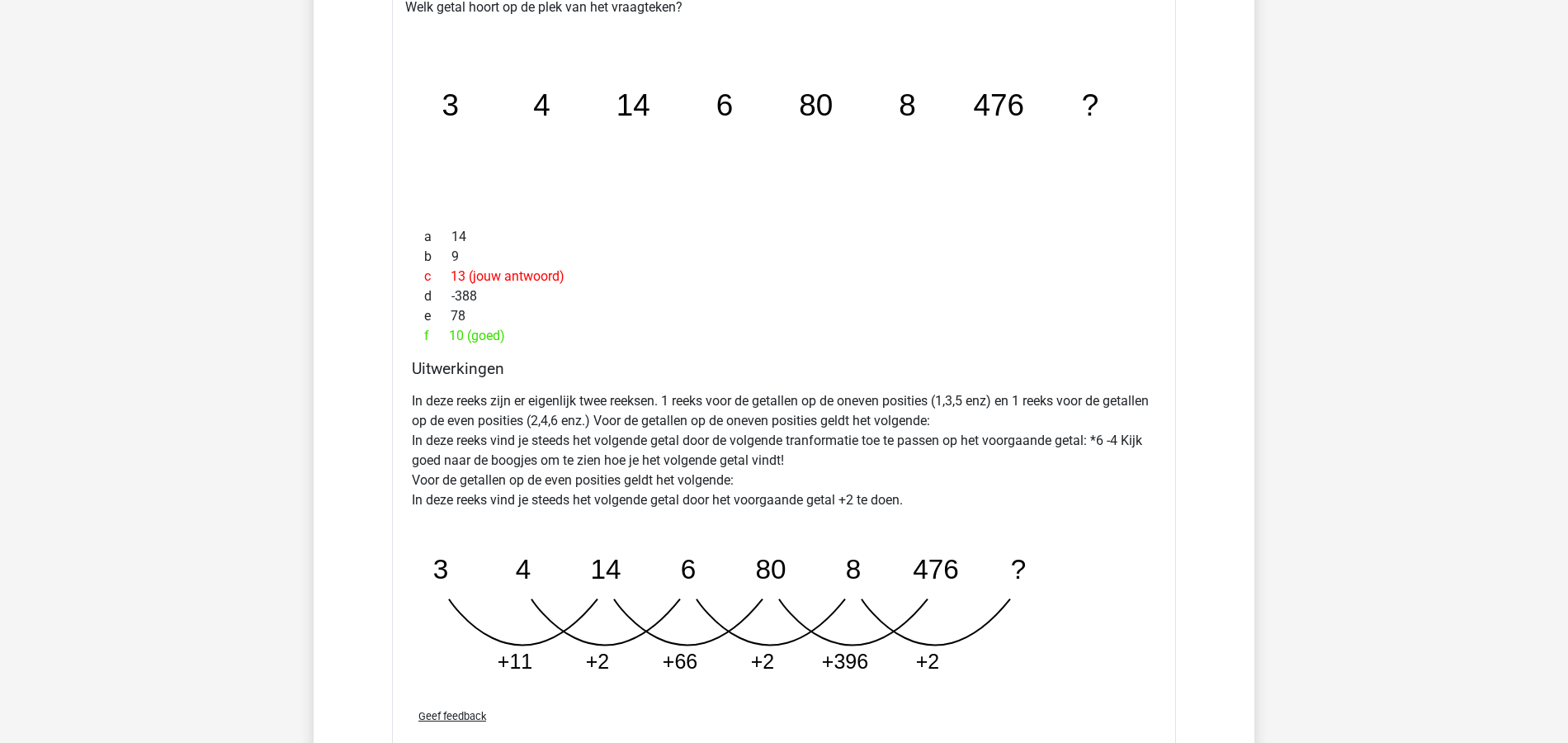
scroll to position [1761, 0]
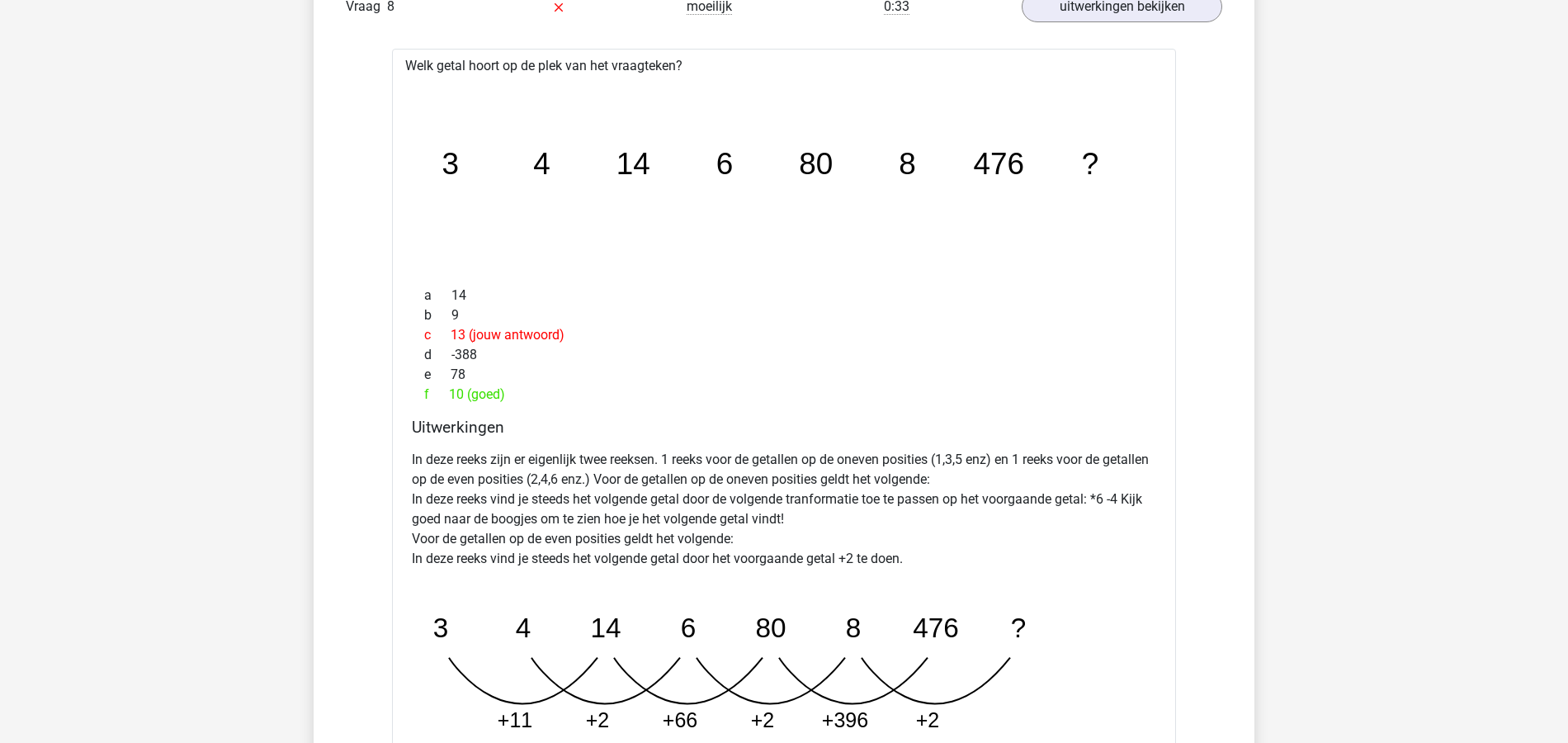
drag, startPoint x: 479, startPoint y: 332, endPoint x: 598, endPoint y: 337, distance: 119.1
click at [598, 337] on div "a 14 b 9 c 13 (jouw antwoord) d -388 e 78 f 10 (goed)" at bounding box center [784, 345] width 745 height 133
click at [1222, 326] on div "Vraag 1 heel makkelijk 0:09 uitwerkingen bekijken Welk getal hoort op de plek v…" at bounding box center [784, 304] width 876 height 1274
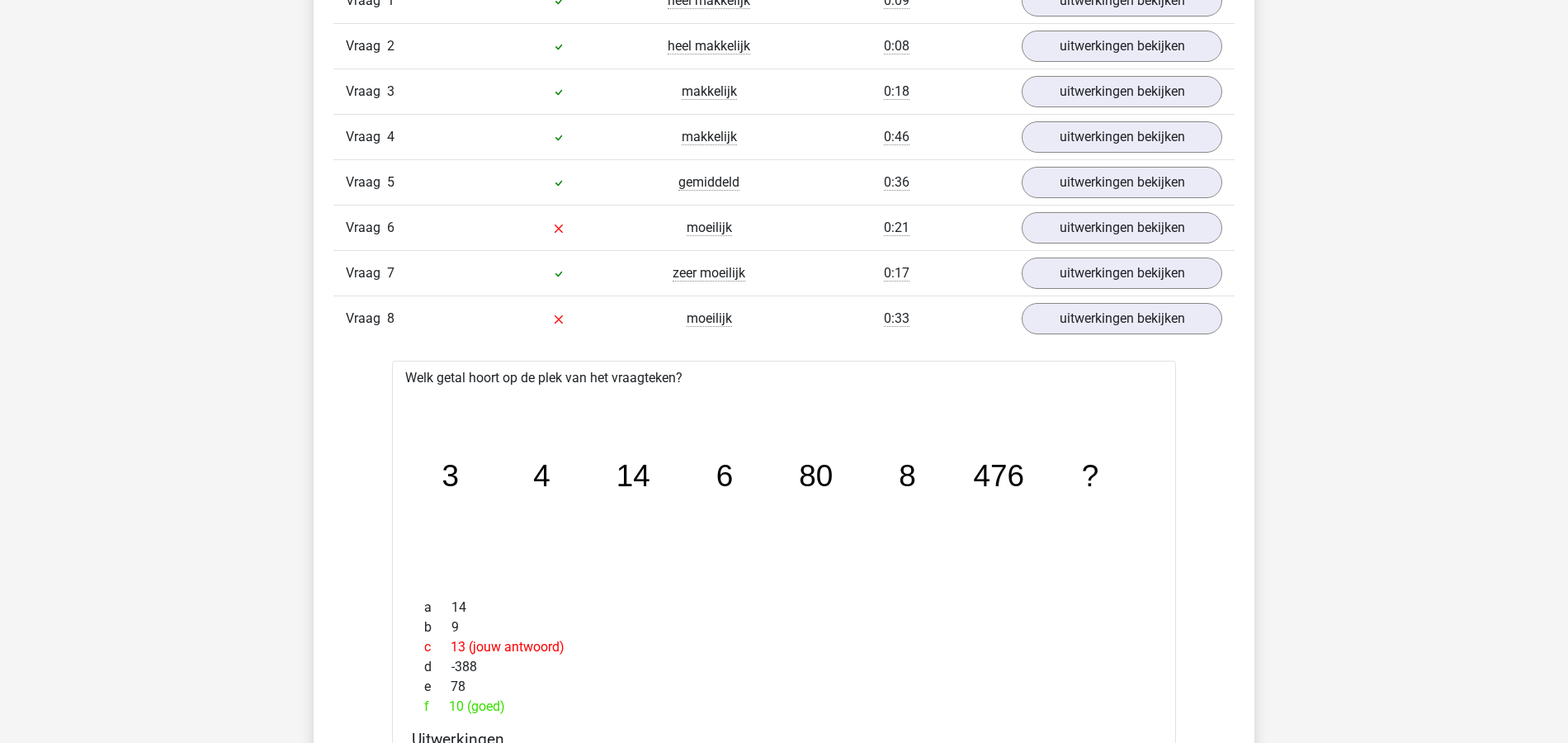
scroll to position [1431, 0]
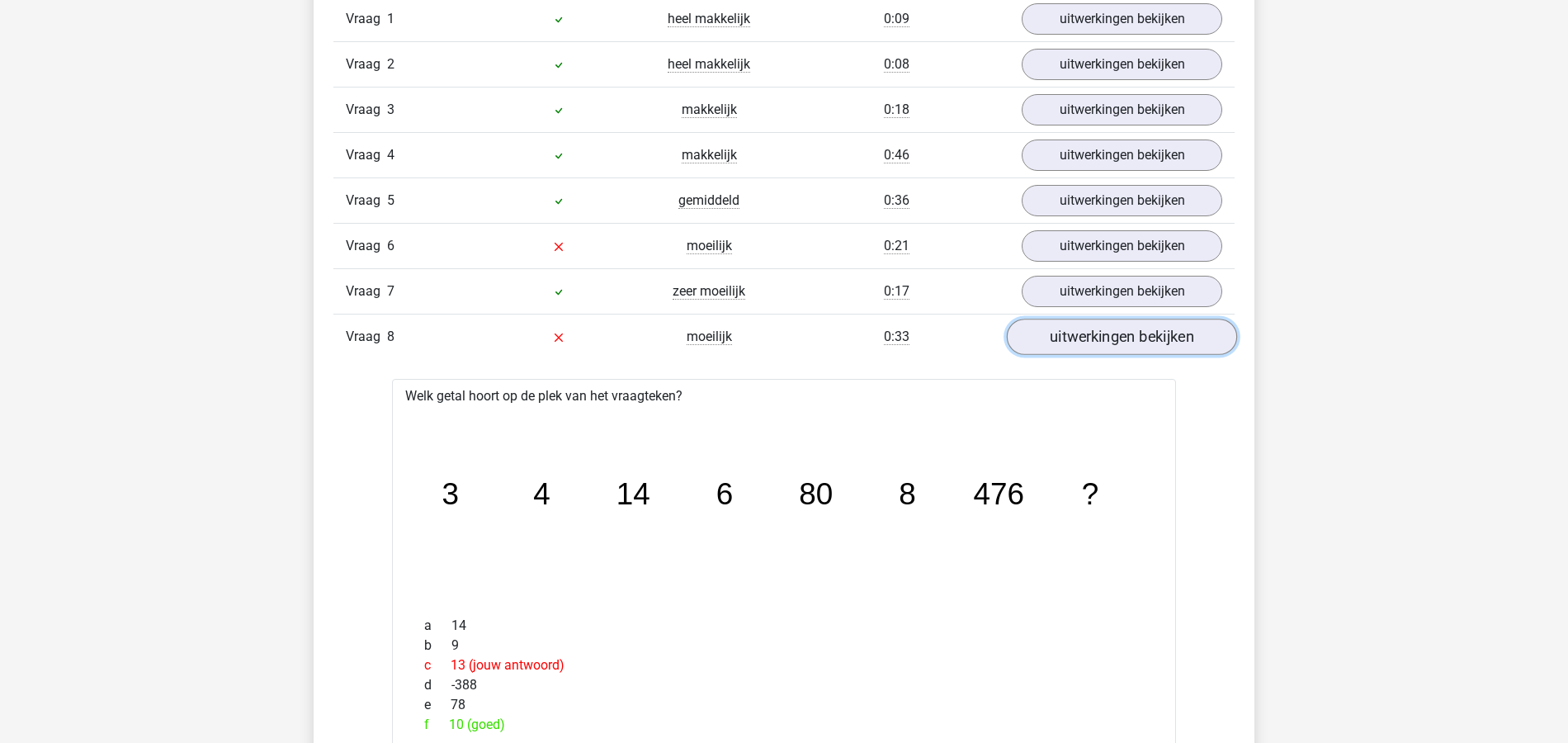
click at [1136, 337] on link "uitwerkingen bekijken" at bounding box center [1121, 337] width 230 height 36
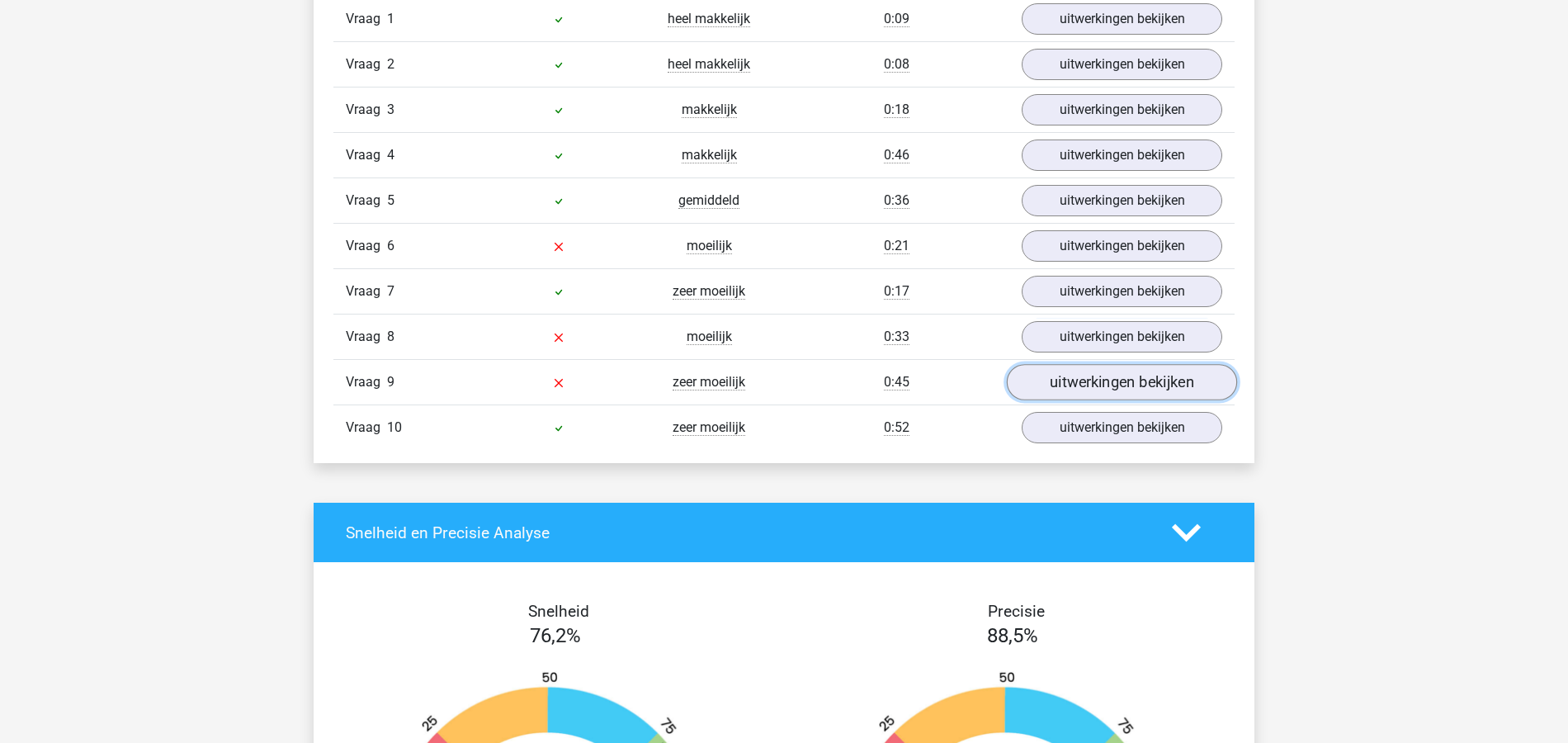
click at [1138, 379] on link "uitwerkingen bekijken" at bounding box center [1121, 382] width 230 height 36
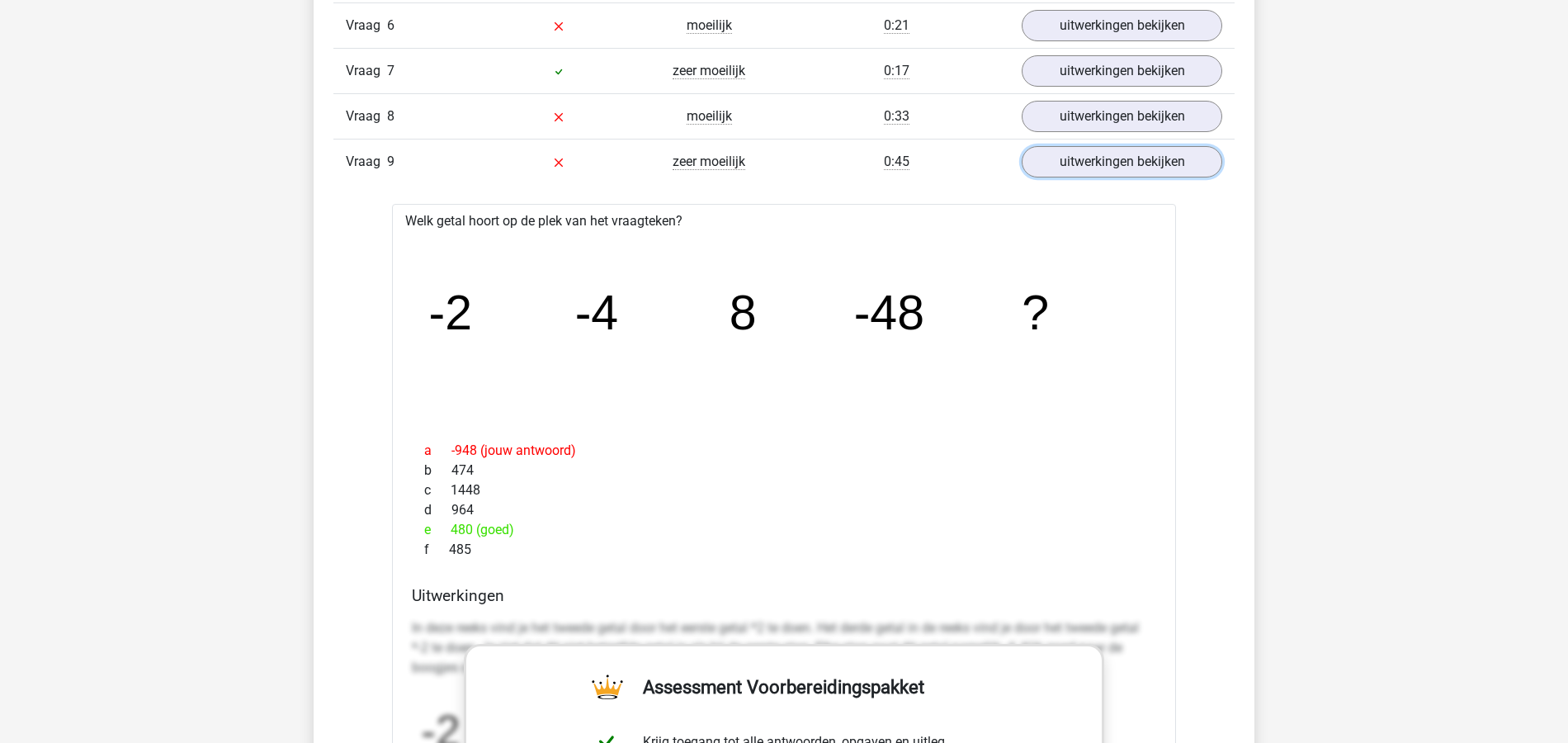
scroll to position [1652, 0]
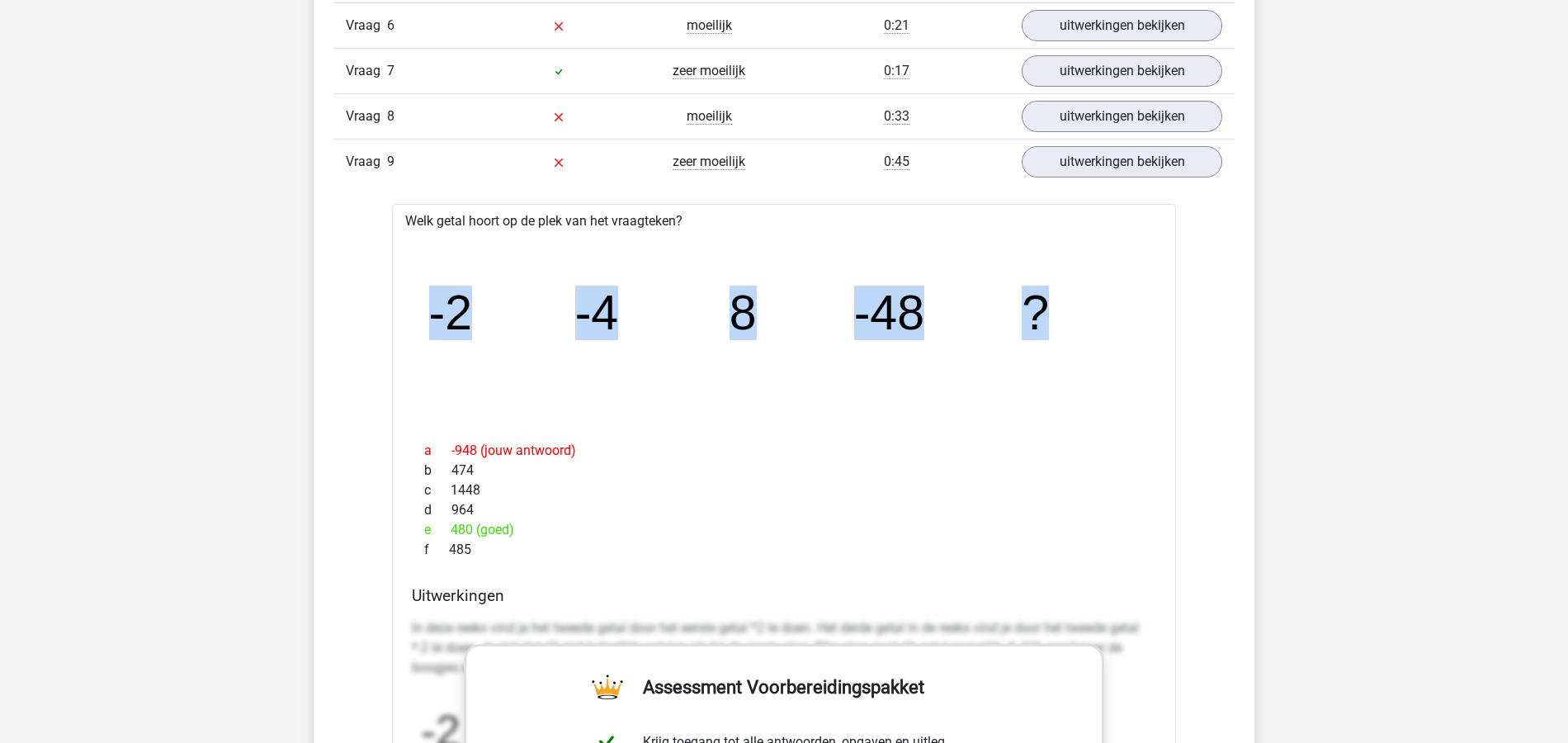
drag, startPoint x: 1065, startPoint y: 327, endPoint x: 429, endPoint y: 336, distance: 636.1
click at [429, 336] on icon "image/svg+xml -2 -4 8 -48 ?" at bounding box center [784, 329] width 731 height 184
copy g "-2 -4 8 -48 ?"
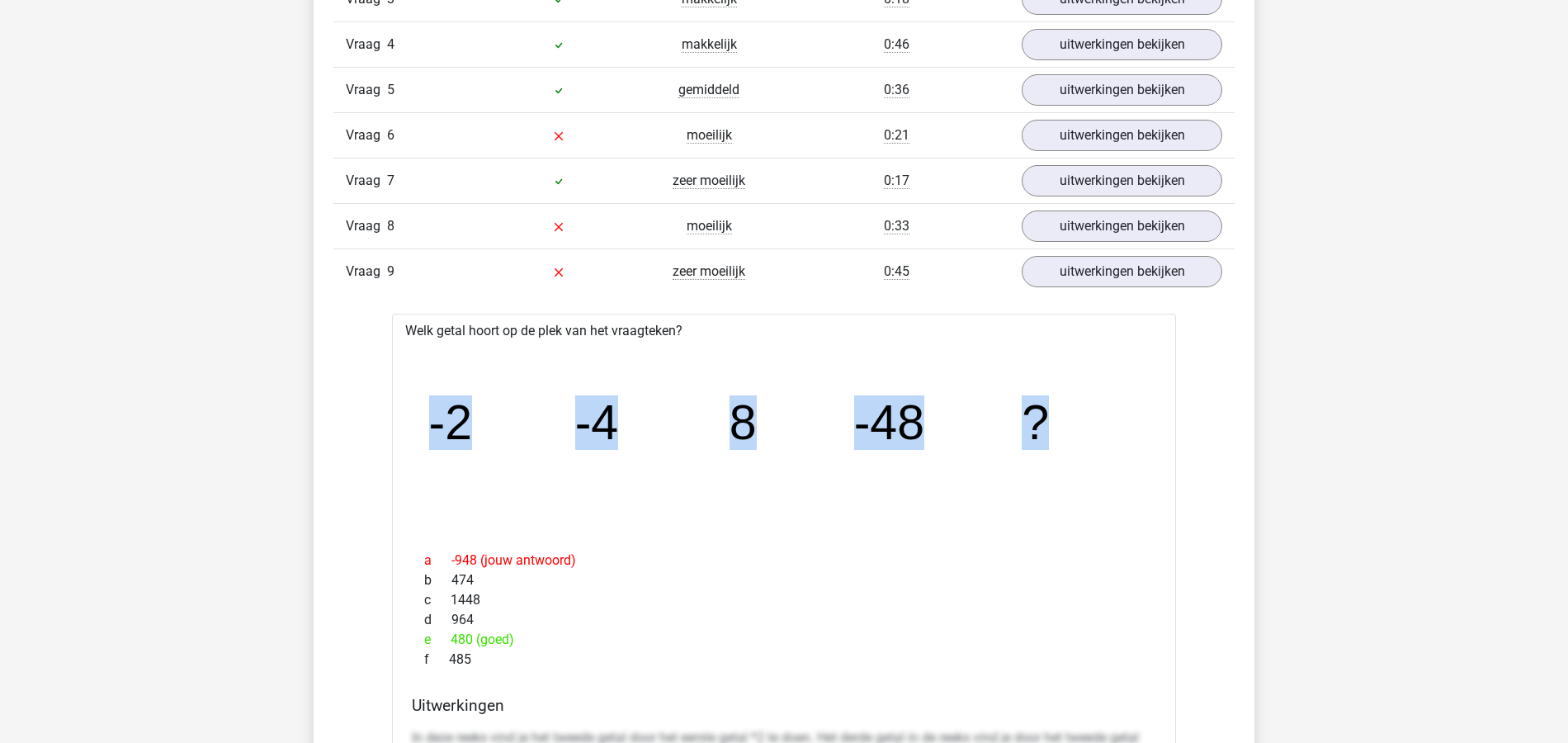
scroll to position [1541, 0]
click at [1146, 260] on link "uitwerkingen bekijken" at bounding box center [1121, 273] width 230 height 36
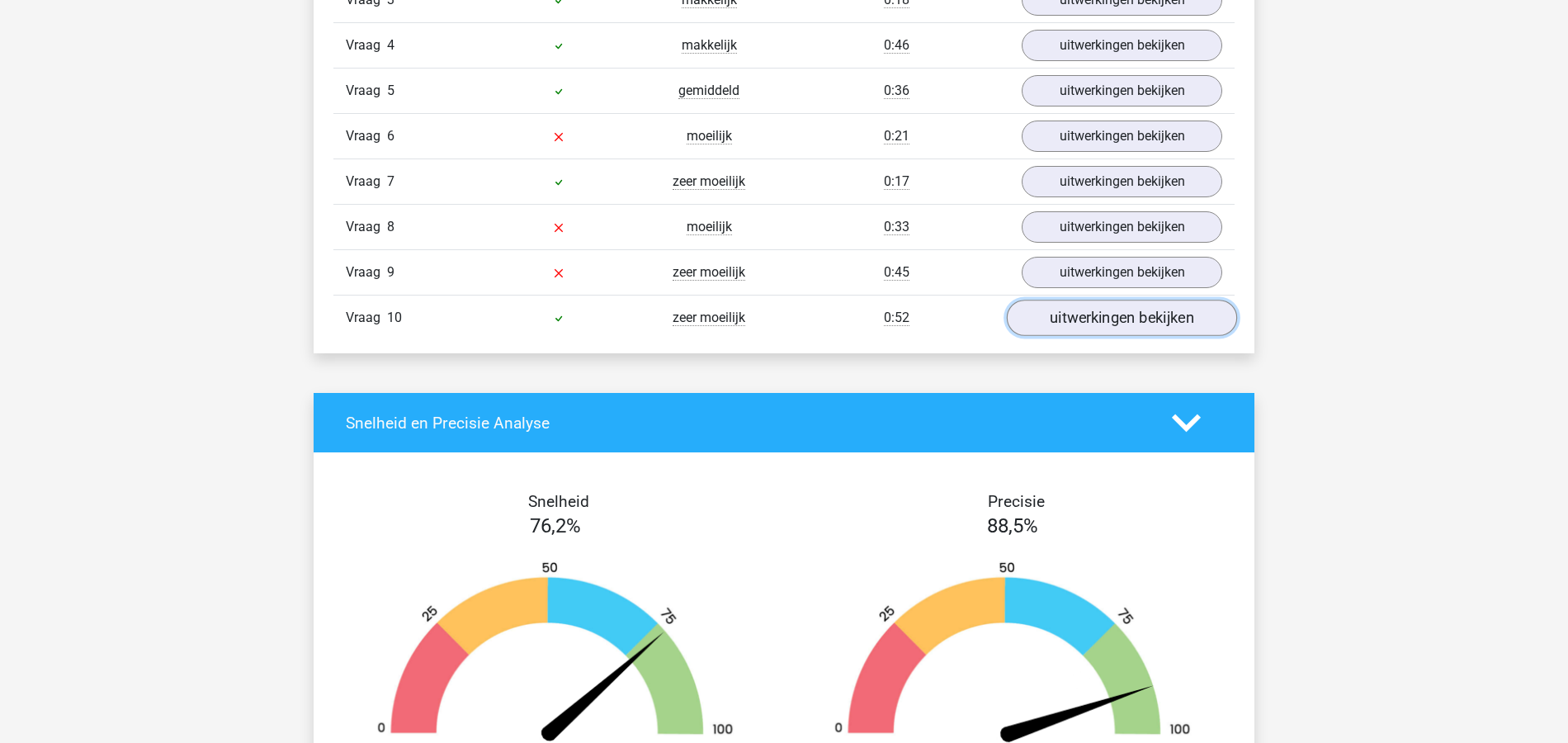
click at [1171, 313] on link "uitwerkingen bekijken" at bounding box center [1121, 318] width 230 height 36
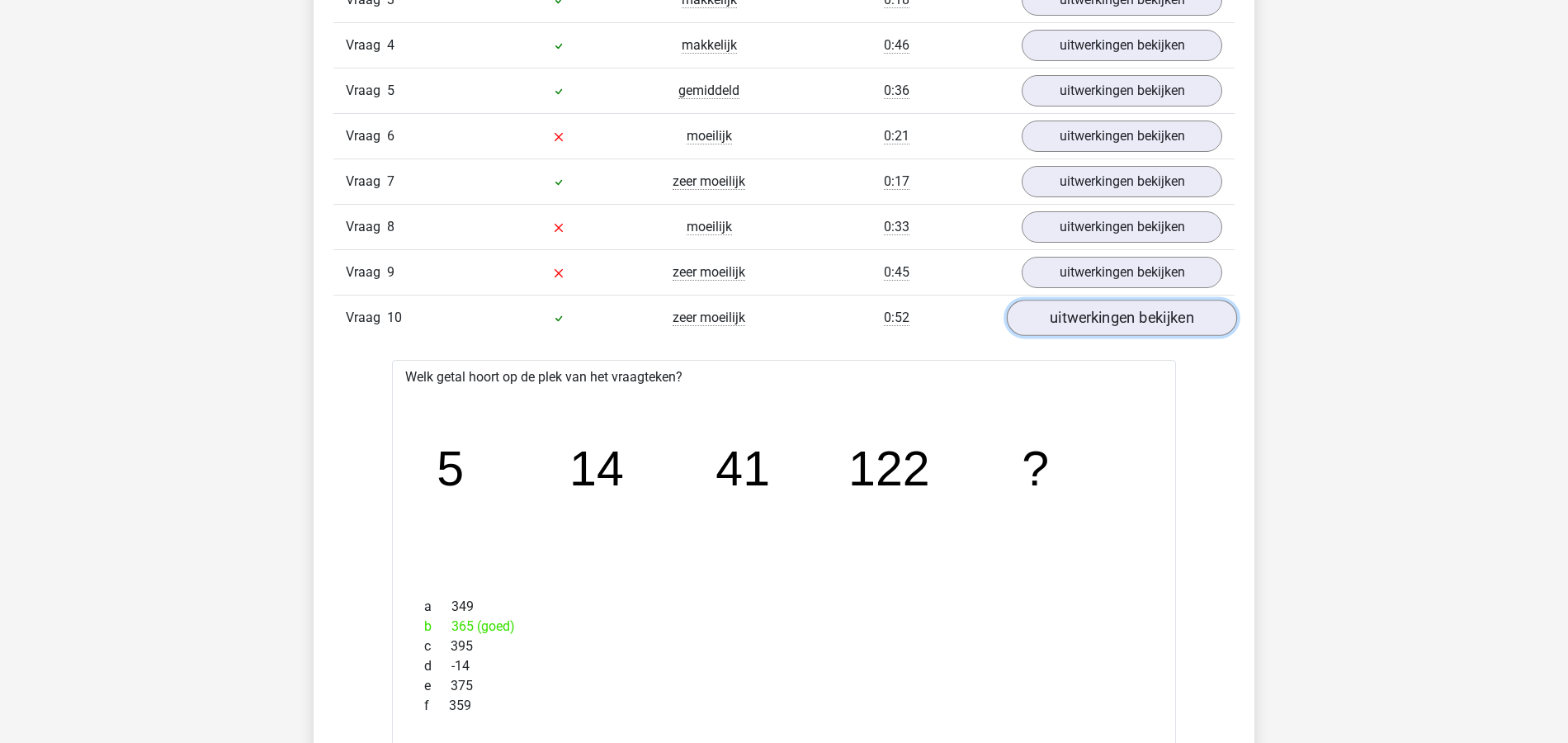
click at [1169, 300] on link "uitwerkingen bekijken" at bounding box center [1121, 318] width 230 height 36
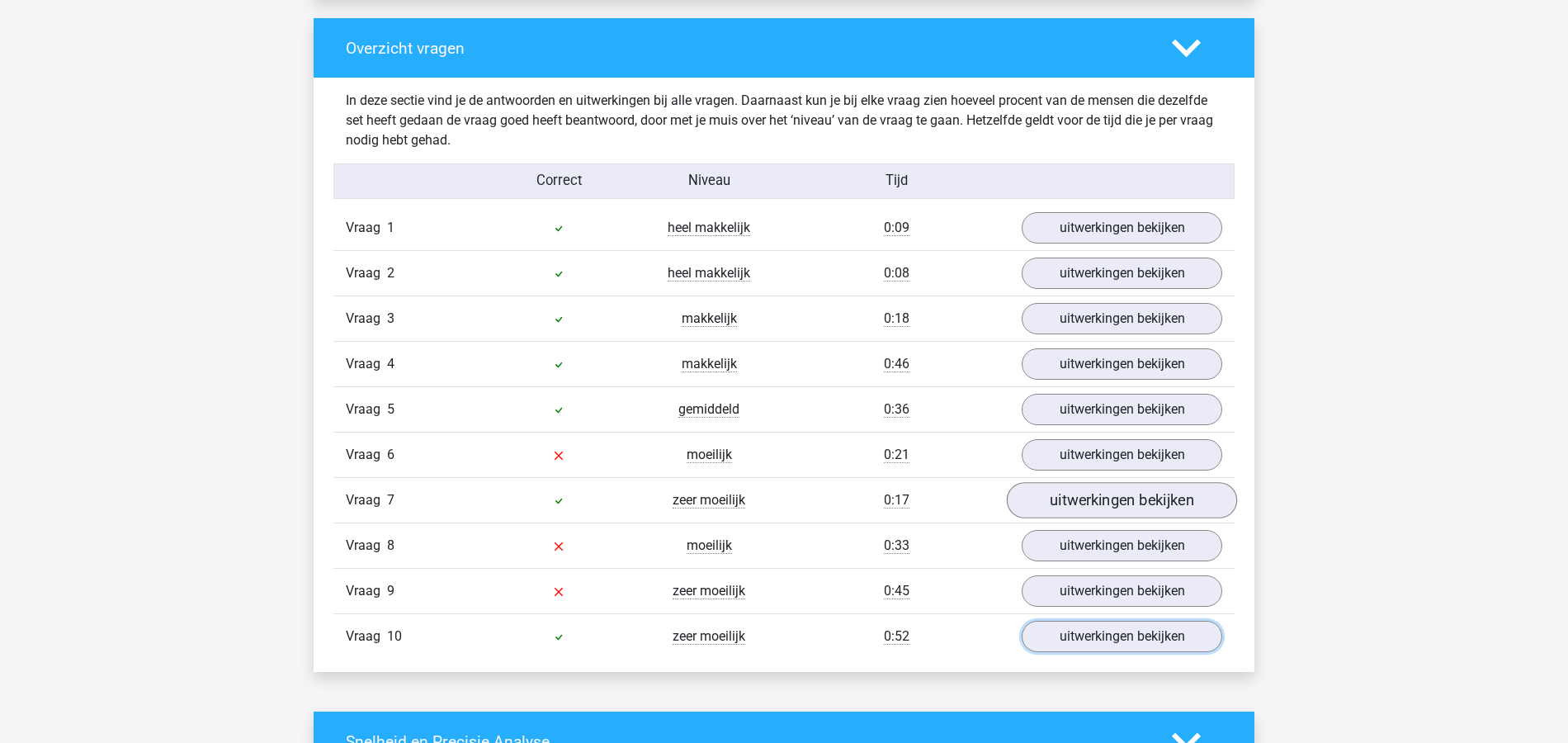
scroll to position [1211, 0]
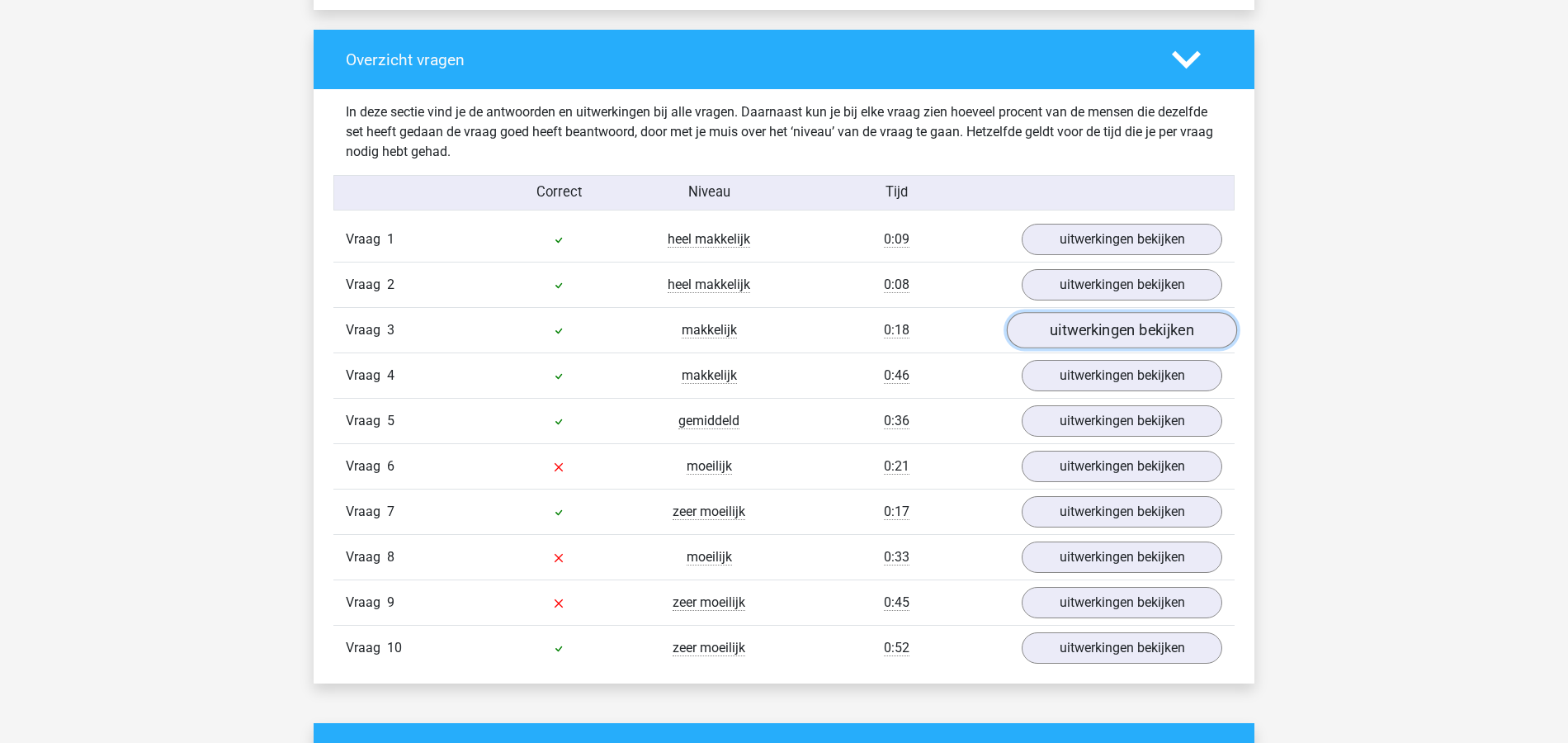
click at [1101, 320] on link "uitwerkingen bekijken" at bounding box center [1121, 330] width 230 height 36
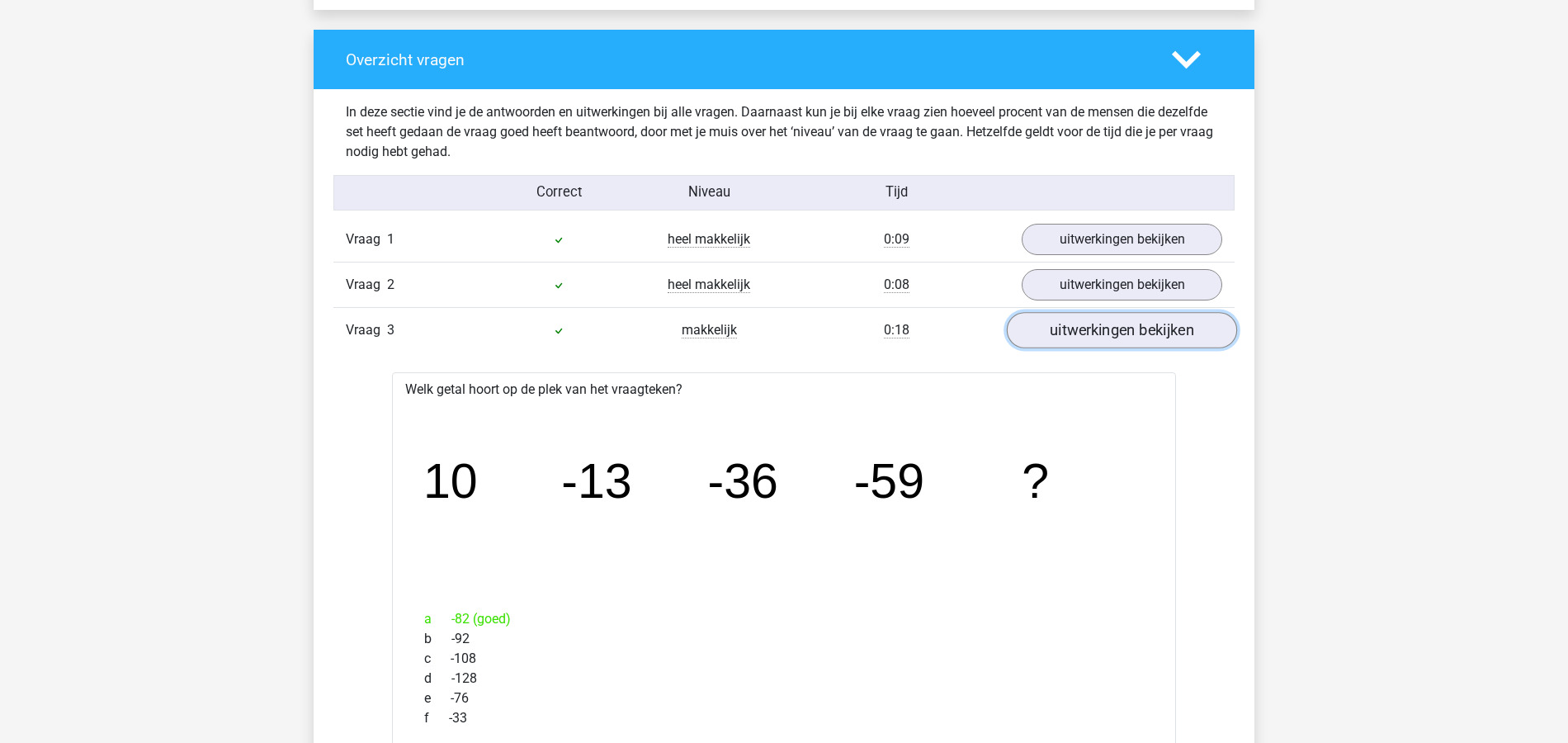
click at [1102, 324] on link "uitwerkingen bekijken" at bounding box center [1121, 330] width 230 height 36
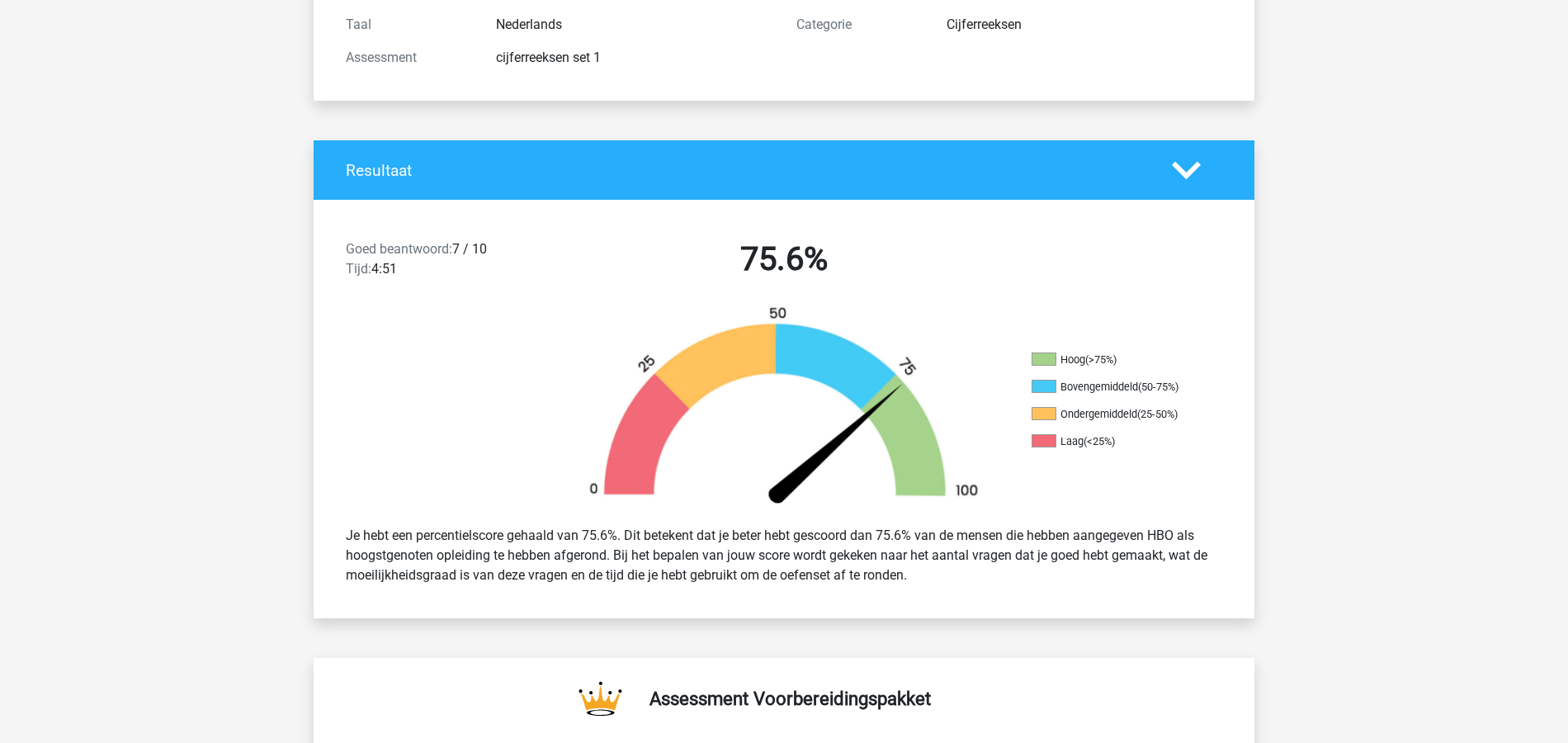
scroll to position [0, 0]
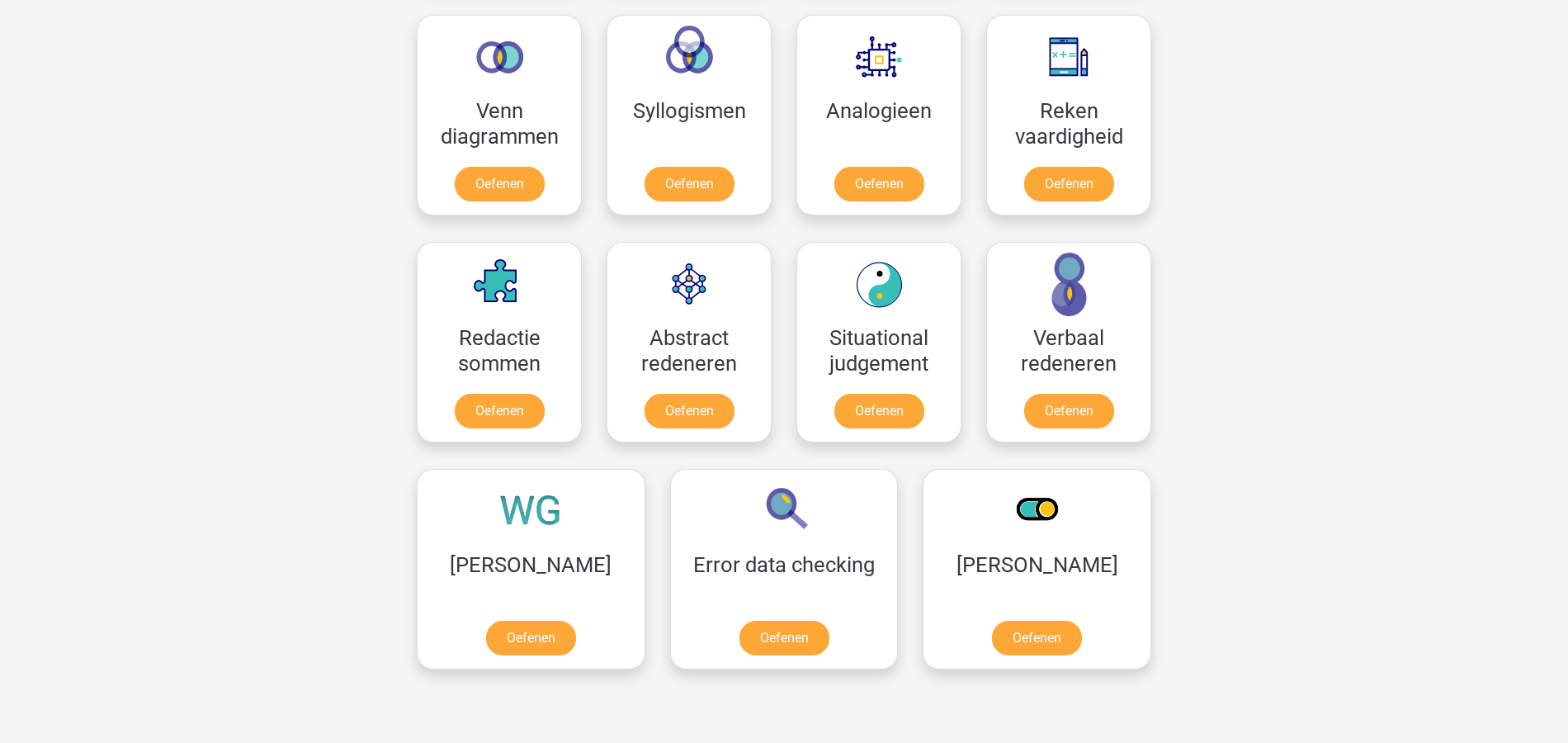
scroll to position [991, 0]
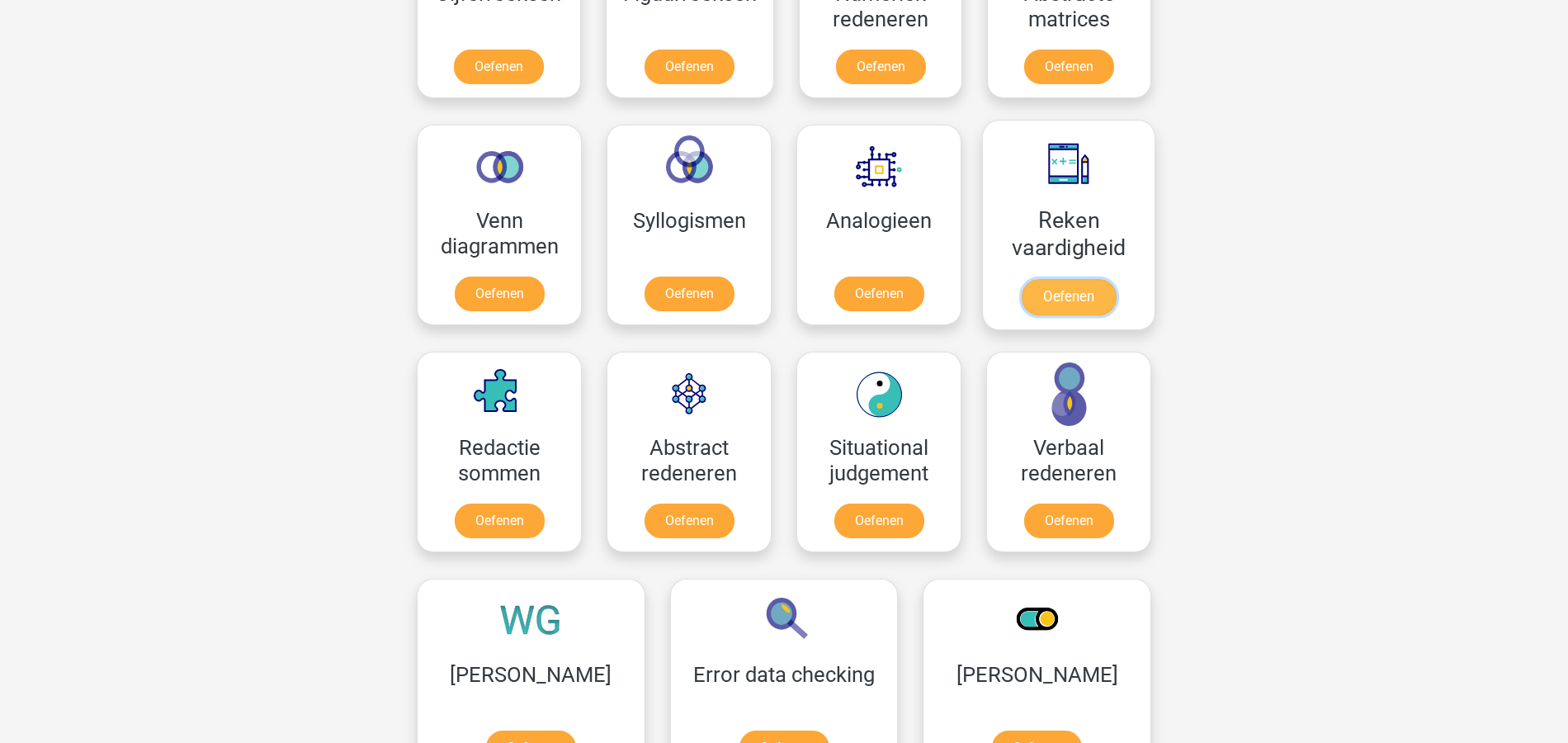
click at [1055, 294] on link "Oefenen" at bounding box center [1068, 297] width 94 height 36
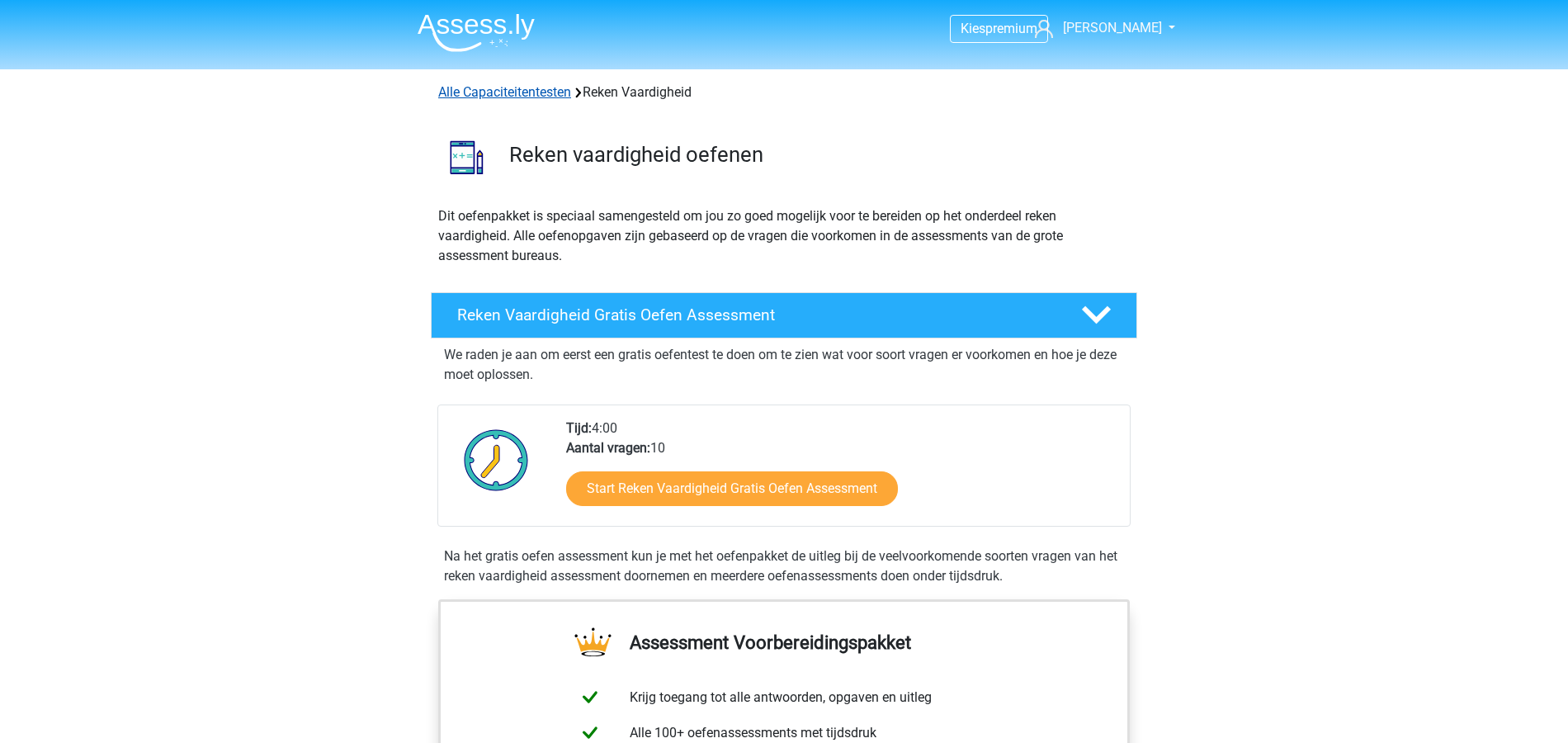
click at [537, 89] on link "Alle Capaciteitentesten" at bounding box center [504, 92] width 132 height 16
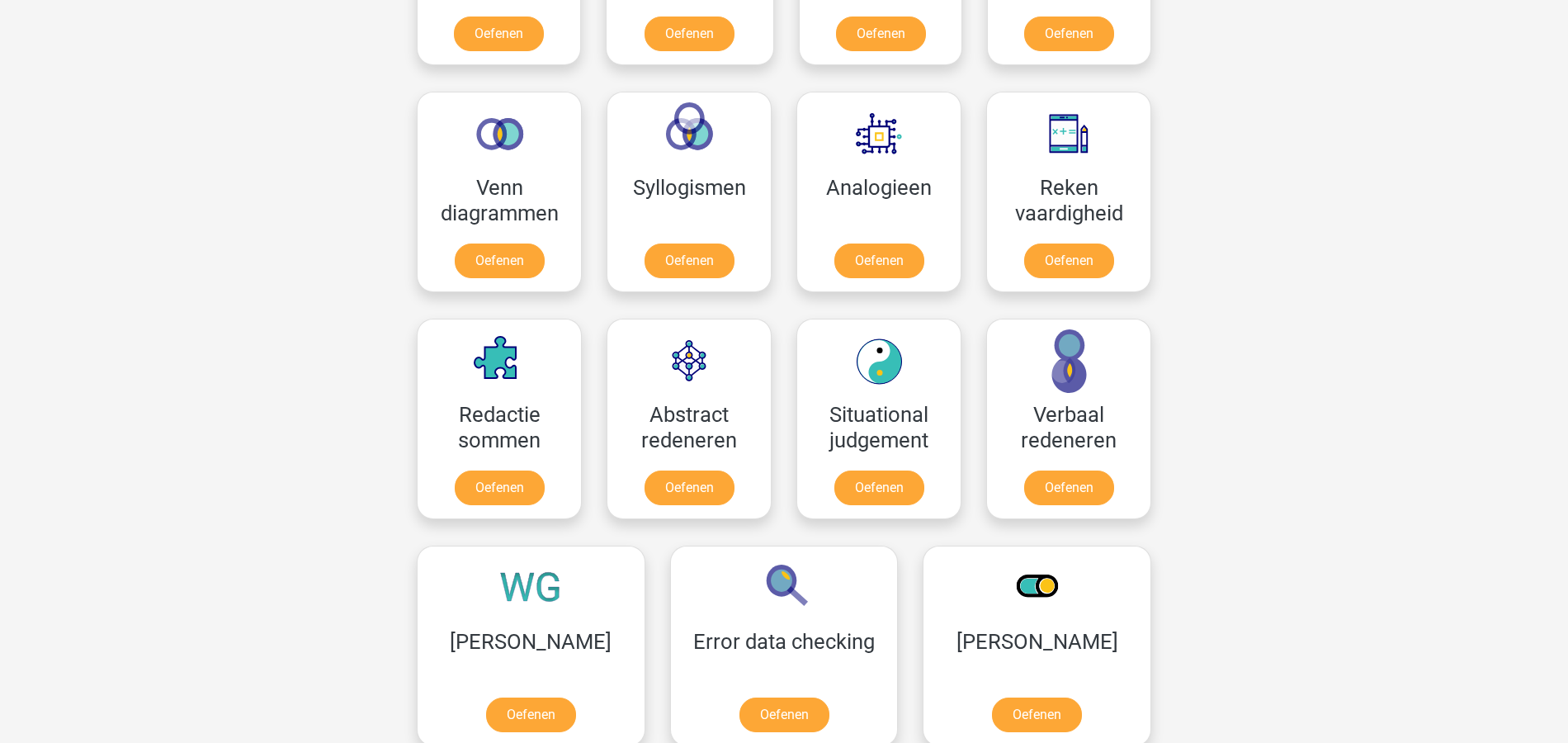
scroll to position [920, 0]
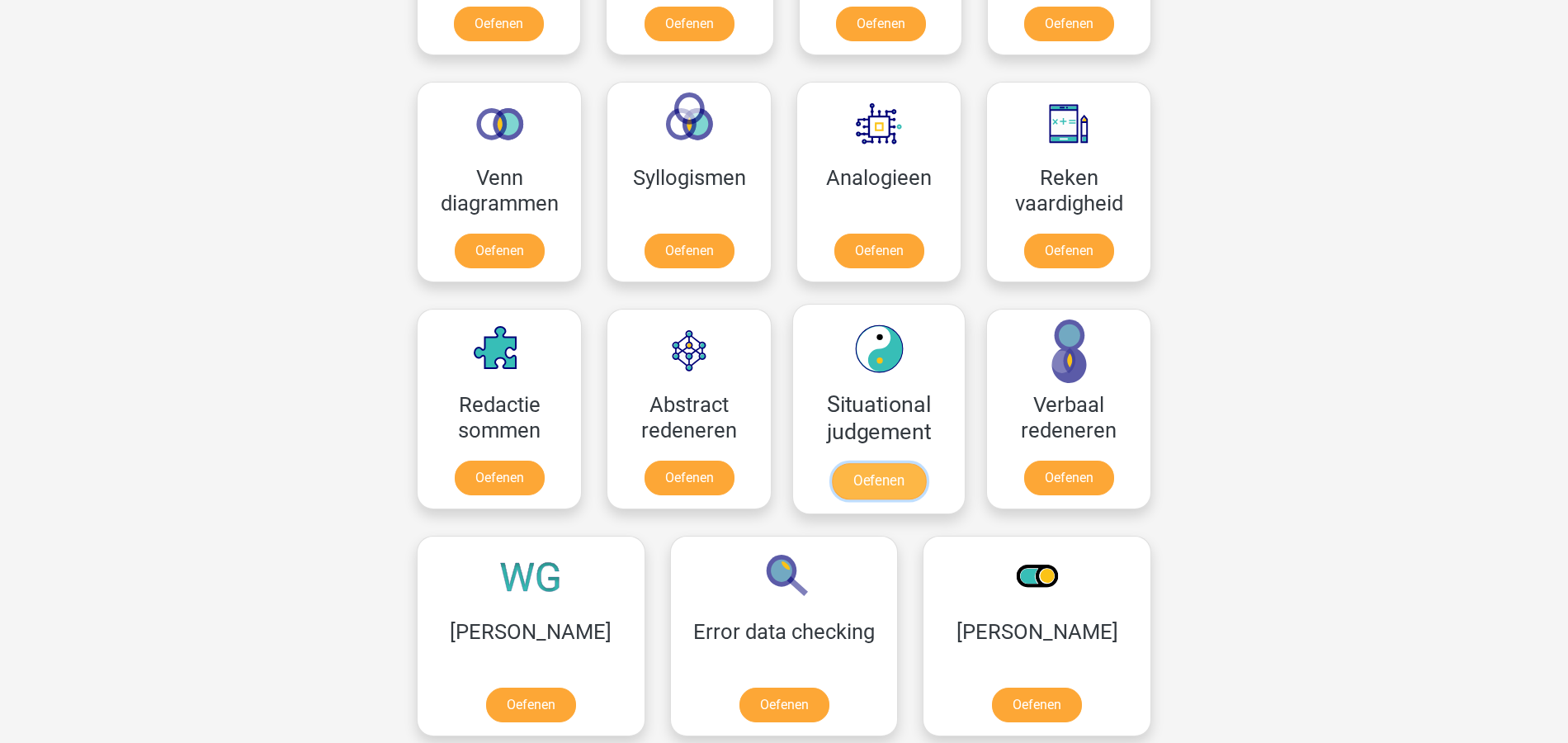
click at [850, 474] on link "Oefenen" at bounding box center [878, 481] width 94 height 36
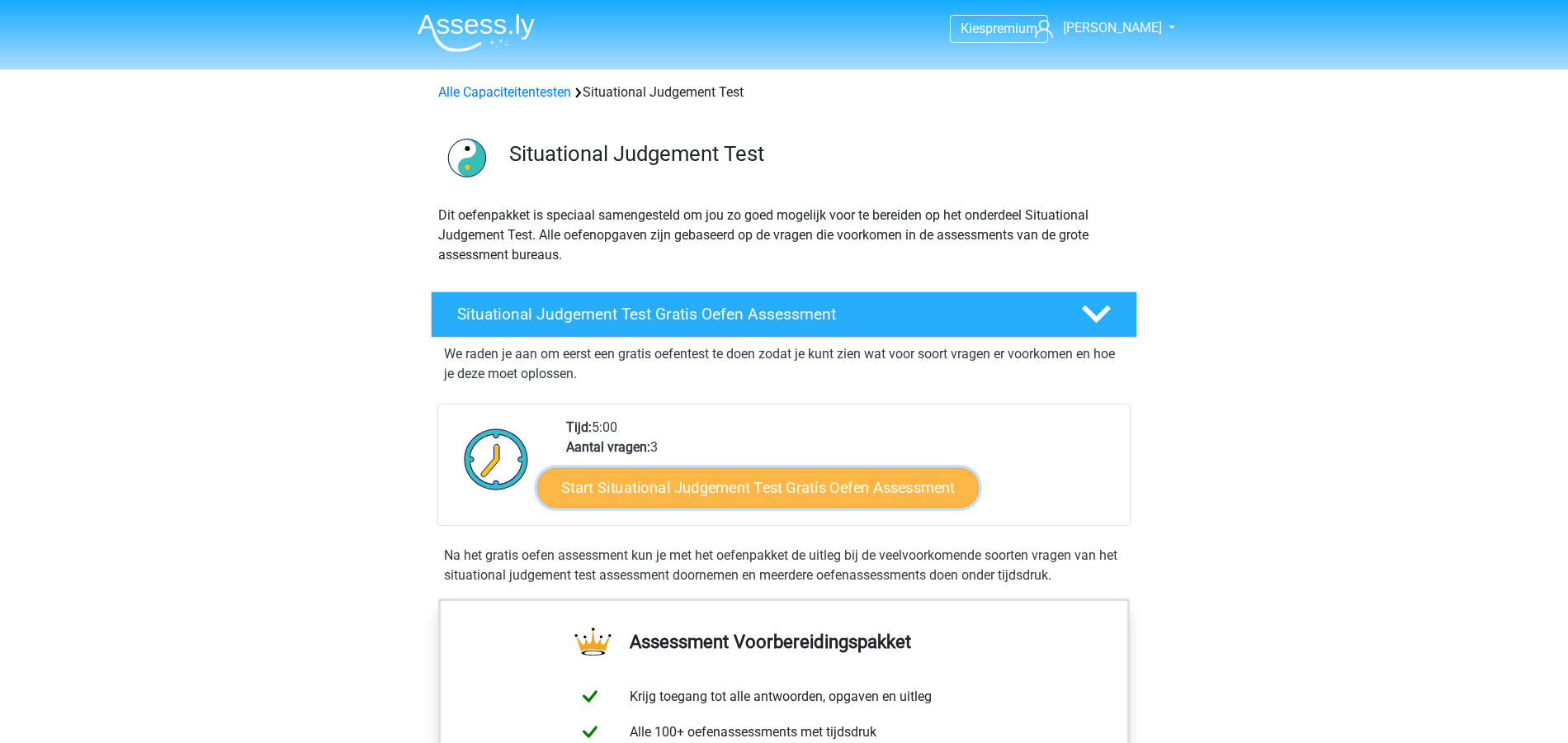
click at [804, 495] on link "Start Situational Judgement Test Gratis Oefen Assessment" at bounding box center [758, 488] width 442 height 40
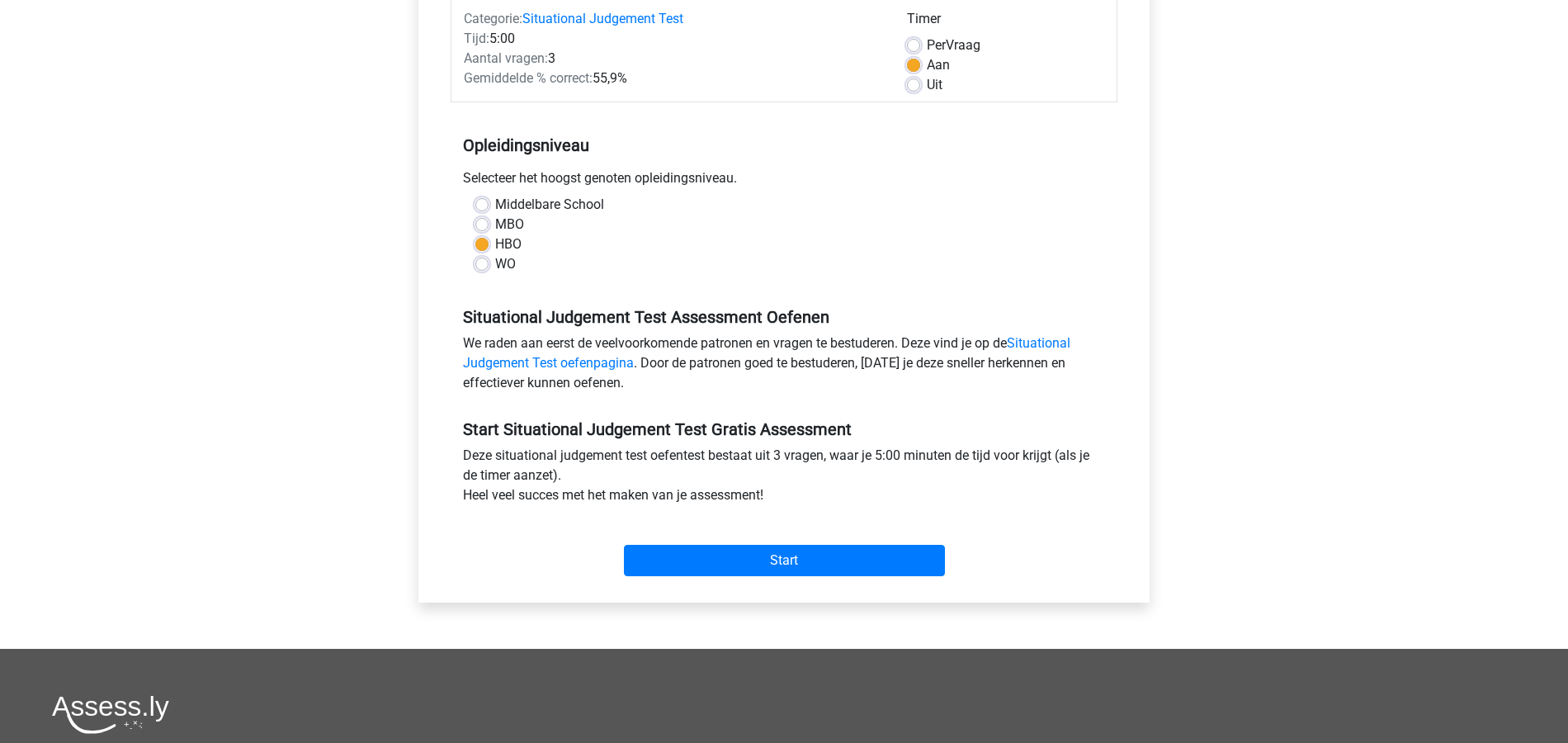
scroll to position [220, 0]
click at [811, 568] on input "Start" at bounding box center [784, 560] width 321 height 31
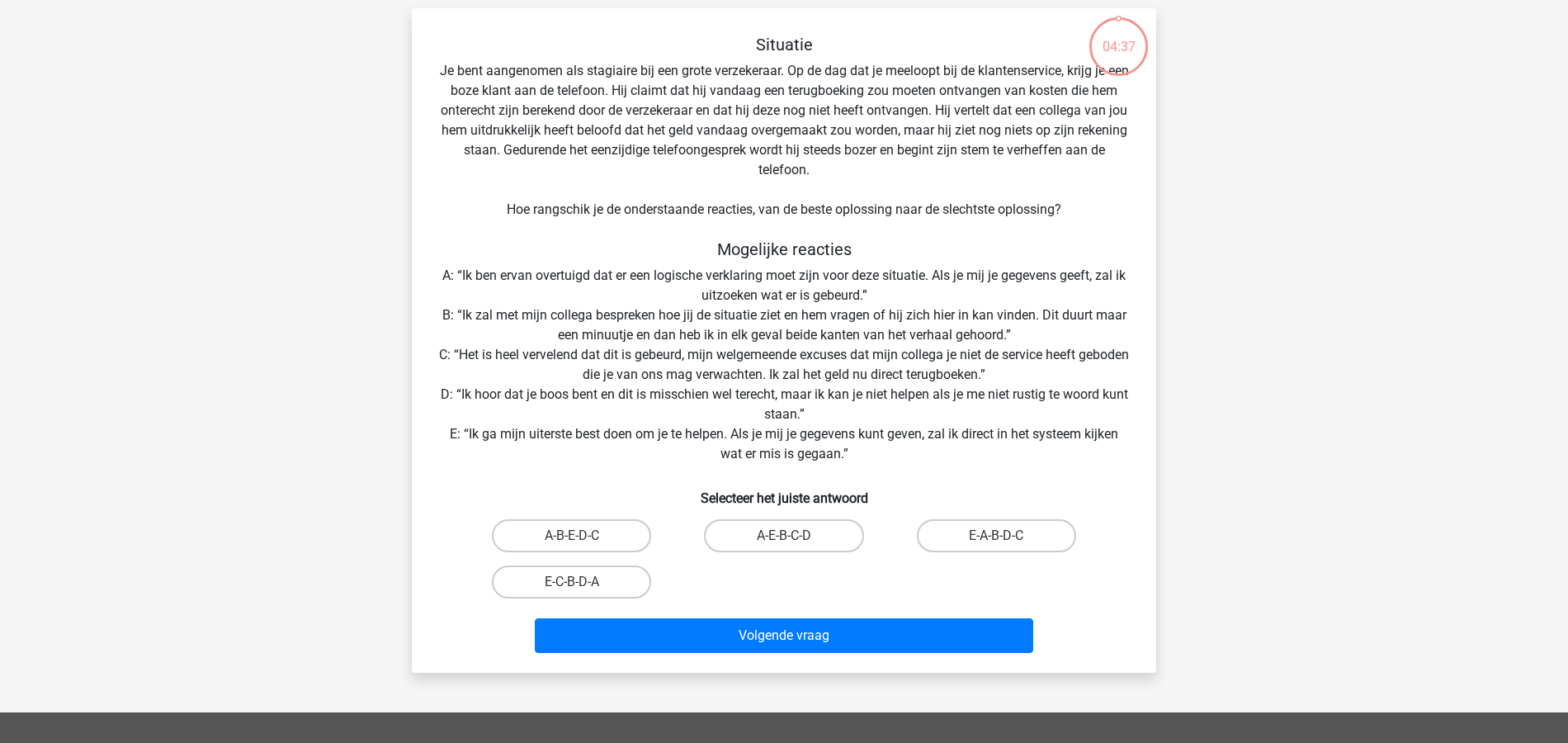
scroll to position [110, 0]
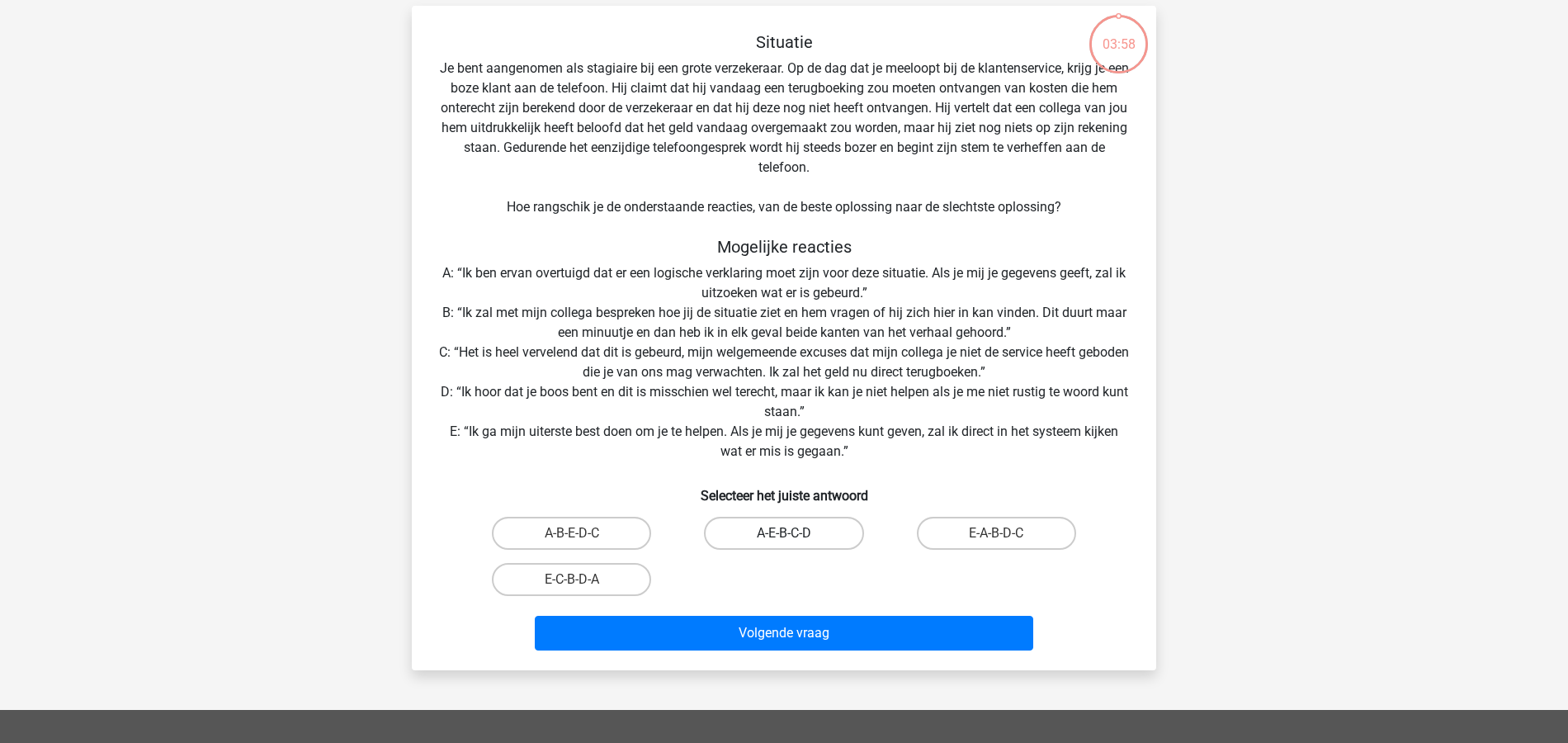
click at [820, 533] on label "A-E-B-C-D" at bounding box center [784, 533] width 159 height 33
click at [795, 533] on input "A-E-B-C-D" at bounding box center [789, 538] width 10 height 10
radio input "true"
click at [1031, 537] on label "E-A-B-D-C" at bounding box center [996, 533] width 159 height 33
click at [1007, 537] on input "E-A-B-D-C" at bounding box center [1001, 538] width 10 height 10
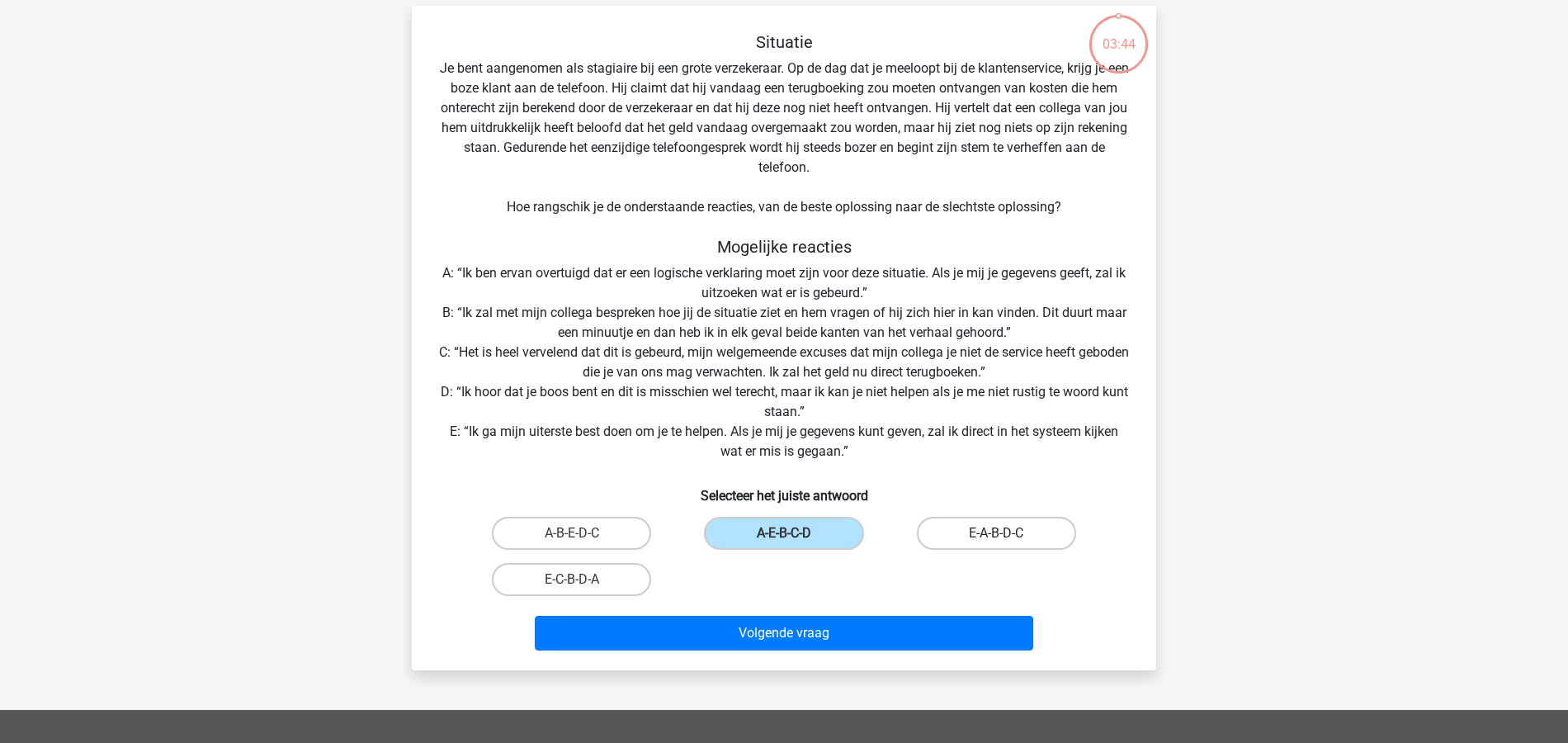
radio input "true"
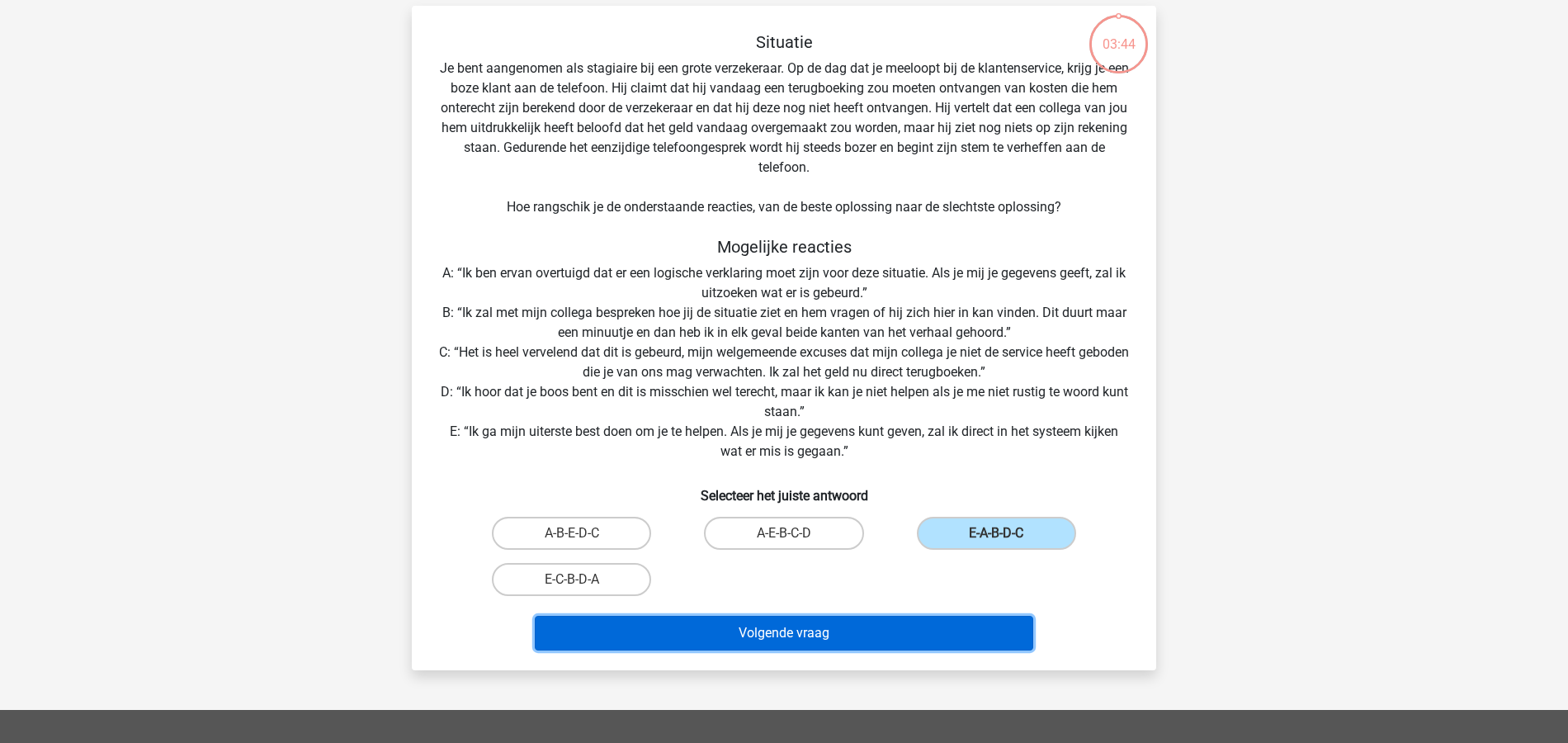
click at [892, 629] on button "Volgende vraag" at bounding box center [784, 633] width 500 height 35
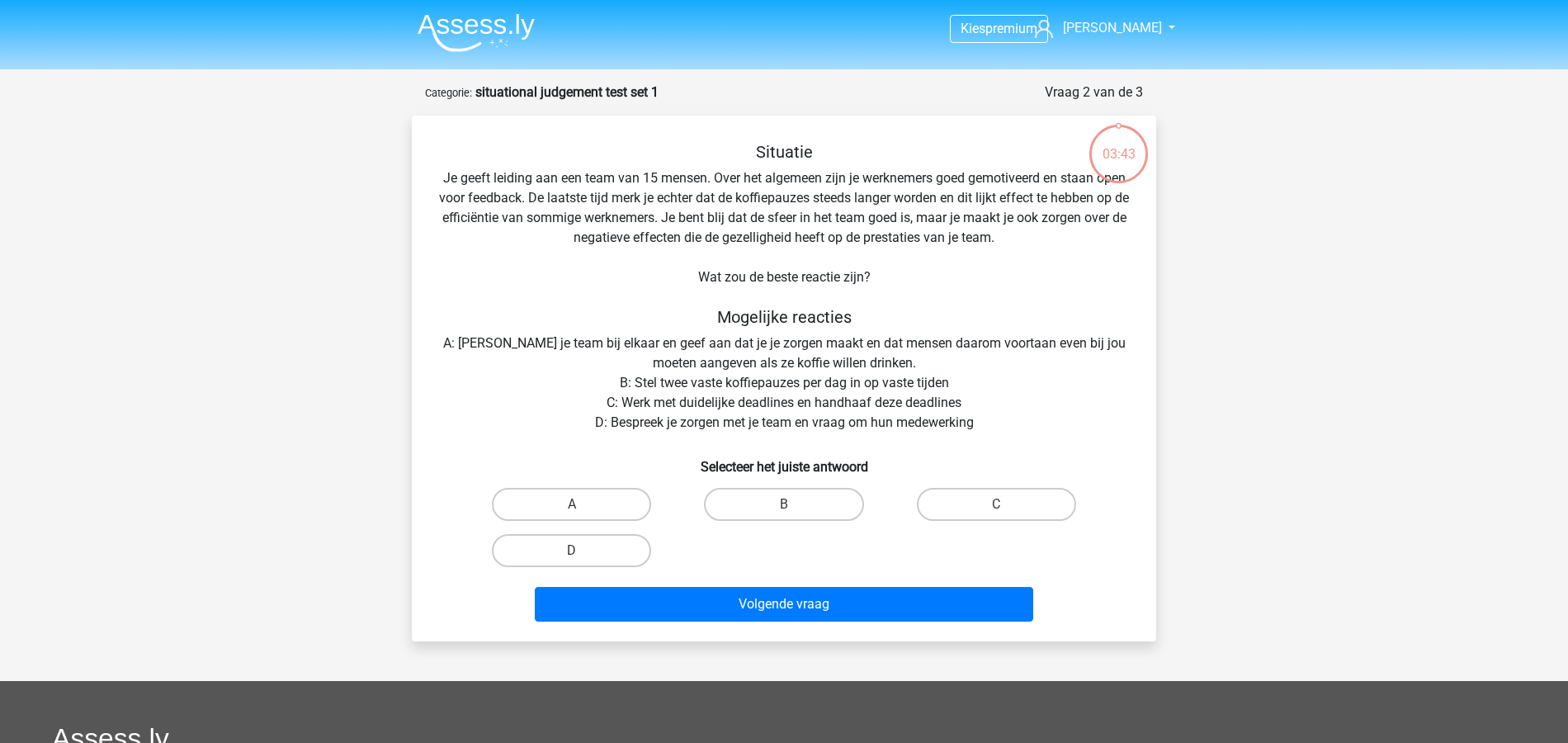
scroll to position [0, 0]
click at [572, 553] on input "D" at bounding box center [576, 556] width 10 height 10
radio input "true"
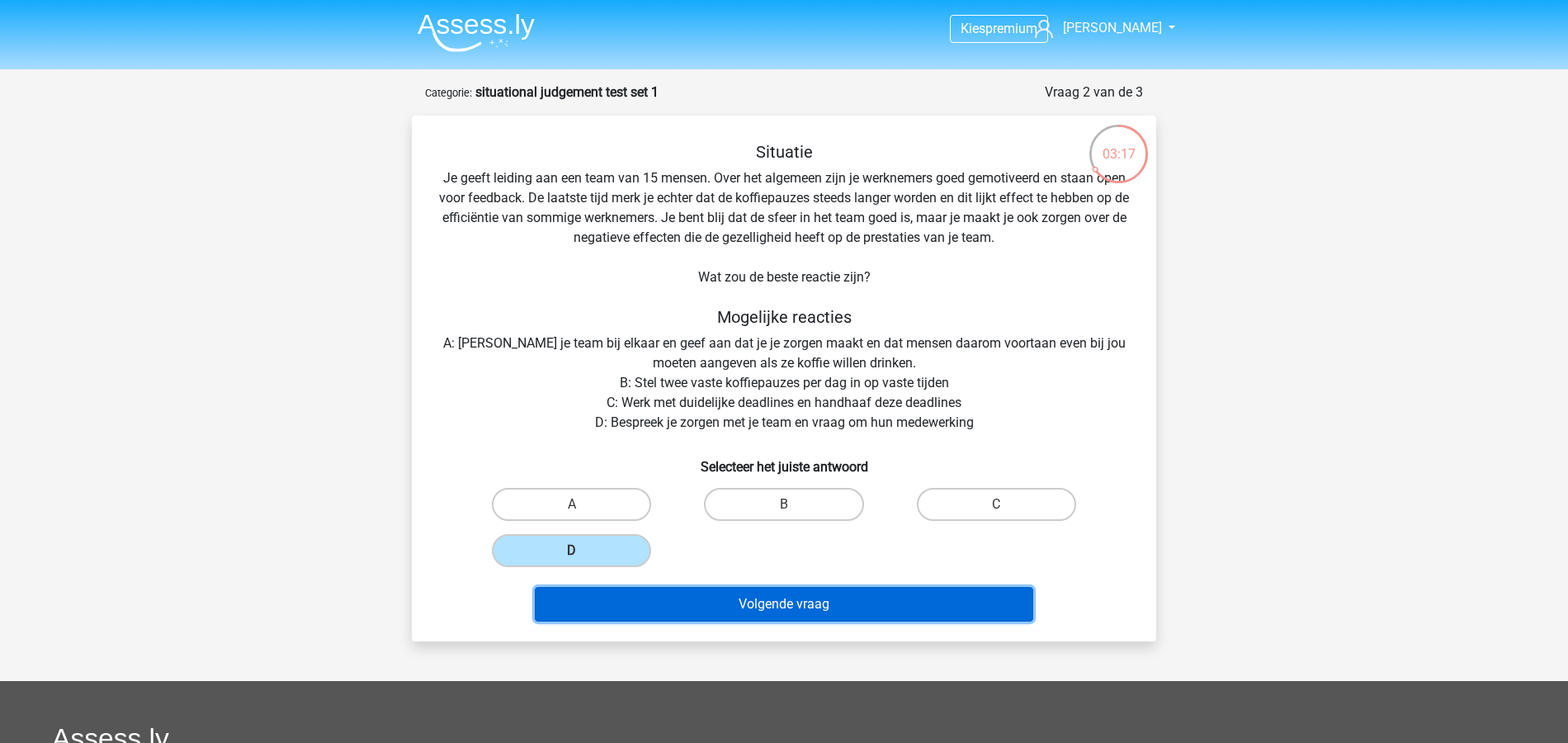
click at [747, 596] on button "Volgende vraag" at bounding box center [784, 604] width 500 height 35
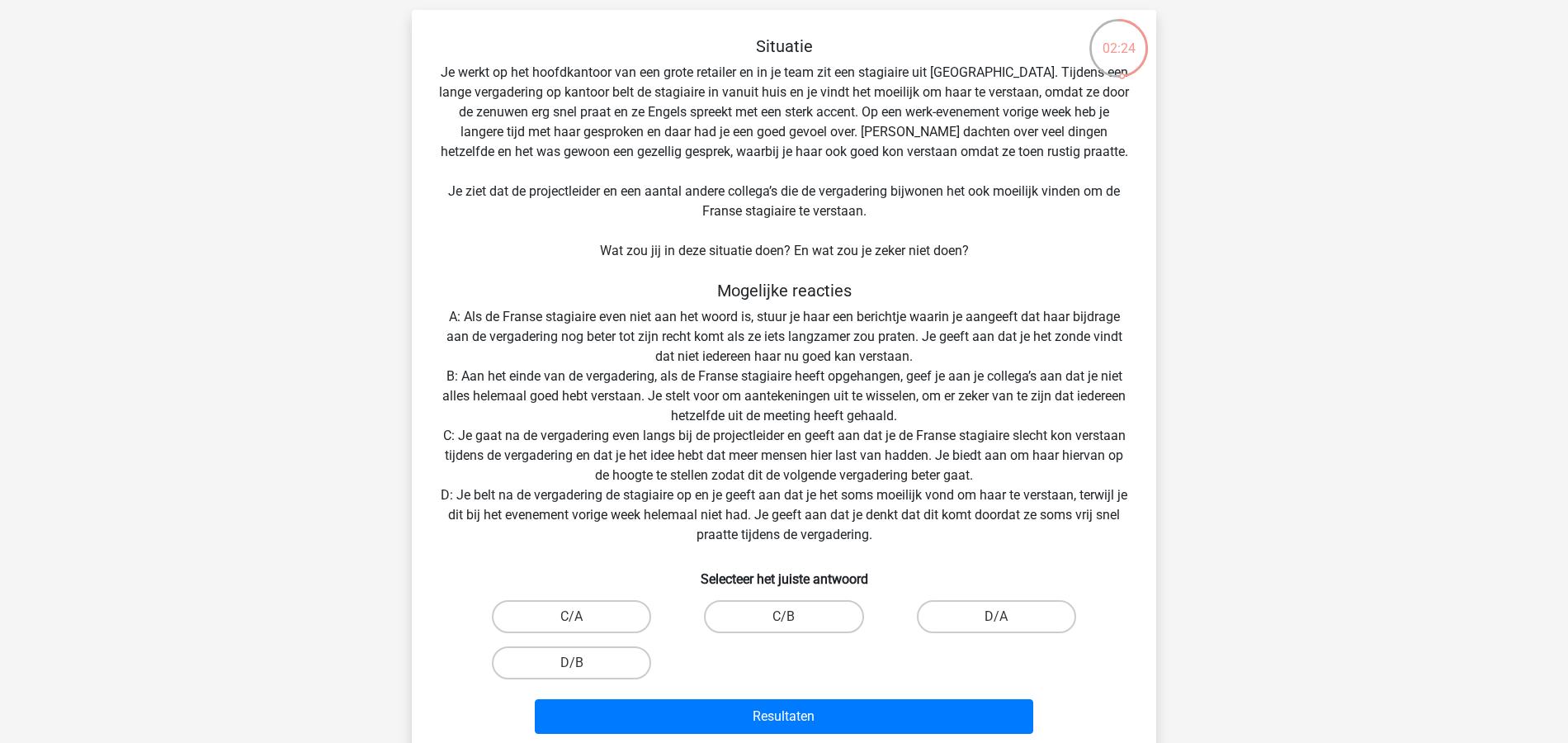
scroll to position [107, 0]
click at [584, 617] on label "C/A" at bounding box center [572, 614] width 159 height 33
click at [583, 617] on input "C/A" at bounding box center [576, 620] width 10 height 10
radio input "true"
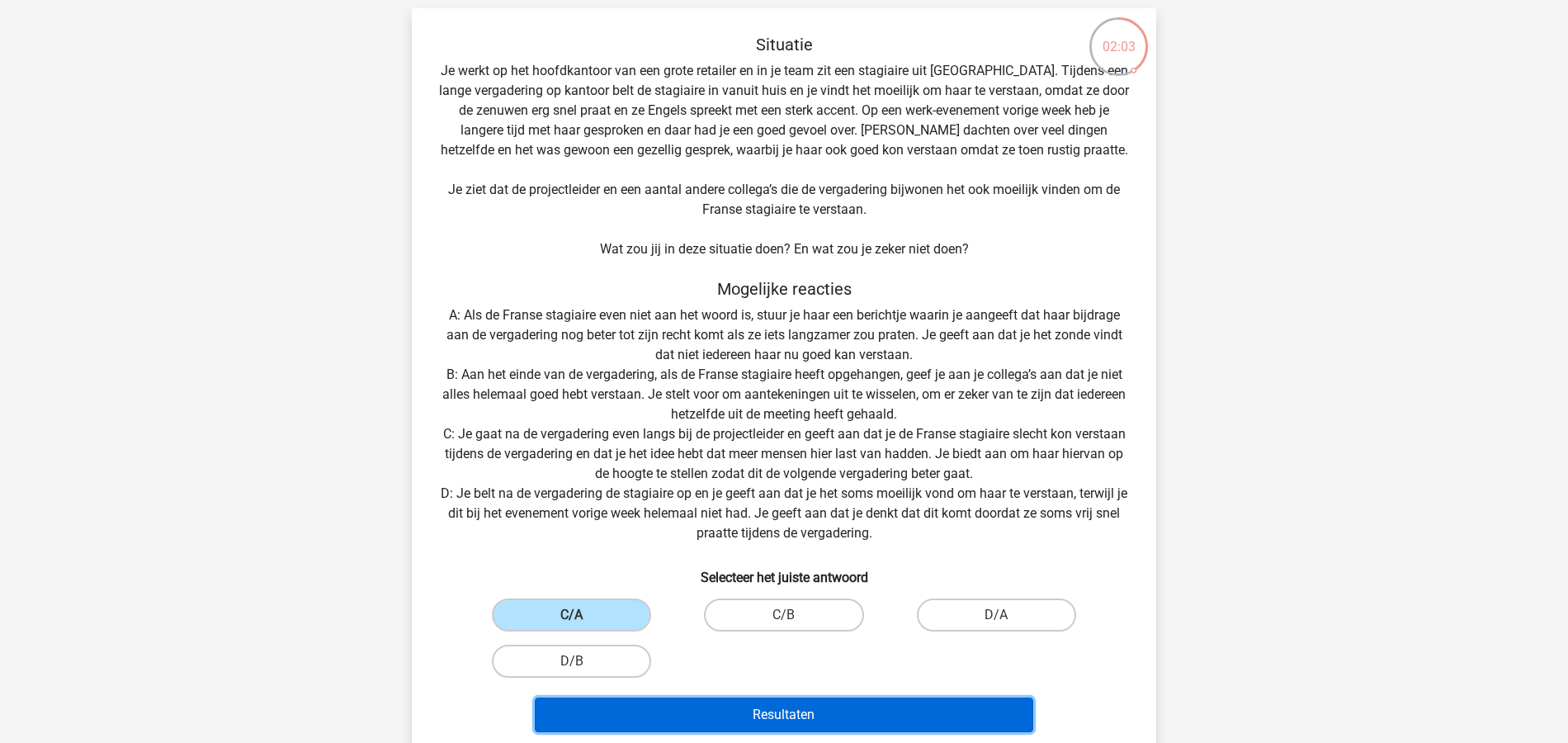
click at [833, 716] on button "Resultaten" at bounding box center [784, 715] width 500 height 35
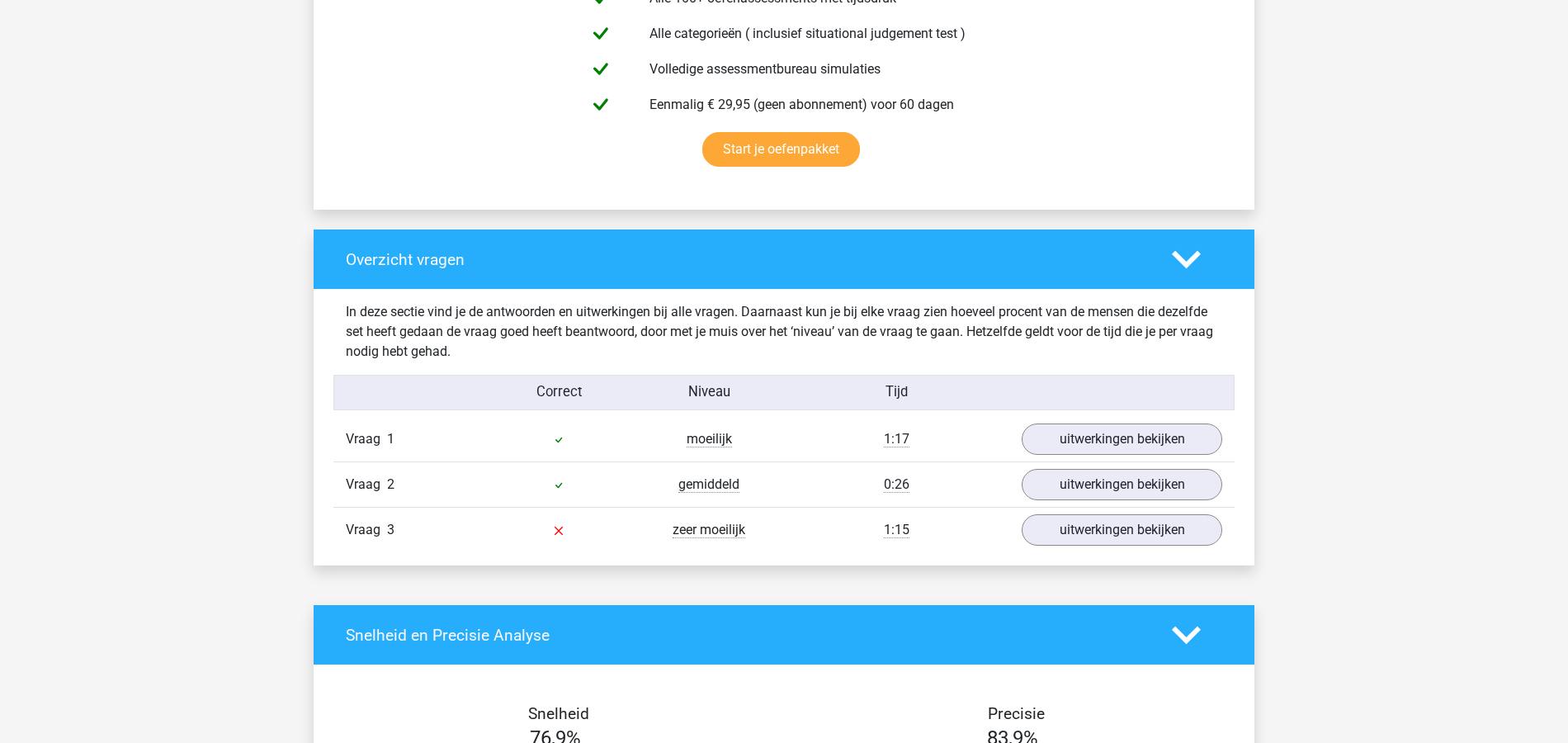
scroll to position [991, 0]
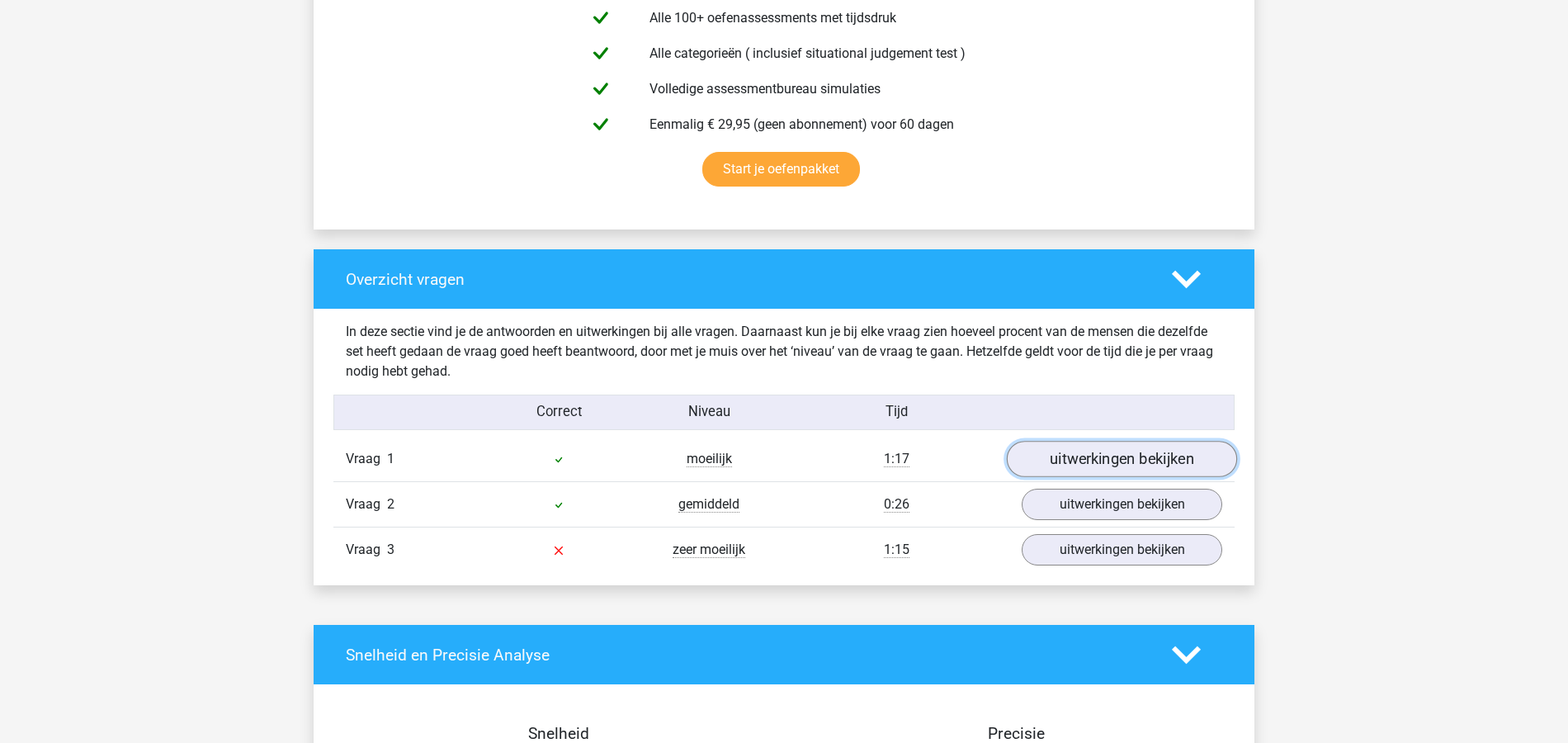
click at [1183, 455] on link "uitwerkingen bekijken" at bounding box center [1121, 459] width 230 height 36
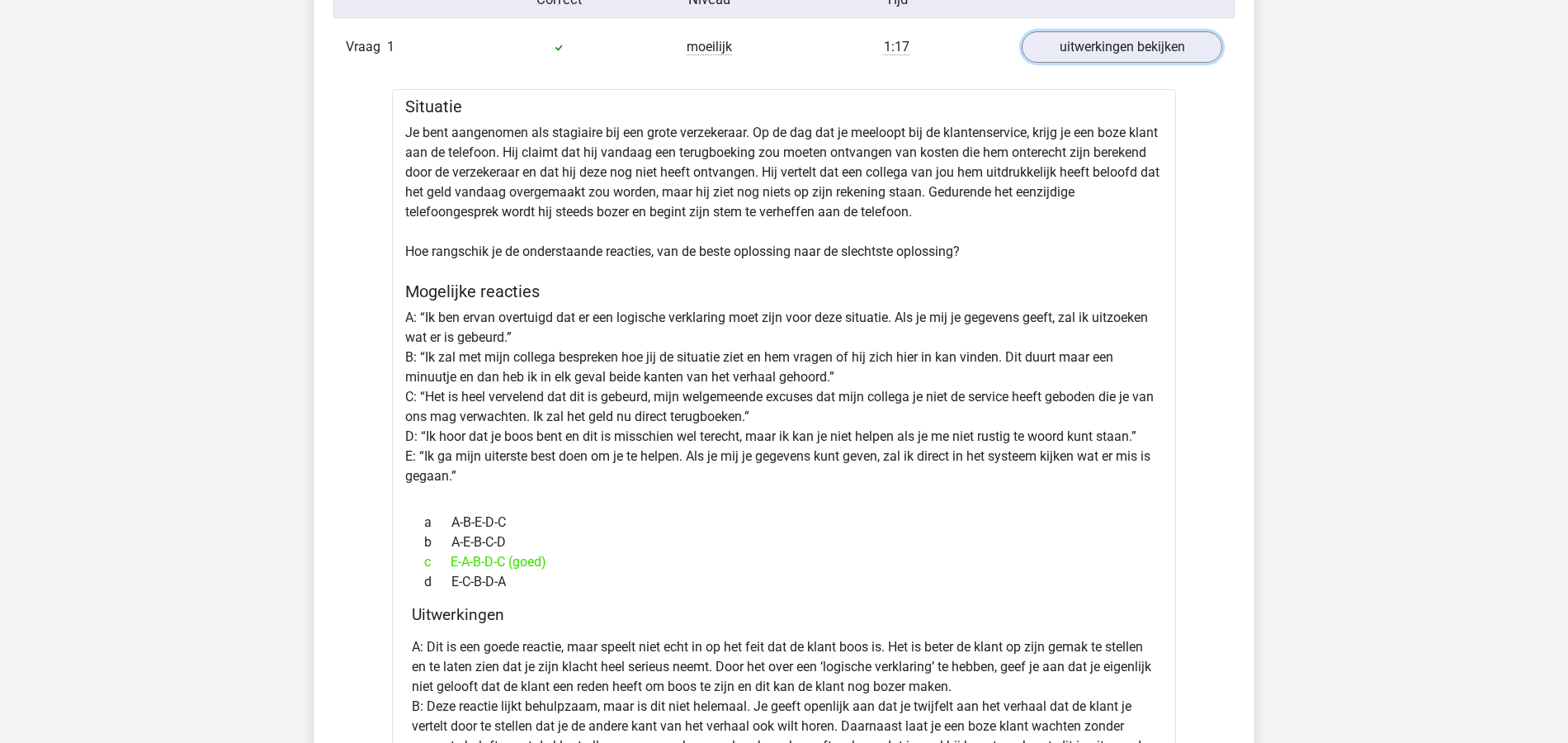
scroll to position [1211, 0]
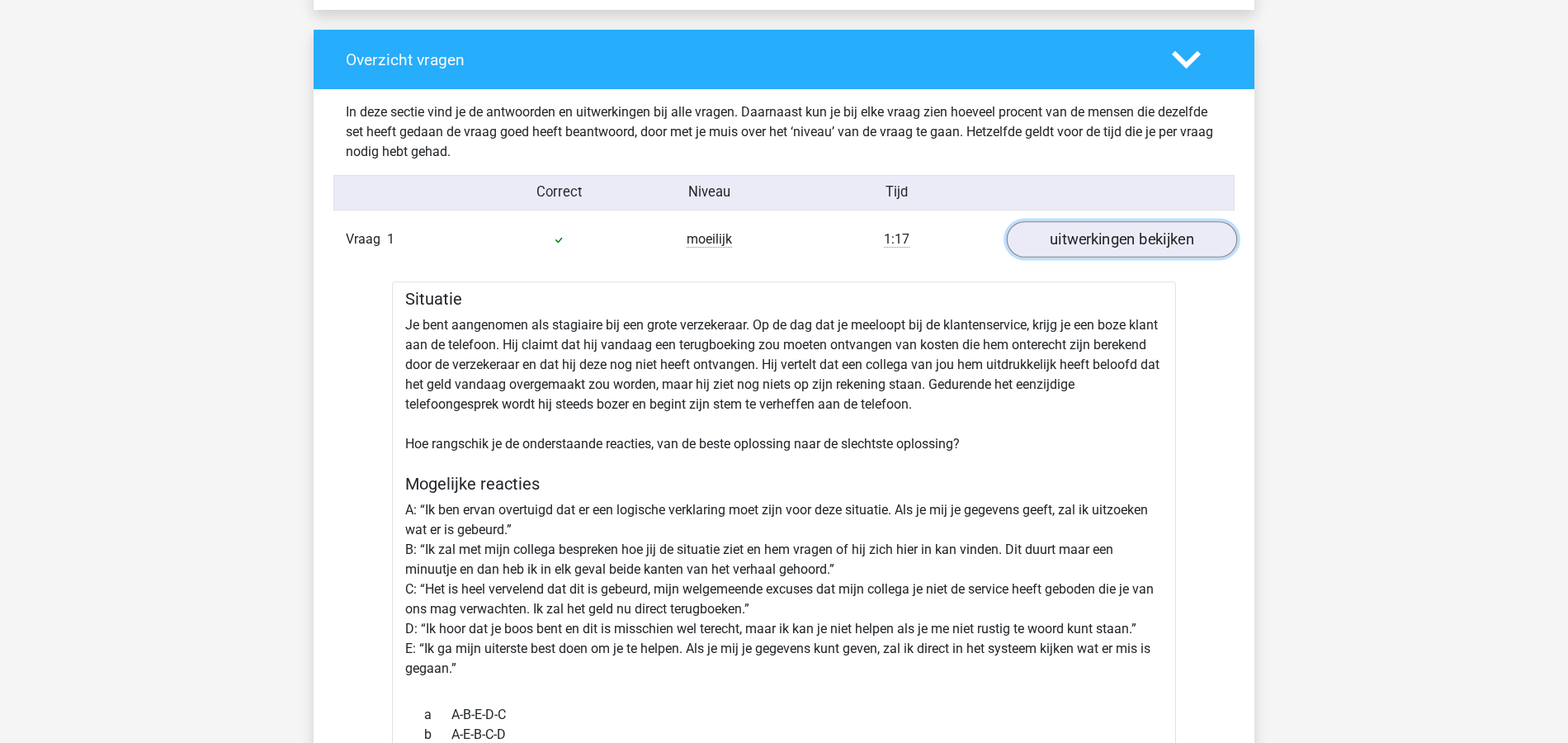
click at [1144, 242] on link "uitwerkingen bekijken" at bounding box center [1121, 239] width 230 height 36
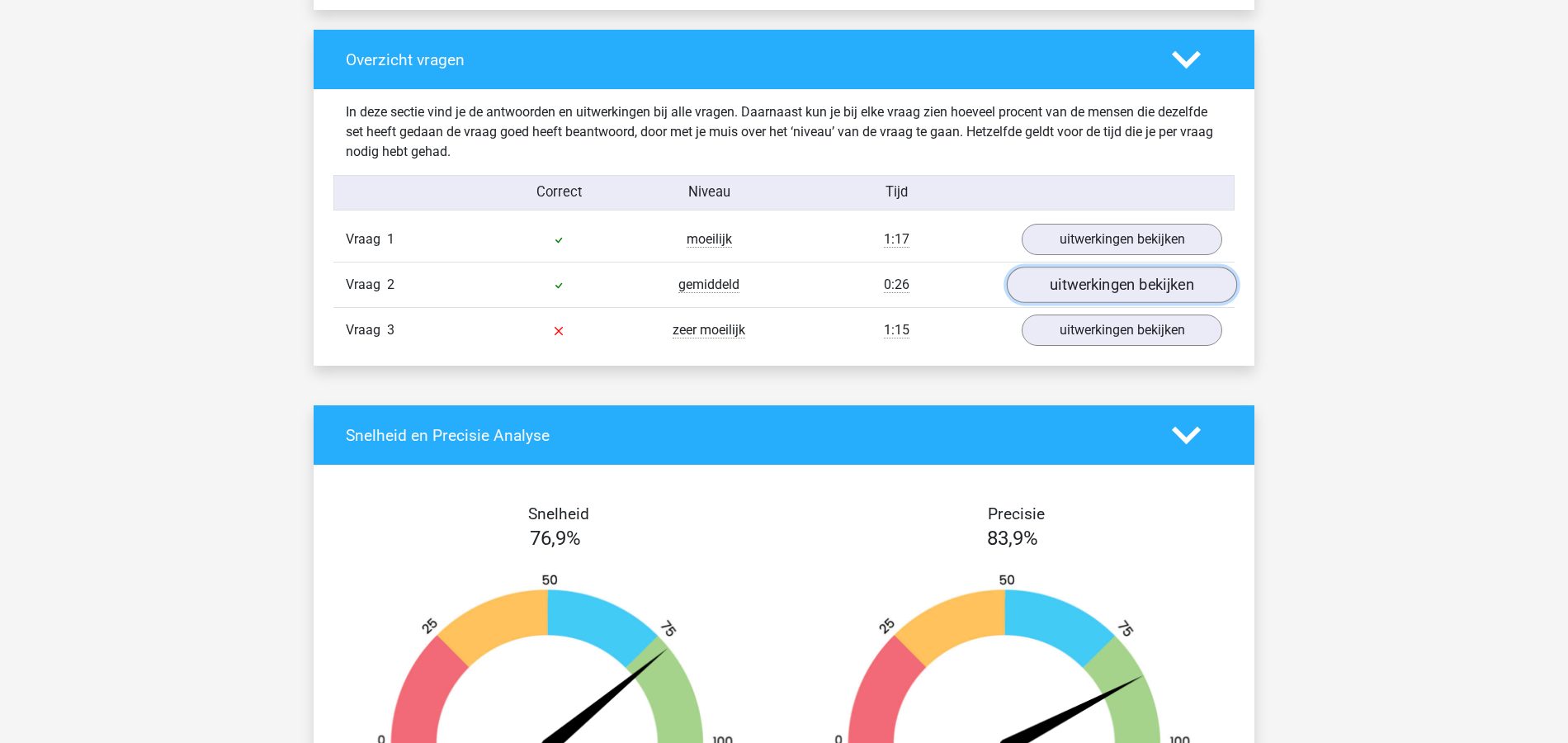
click at [1128, 279] on link "uitwerkingen bekijken" at bounding box center [1121, 285] width 230 height 36
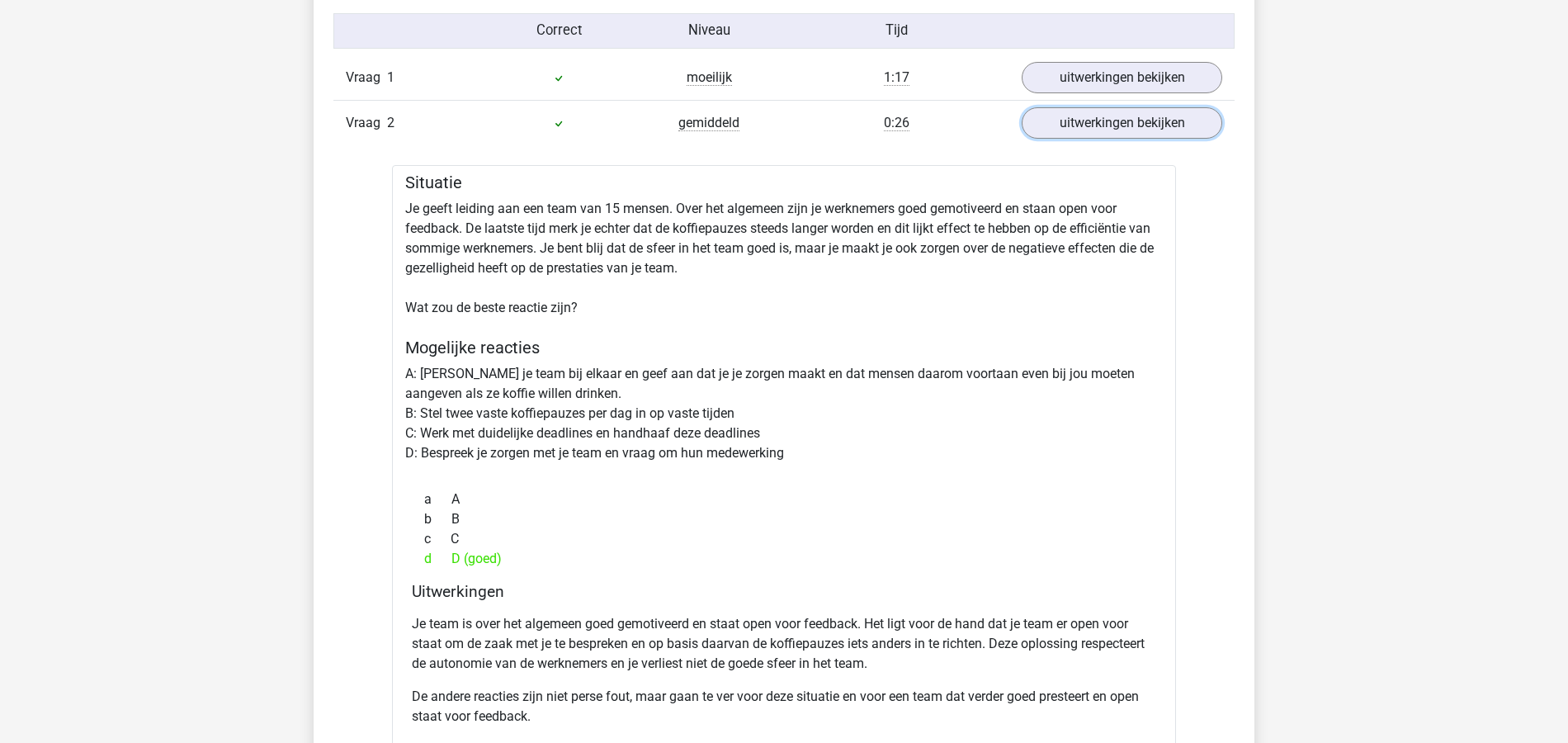
scroll to position [1321, 0]
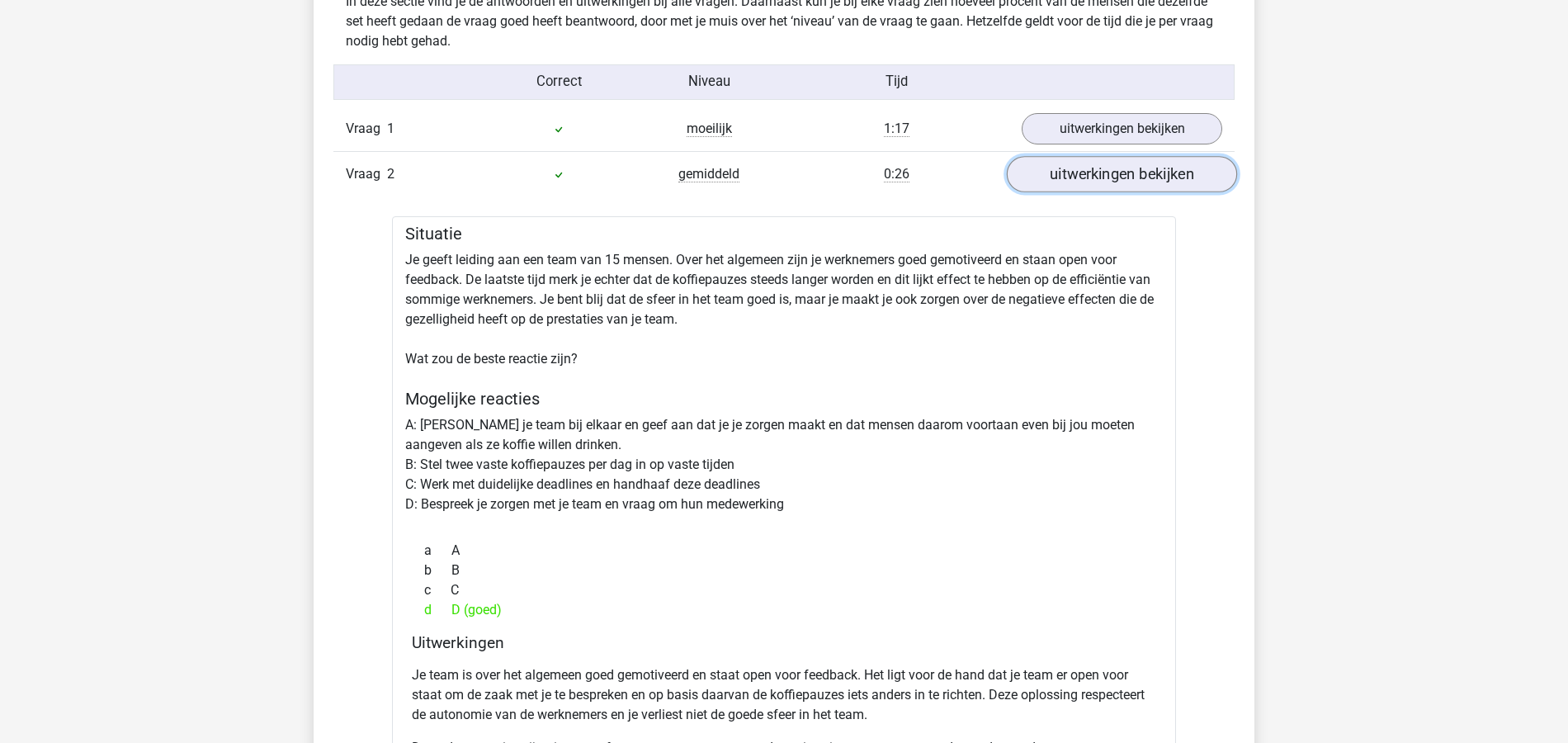
click at [1154, 178] on link "uitwerkingen bekijken" at bounding box center [1121, 174] width 230 height 36
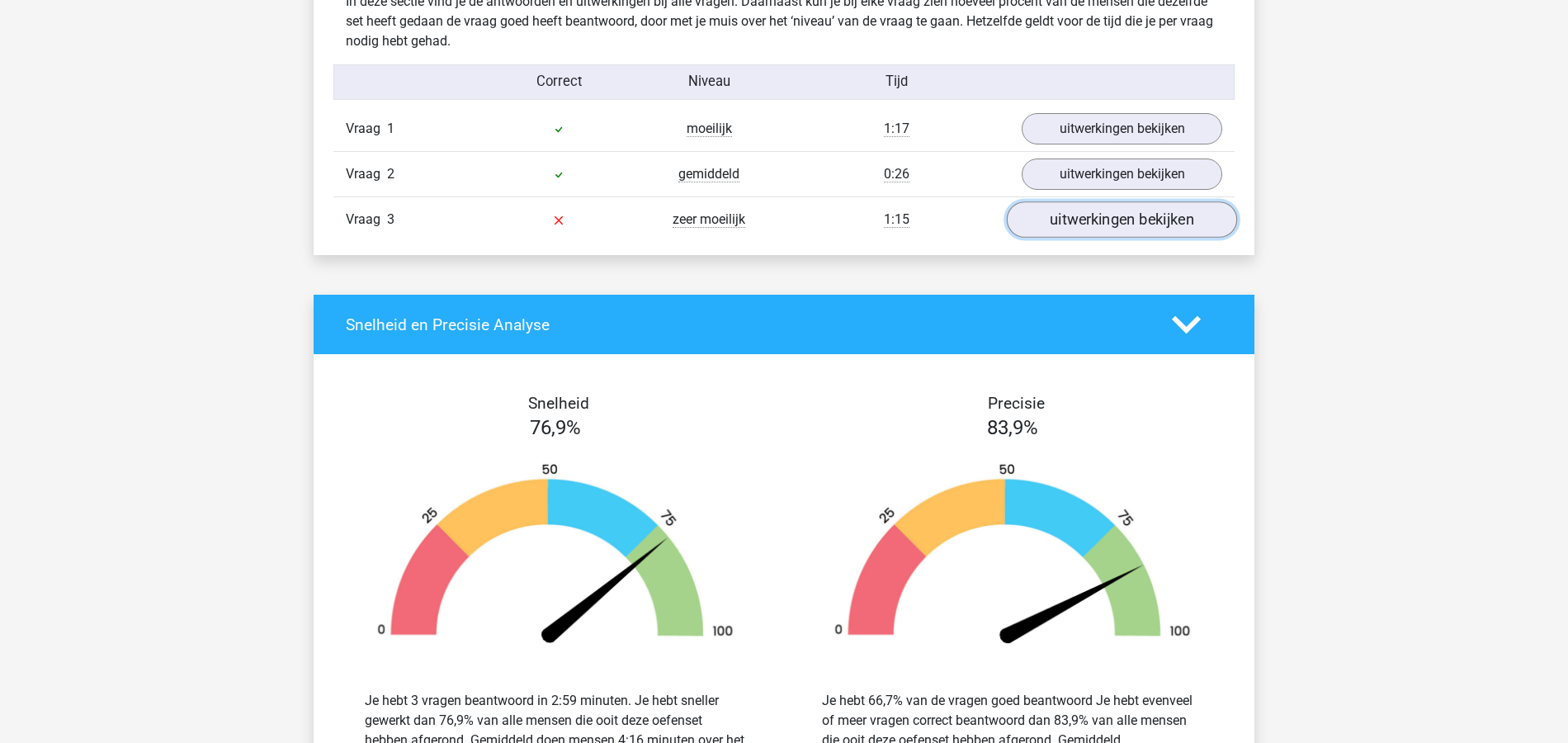
click at [1131, 220] on link "uitwerkingen bekijken" at bounding box center [1121, 220] width 230 height 36
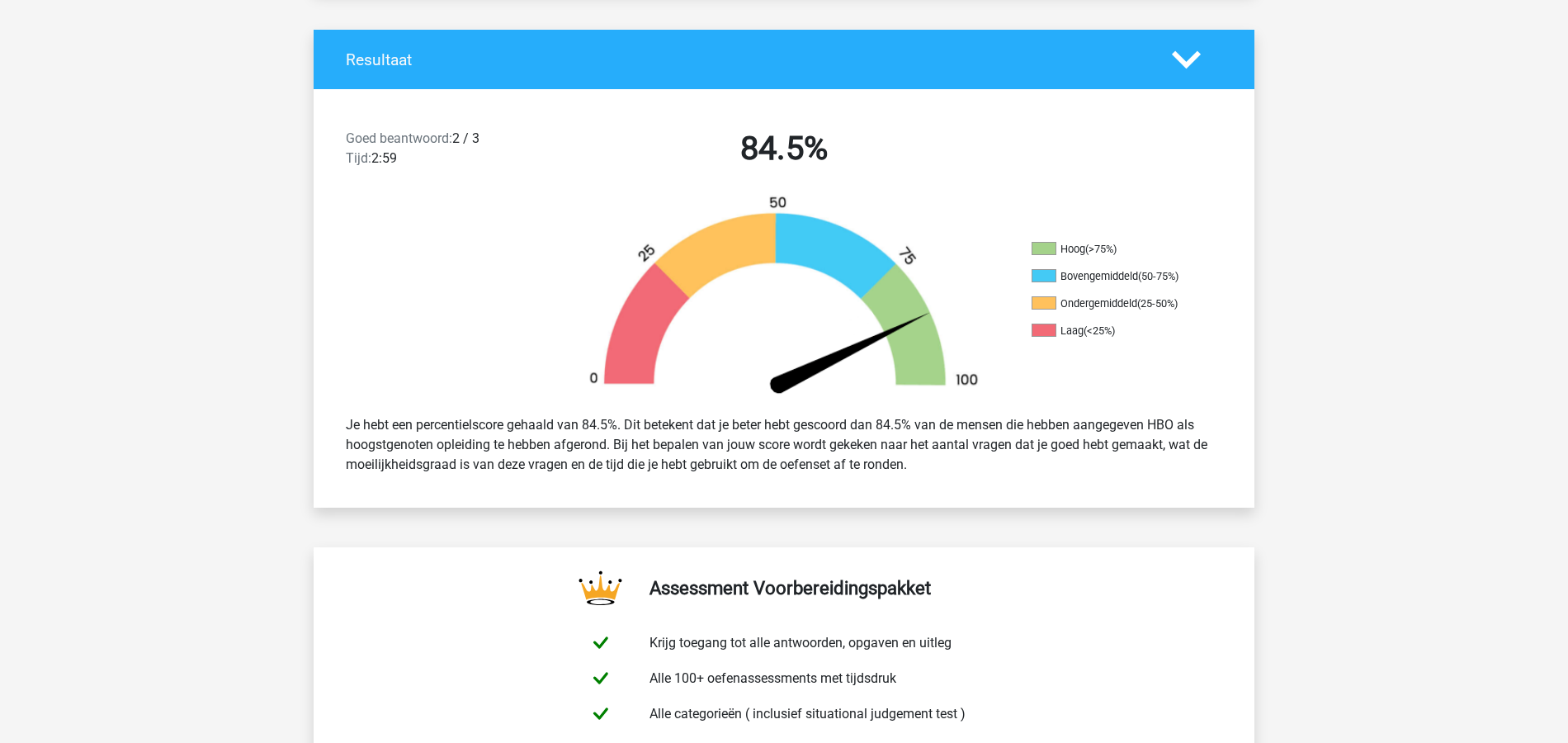
scroll to position [0, 0]
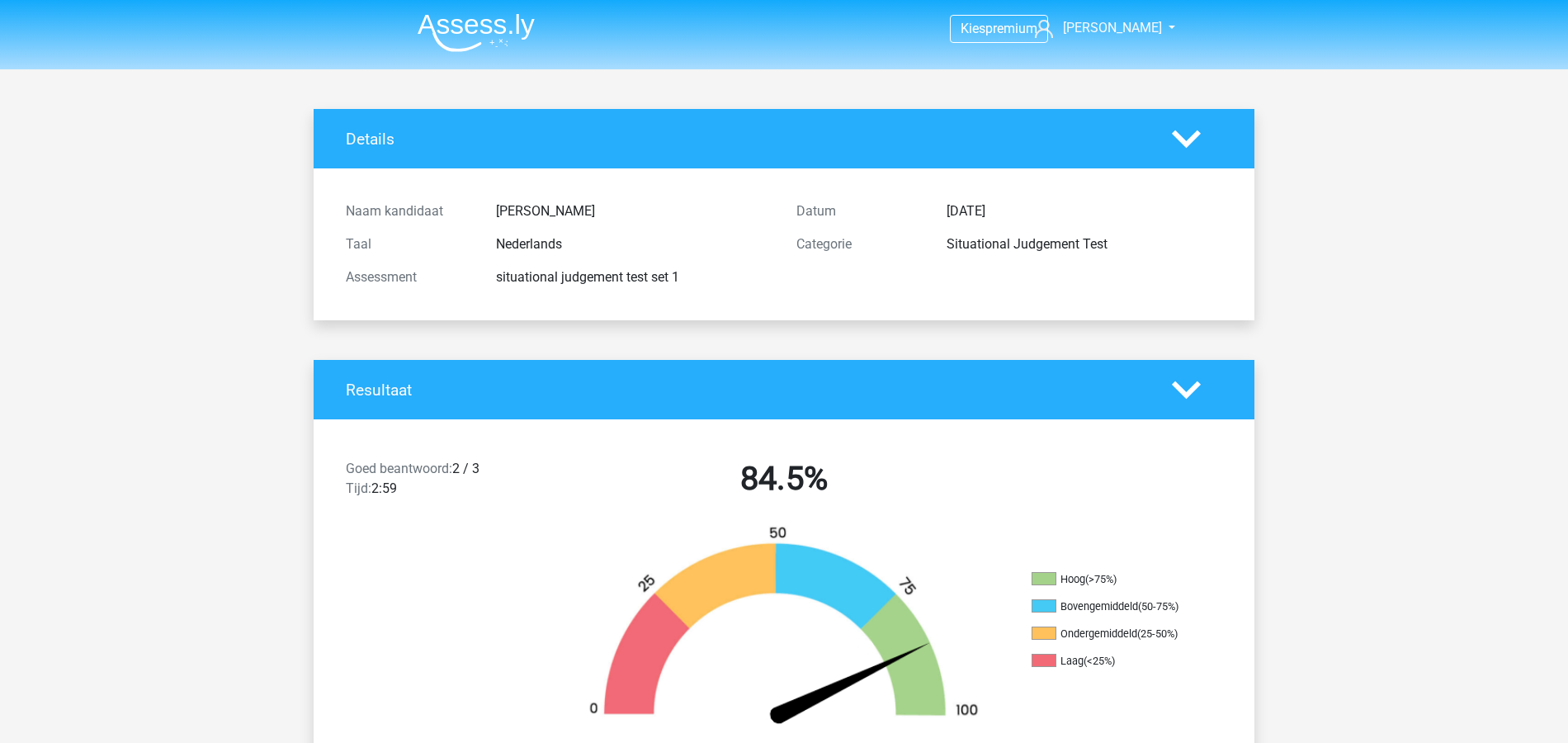
click at [484, 25] on img at bounding box center [476, 32] width 117 height 39
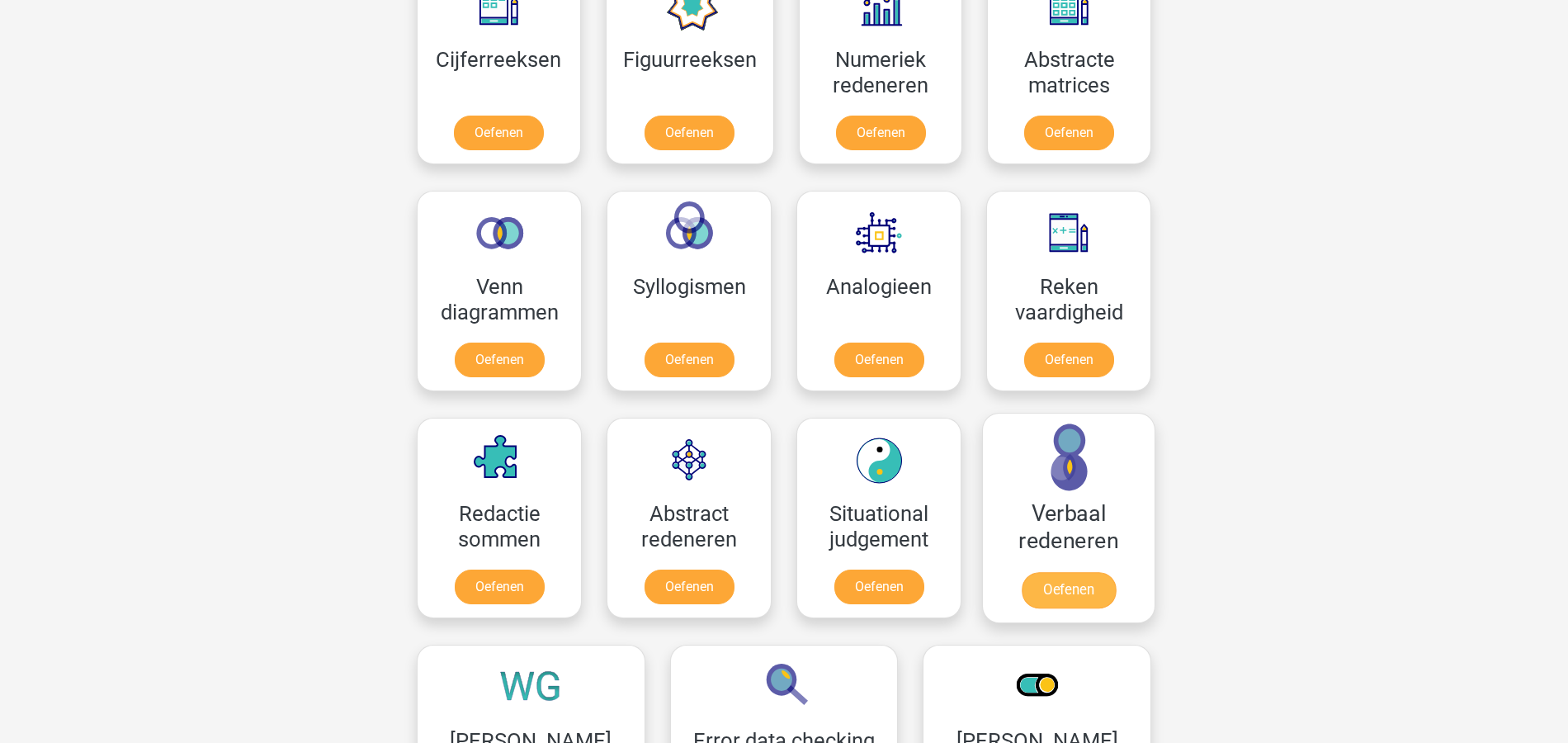
scroll to position [880, 0]
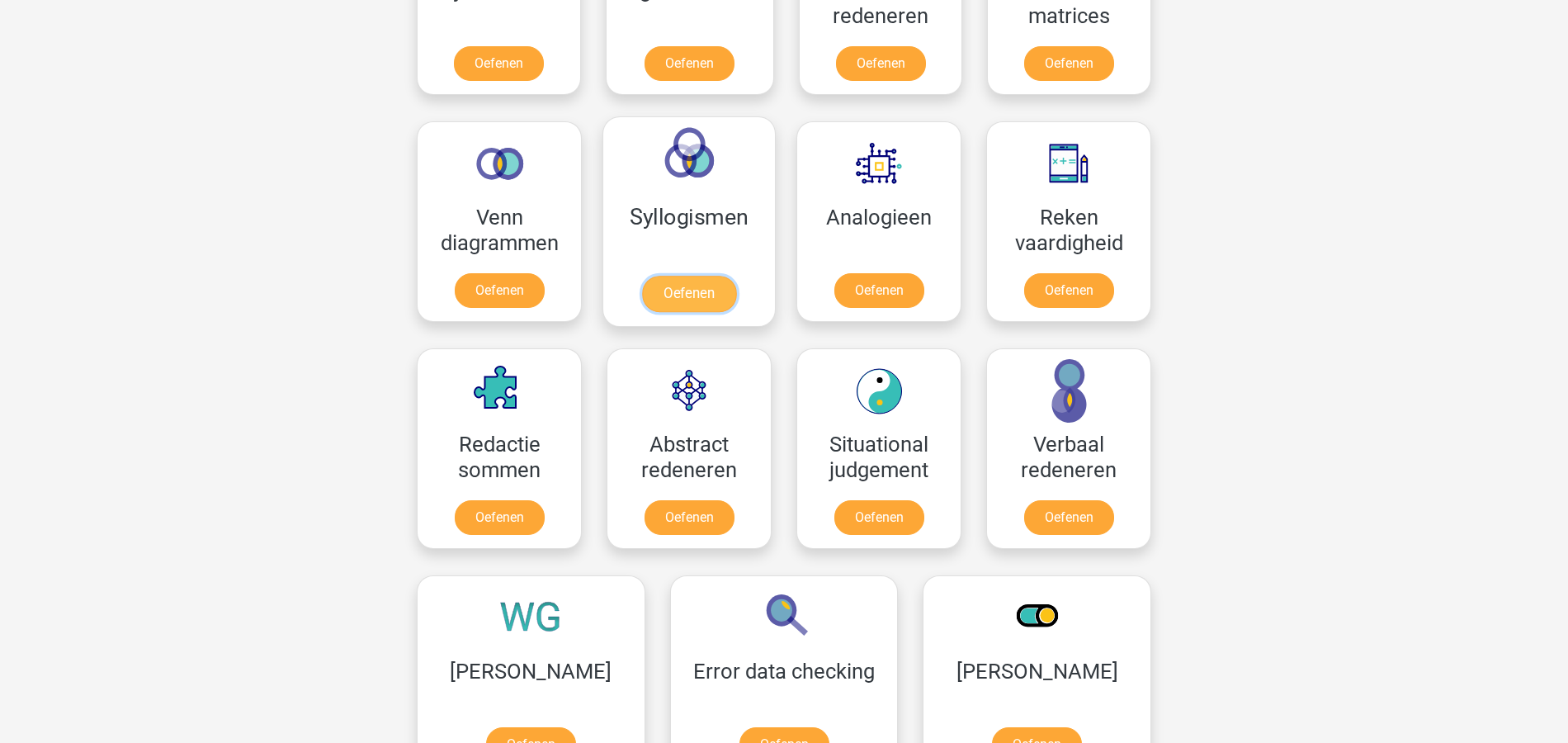
click at [700, 300] on link "Oefenen" at bounding box center [689, 293] width 94 height 36
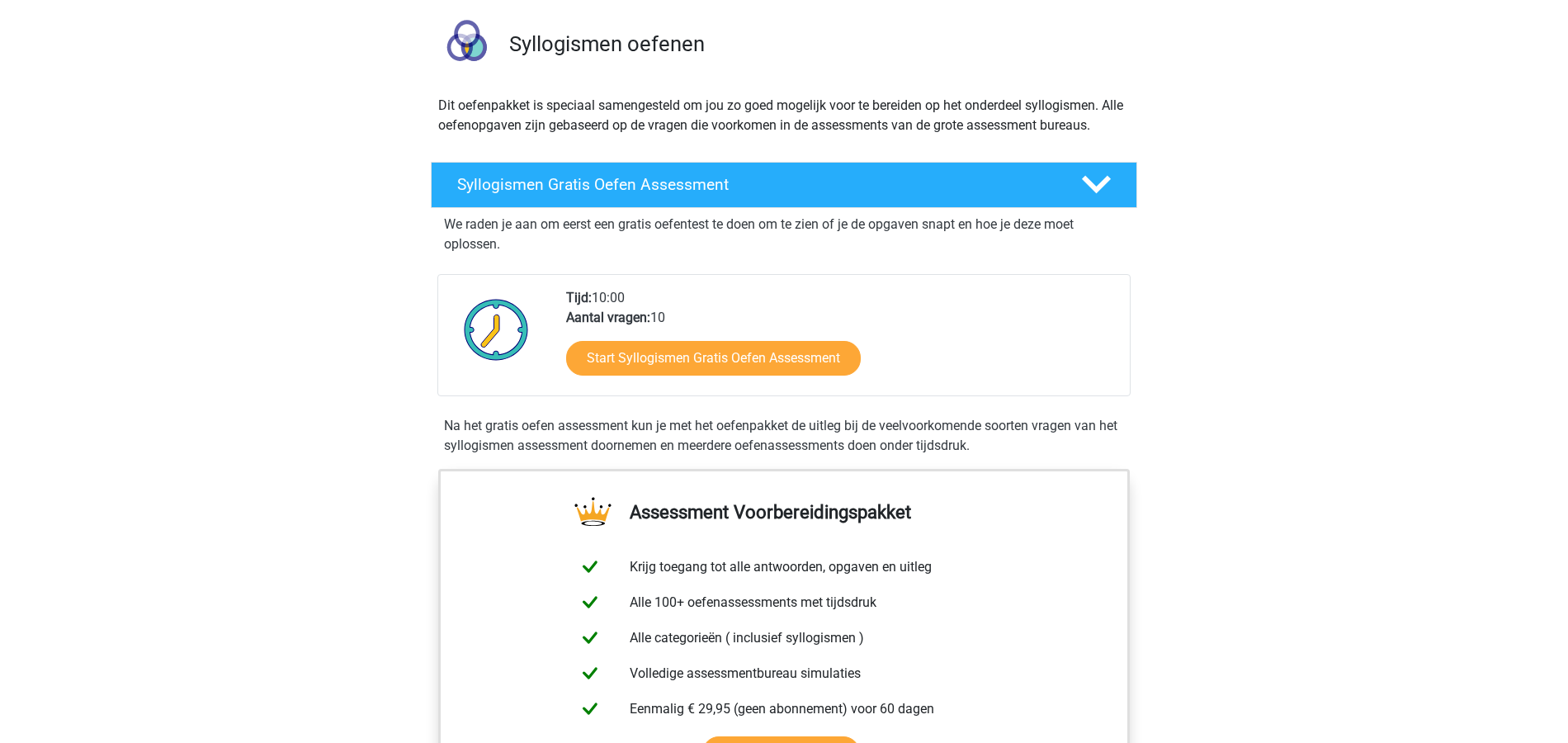
scroll to position [110, 0]
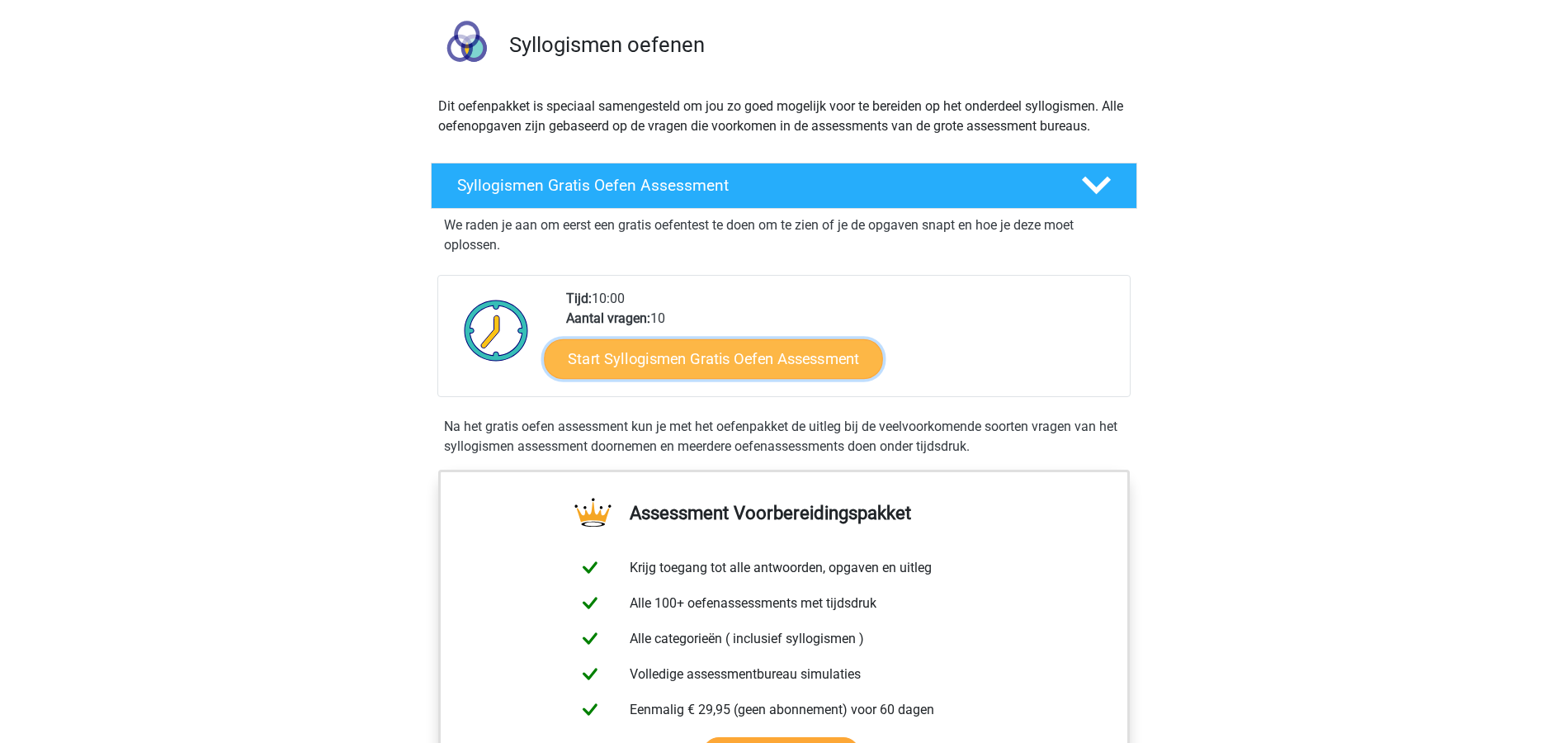
click at [815, 357] on link "Start Syllogismen Gratis Oefen Assessment" at bounding box center [714, 359] width 340 height 40
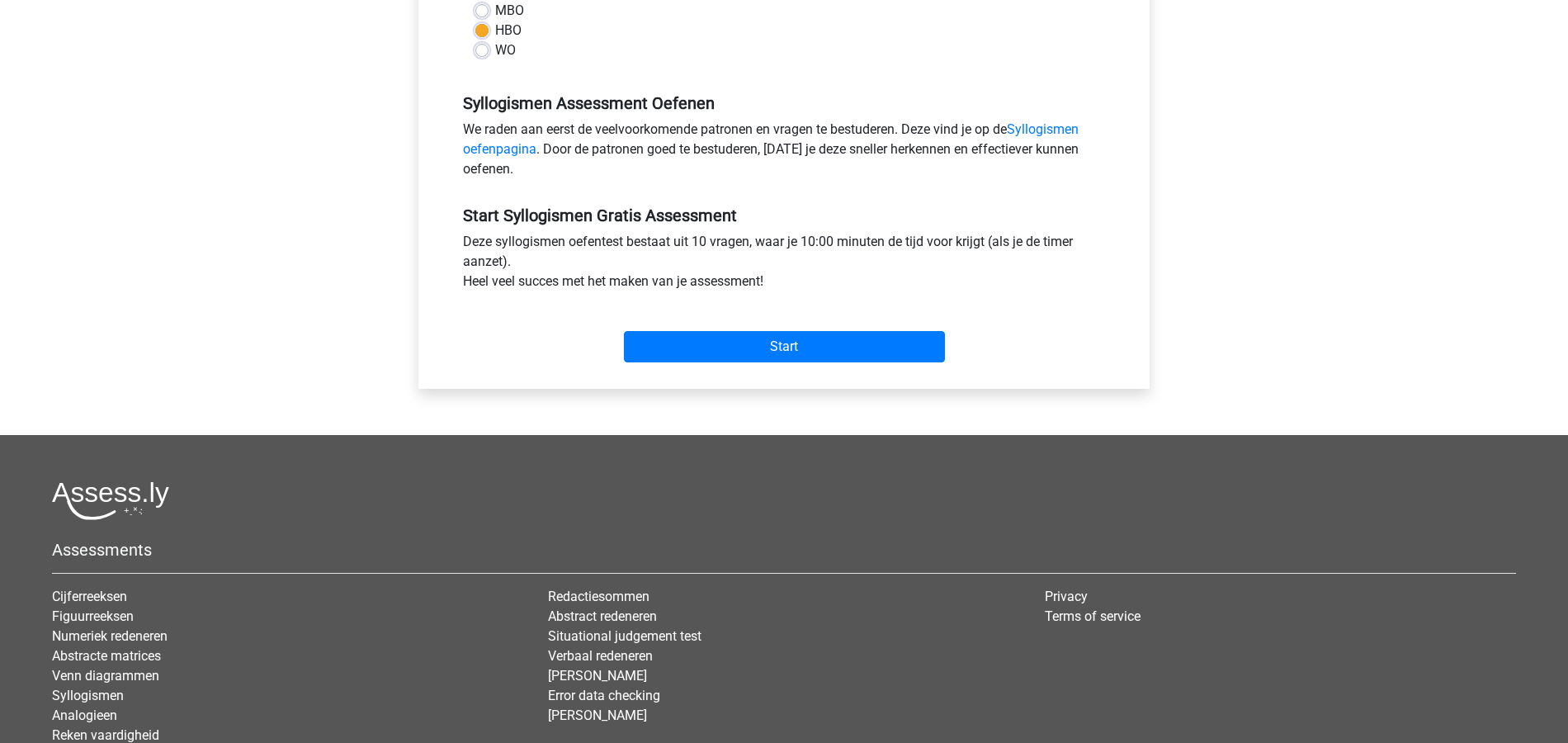
scroll to position [440, 0]
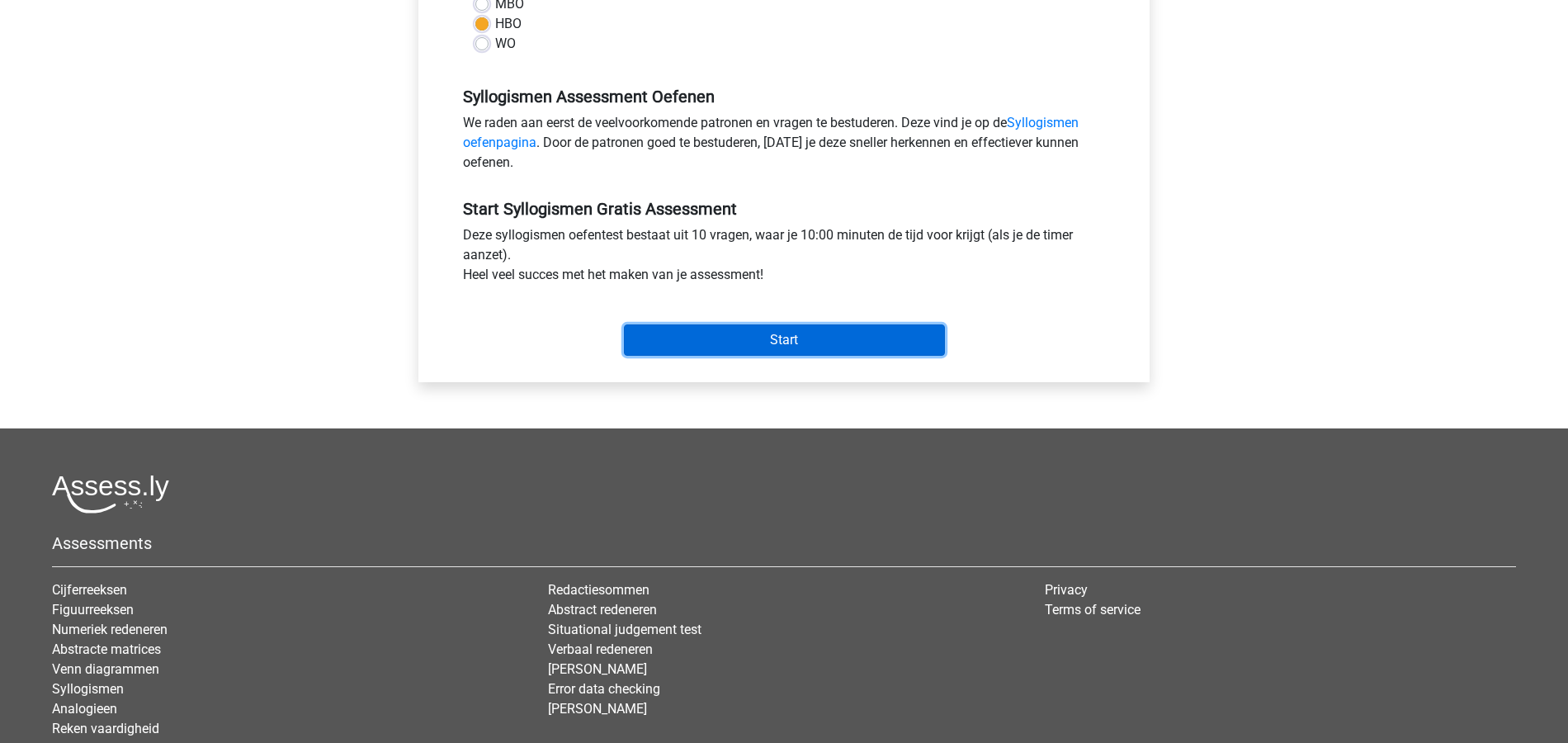
click at [889, 340] on input "Start" at bounding box center [784, 340] width 321 height 31
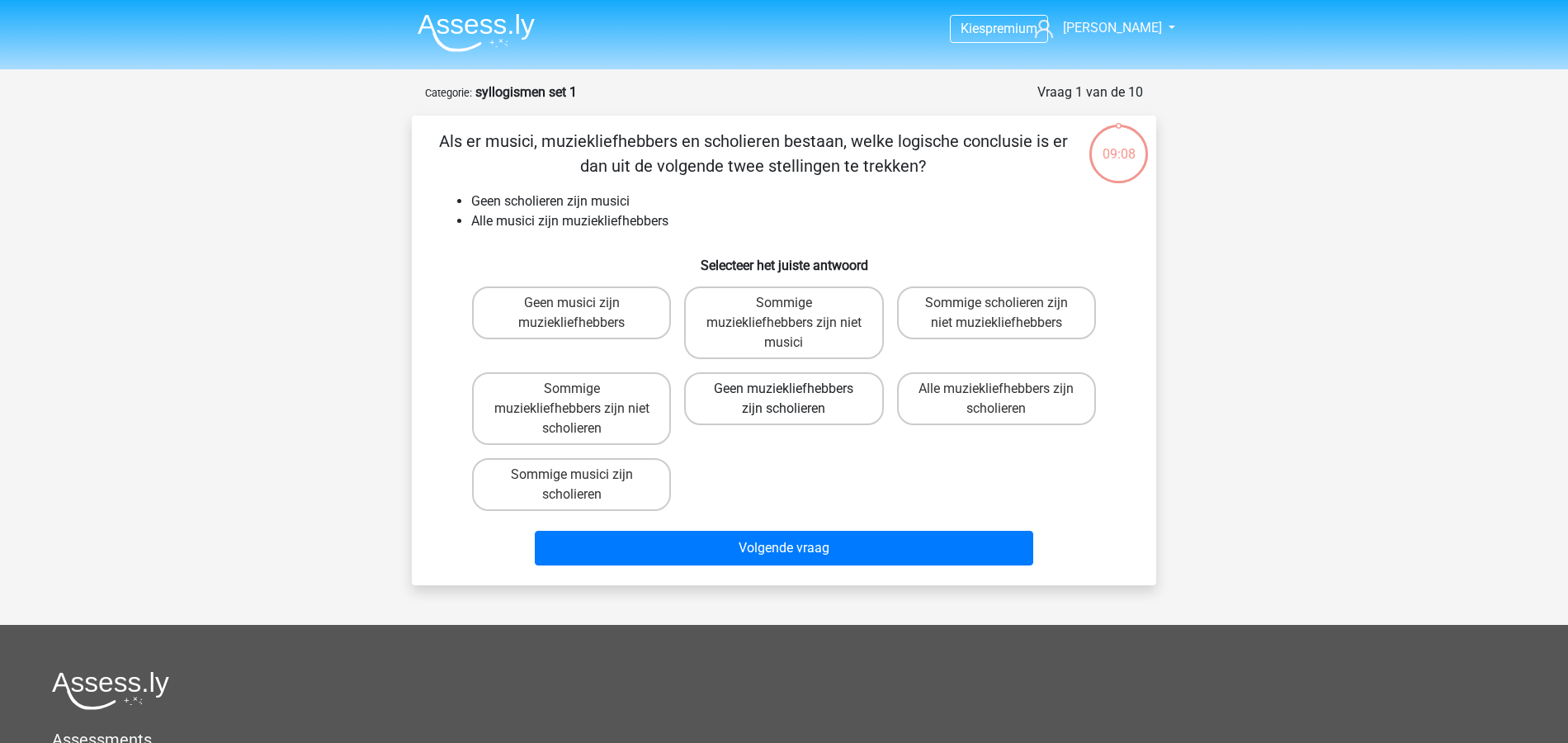
click at [800, 404] on label "Geen muziekliefhebbers zijn scholieren" at bounding box center [784, 398] width 199 height 53
click at [795, 399] on input "Geen muziekliefhebbers zijn scholieren" at bounding box center [789, 394] width 10 height 10
radio input "true"
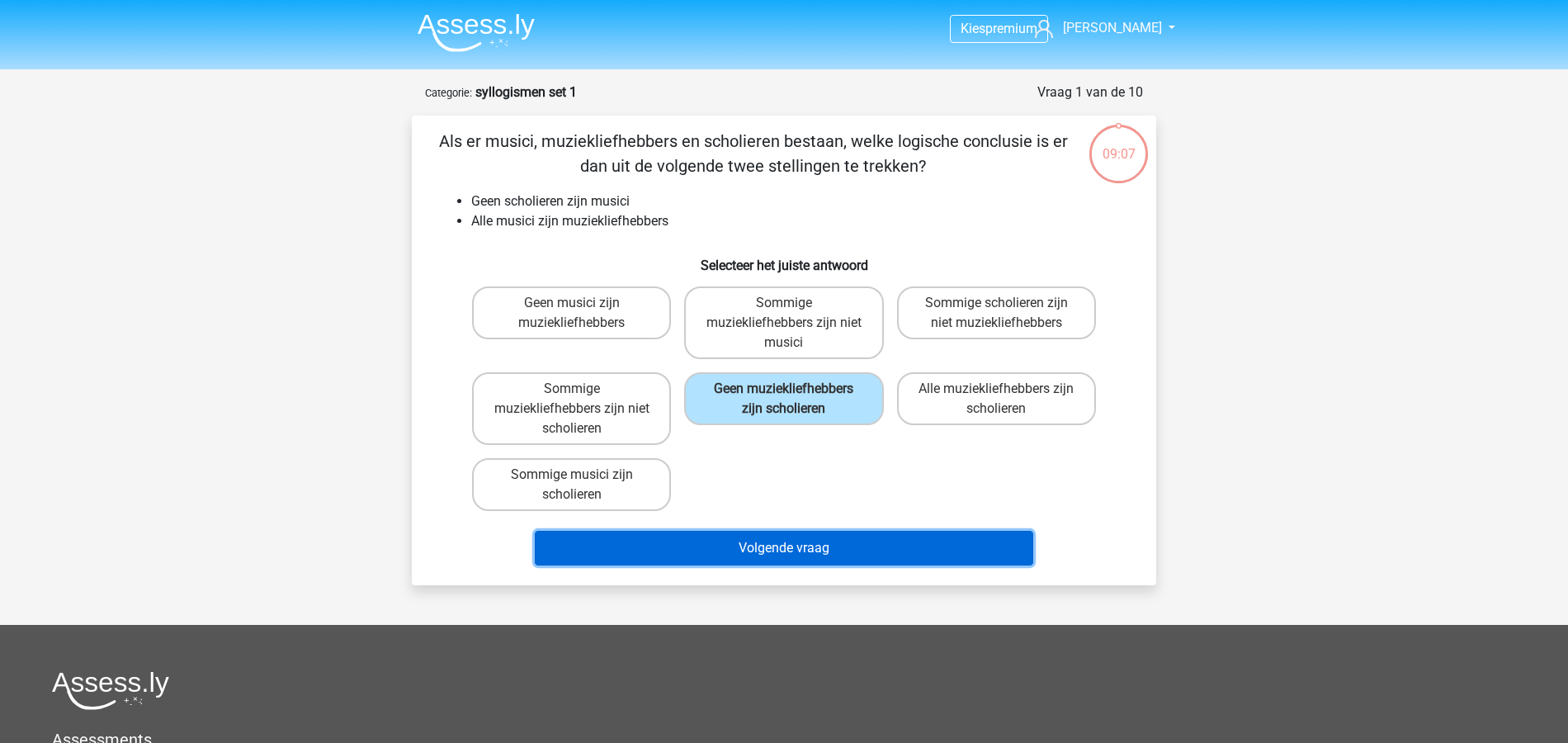
click at [818, 550] on button "Volgende vraag" at bounding box center [784, 548] width 500 height 35
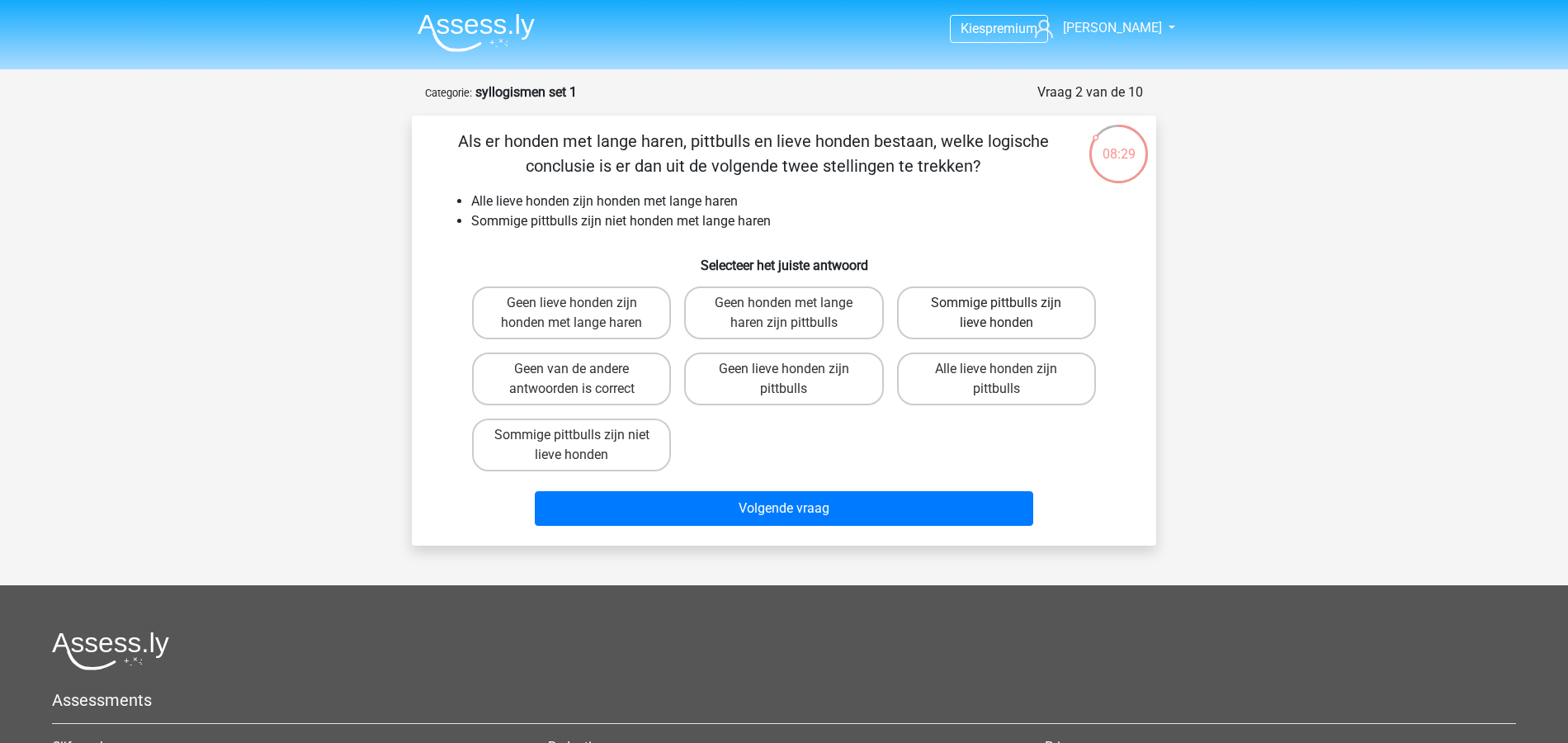
click at [1012, 295] on label "Sommige pittbulls zijn lieve honden" at bounding box center [996, 313] width 199 height 53
click at [1007, 303] on input "Sommige pittbulls zijn lieve honden" at bounding box center [1001, 308] width 10 height 10
radio input "true"
click at [797, 486] on div "Volgende vraag" at bounding box center [784, 505] width 692 height 55
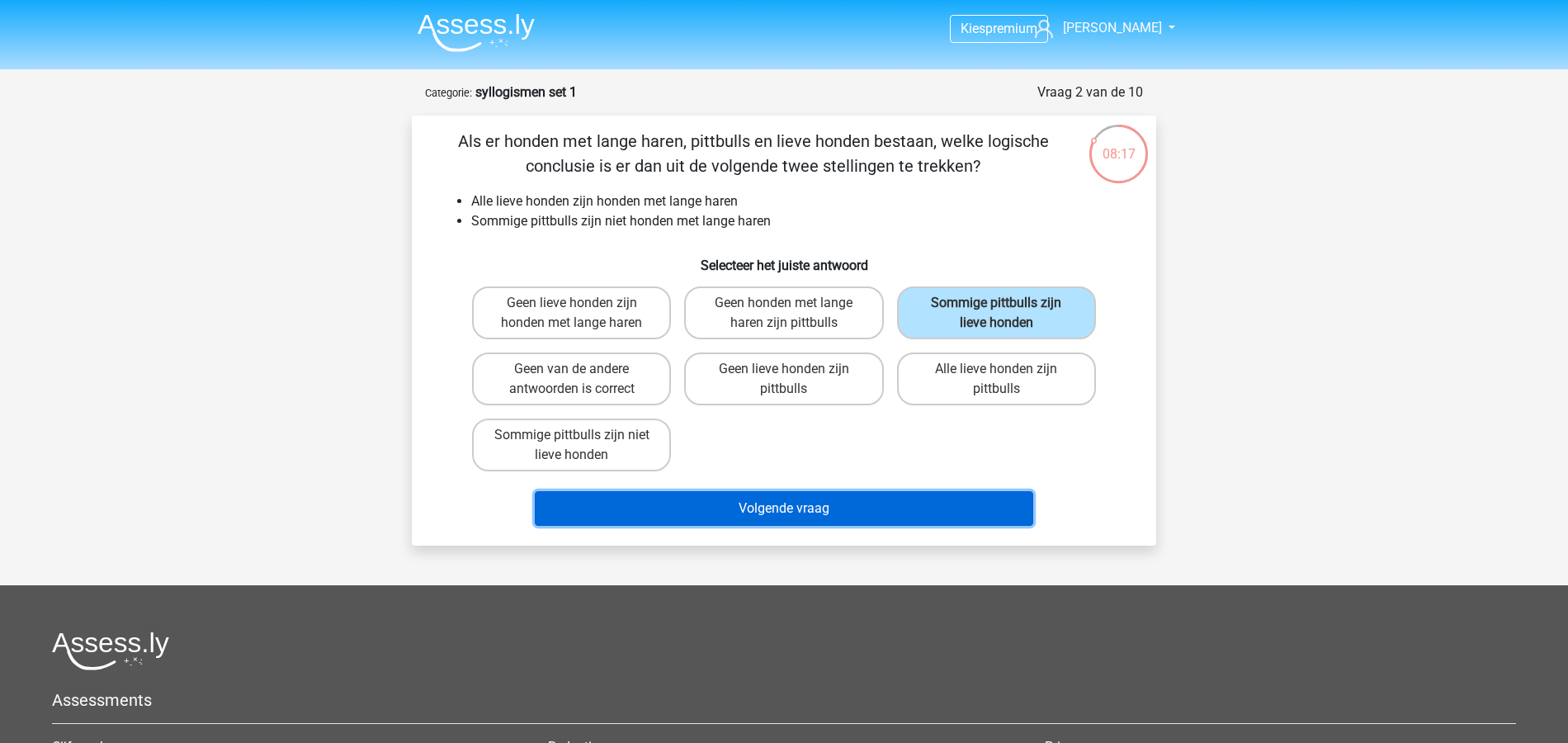
click at [814, 505] on button "Volgende vraag" at bounding box center [784, 508] width 500 height 35
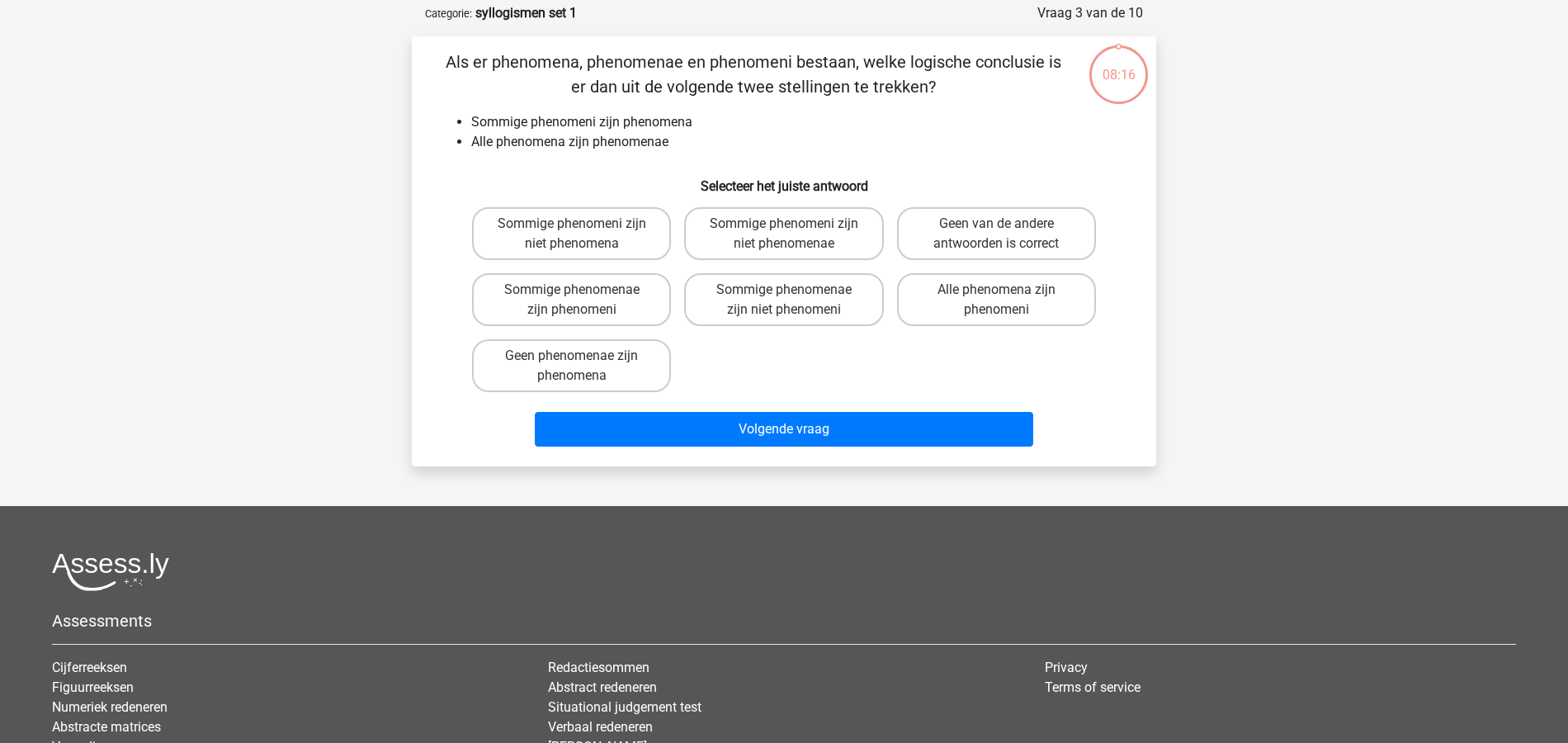
scroll to position [82, 0]
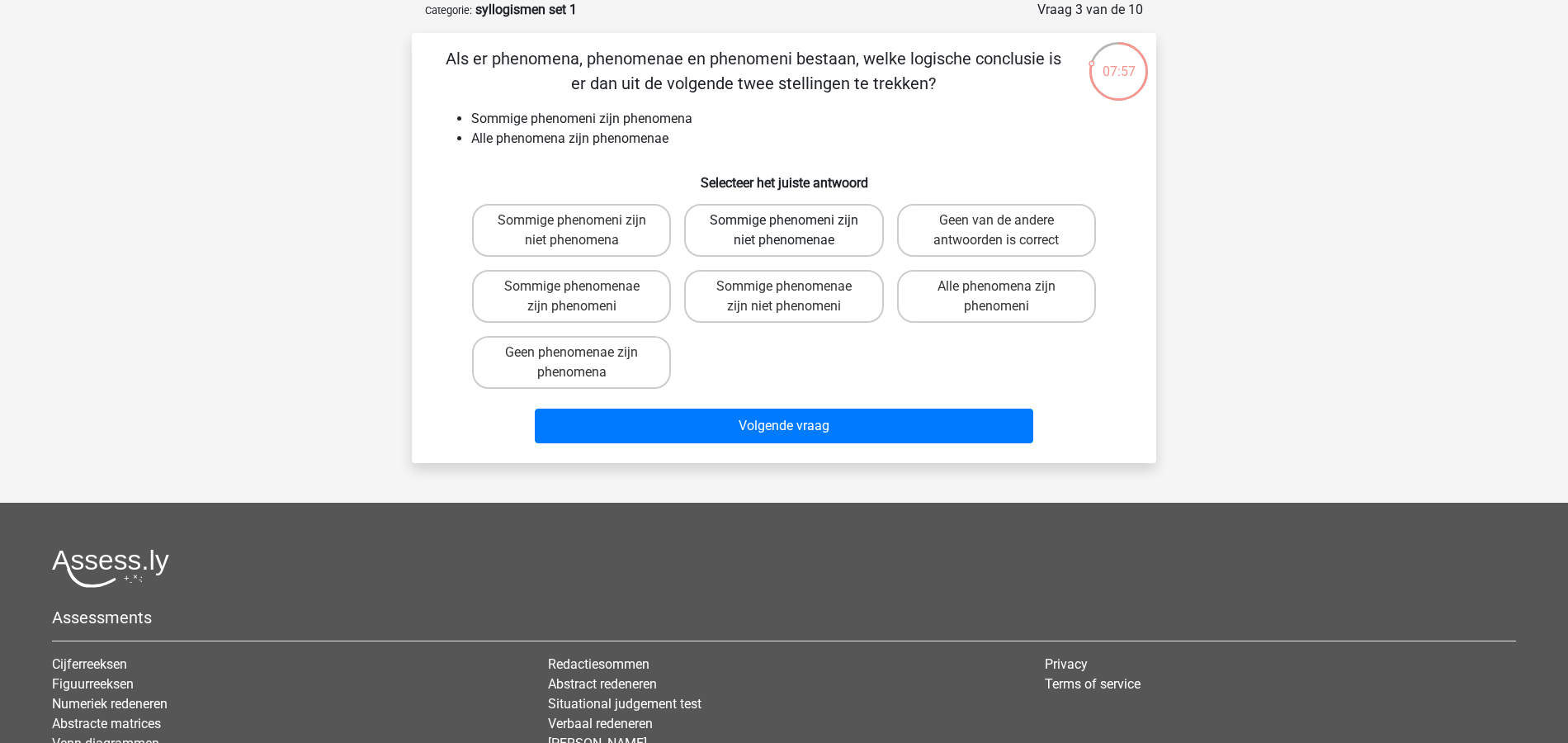
click at [850, 237] on label "Sommige phenomeni zijn niet phenomenae" at bounding box center [784, 230] width 199 height 53
click at [795, 231] on input "Sommige phenomeni zijn niet phenomenae" at bounding box center [789, 225] width 10 height 10
radio input "true"
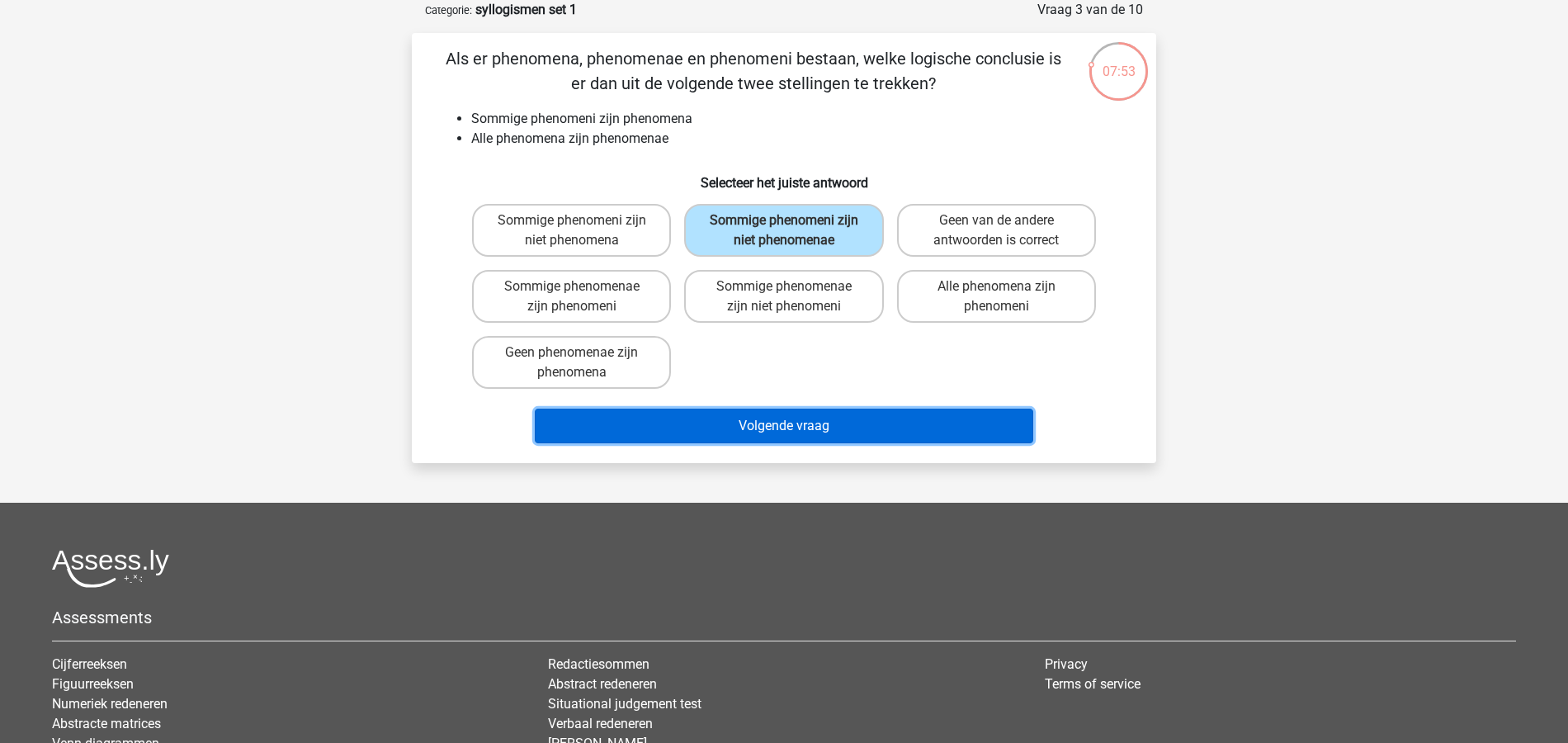
click at [902, 428] on button "Volgende vraag" at bounding box center [784, 426] width 500 height 35
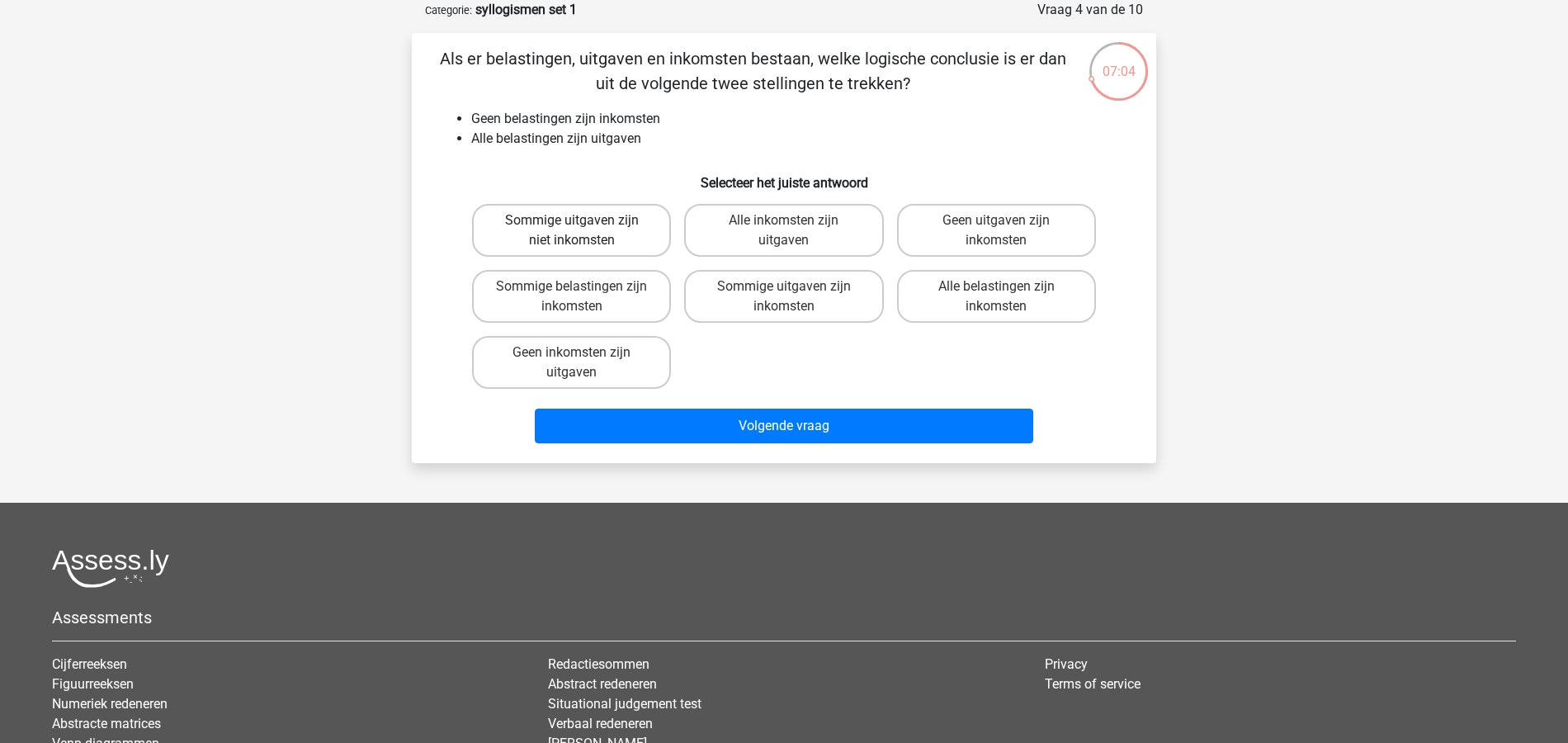
click at [630, 235] on label "Sommige uitgaven zijn niet inkomsten" at bounding box center [572, 230] width 199 height 53
click at [583, 231] on input "Sommige uitgaven zijn niet inkomsten" at bounding box center [576, 225] width 10 height 10
radio input "true"
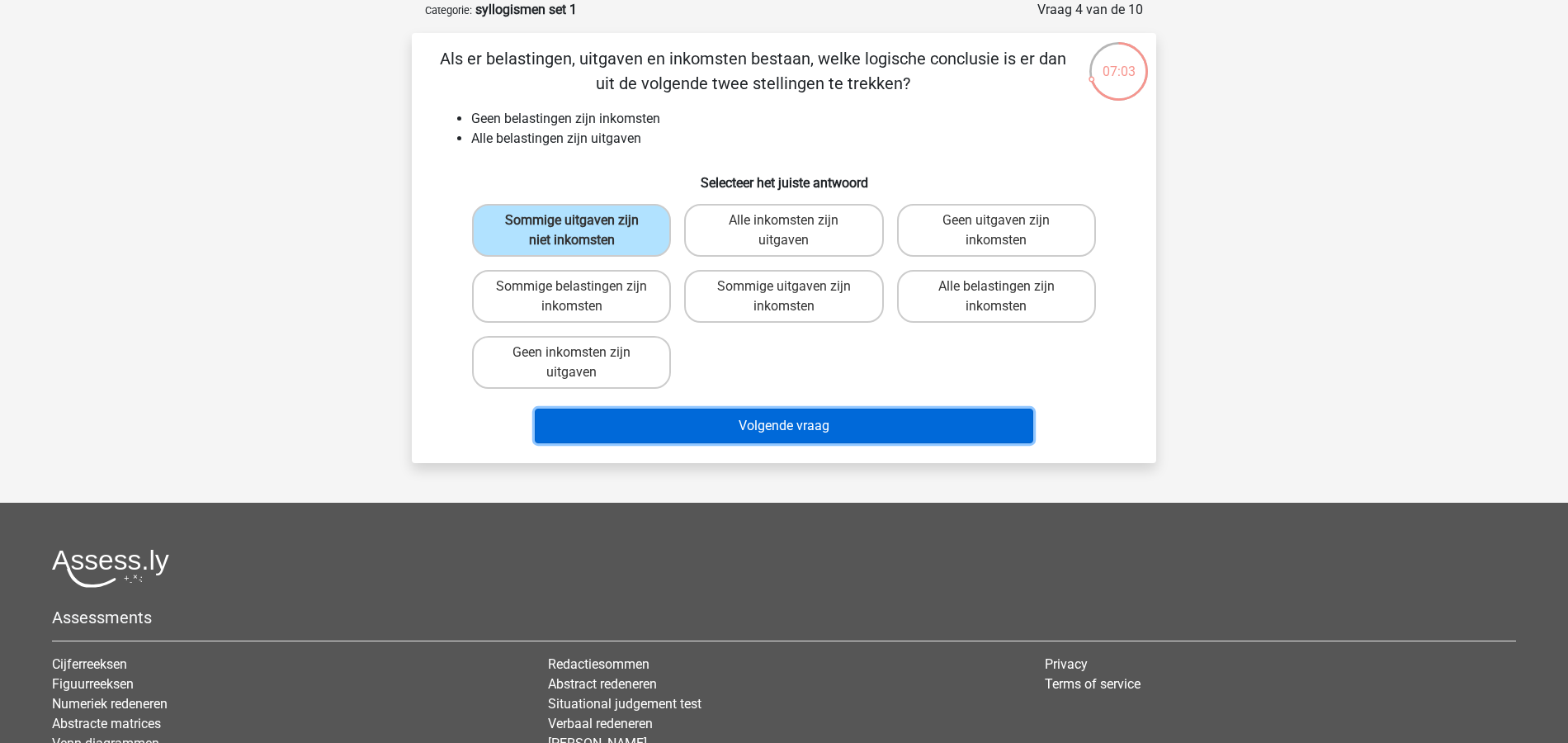
click at [819, 426] on button "Volgende vraag" at bounding box center [784, 426] width 500 height 35
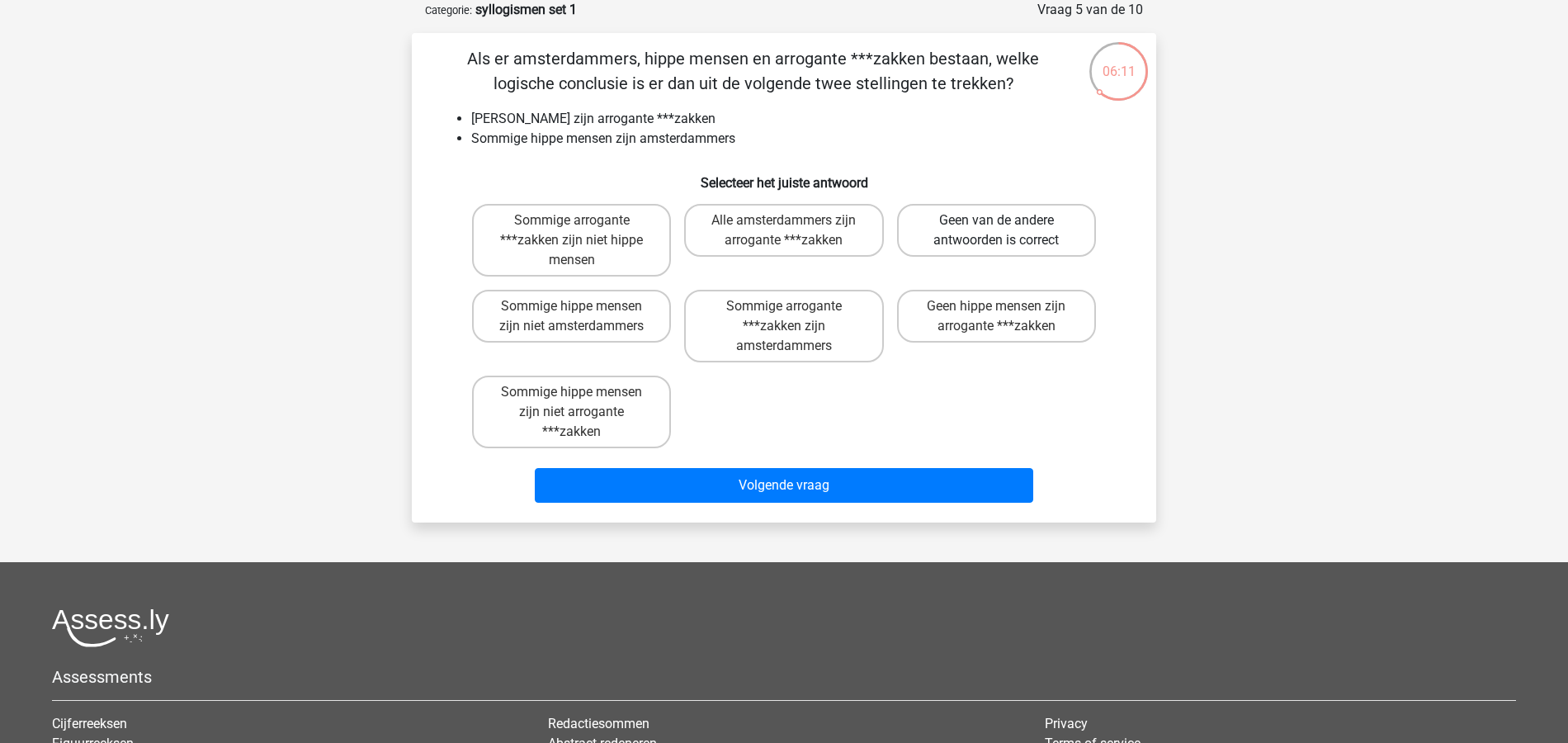
click at [1009, 238] on label "Geen van de andere antwoorden is correct" at bounding box center [996, 230] width 199 height 53
click at [1007, 231] on input "Geen van de andere antwoorden is correct" at bounding box center [1001, 225] width 10 height 10
radio input "true"
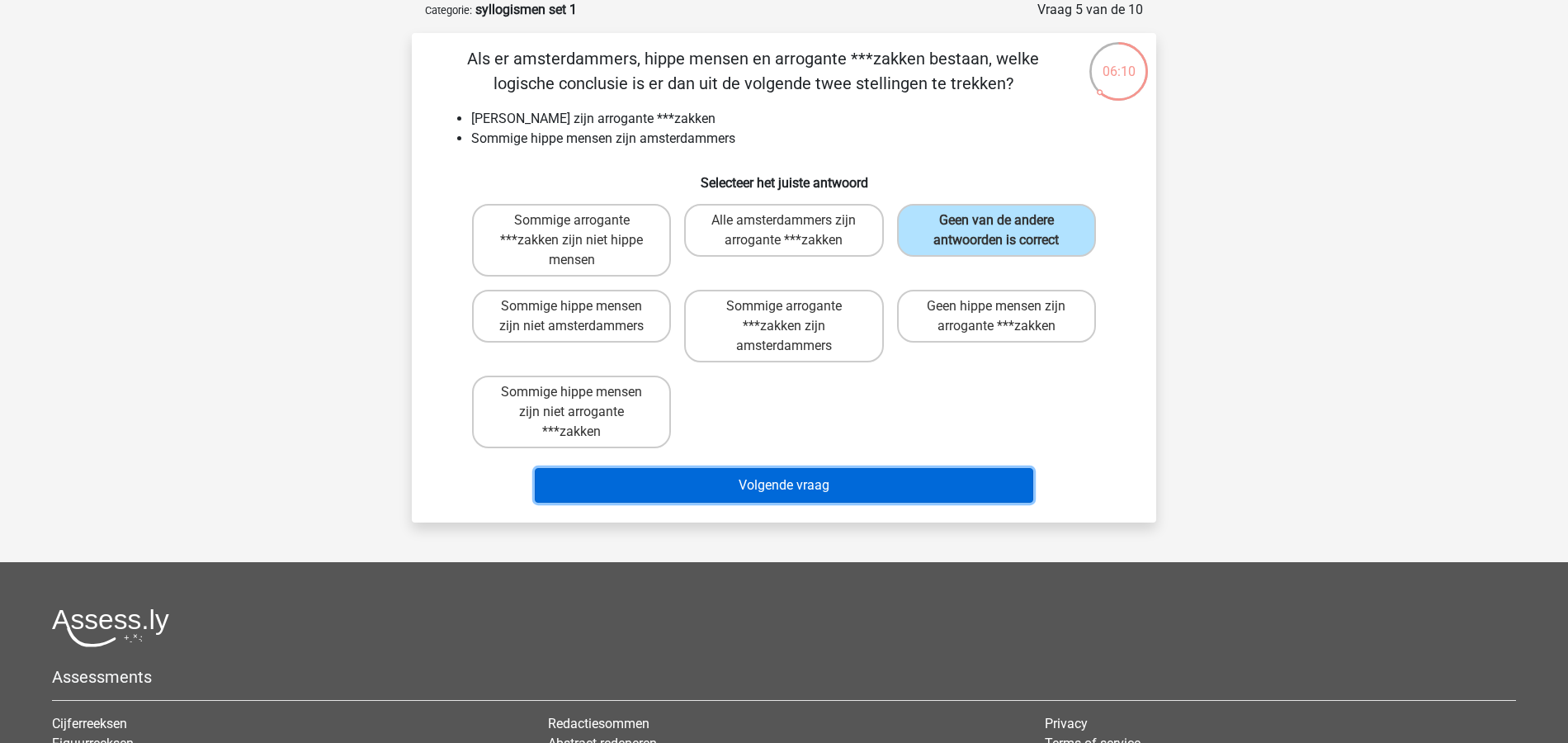
click at [878, 472] on button "Volgende vraag" at bounding box center [784, 486] width 500 height 35
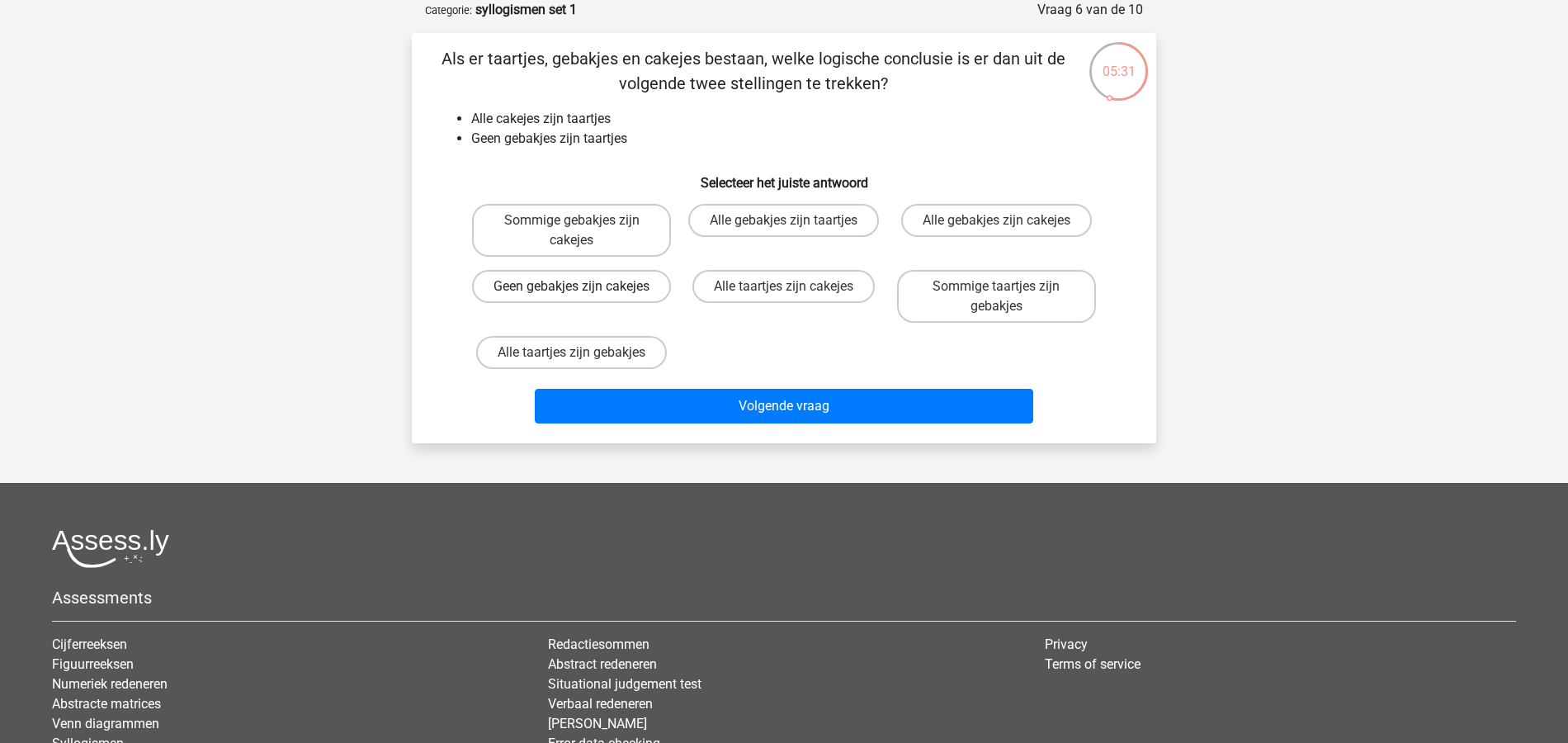
click at [618, 292] on label "Geen gebakjes zijn cakejes" at bounding box center [572, 286] width 199 height 33
click at [583, 292] on input "Geen gebakjes zijn cakejes" at bounding box center [576, 292] width 10 height 10
radio input "true"
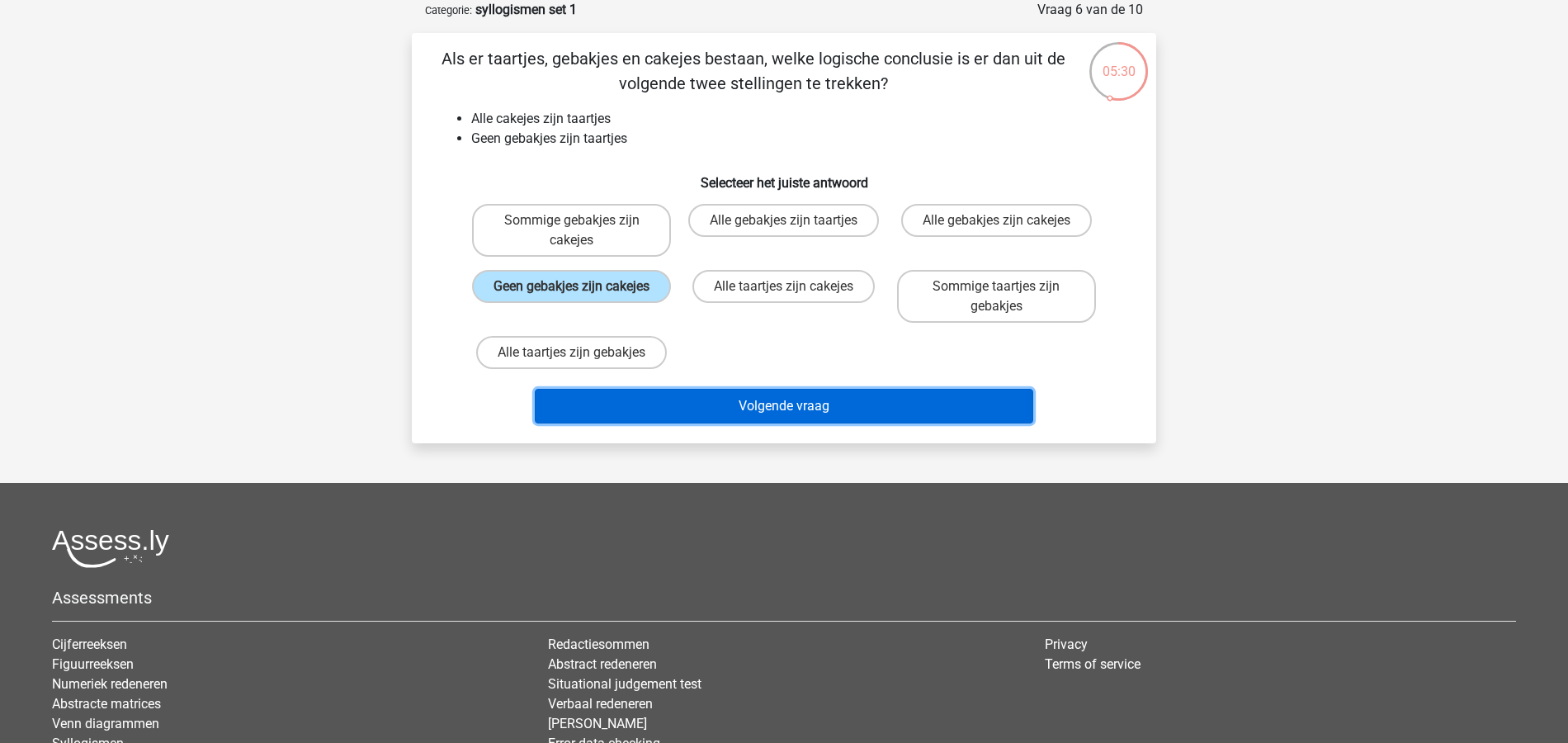
click at [823, 406] on button "Volgende vraag" at bounding box center [784, 406] width 500 height 35
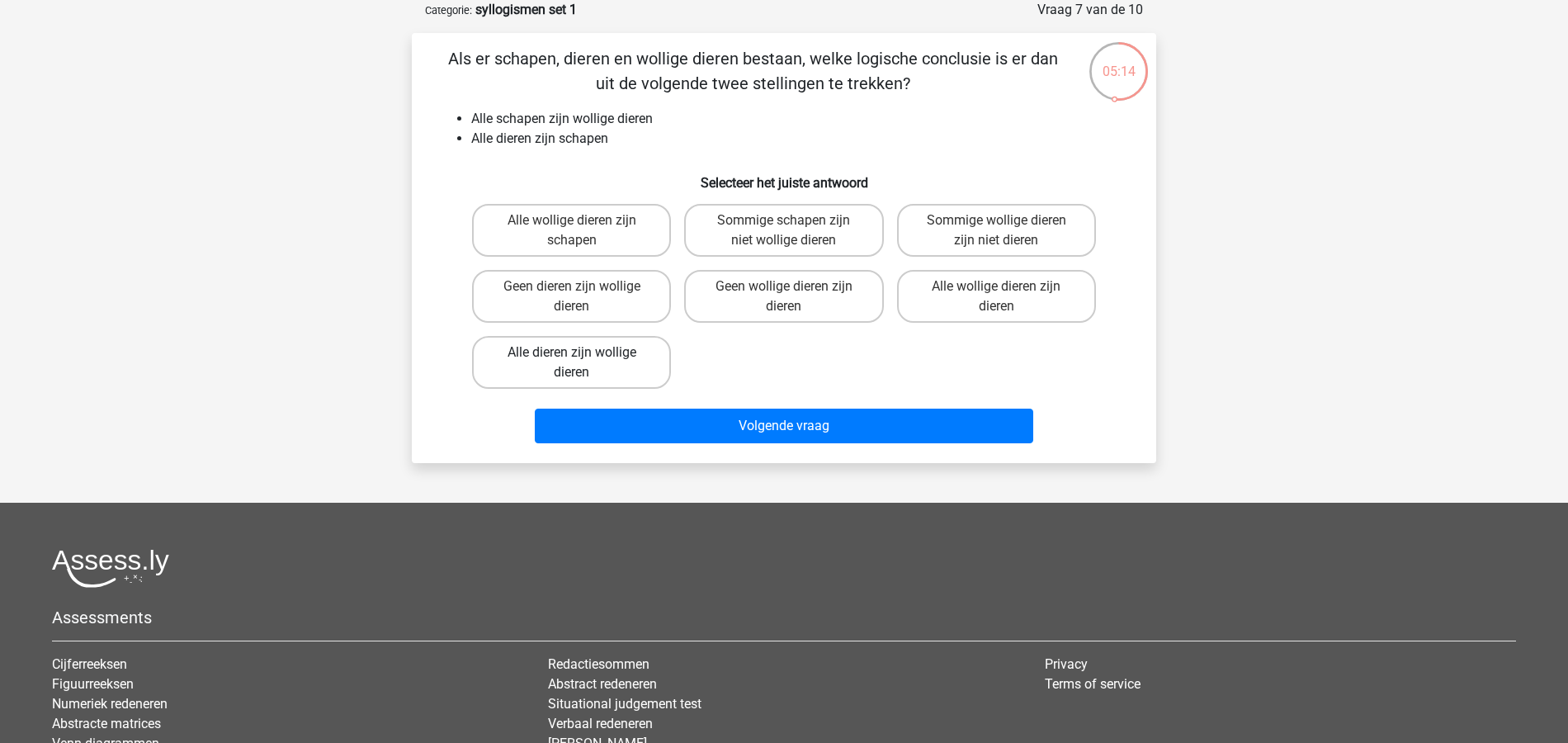
drag, startPoint x: 603, startPoint y: 365, endPoint x: 708, endPoint y: 410, distance: 114.2
click at [604, 363] on label "Alle dieren zijn wollige dieren" at bounding box center [572, 363] width 199 height 53
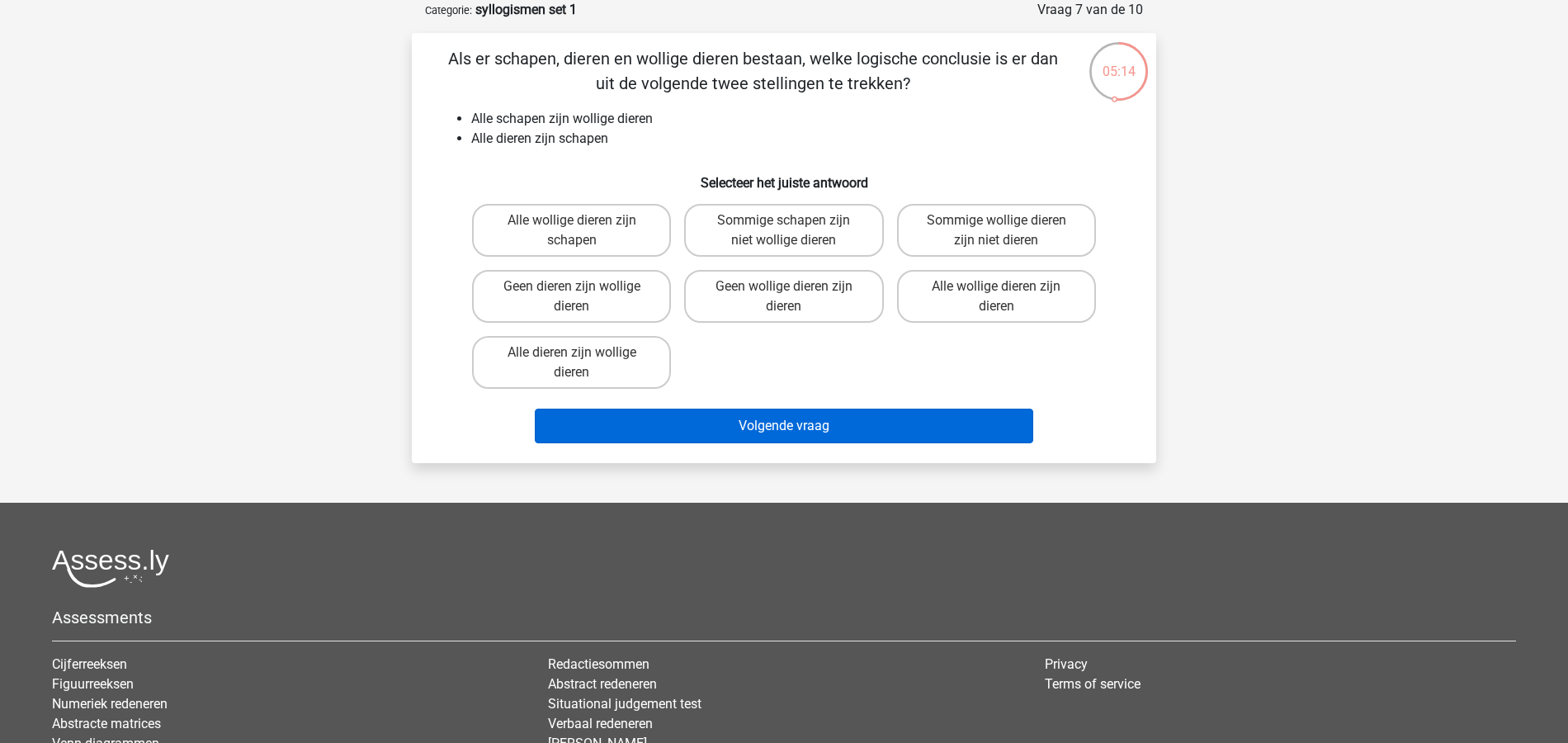
click at [583, 363] on input "Alle dieren zijn wollige dieren" at bounding box center [576, 357] width 10 height 10
radio input "true"
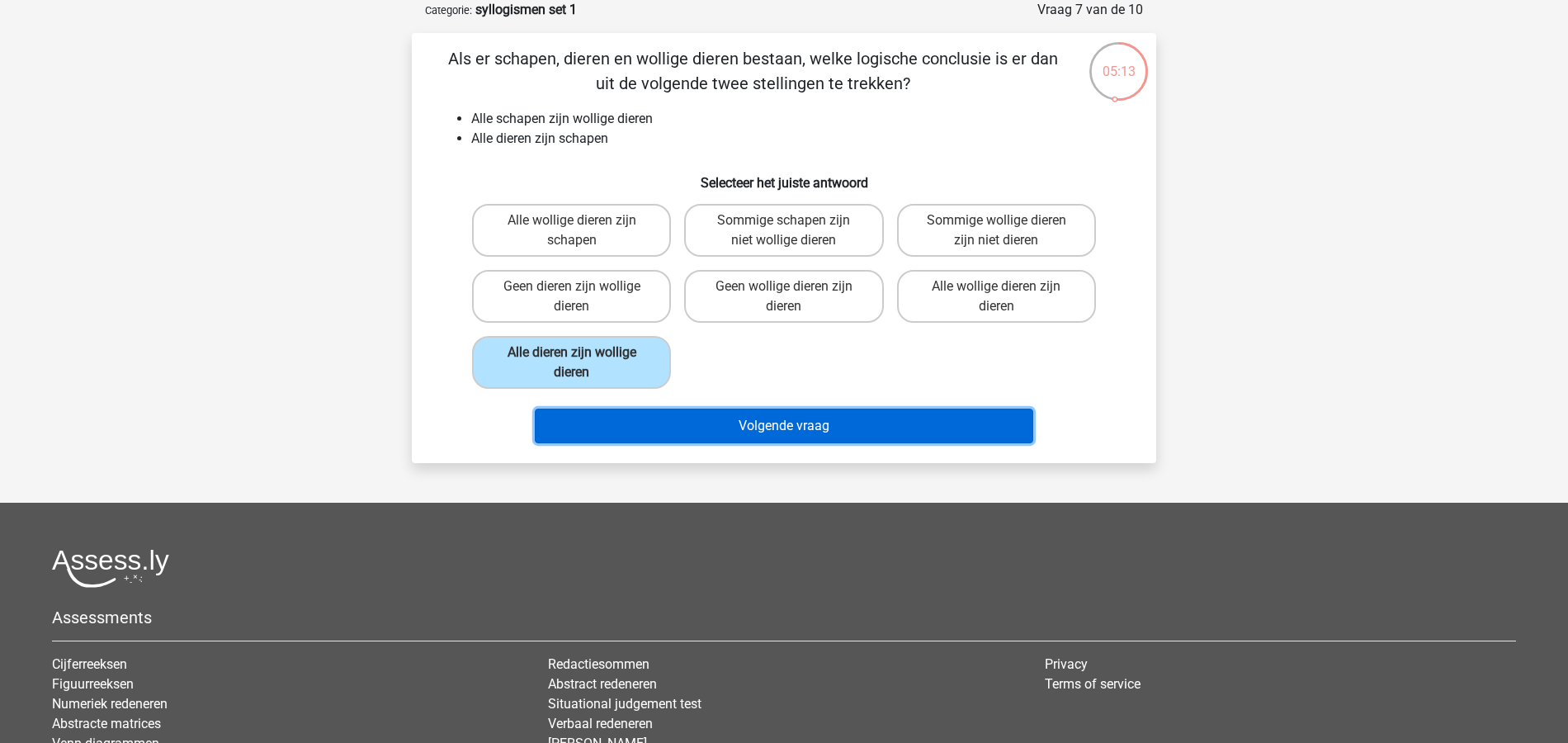
click at [761, 433] on button "Volgende vraag" at bounding box center [784, 426] width 500 height 35
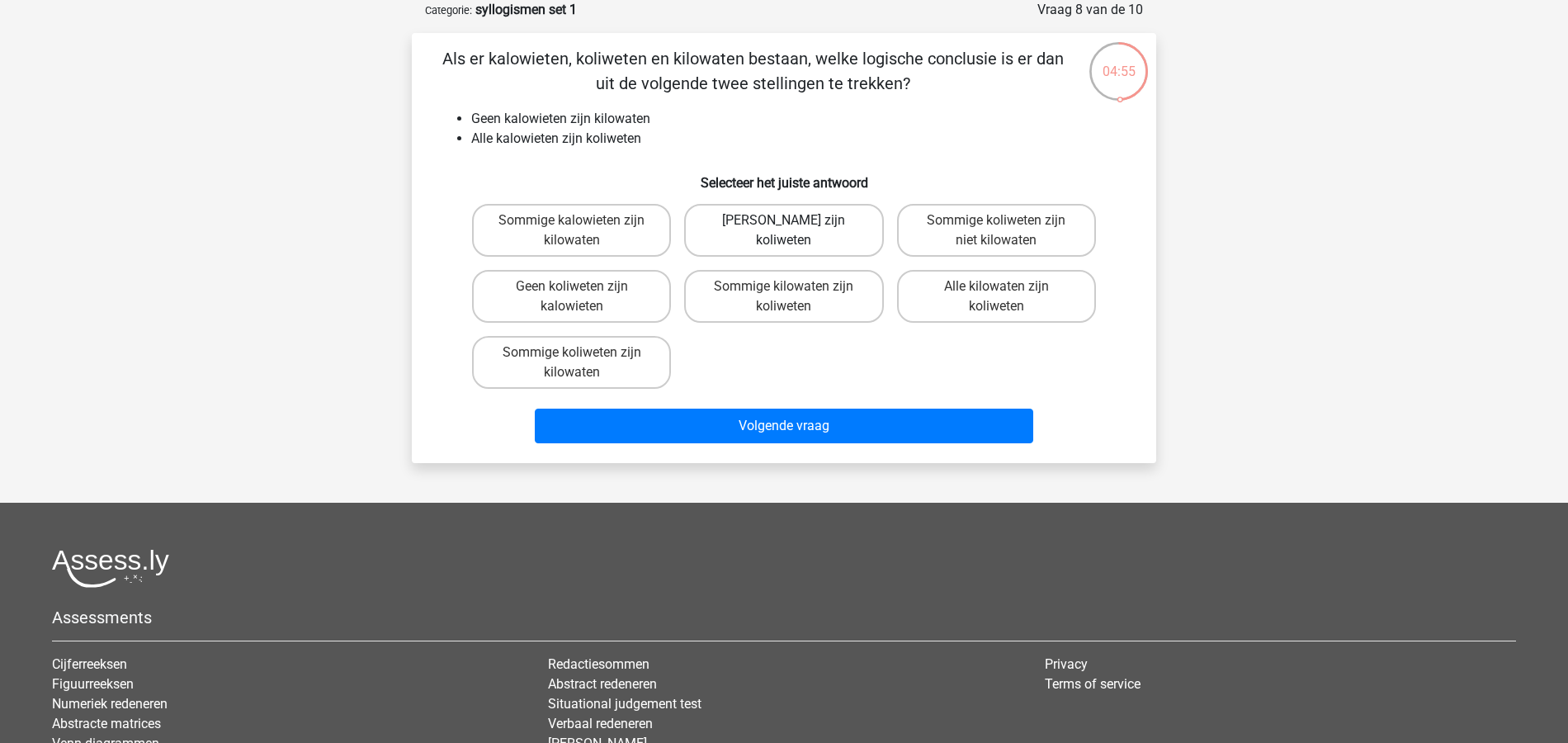
click at [802, 230] on label "Geen kilowaten zijn koliweten" at bounding box center [784, 230] width 199 height 53
click at [795, 230] on input "Geen kilowaten zijn koliweten" at bounding box center [789, 225] width 10 height 10
radio input "true"
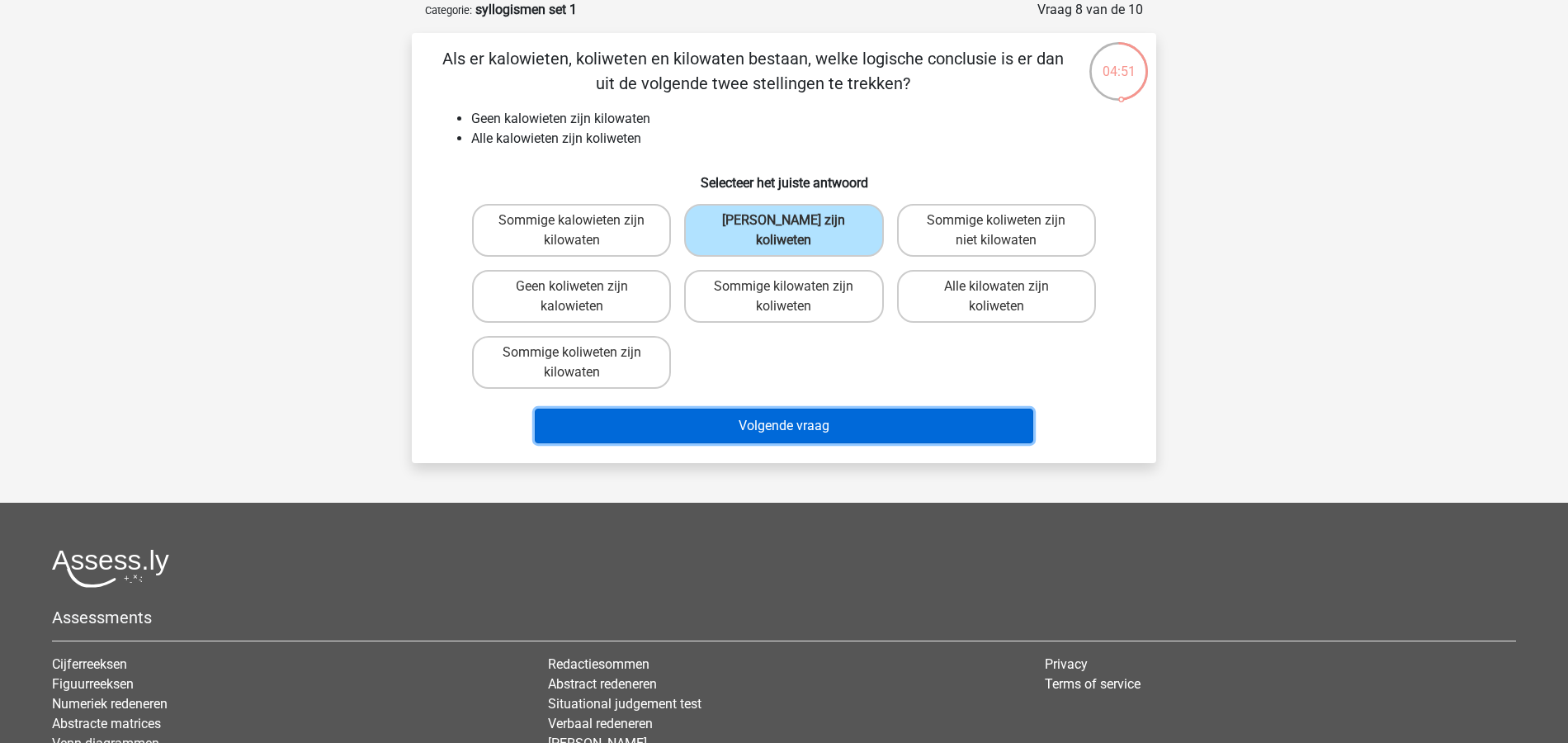
click at [827, 419] on button "Volgende vraag" at bounding box center [784, 426] width 500 height 35
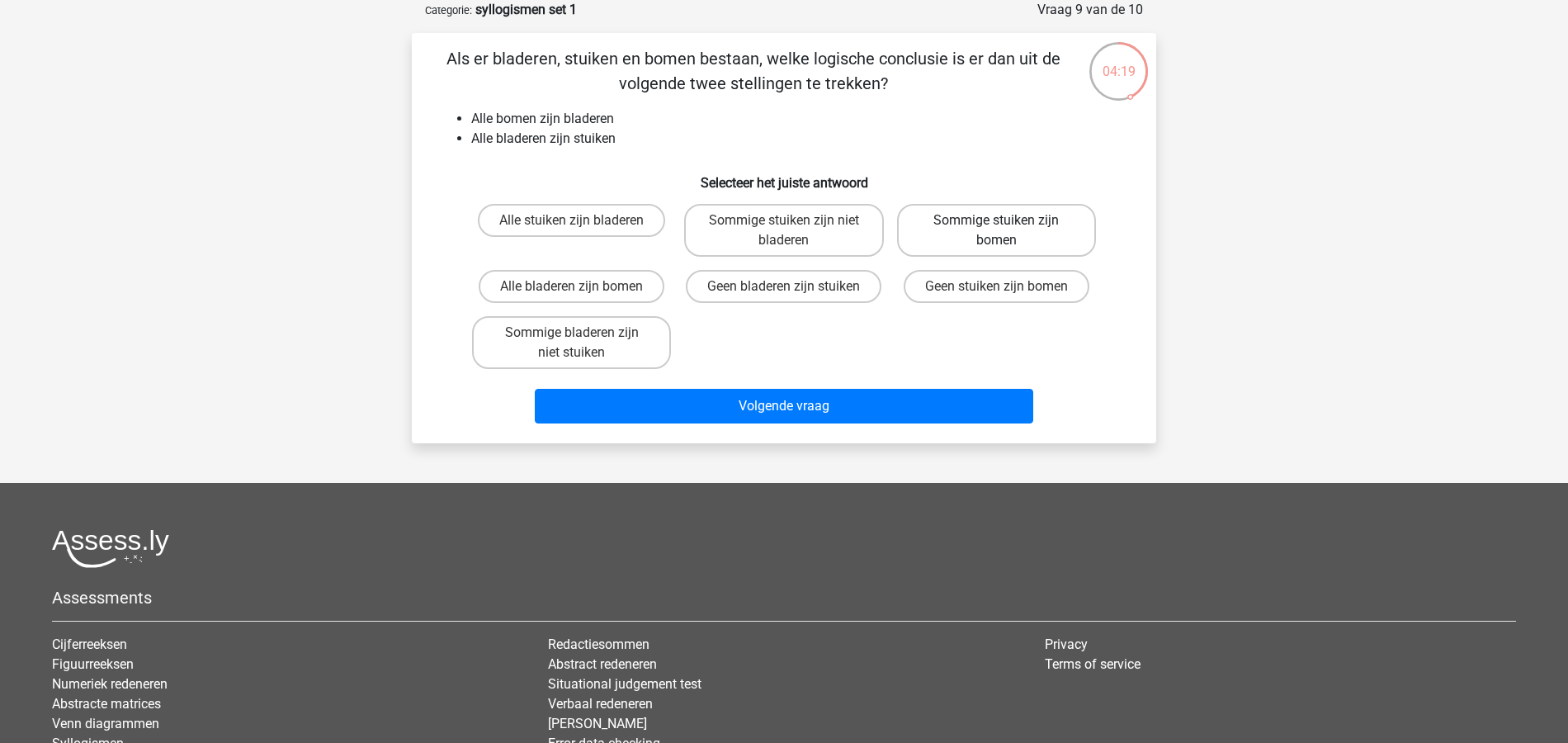
click at [1040, 233] on label "Sommige stuiken zijn bomen" at bounding box center [996, 230] width 199 height 53
click at [1007, 231] on input "Sommige stuiken zijn bomen" at bounding box center [1001, 225] width 10 height 10
radio input "true"
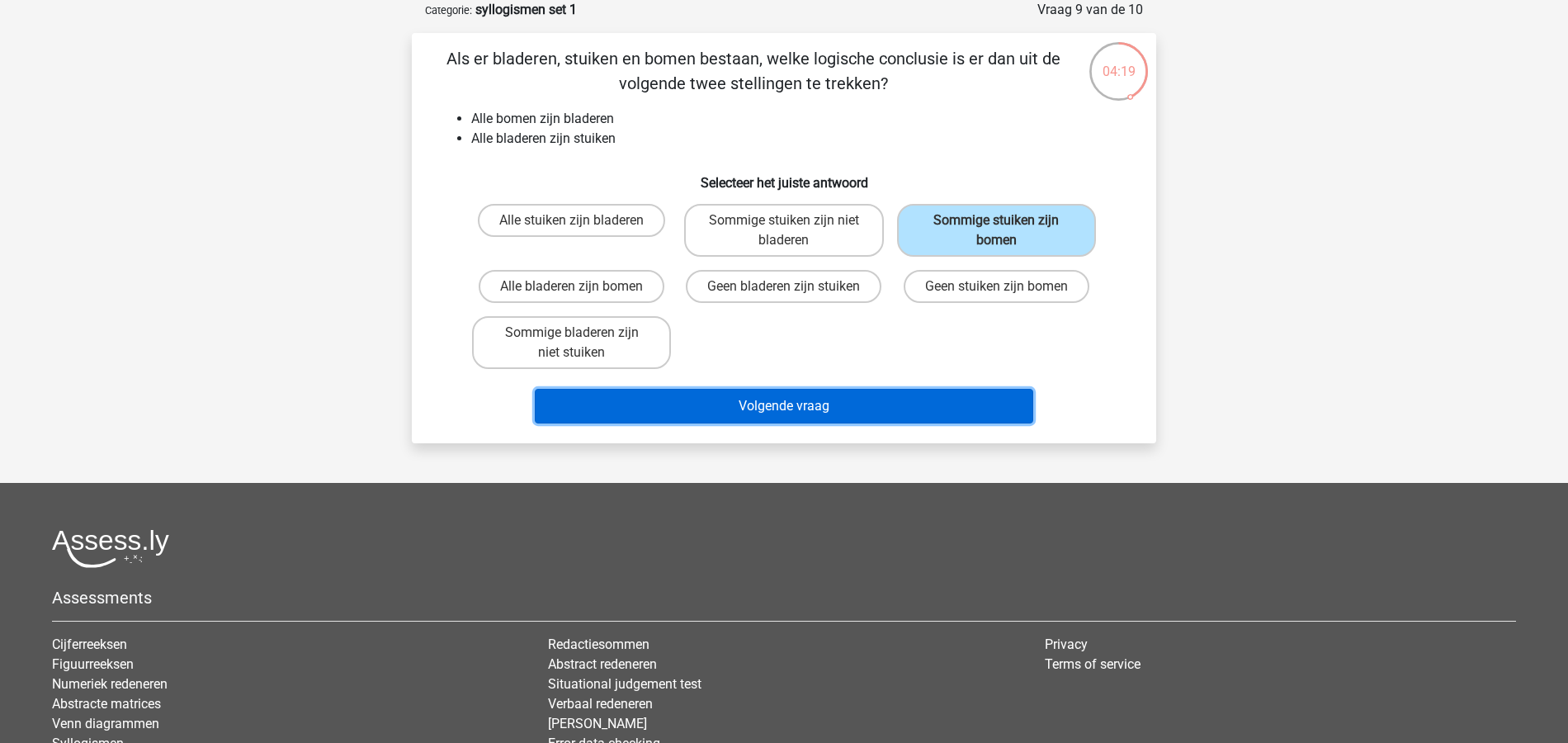
click at [892, 400] on button "Volgende vraag" at bounding box center [784, 406] width 500 height 35
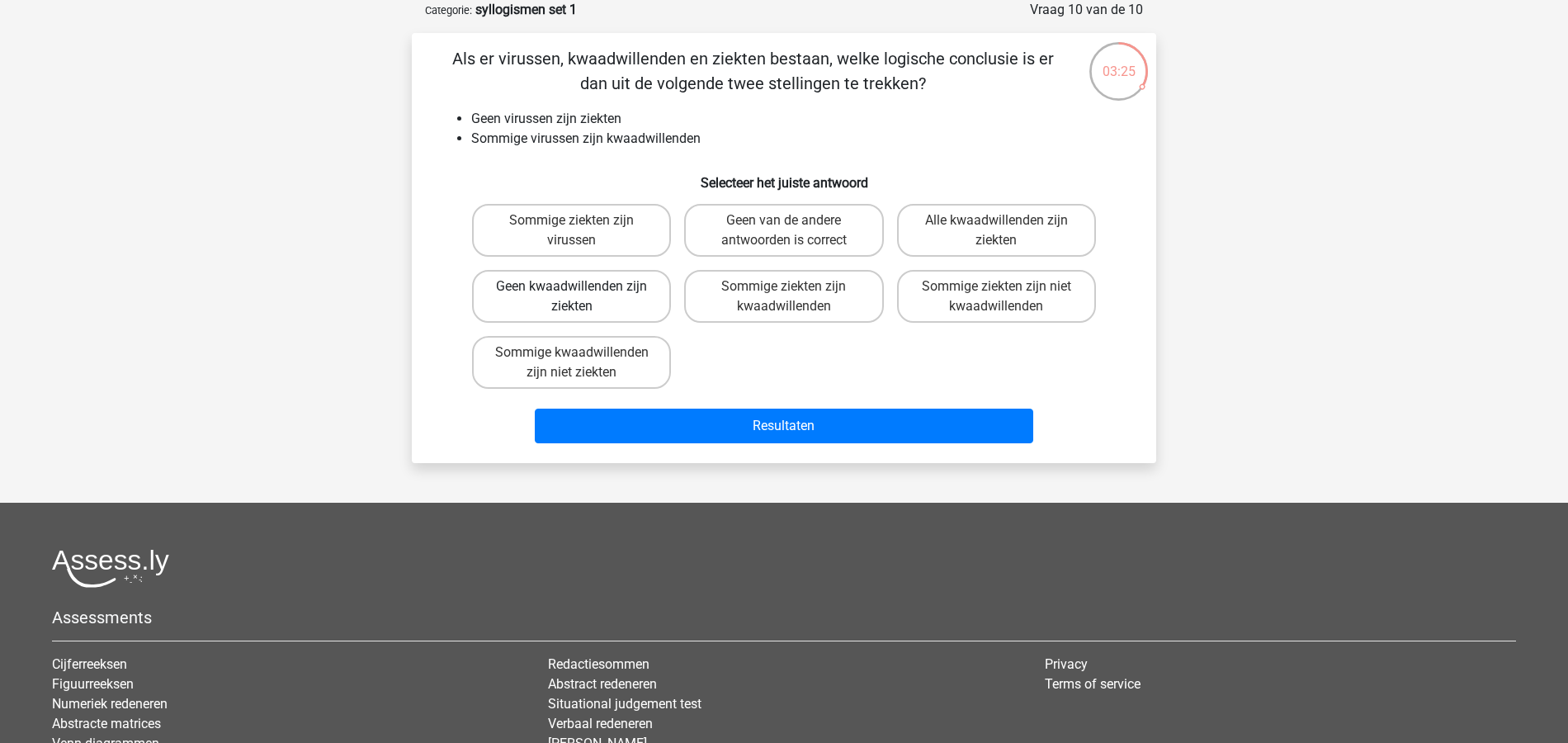
click at [612, 289] on label "Geen kwaadwillenden zijn ziekten" at bounding box center [572, 296] width 199 height 53
click at [583, 289] on input "Geen kwaadwillenden zijn ziekten" at bounding box center [576, 292] width 10 height 10
radio input "true"
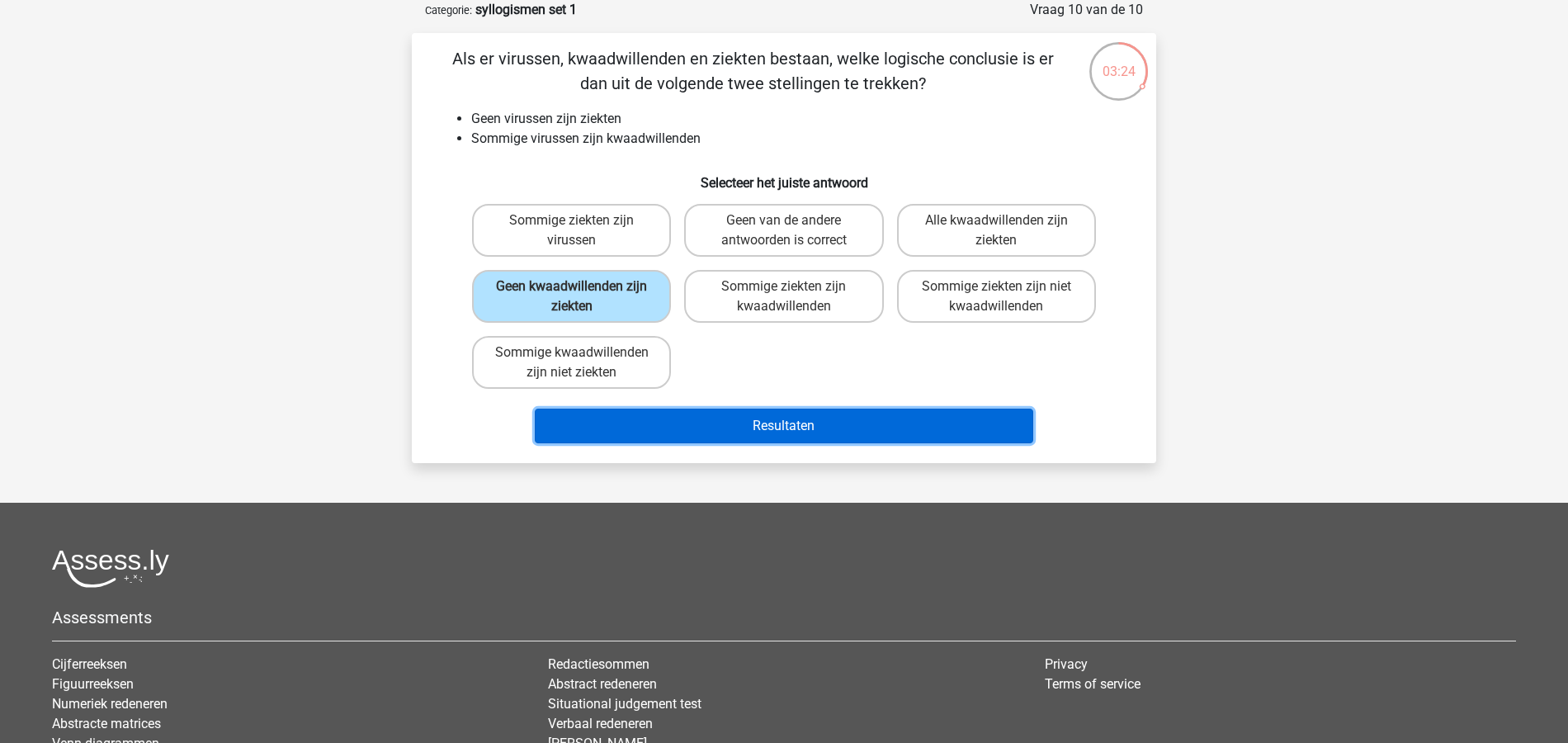
click at [769, 422] on button "Resultaten" at bounding box center [784, 426] width 500 height 35
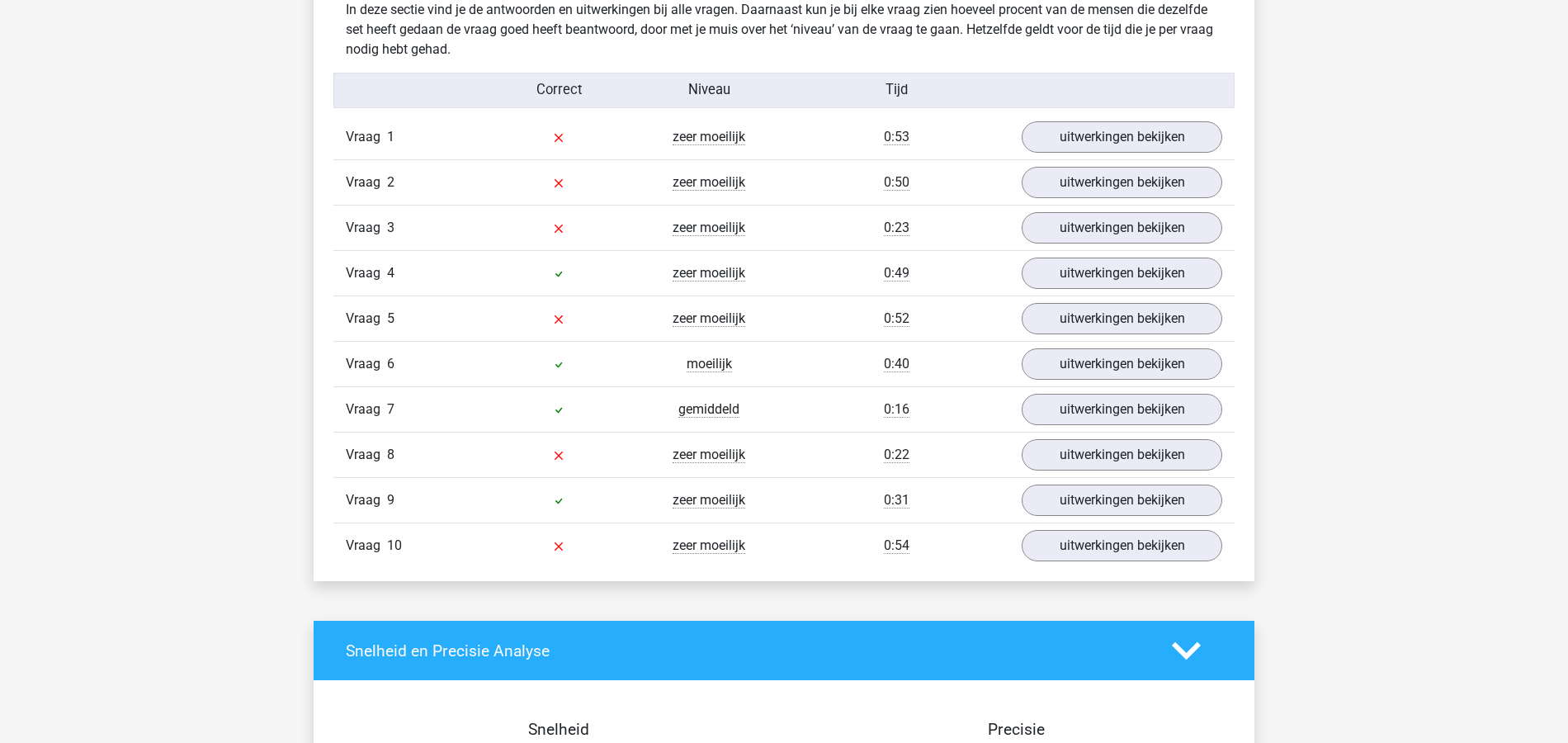
scroll to position [1321, 0]
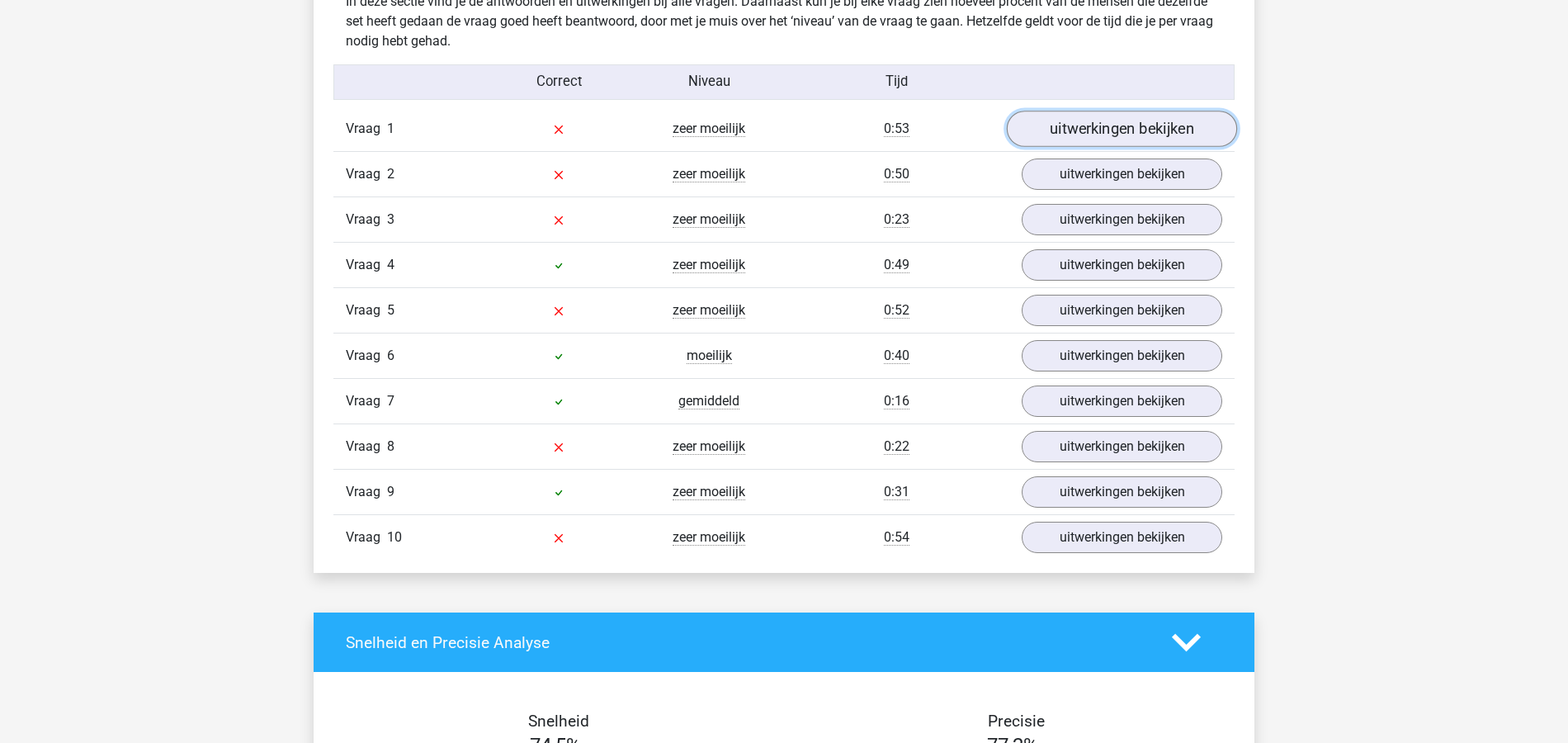
click at [1133, 130] on link "uitwerkingen bekijken" at bounding box center [1121, 129] width 230 height 36
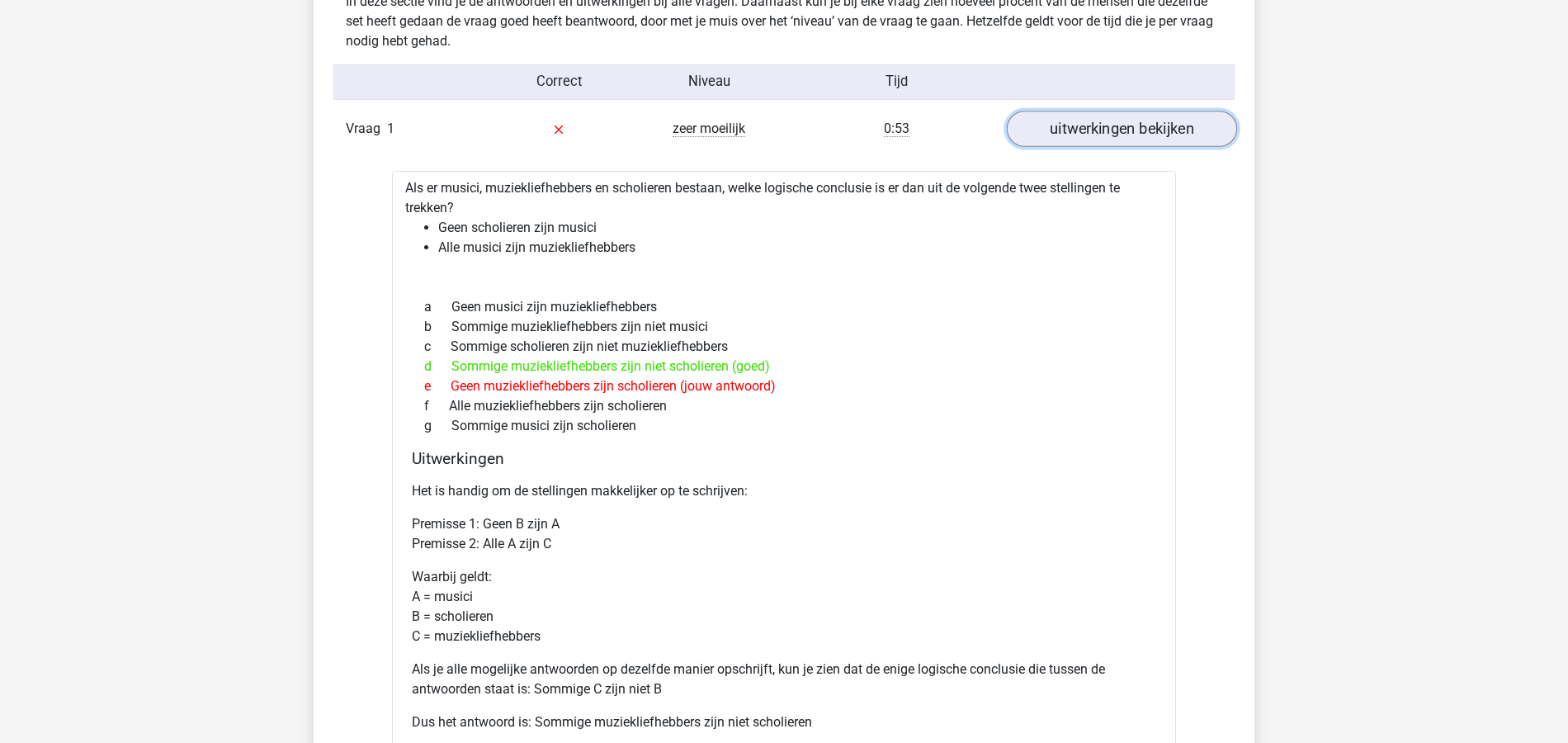
click at [1082, 129] on link "uitwerkingen bekijken" at bounding box center [1121, 129] width 230 height 36
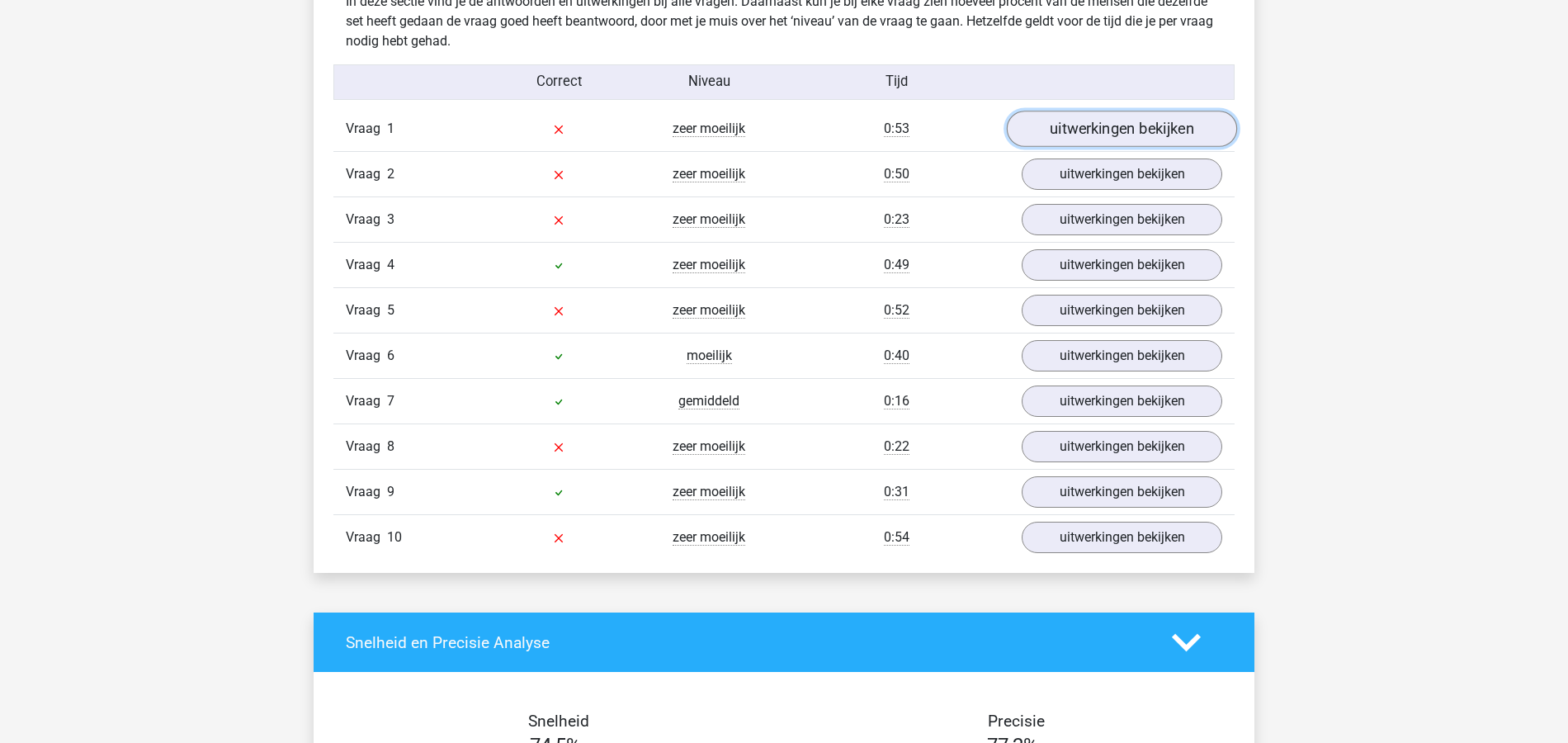
click at [1151, 128] on link "uitwerkingen bekijken" at bounding box center [1121, 129] width 230 height 36
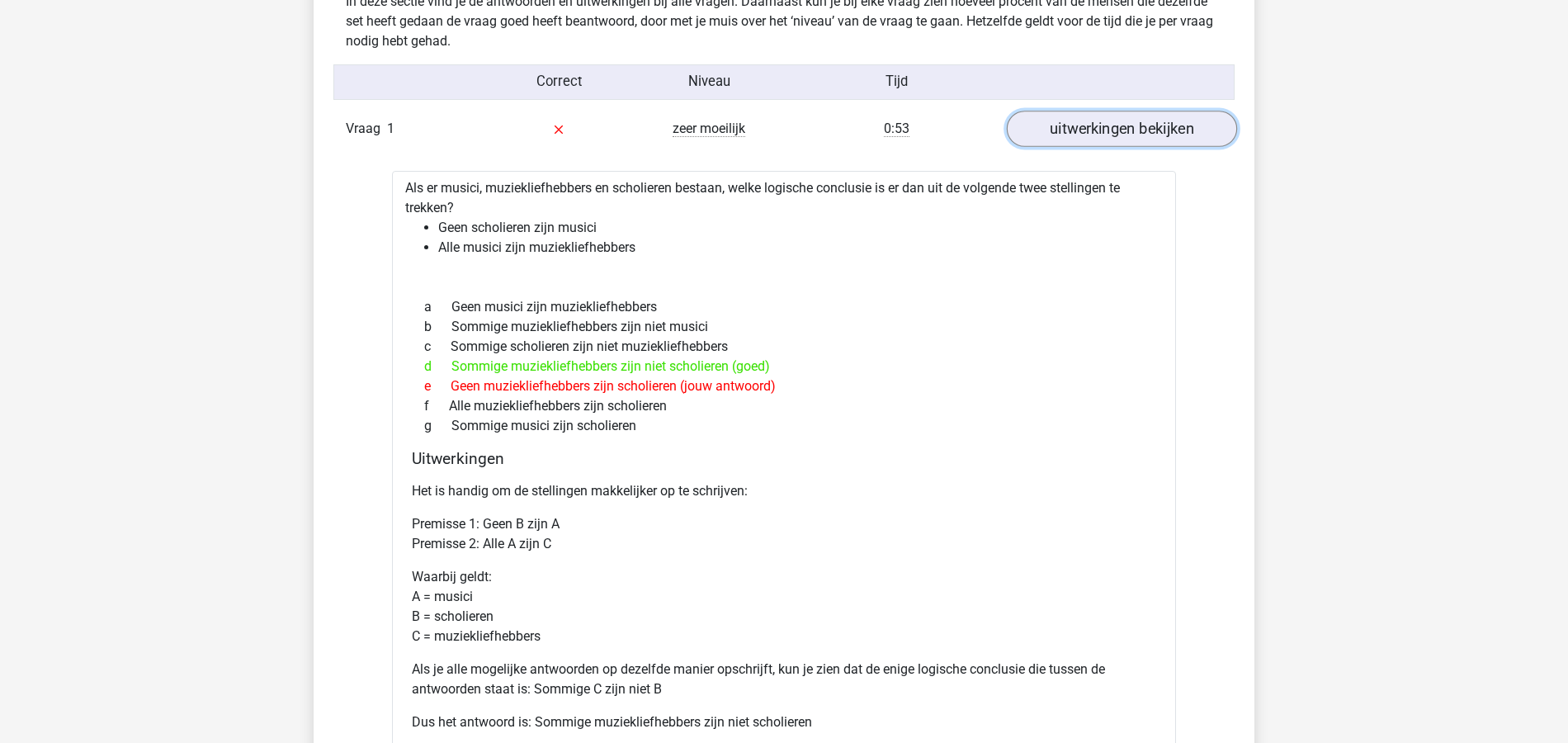
click at [1129, 123] on link "uitwerkingen bekijken" at bounding box center [1121, 129] width 230 height 36
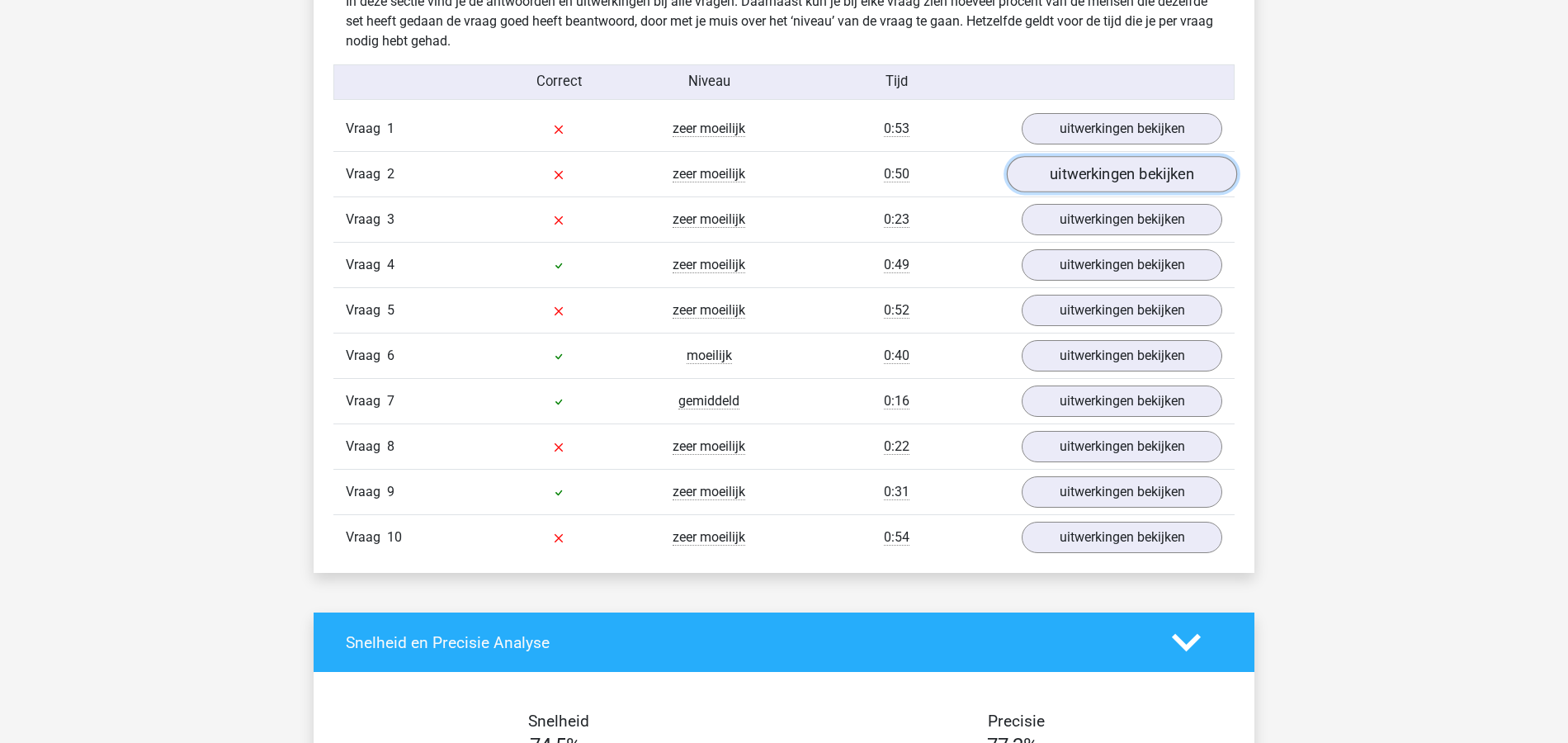
click at [1097, 166] on link "uitwerkingen bekijken" at bounding box center [1121, 174] width 230 height 36
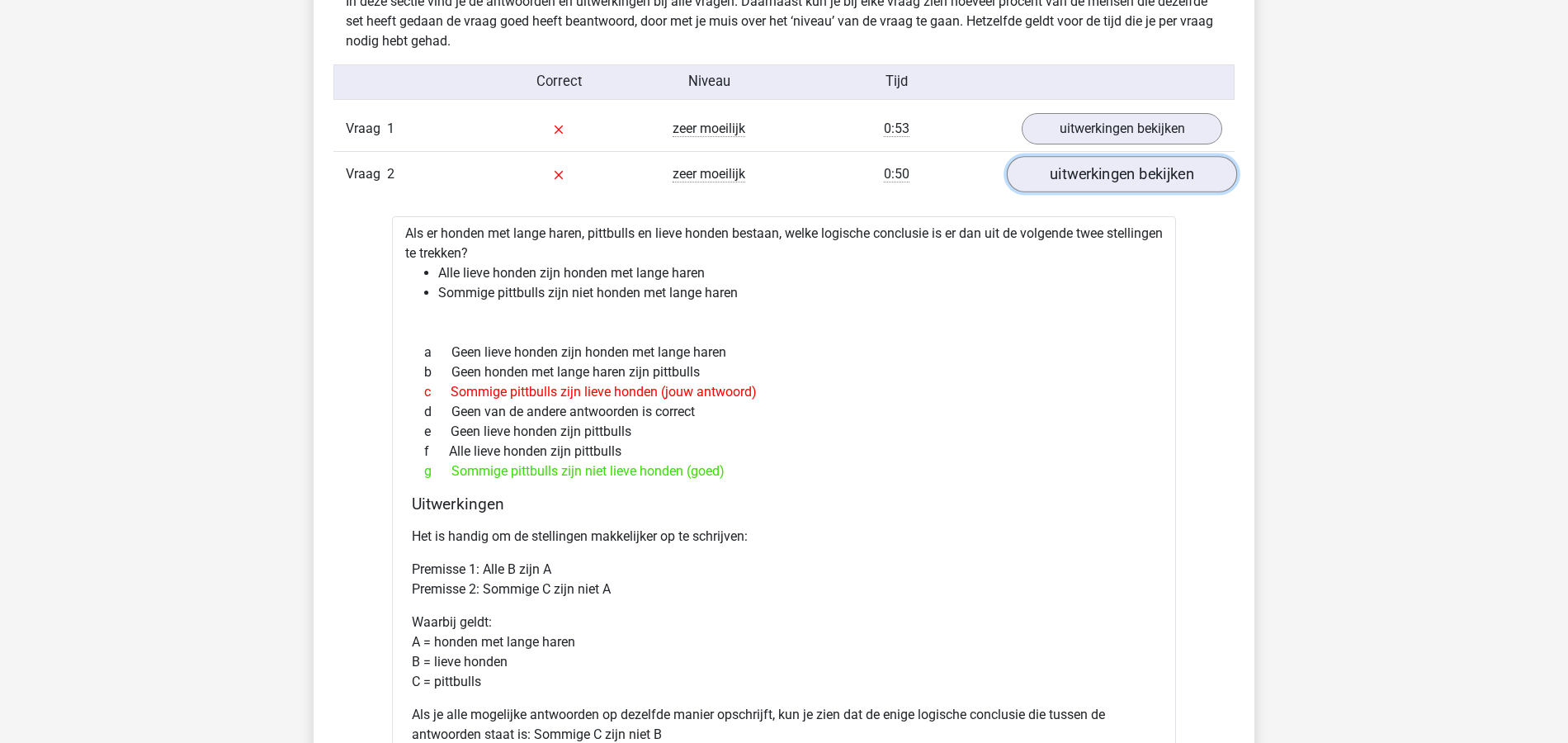
click at [1164, 166] on link "uitwerkingen bekijken" at bounding box center [1121, 174] width 230 height 36
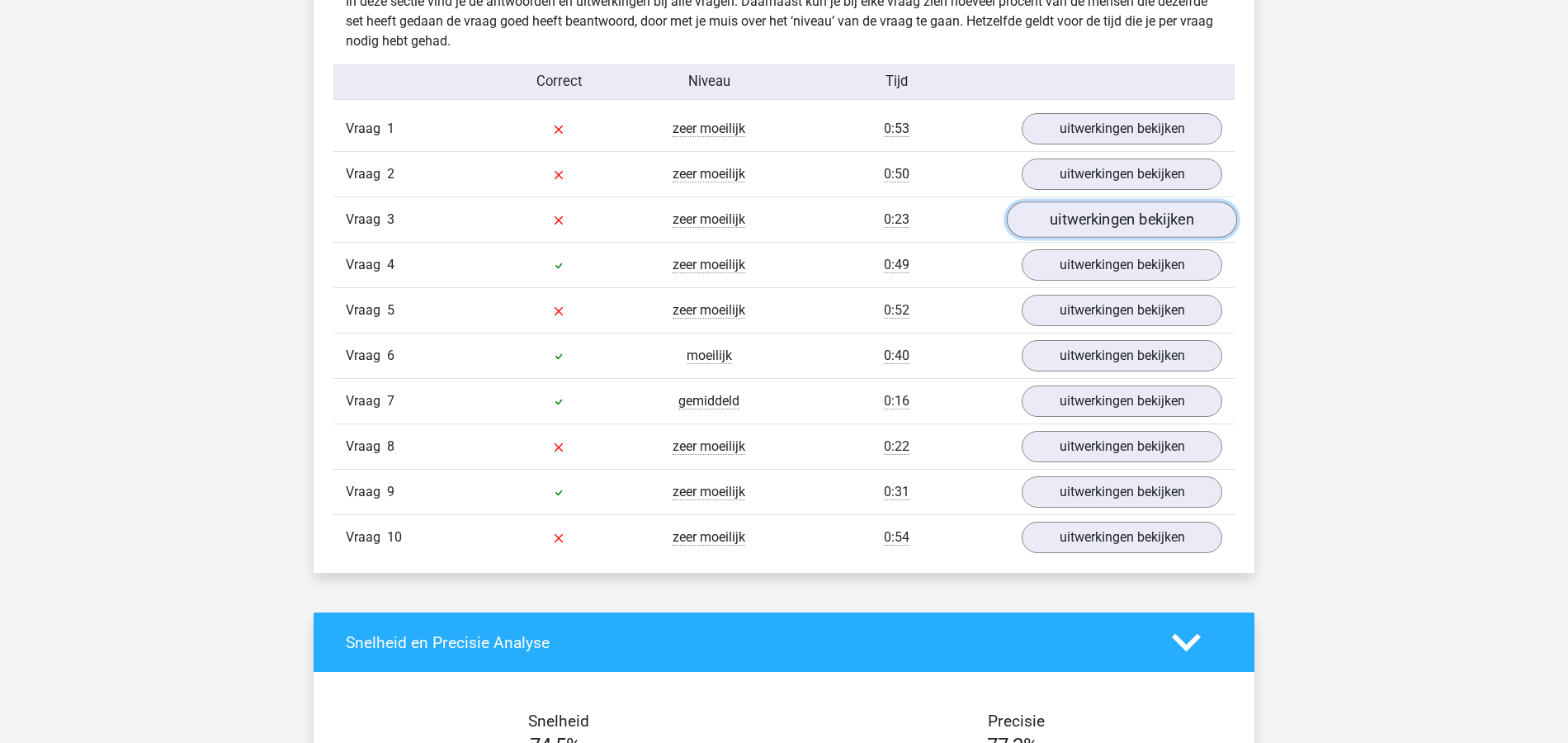
click at [1137, 213] on link "uitwerkingen bekijken" at bounding box center [1121, 220] width 230 height 36
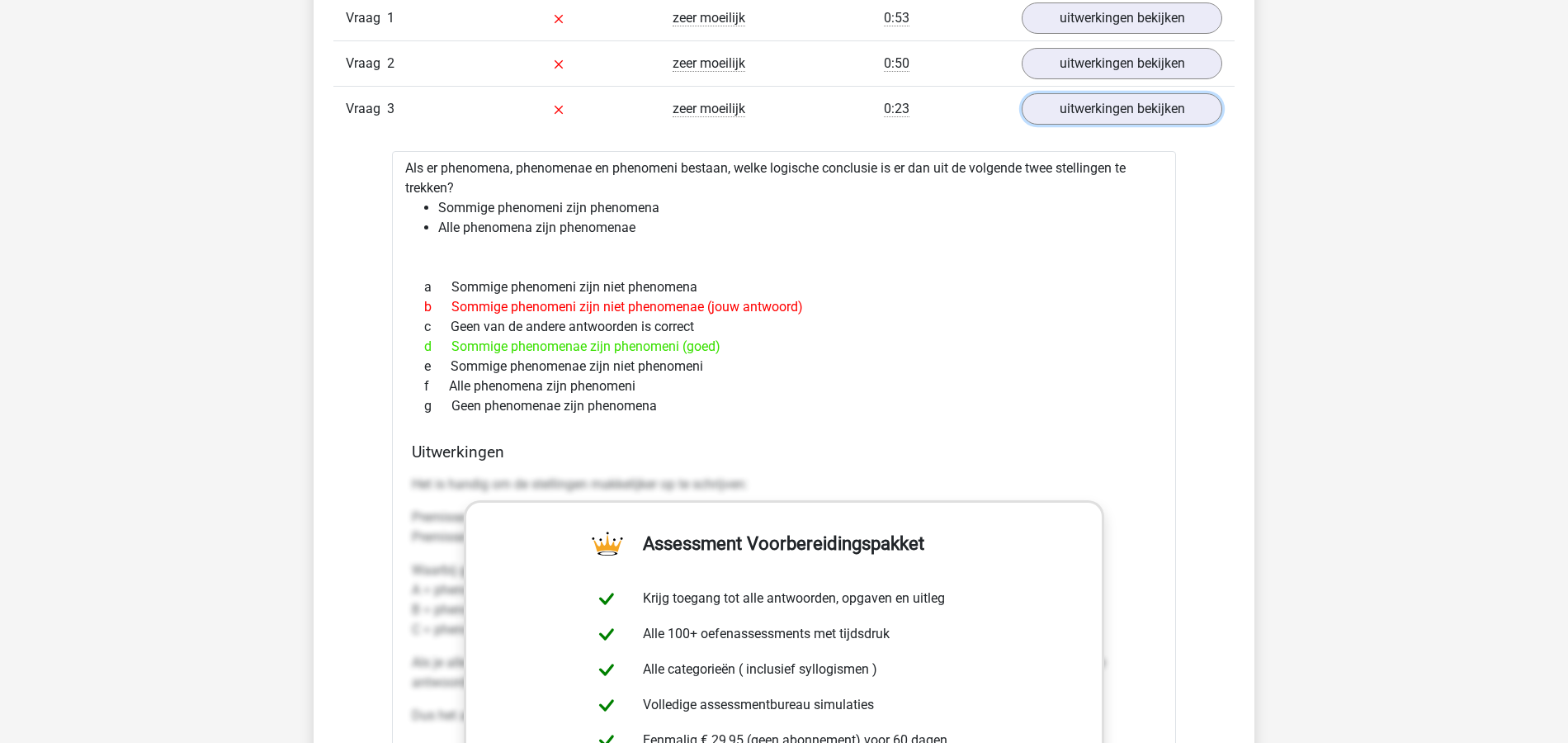
scroll to position [1431, 0]
click at [1169, 118] on link "uitwerkingen bekijken" at bounding box center [1121, 110] width 230 height 36
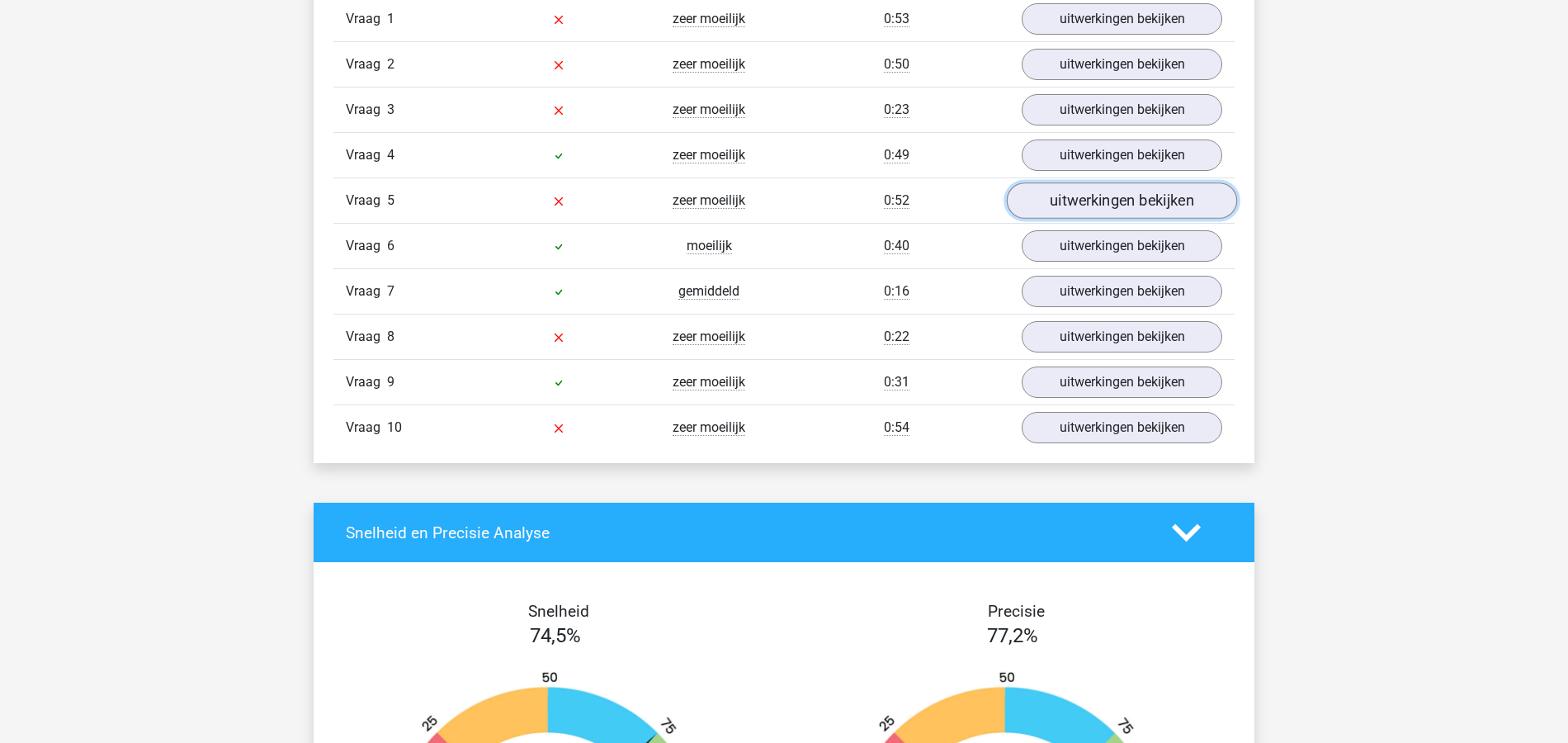
click at [1162, 189] on link "uitwerkingen bekijken" at bounding box center [1121, 201] width 230 height 36
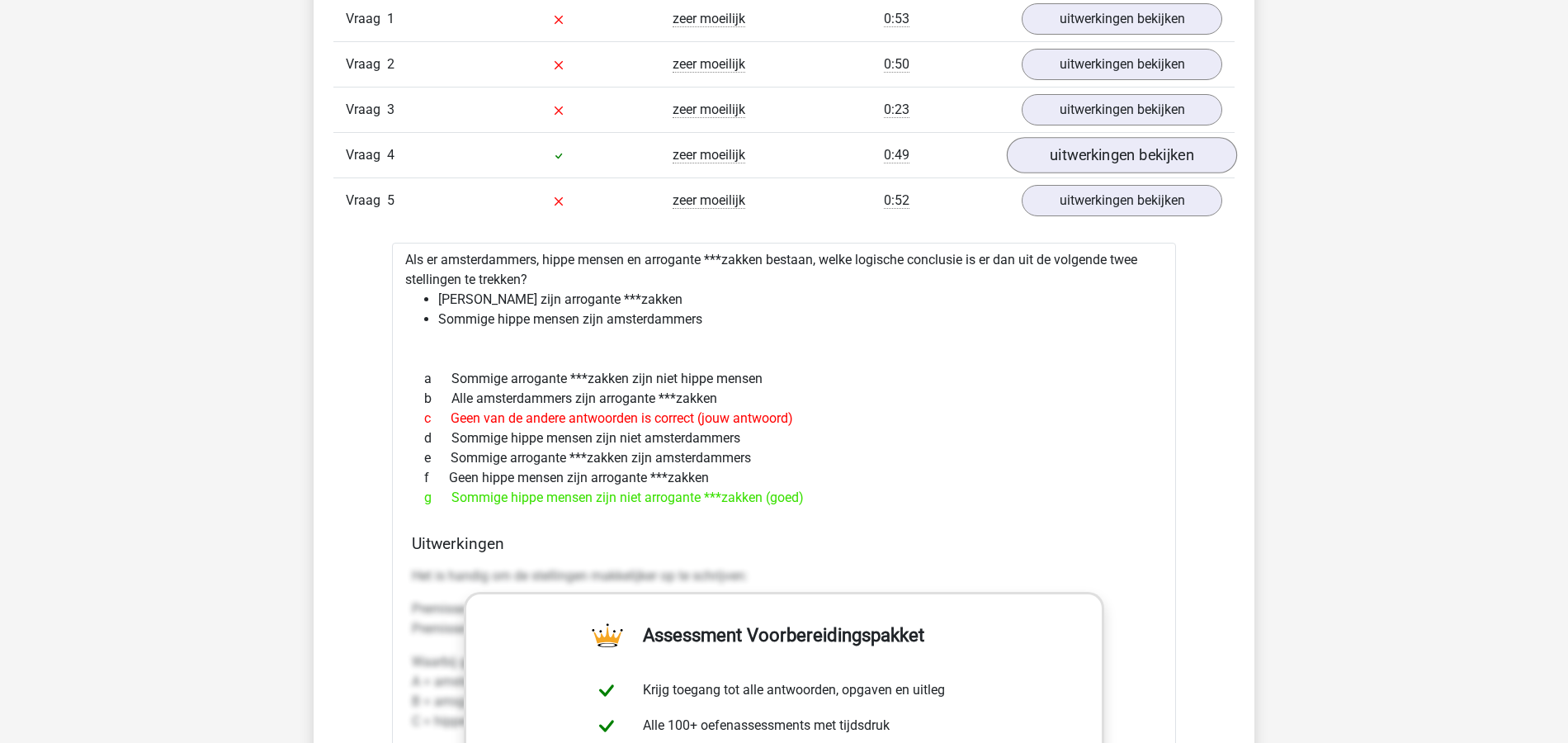
drag, startPoint x: 1142, startPoint y: 148, endPoint x: 1138, endPoint y: 160, distance: 12.6
click at [1138, 160] on div "Vraag 4 zeer moeilijk 0:49 uitwerkingen bekijken" at bounding box center [784, 155] width 902 height 45
click at [1138, 160] on link "uitwerkingen bekijken" at bounding box center [1121, 155] width 230 height 36
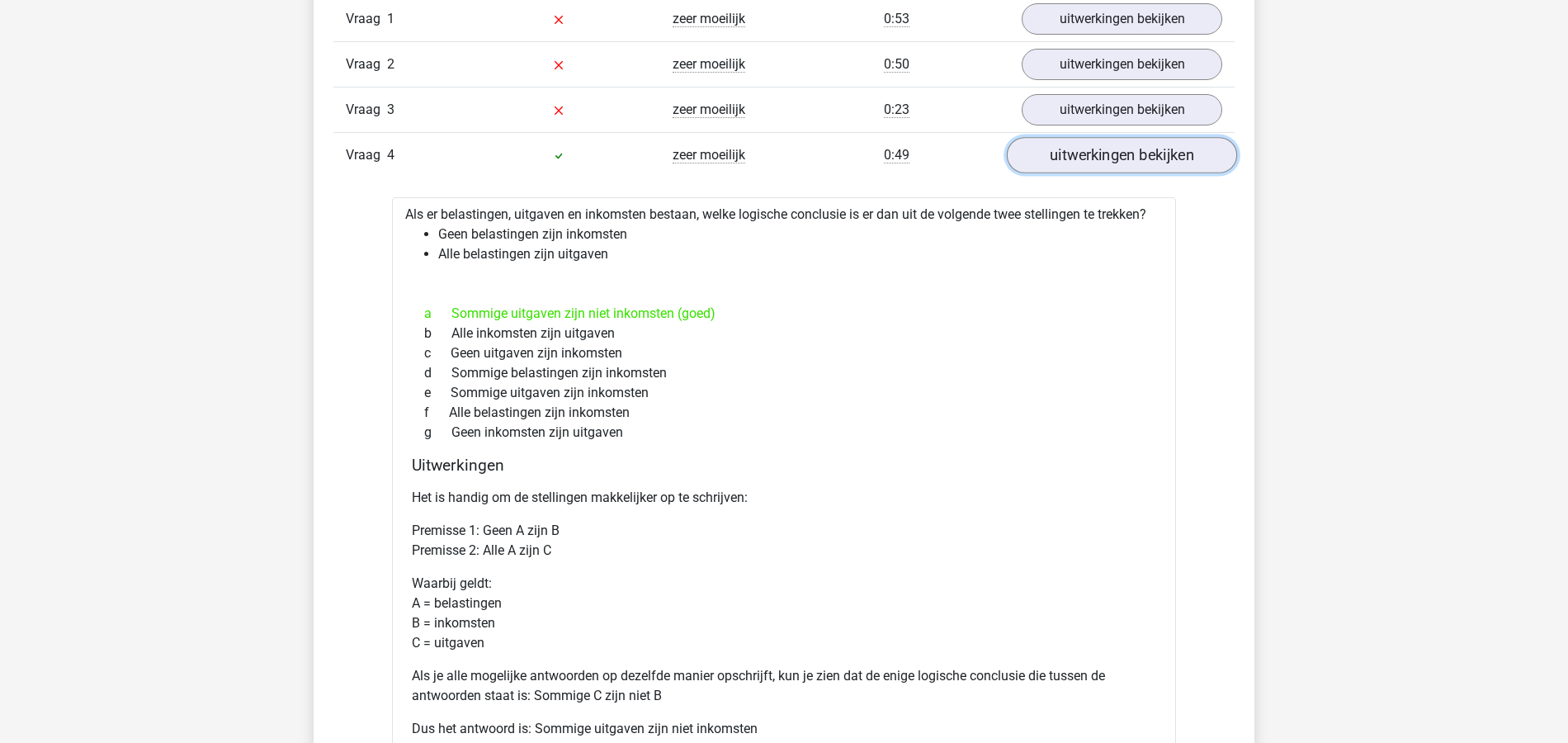
click at [1146, 152] on link "uitwerkingen bekijken" at bounding box center [1121, 155] width 230 height 36
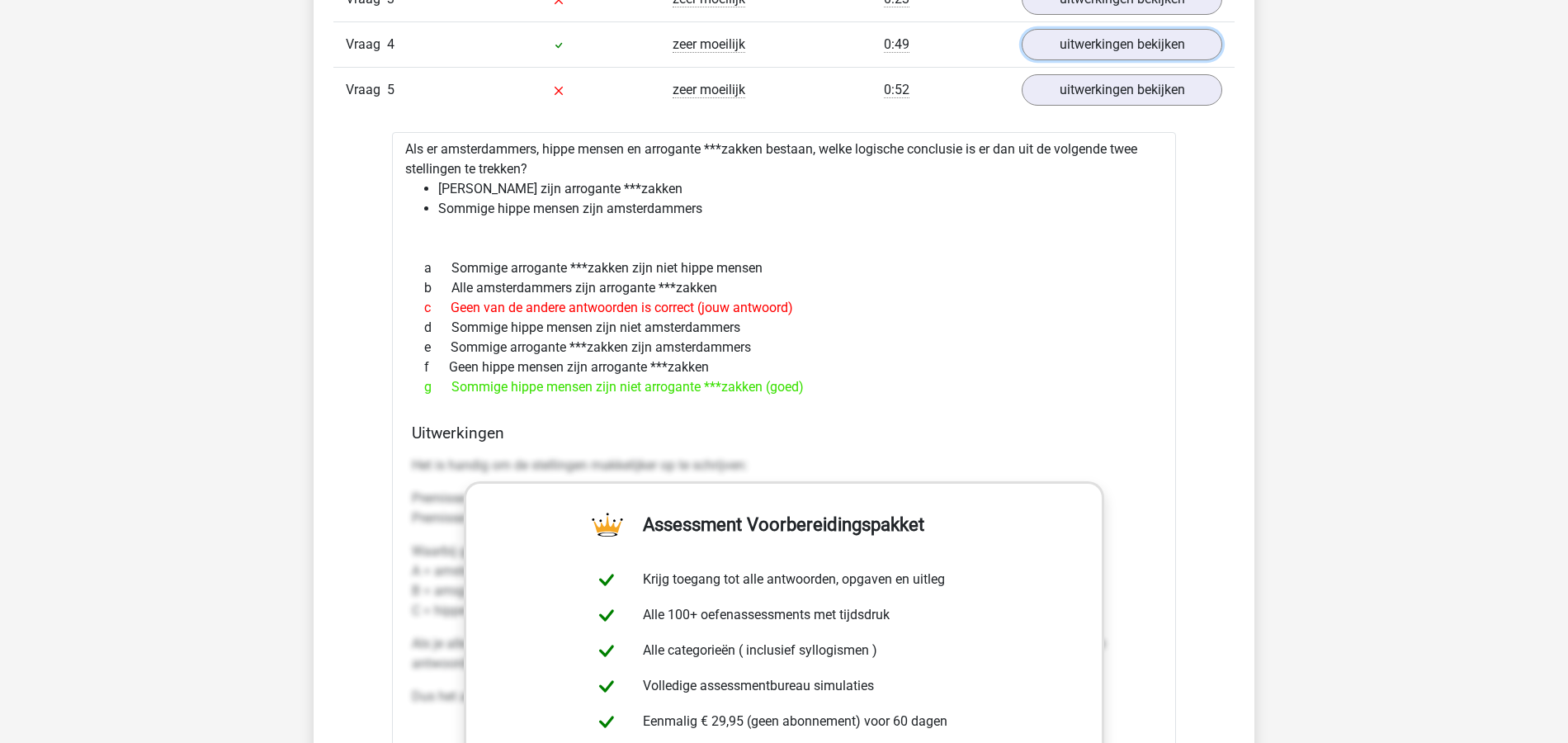
scroll to position [1541, 0]
click at [1135, 97] on link "uitwerkingen bekijken" at bounding box center [1121, 91] width 230 height 36
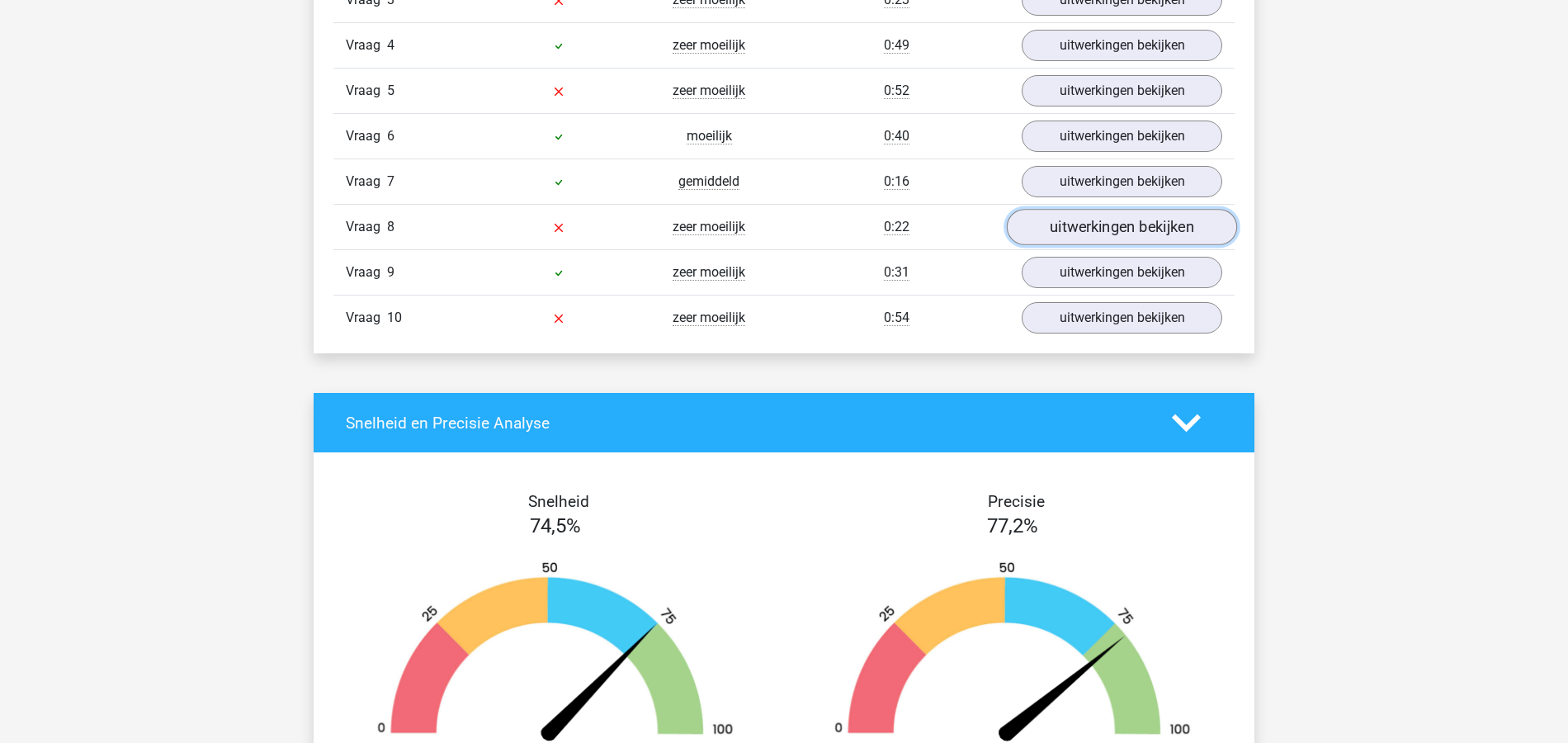
click at [1124, 211] on link "uitwerkingen bekijken" at bounding box center [1121, 227] width 230 height 36
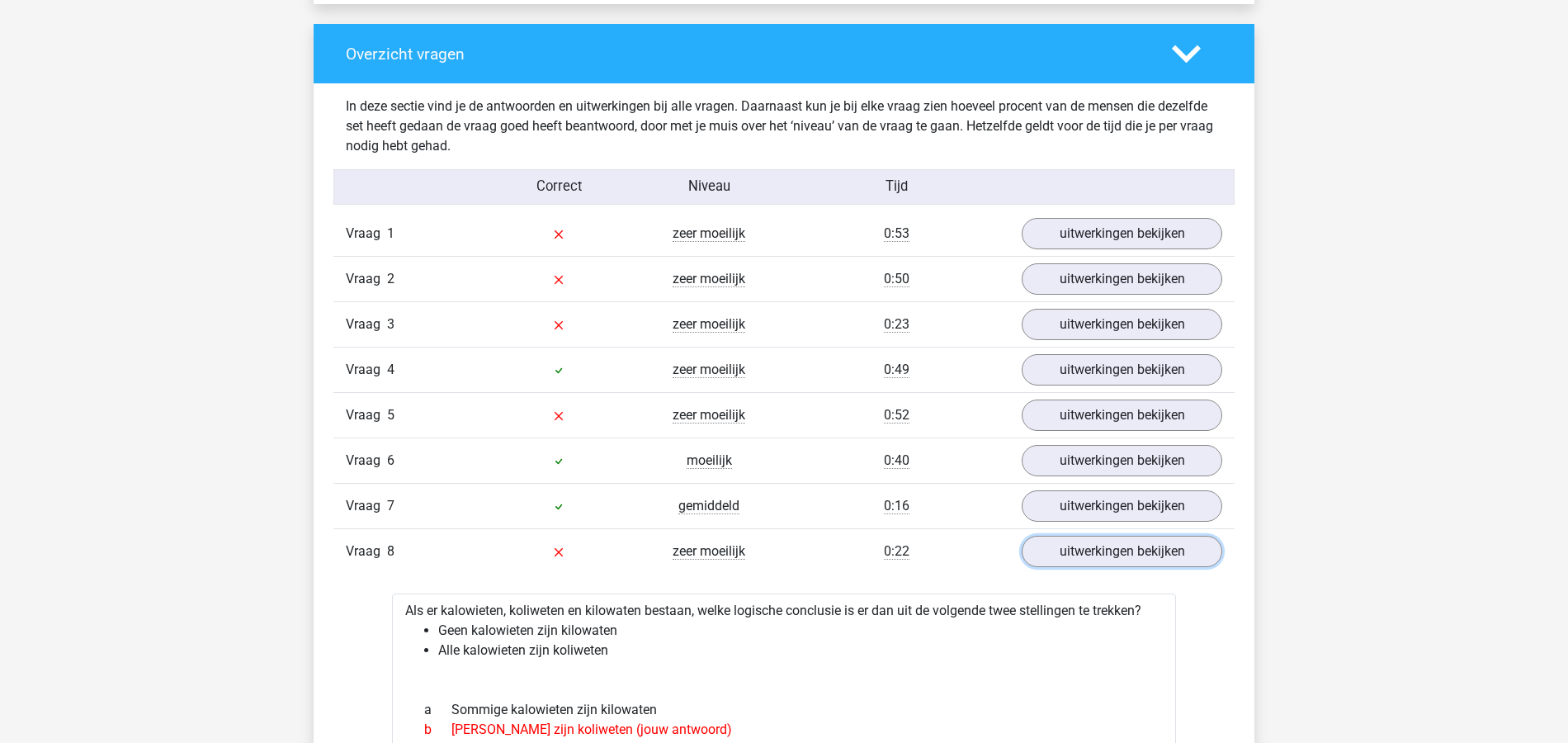
scroll to position [1211, 0]
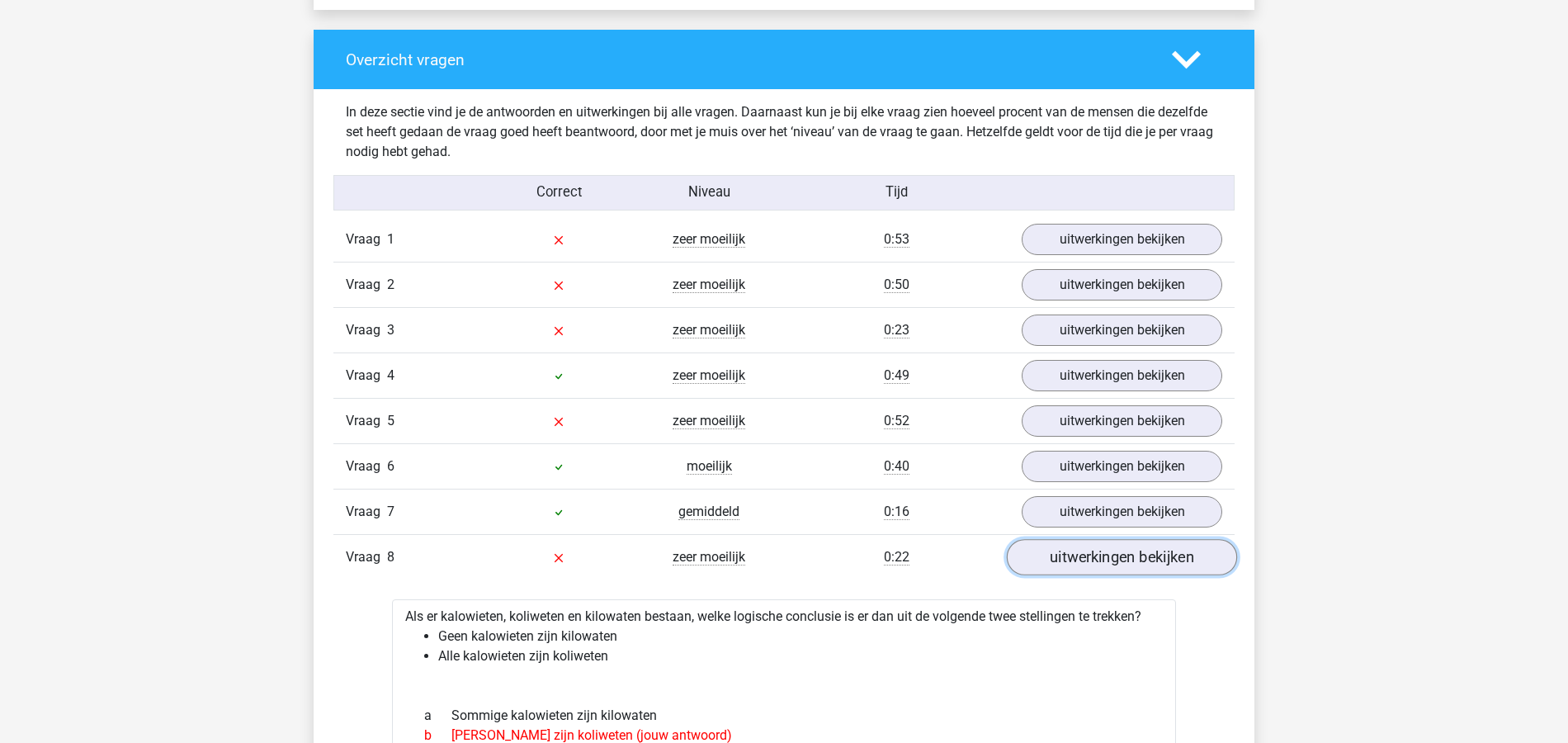
click at [1136, 554] on link "uitwerkingen bekijken" at bounding box center [1121, 557] width 230 height 36
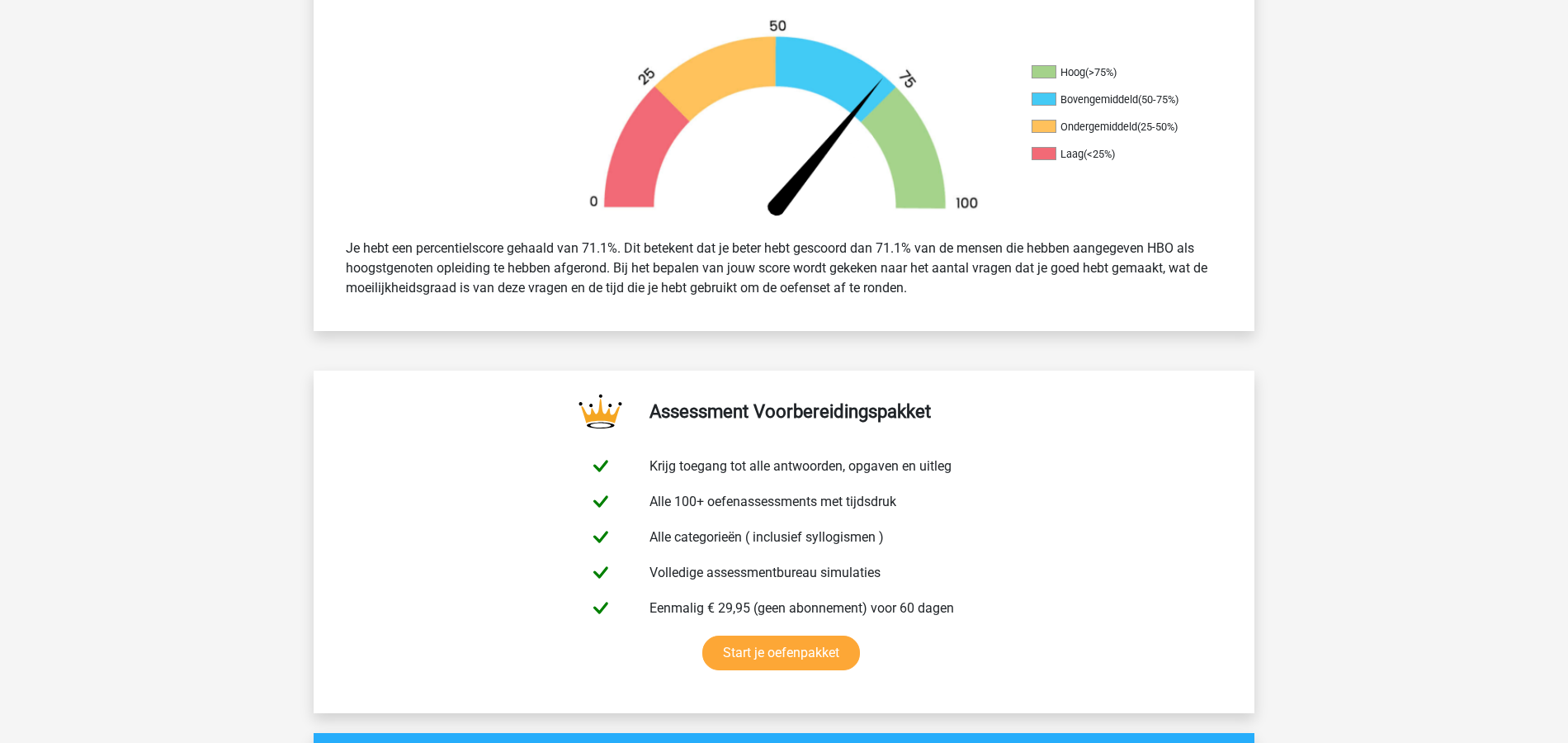
scroll to position [440, 0]
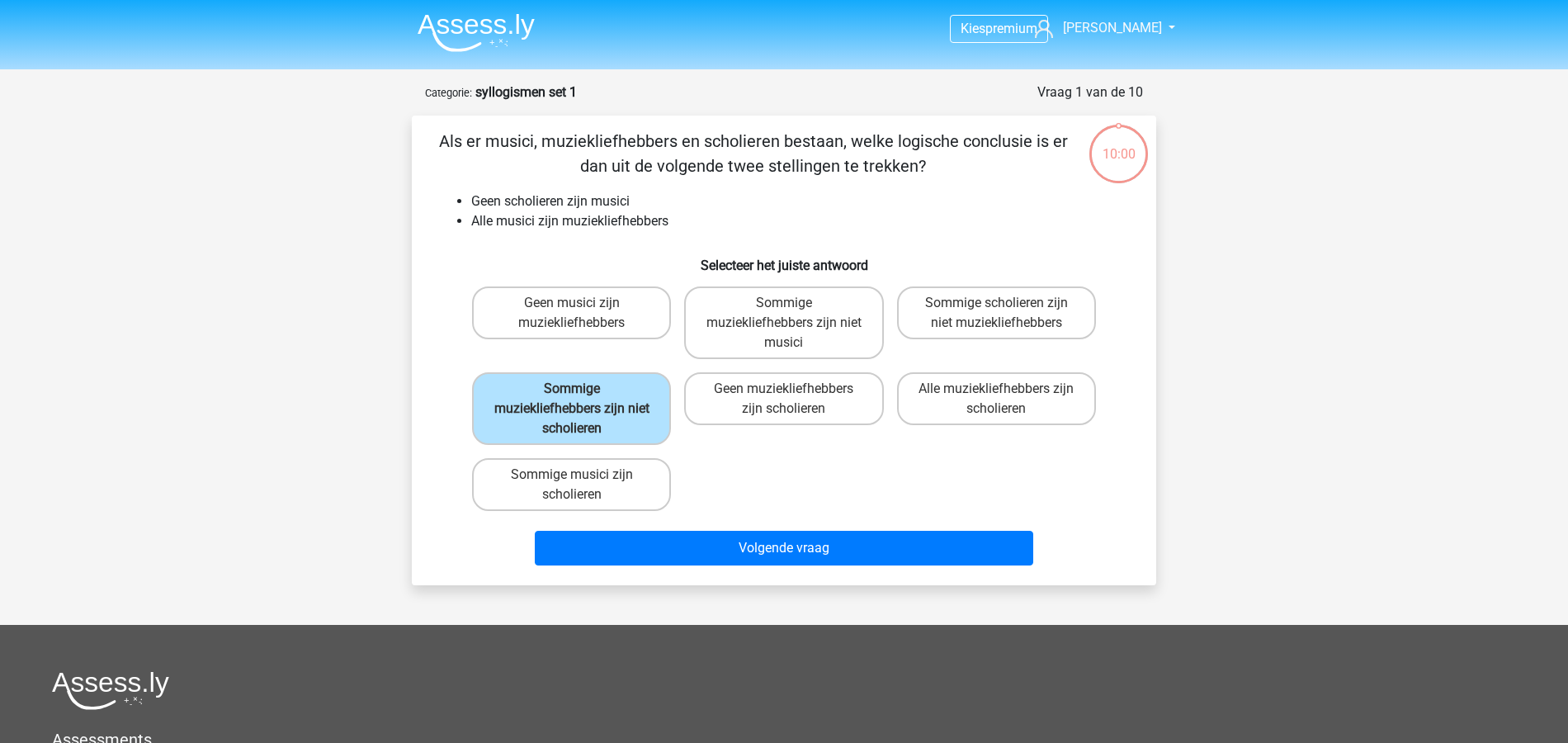
scroll to position [82, 0]
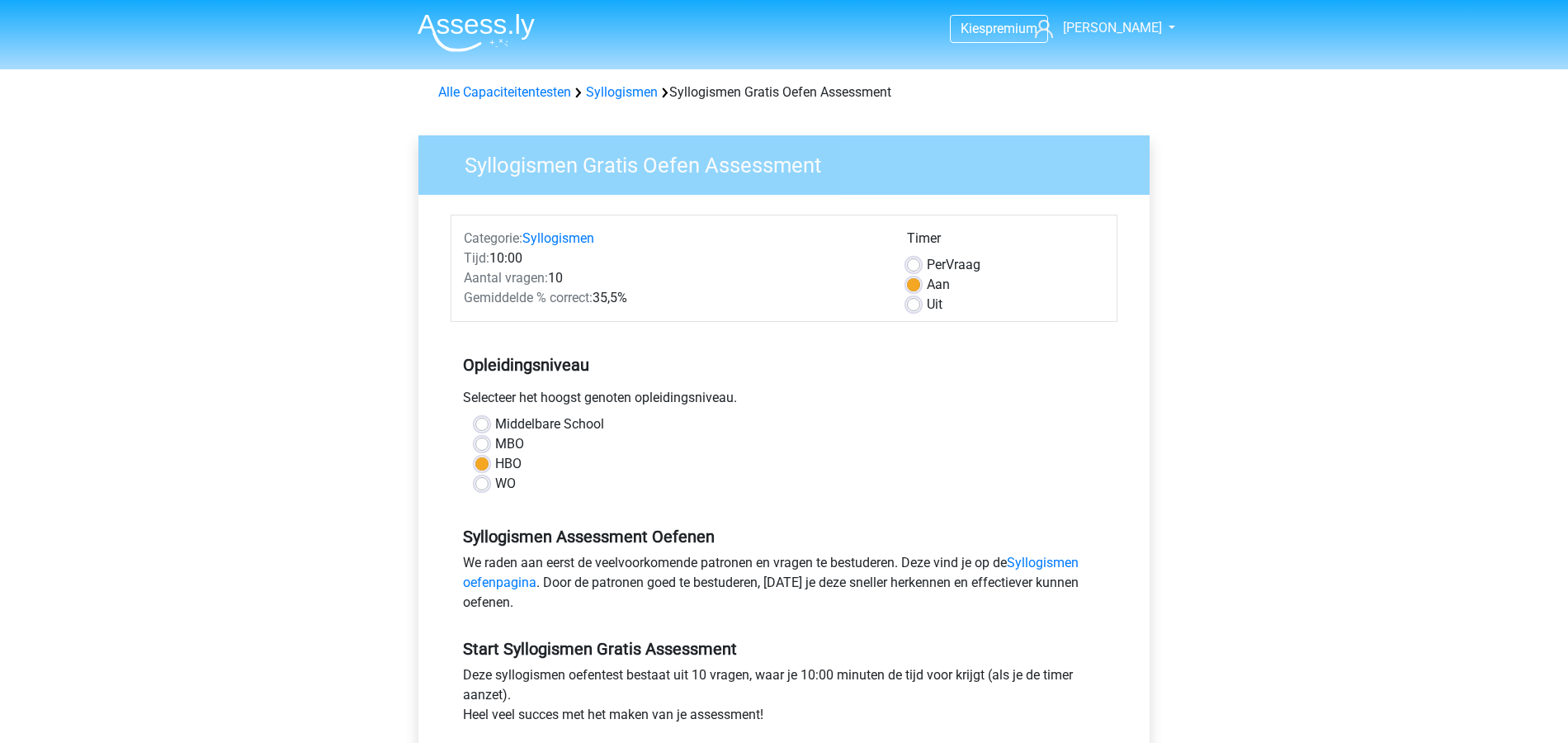
scroll to position [440, 0]
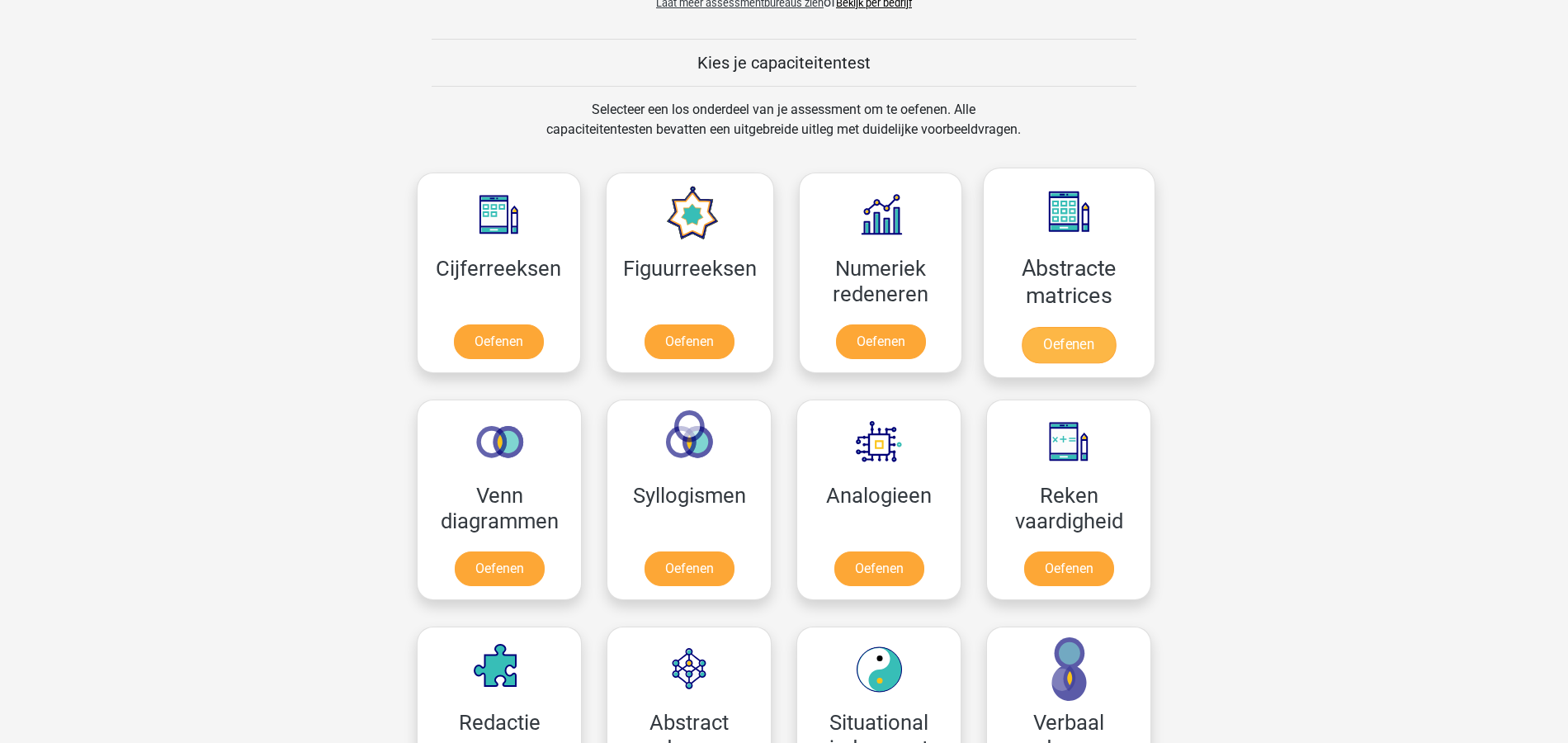
scroll to position [661, 0]
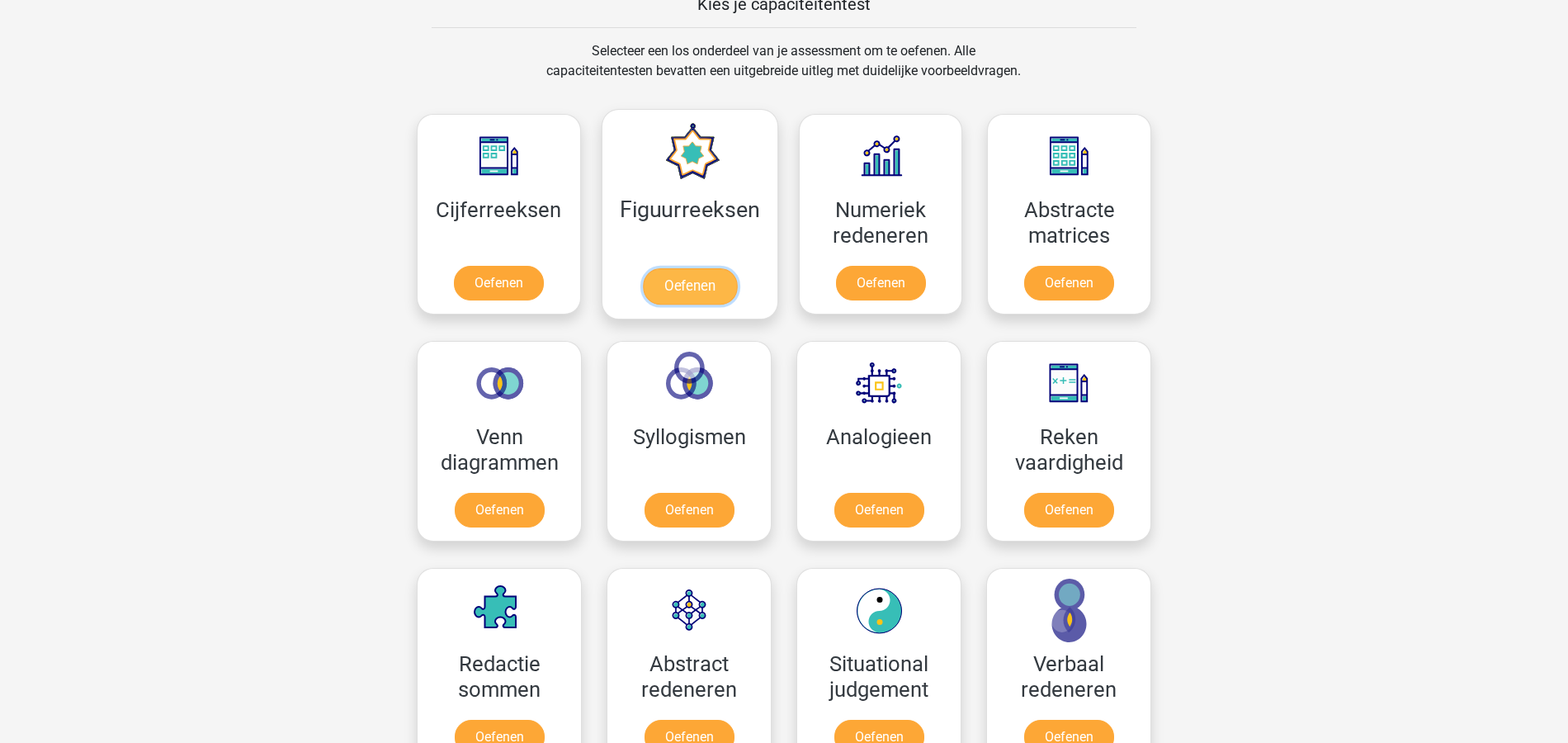
click at [677, 282] on link "Oefenen" at bounding box center [689, 286] width 94 height 36
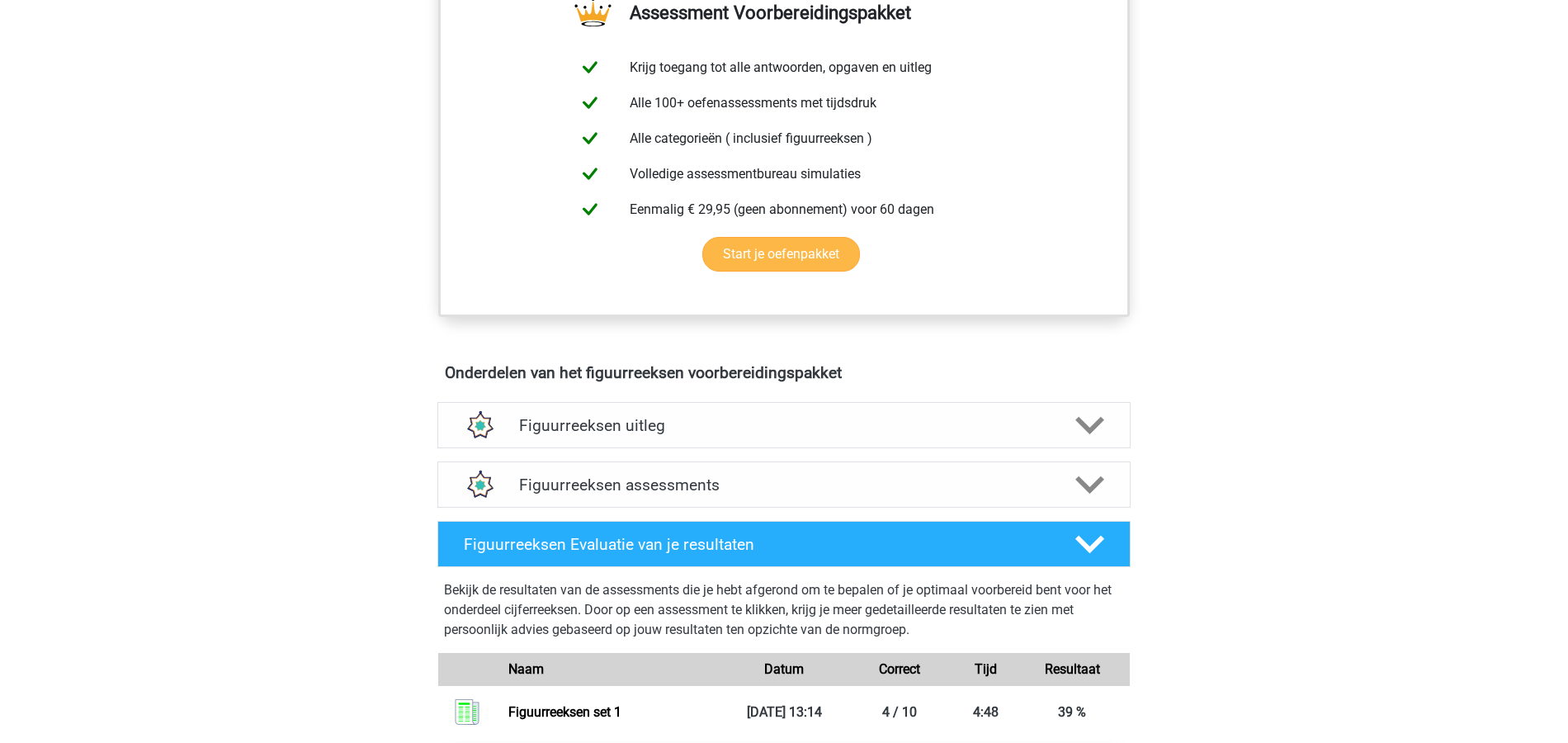
scroll to position [110, 0]
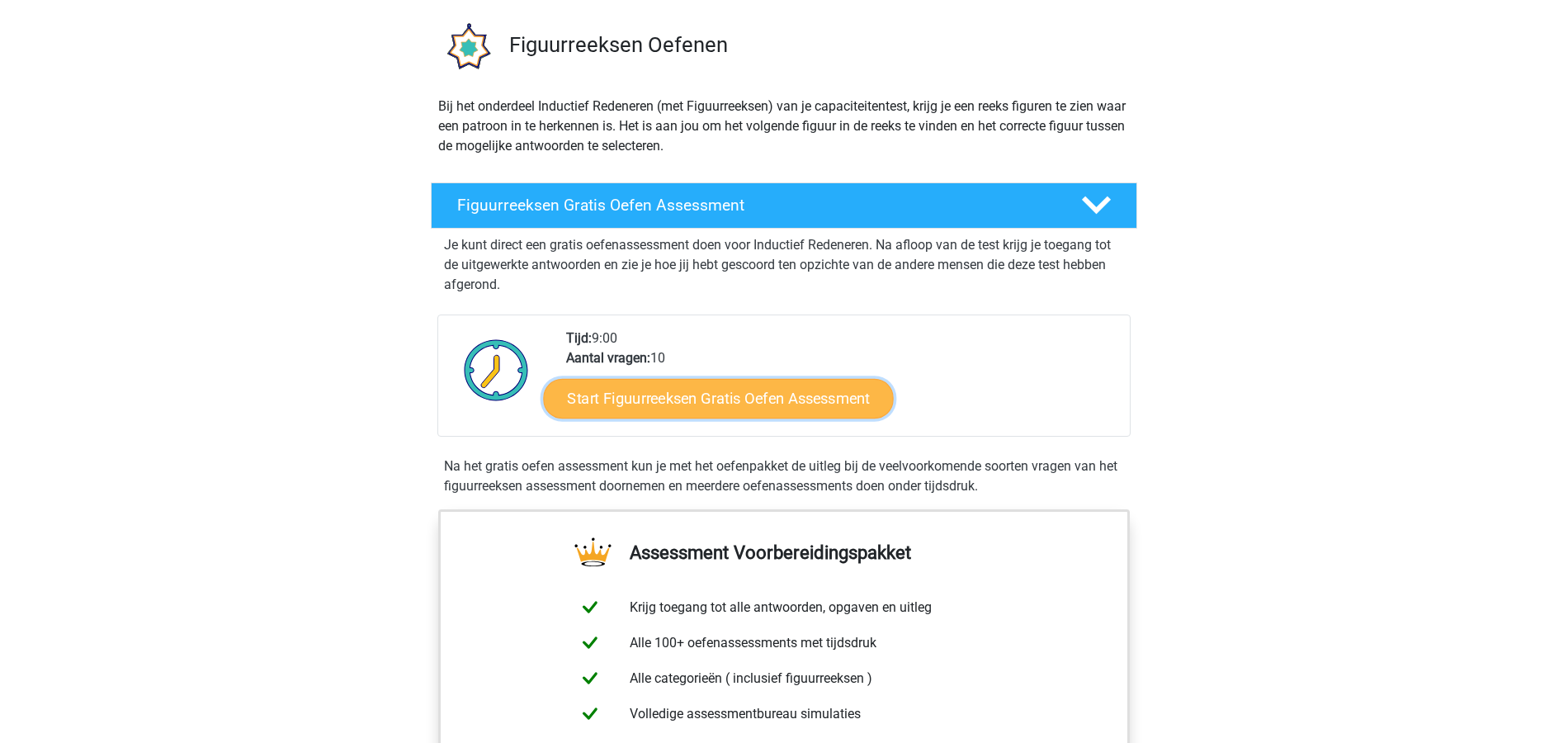
click at [804, 384] on link "Start Figuurreeksen Gratis Oefen Assessment" at bounding box center [719, 398] width 350 height 40
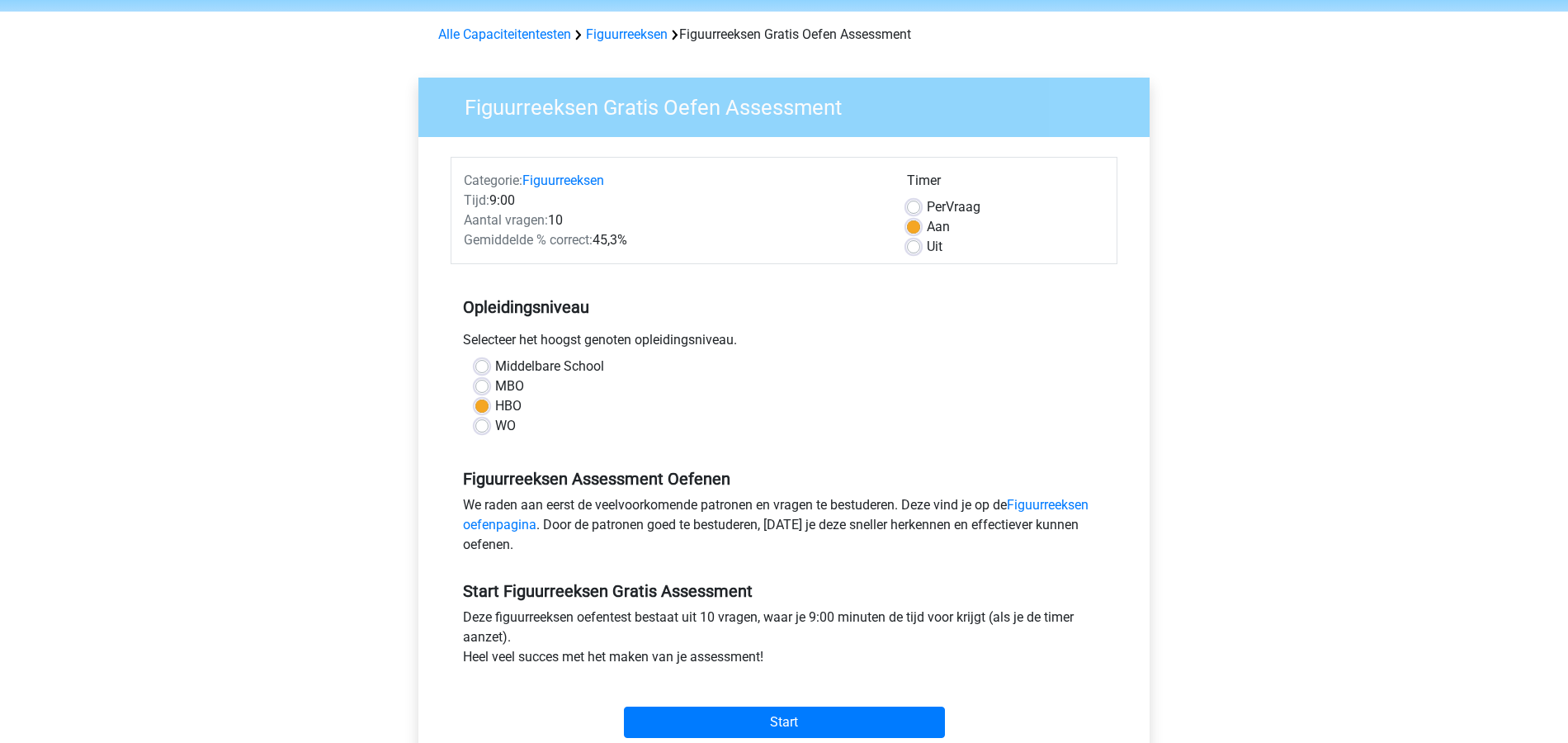
scroll to position [110, 0]
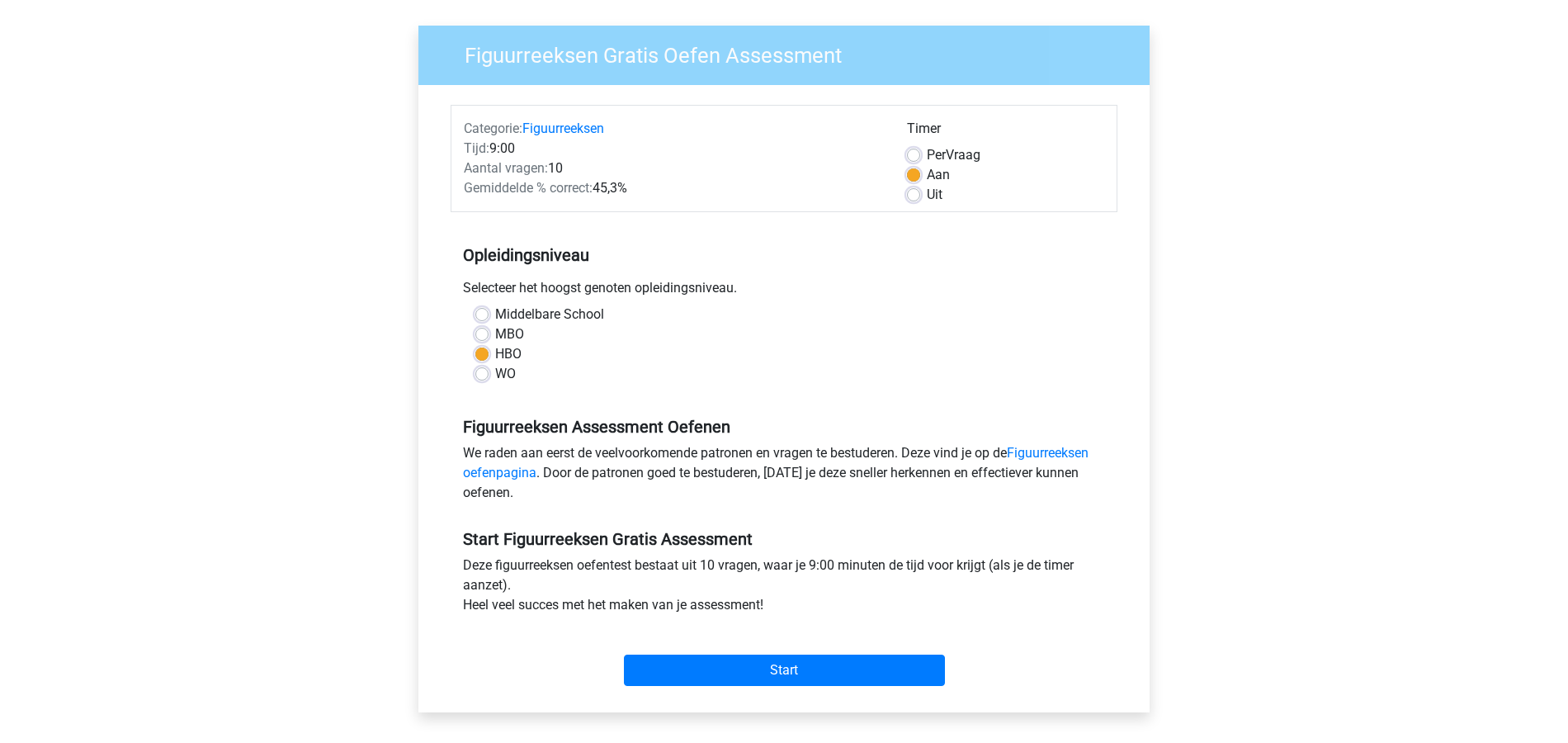
click at [495, 367] on label "WO" at bounding box center [505, 374] width 21 height 20
click at [483, 367] on input "WO" at bounding box center [482, 372] width 13 height 16
radio input "true"
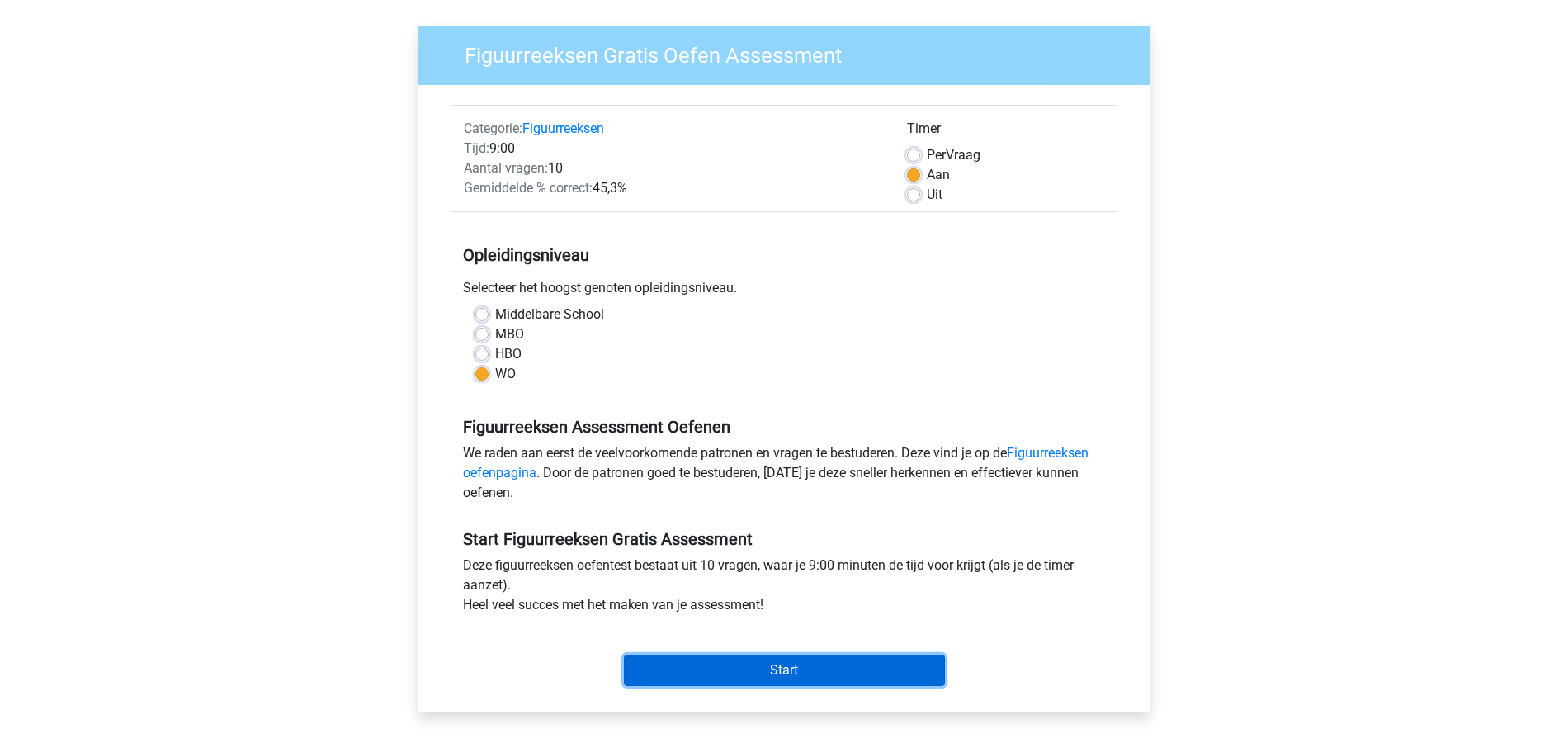
click at [854, 663] on input "Start" at bounding box center [784, 670] width 321 height 31
click at [832, 670] on input "Start" at bounding box center [784, 670] width 321 height 31
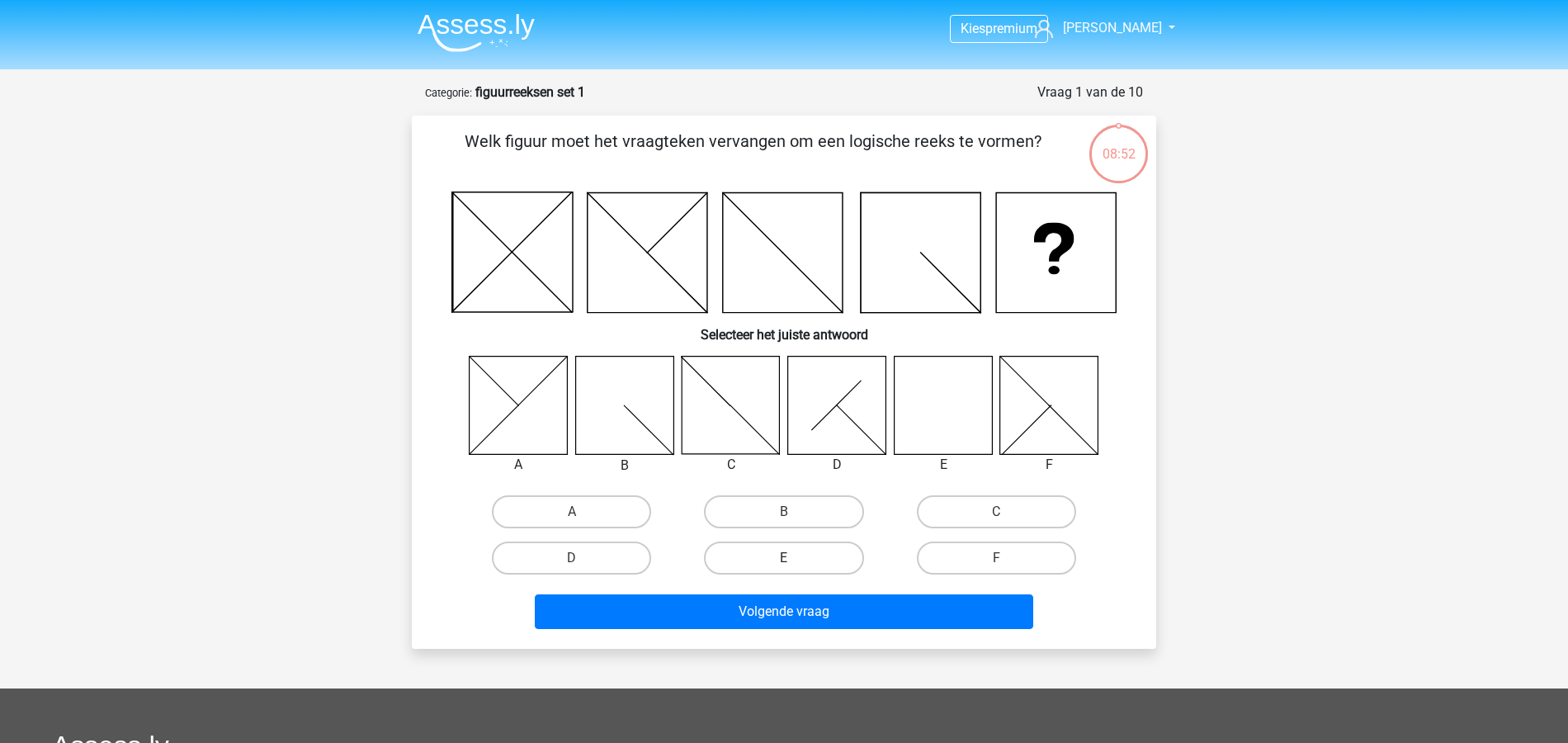
click at [809, 548] on label "E" at bounding box center [784, 557] width 159 height 33
click at [795, 558] on input "E" at bounding box center [789, 563] width 10 height 10
radio input "true"
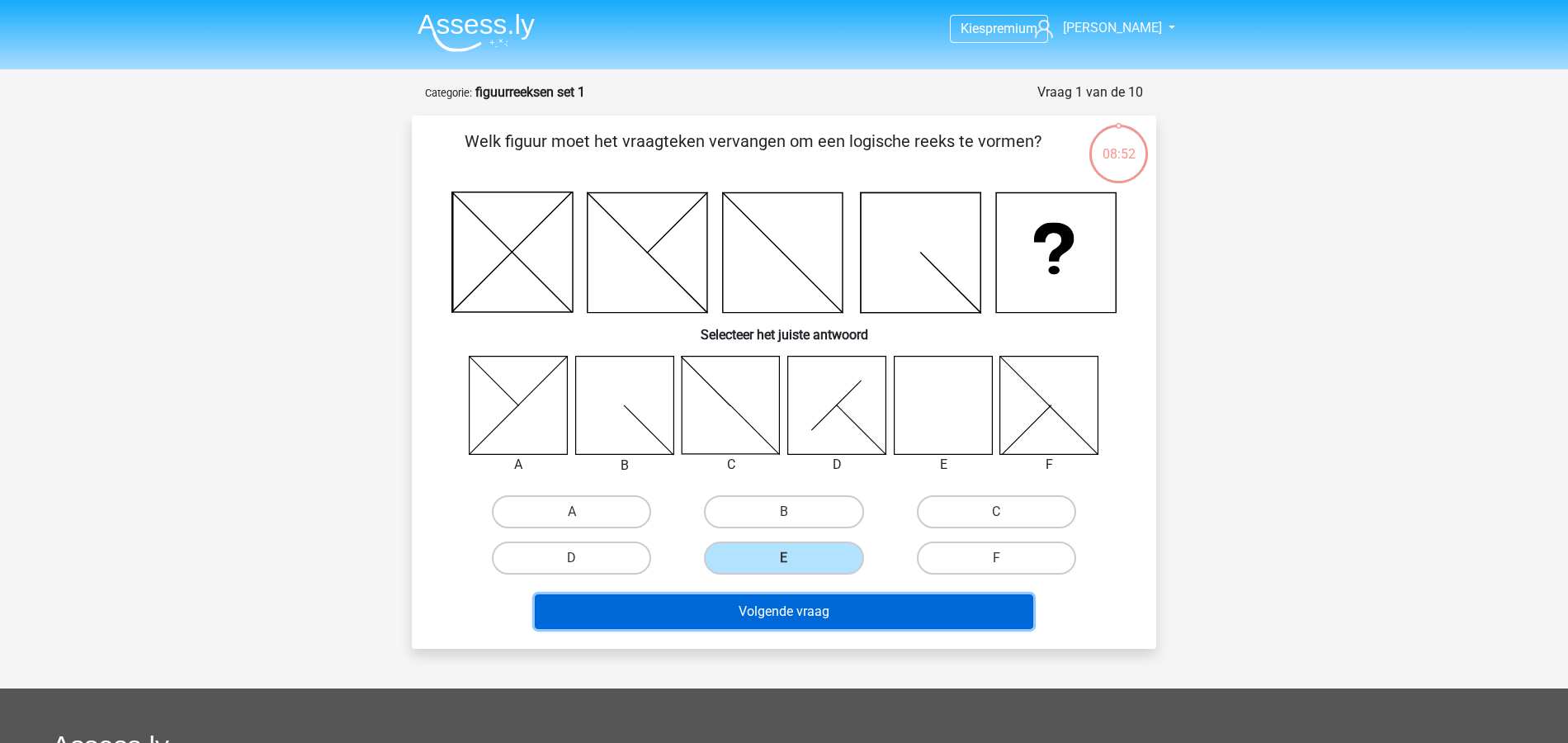
click at [803, 605] on button "Volgende vraag" at bounding box center [784, 611] width 500 height 35
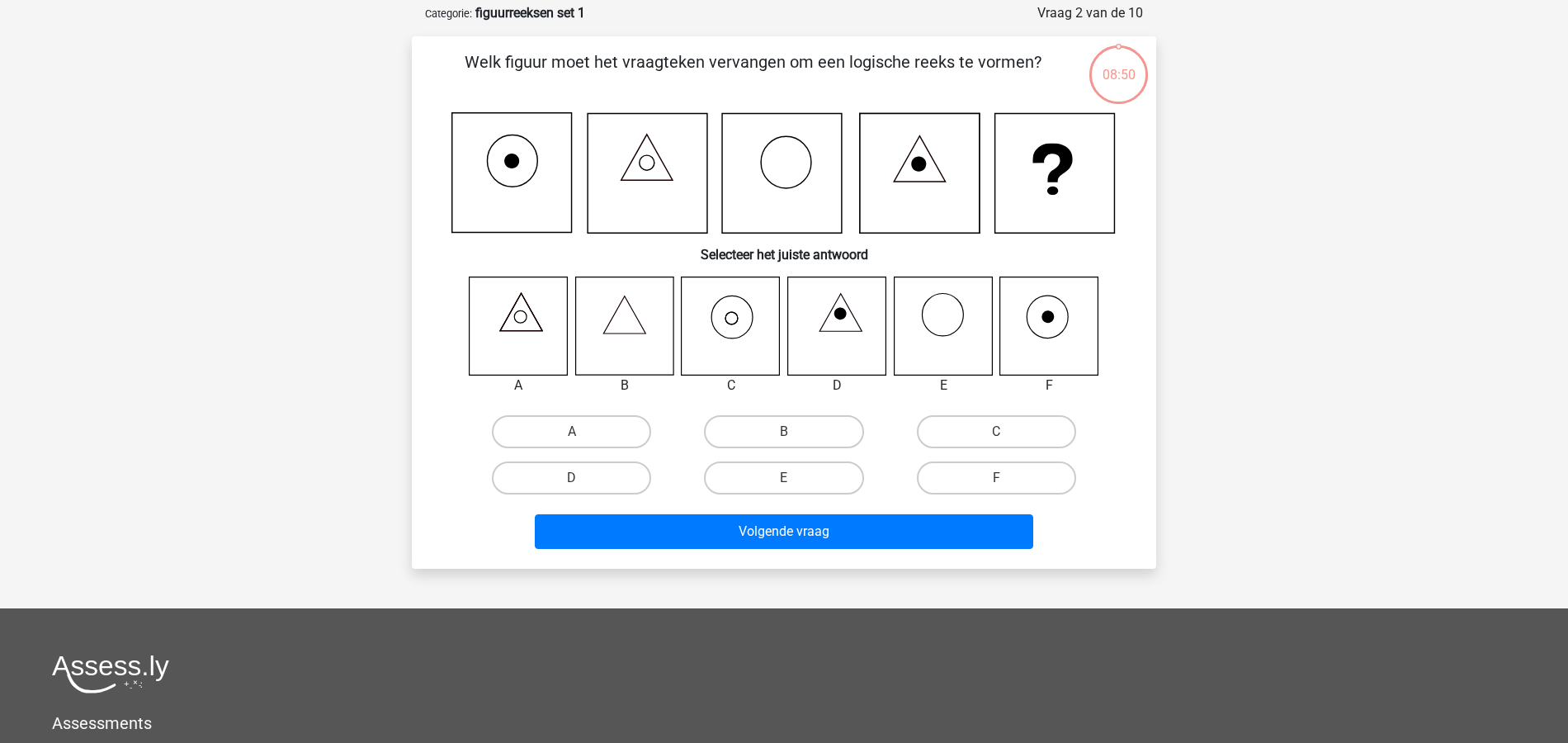
scroll to position [82, 0]
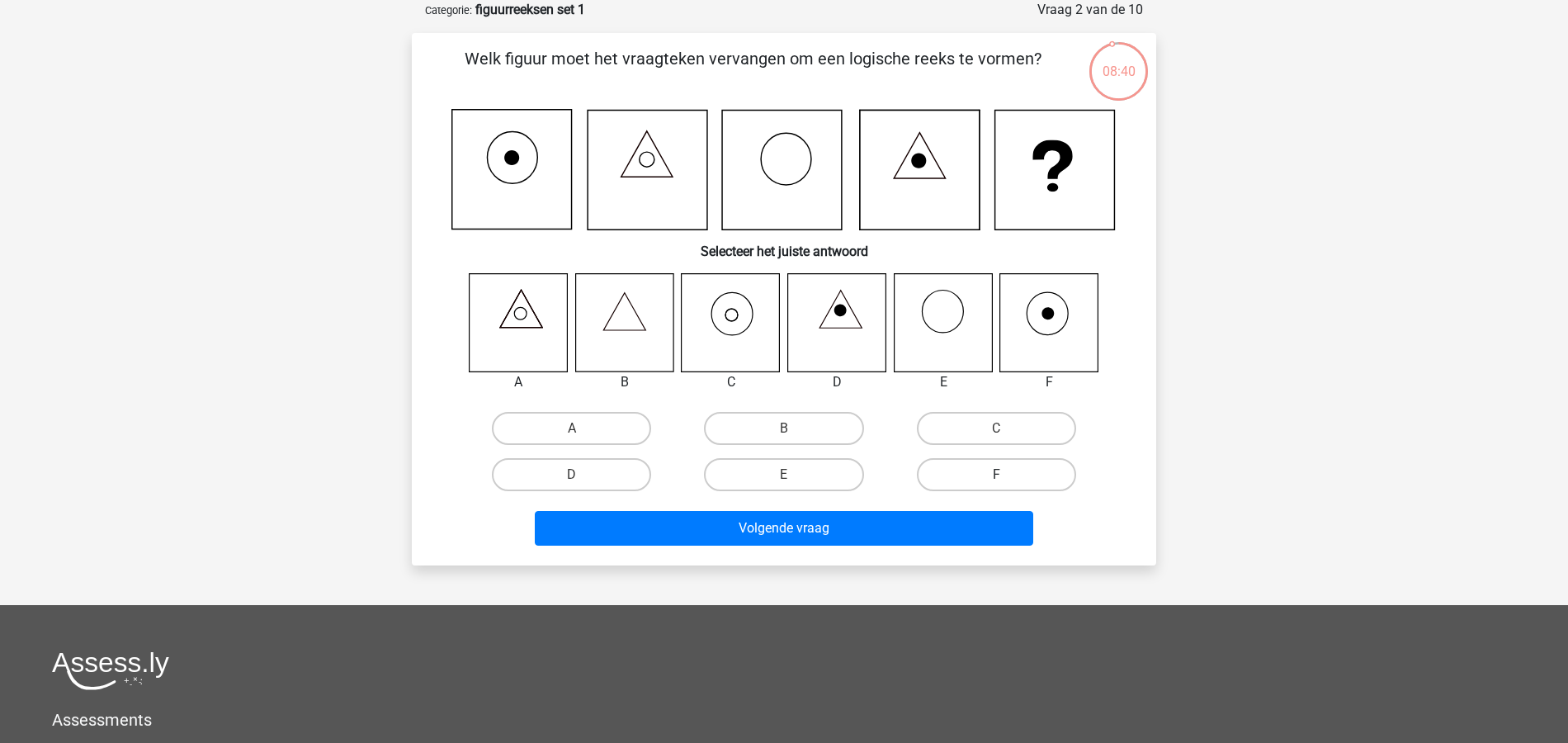
drag, startPoint x: 982, startPoint y: 427, endPoint x: 966, endPoint y: 462, distance: 38.5
click at [982, 426] on label "C" at bounding box center [996, 428] width 159 height 33
click at [996, 429] on input "C" at bounding box center [1001, 433] width 10 height 10
radio input "true"
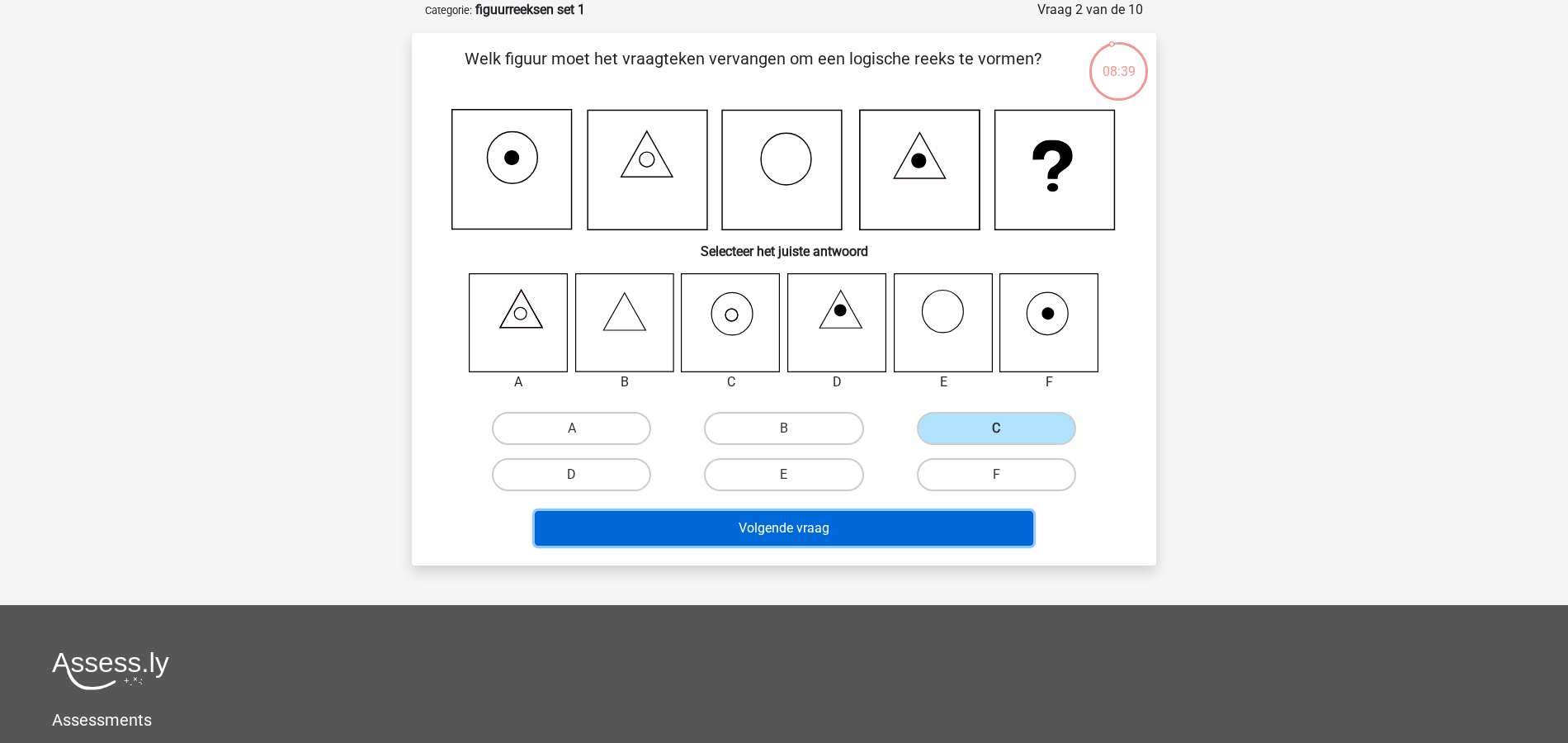
click at [837, 529] on button "Volgende vraag" at bounding box center [784, 528] width 500 height 35
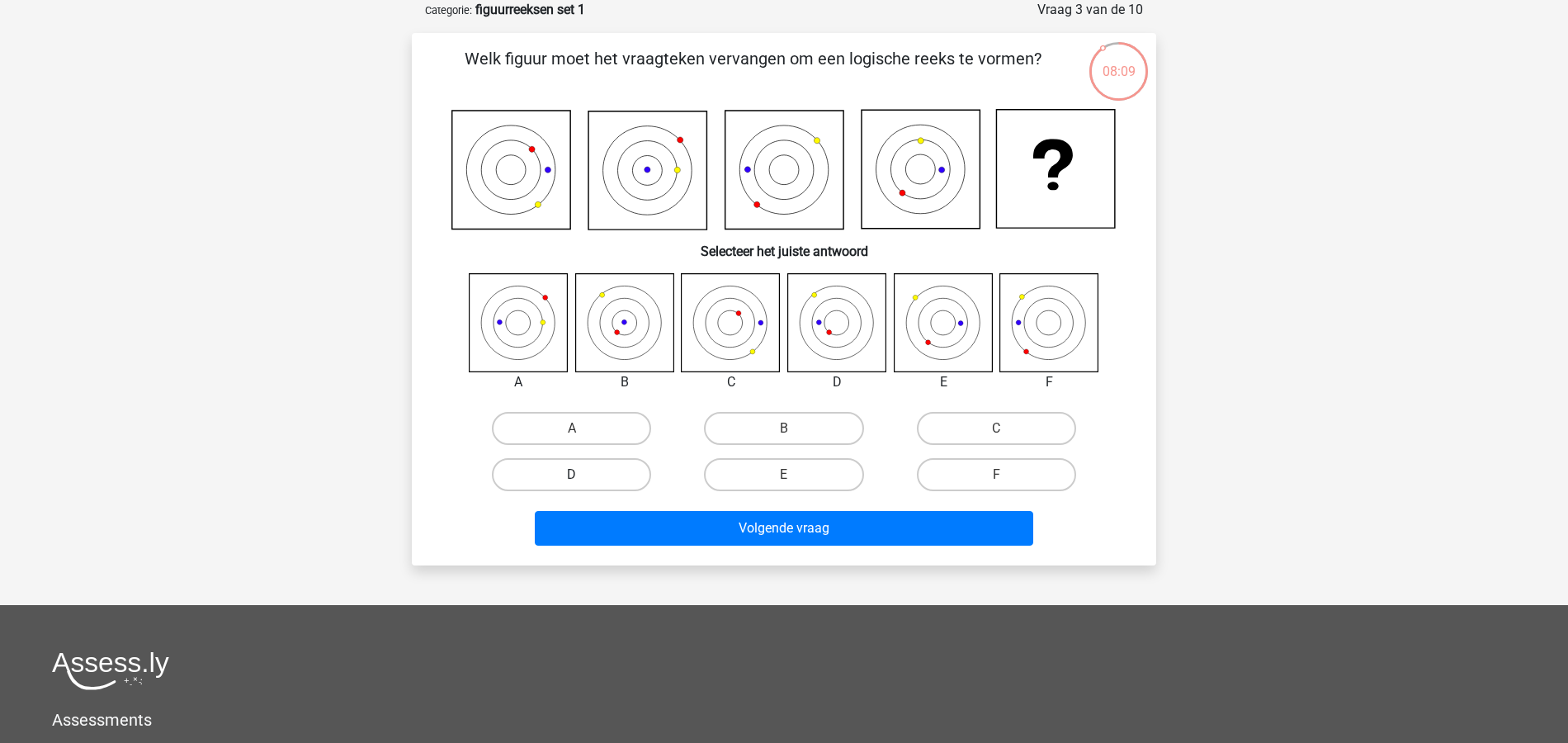
click at [585, 471] on label "D" at bounding box center [572, 474] width 159 height 33
click at [583, 475] on input "D" at bounding box center [576, 480] width 10 height 10
radio input "true"
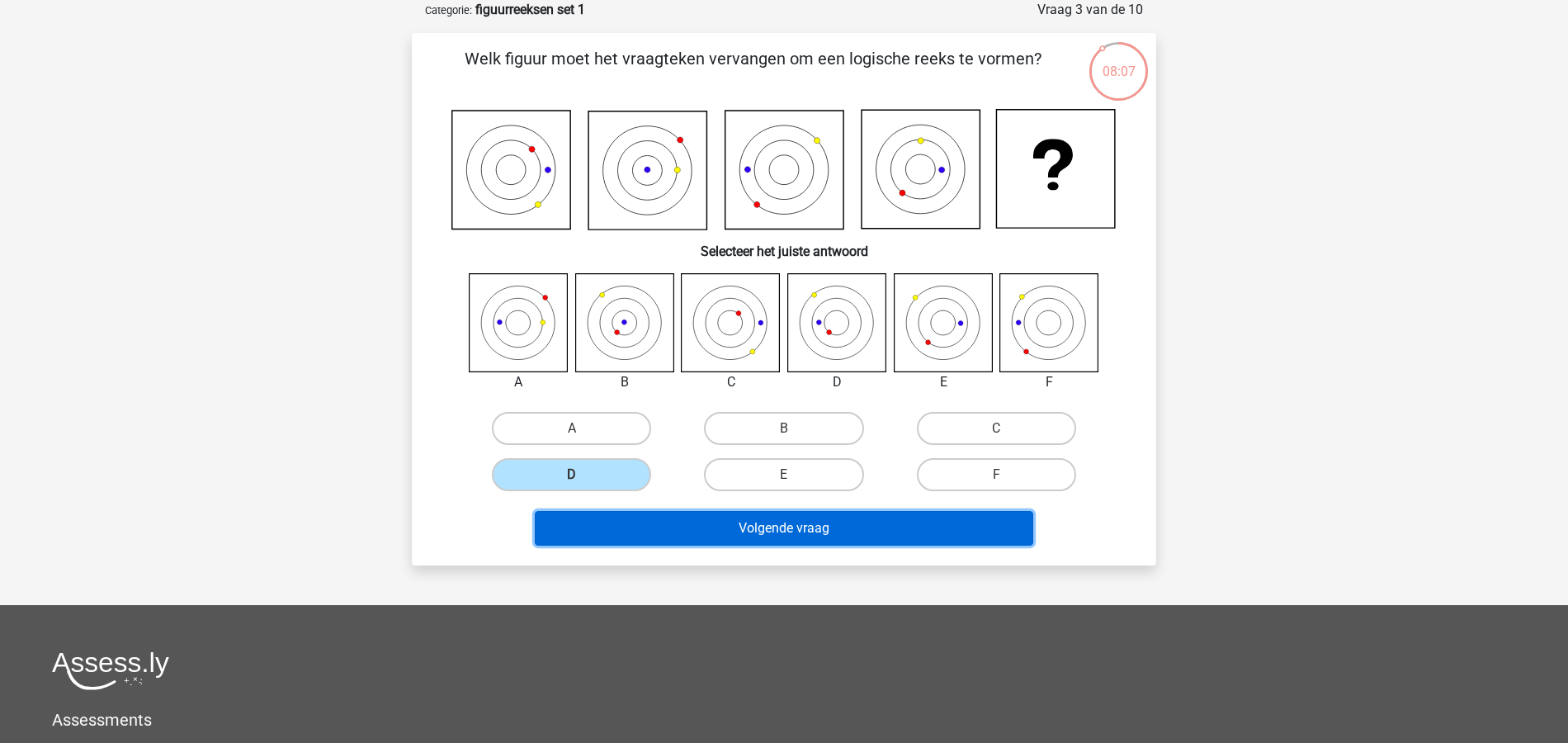
click at [815, 528] on button "Volgende vraag" at bounding box center [784, 528] width 500 height 35
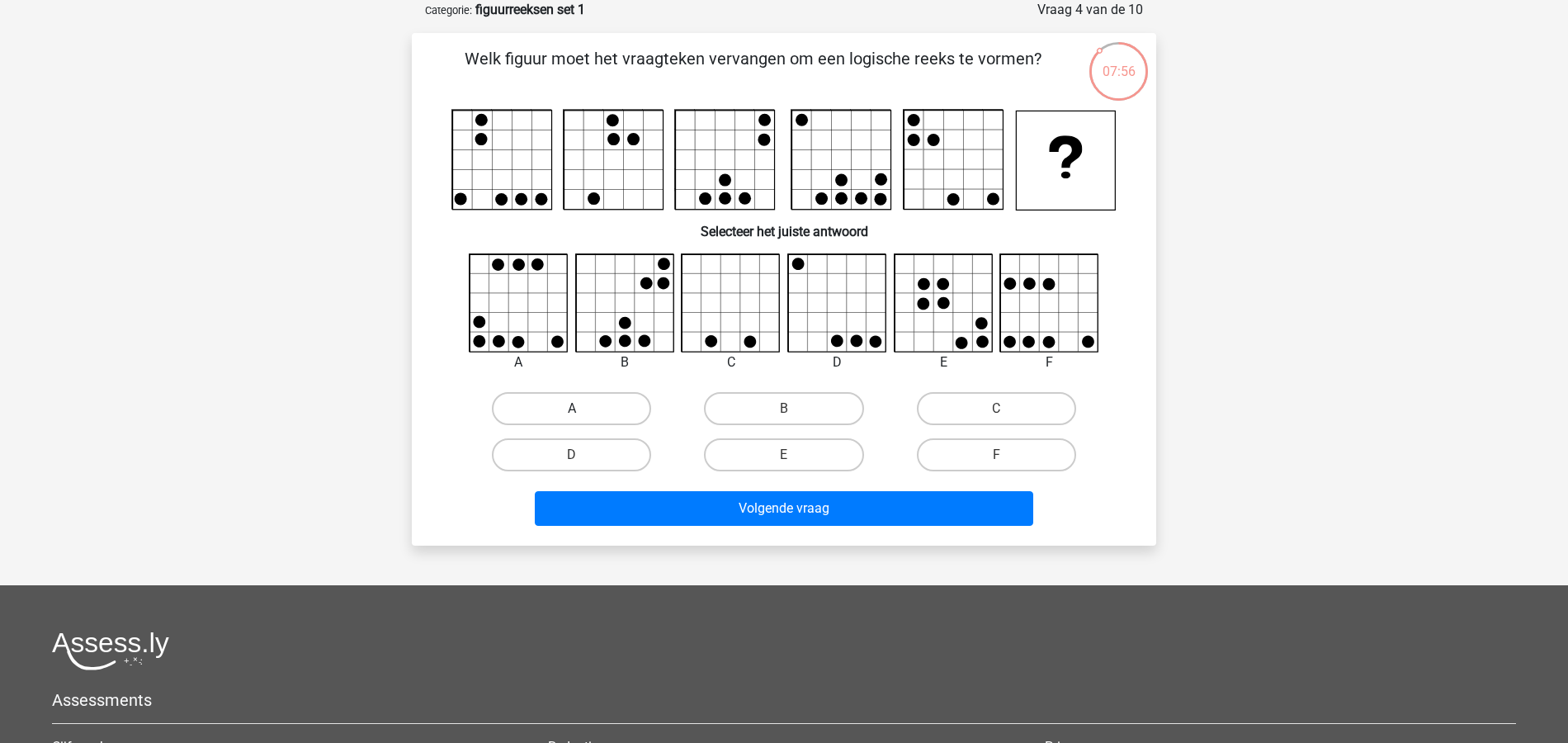
click at [592, 405] on label "A" at bounding box center [572, 408] width 159 height 33
click at [583, 409] on input "A" at bounding box center [576, 414] width 10 height 10
radio input "true"
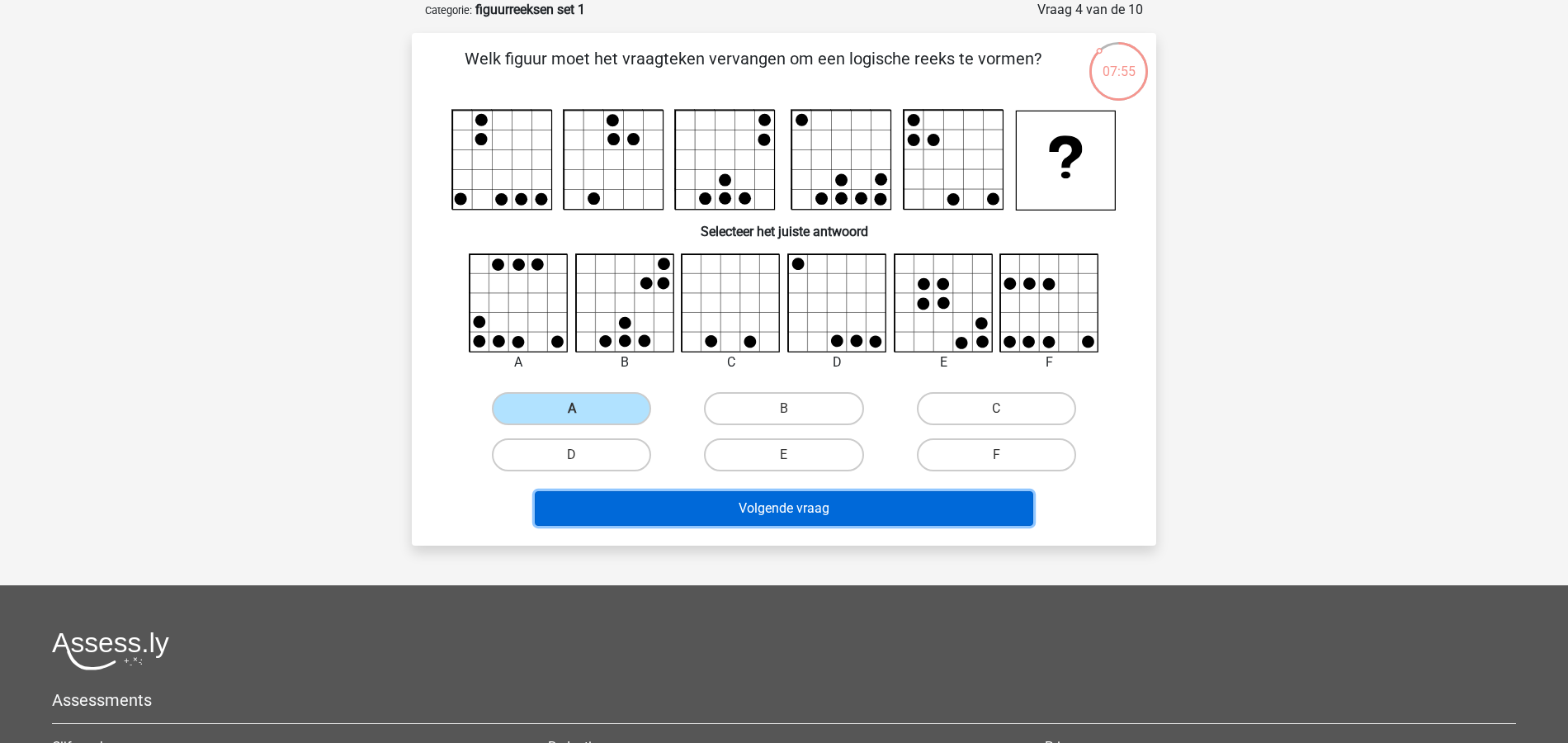
click at [839, 501] on button "Volgende vraag" at bounding box center [784, 508] width 500 height 35
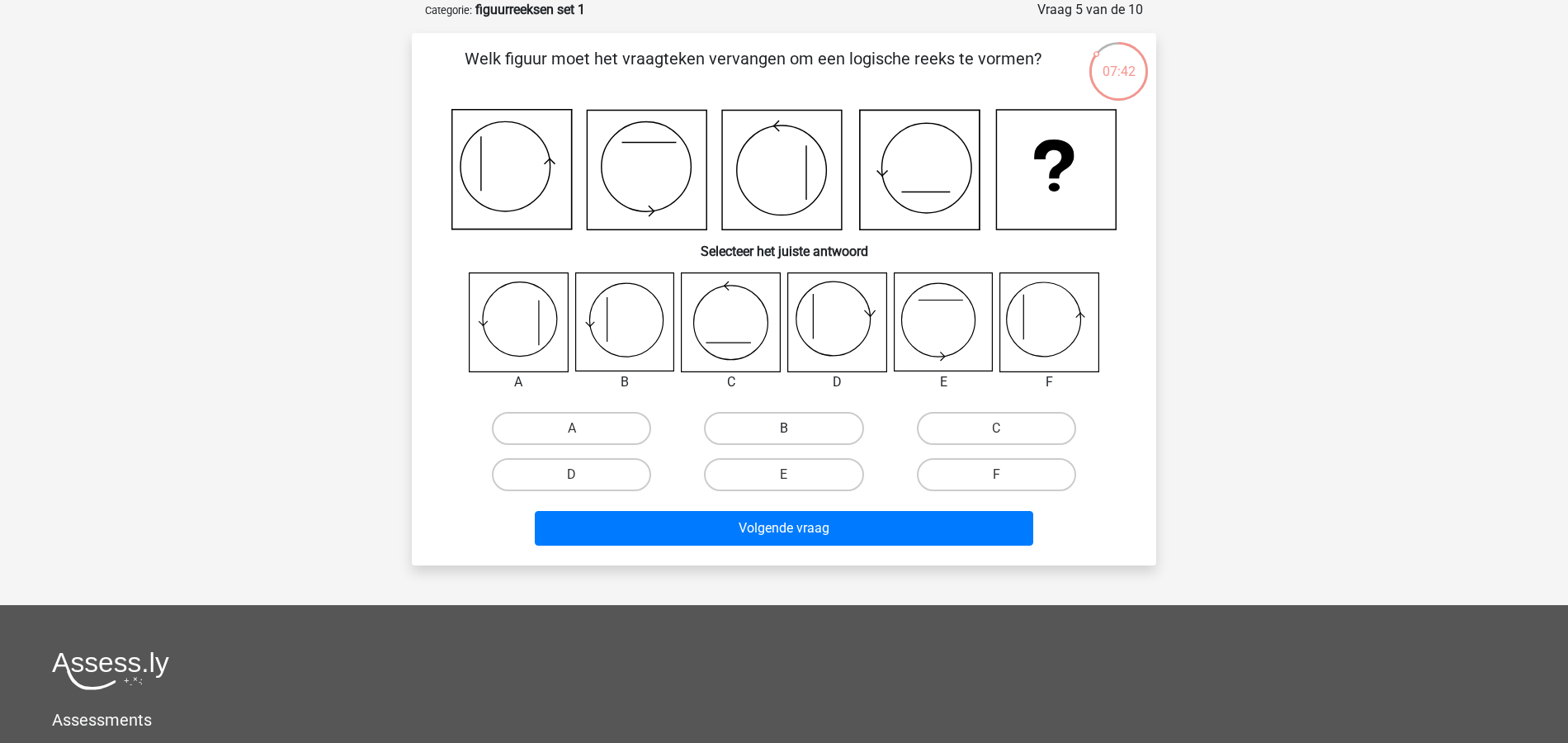
click at [753, 426] on label "B" at bounding box center [784, 428] width 159 height 33
click at [784, 429] on input "B" at bounding box center [789, 433] width 10 height 10
radio input "true"
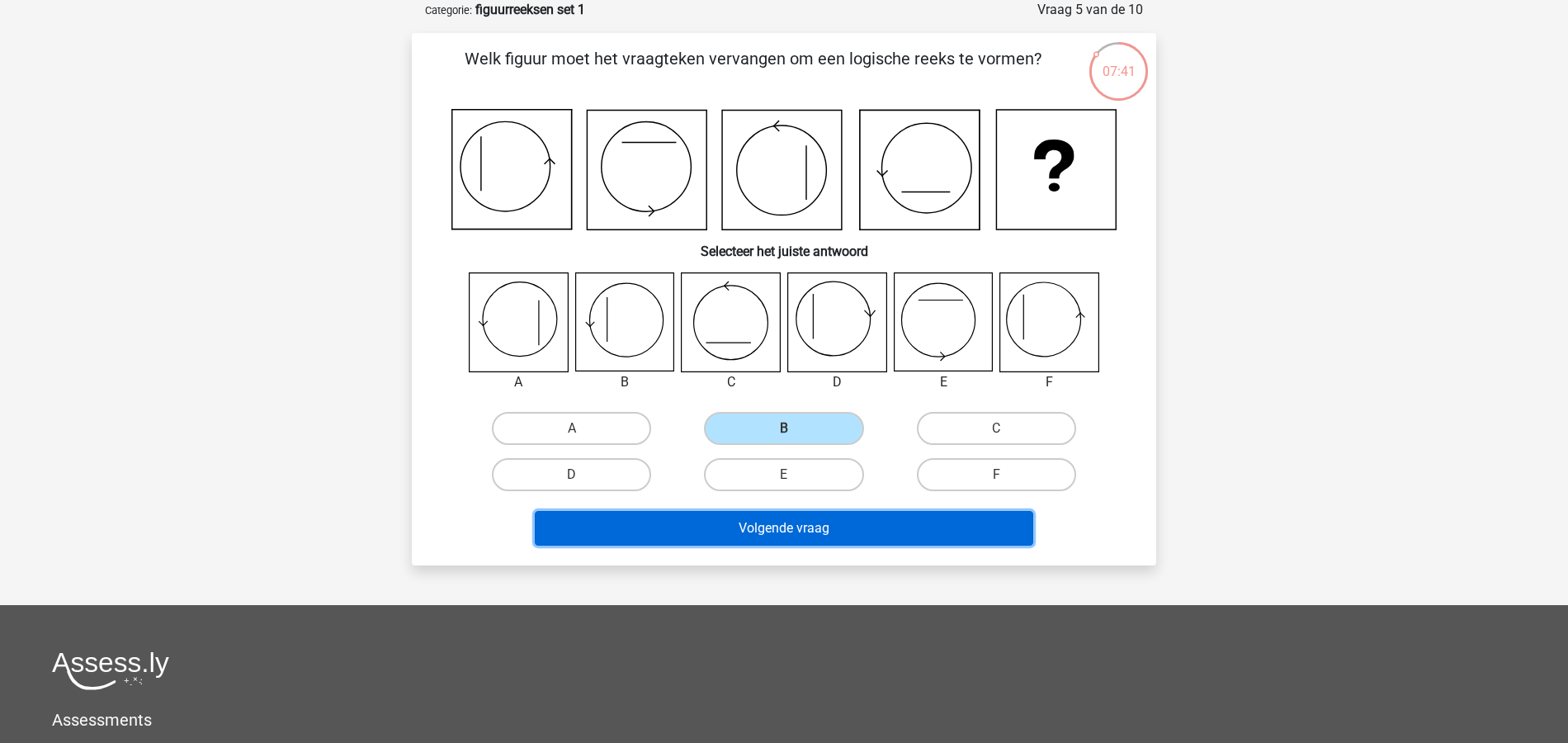
click at [830, 536] on button "Volgende vraag" at bounding box center [784, 528] width 500 height 35
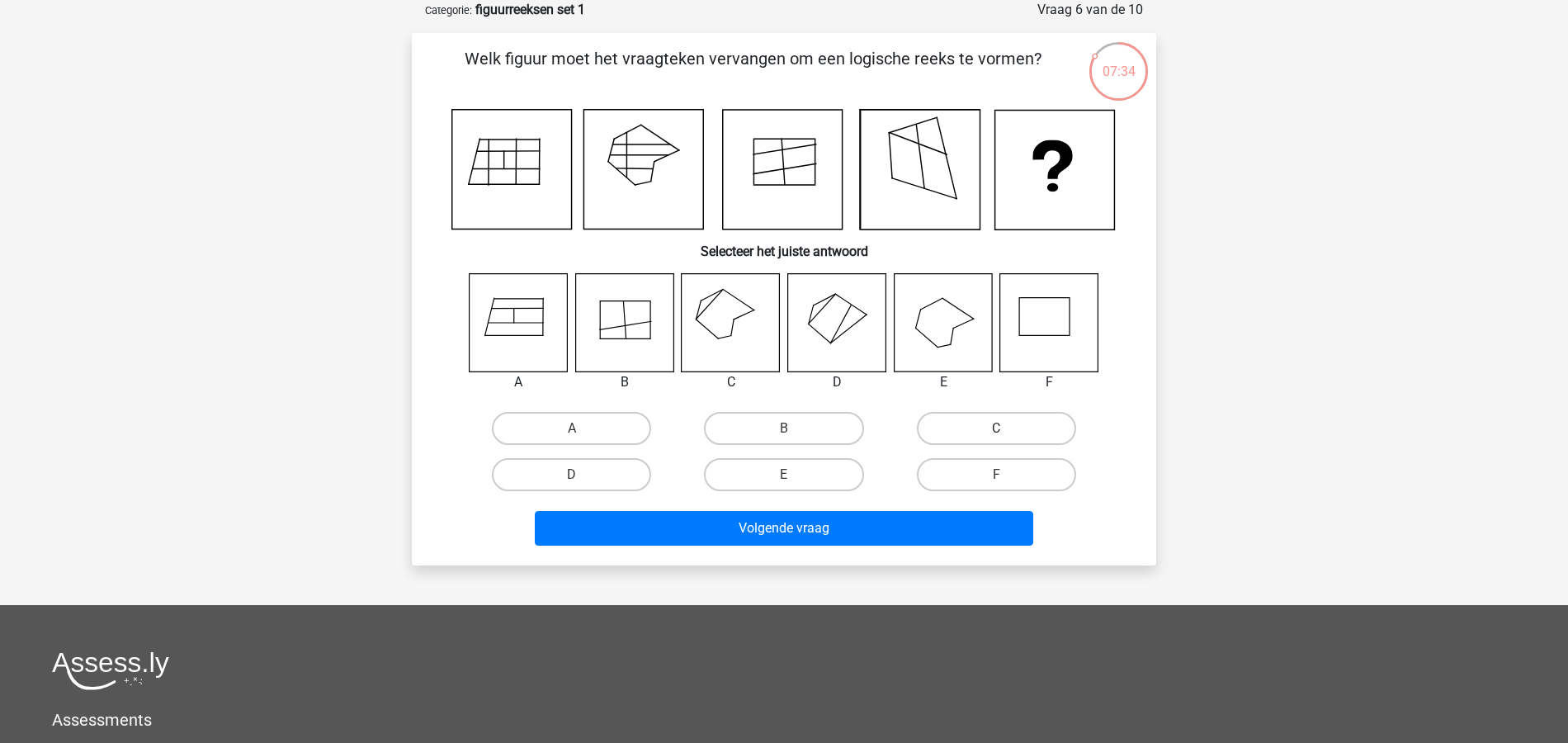
click at [1018, 432] on label "C" at bounding box center [996, 428] width 159 height 33
click at [1007, 432] on input "C" at bounding box center [1001, 433] width 10 height 10
radio input "true"
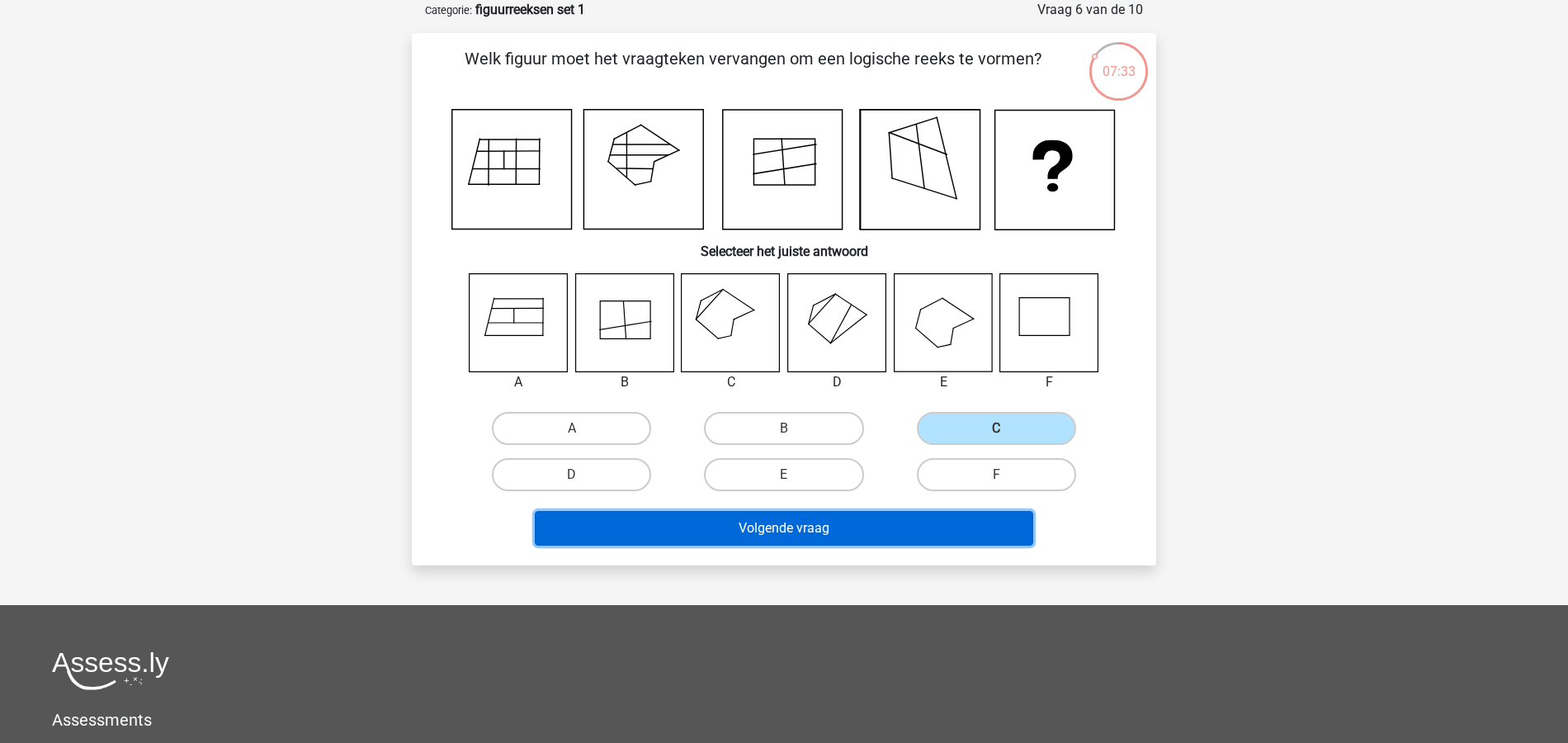
click at [853, 540] on button "Volgende vraag" at bounding box center [784, 528] width 500 height 35
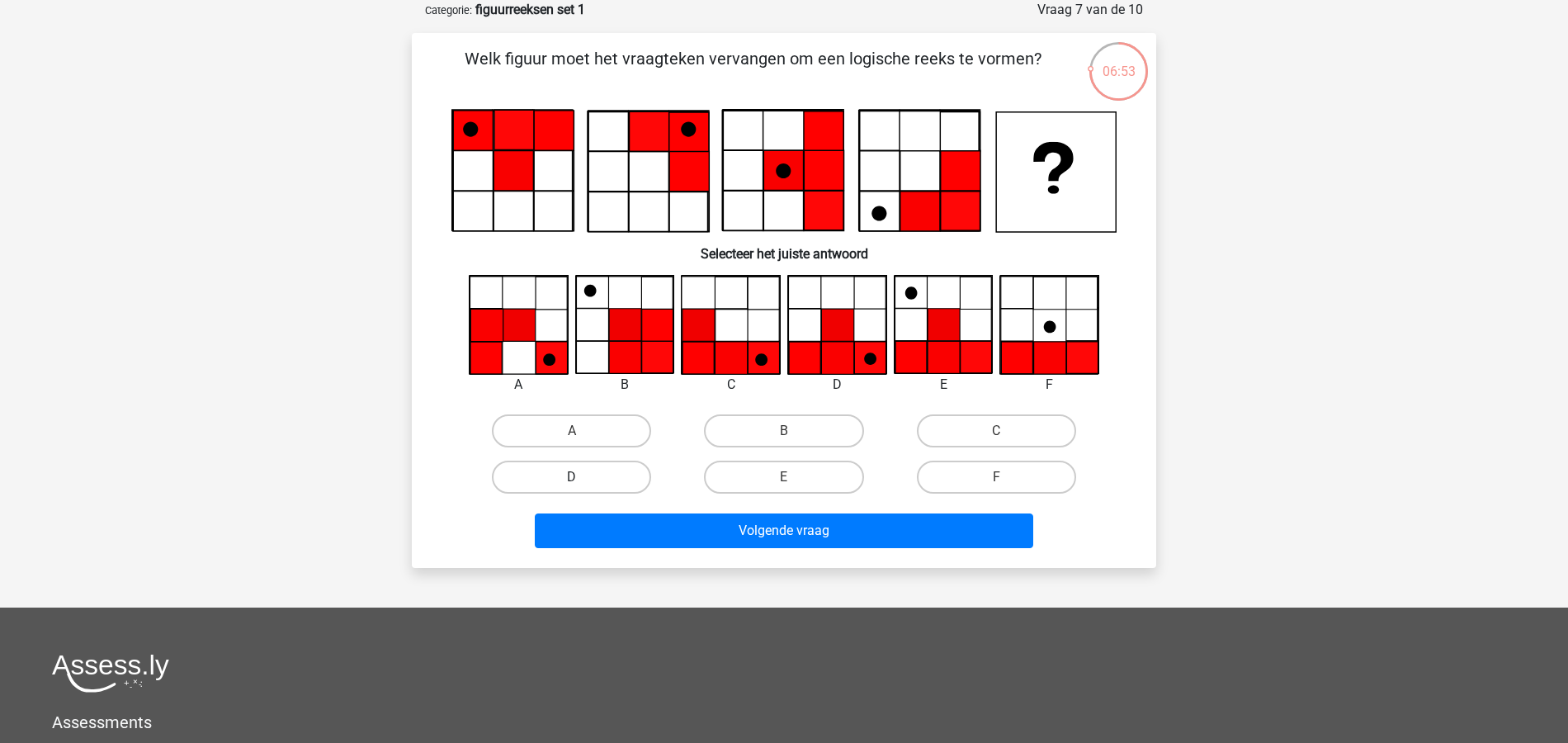
click at [590, 477] on label "D" at bounding box center [572, 477] width 159 height 33
click at [583, 477] on input "D" at bounding box center [576, 482] width 10 height 10
radio input "true"
click at [590, 477] on label "D" at bounding box center [572, 477] width 159 height 33
click at [583, 477] on input "D" at bounding box center [576, 482] width 10 height 10
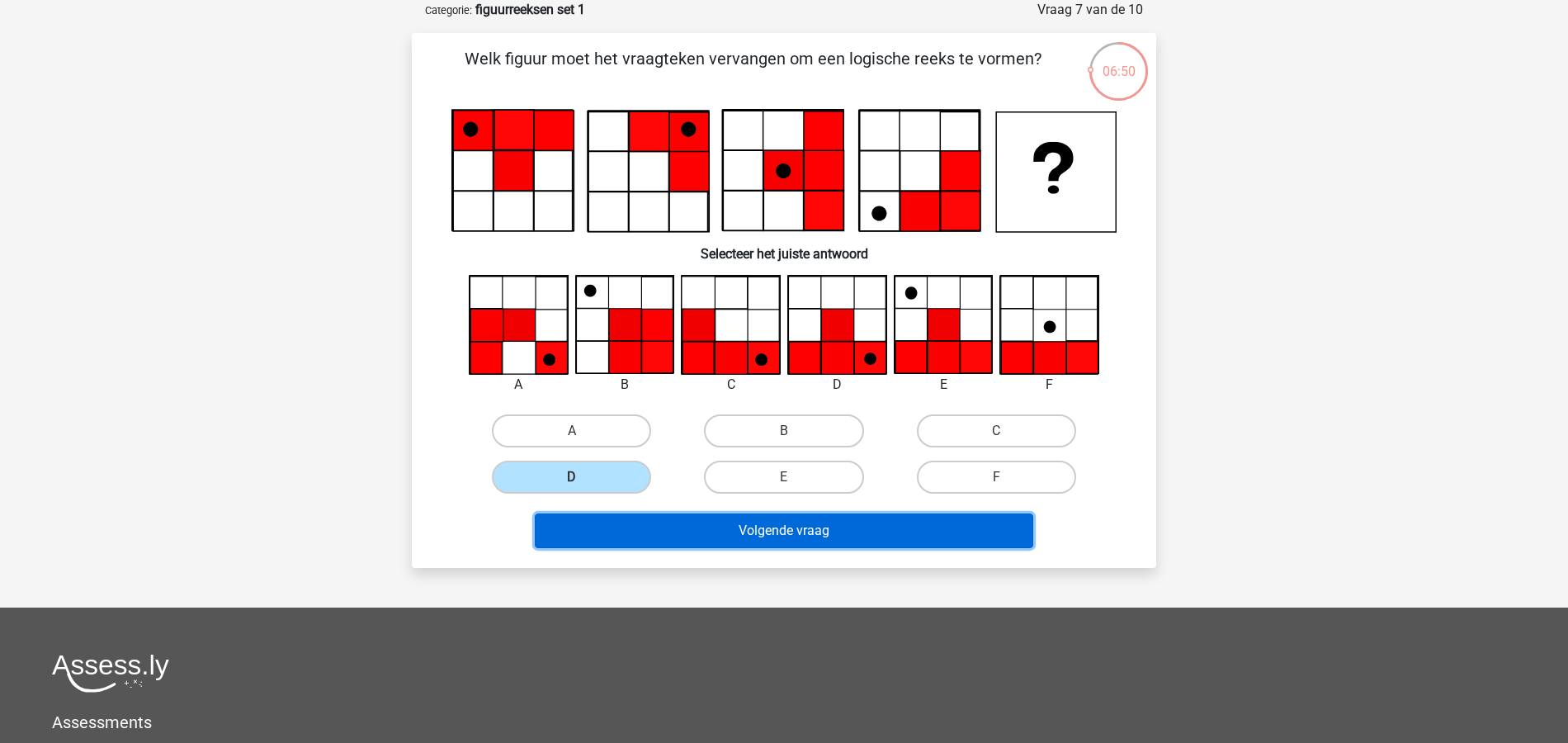
click at [871, 533] on button "Volgende vraag" at bounding box center [784, 531] width 500 height 35
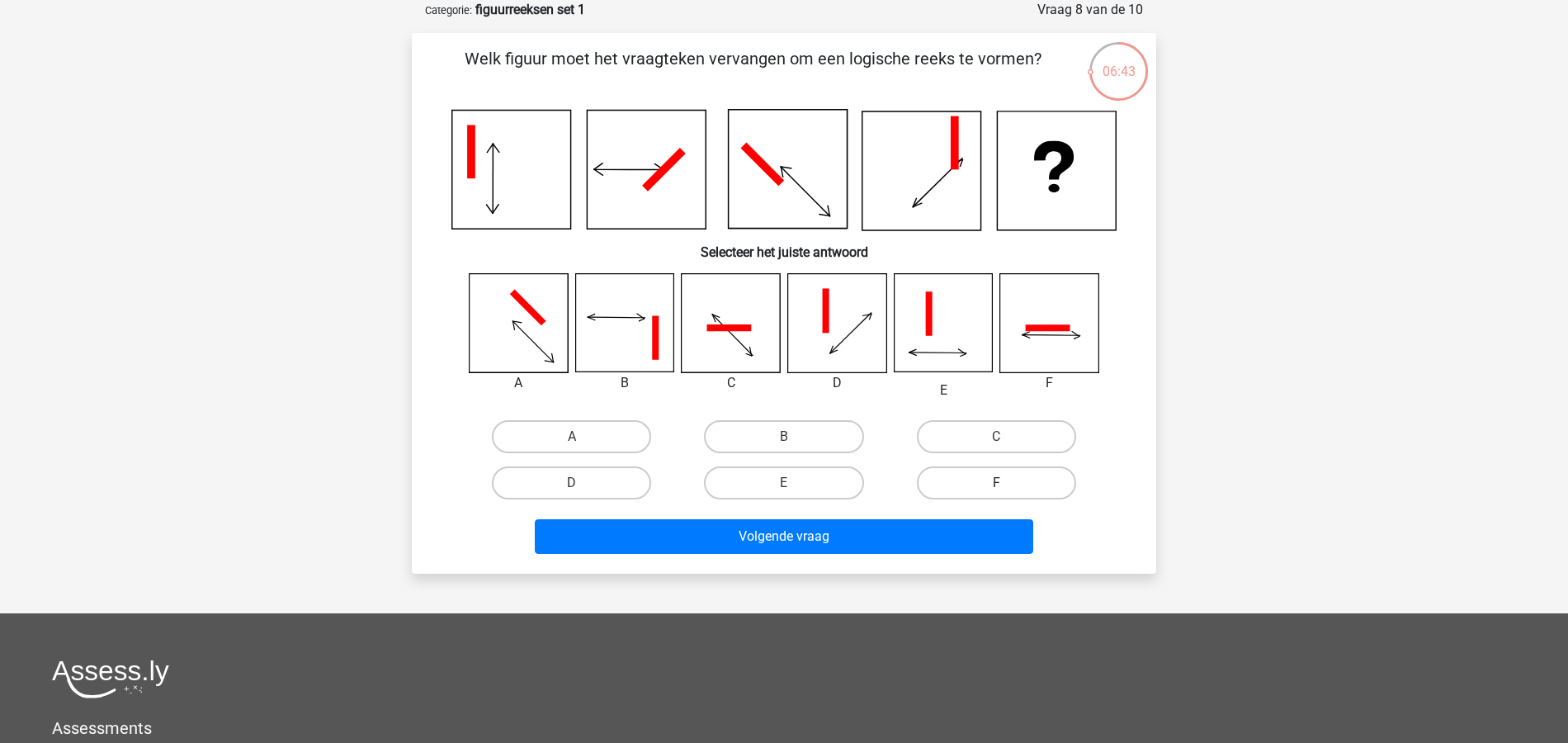
click at [1013, 470] on label "F" at bounding box center [996, 483] width 159 height 33
click at [1007, 483] on input "F" at bounding box center [1001, 487] width 10 height 10
radio input "true"
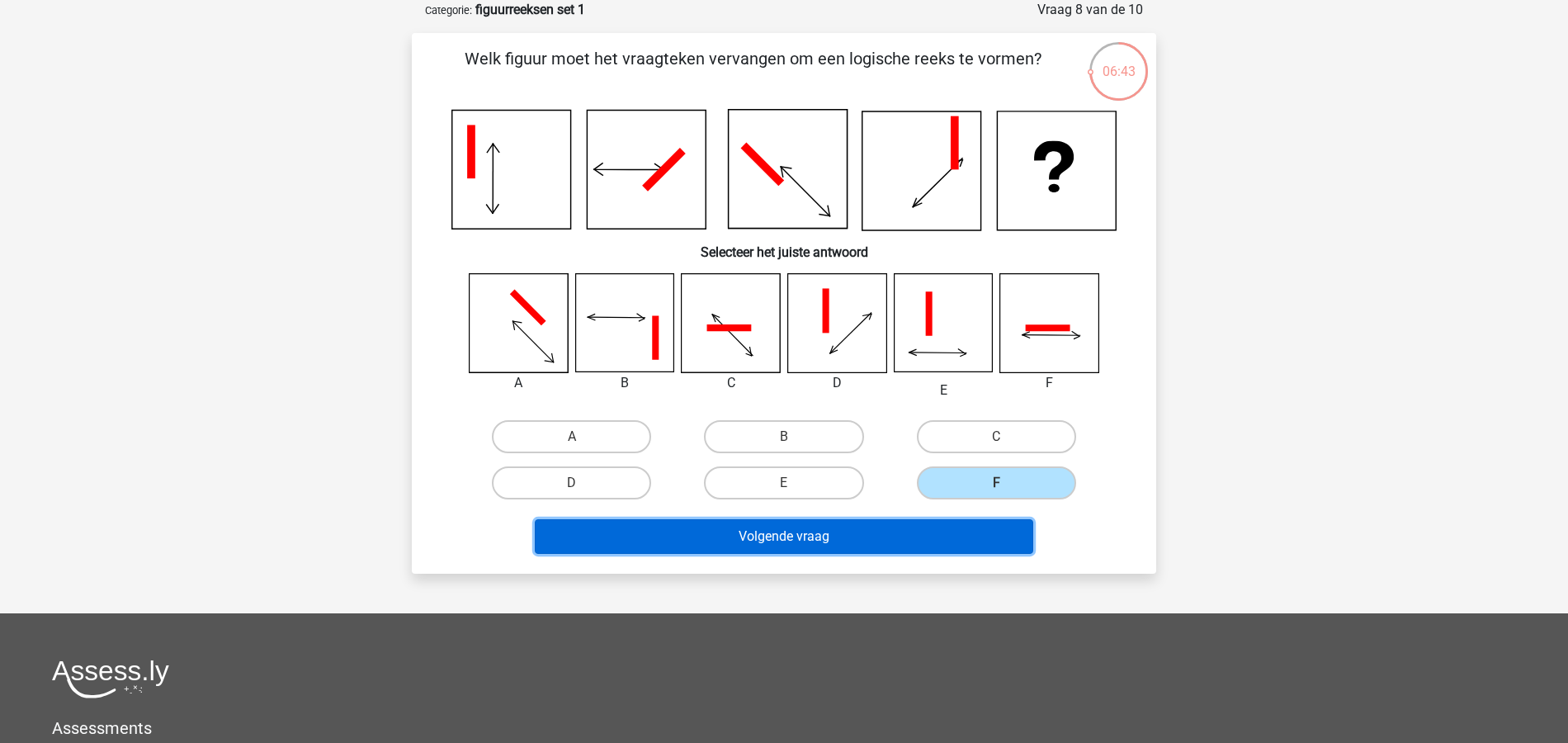
click at [982, 539] on button "Volgende vraag" at bounding box center [784, 537] width 500 height 35
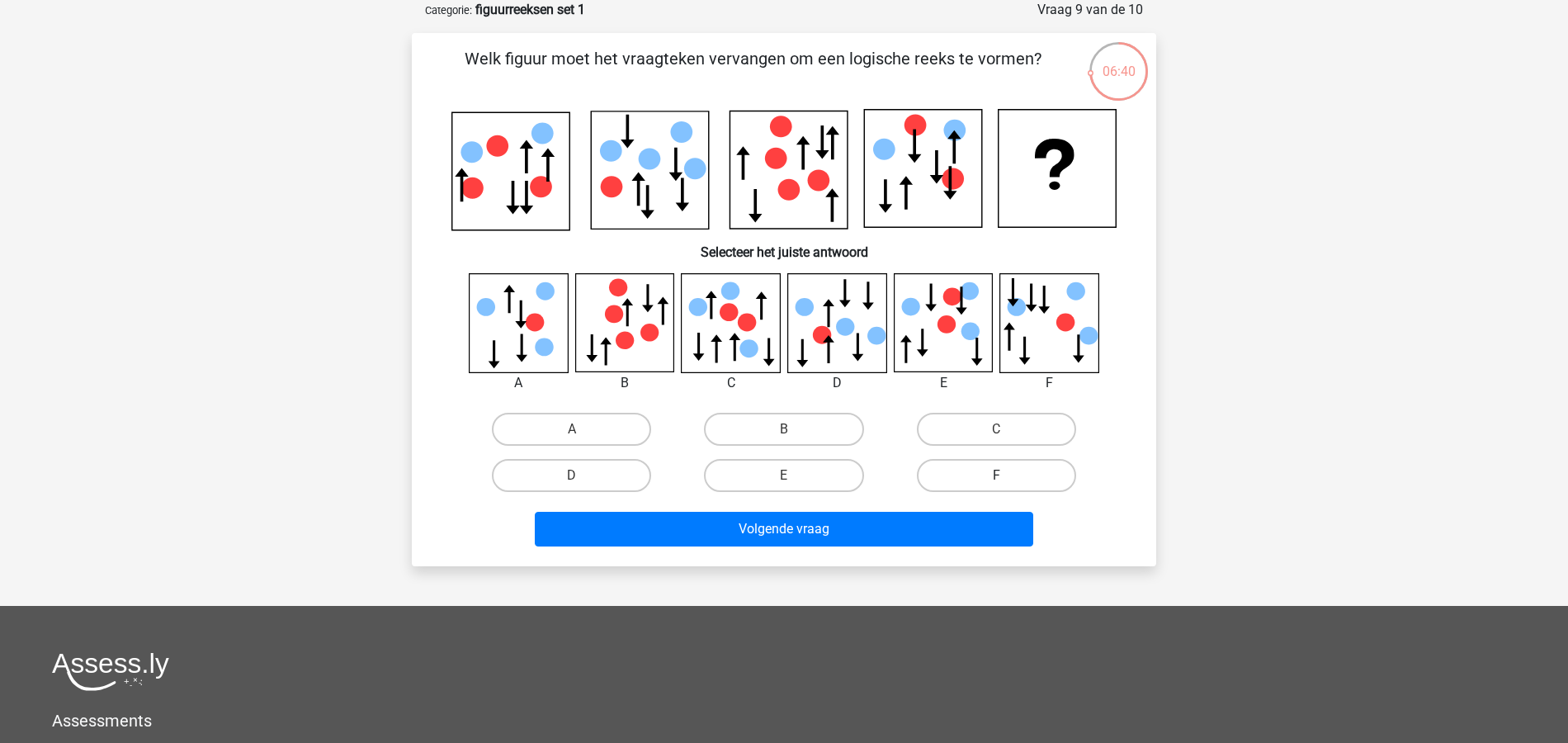
click at [1002, 466] on label "F" at bounding box center [996, 475] width 159 height 33
click at [1002, 475] on input "F" at bounding box center [1001, 480] width 10 height 10
radio input "true"
click at [549, 424] on label "A" at bounding box center [572, 429] width 159 height 33
click at [572, 430] on input "A" at bounding box center [576, 434] width 10 height 10
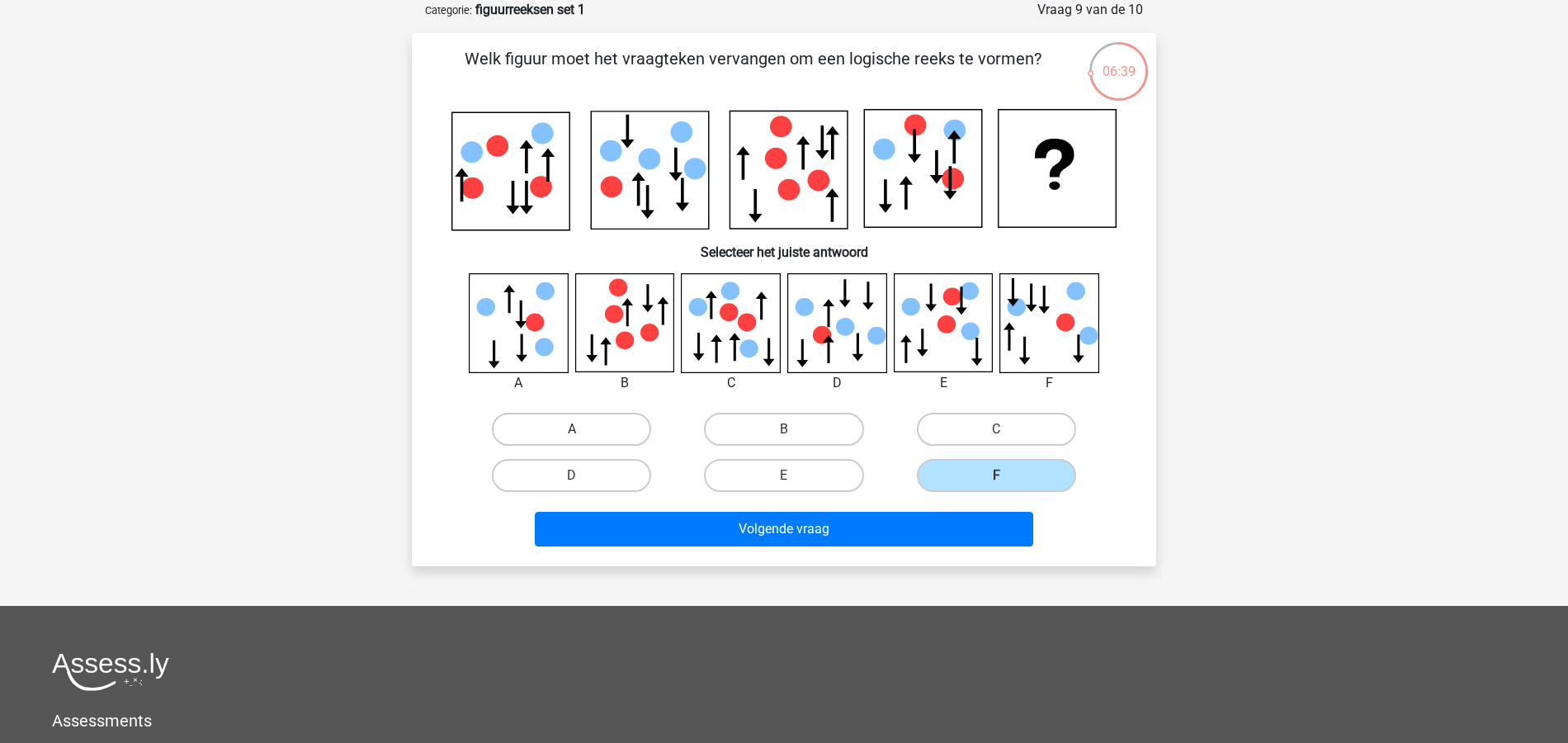
radio input "true"
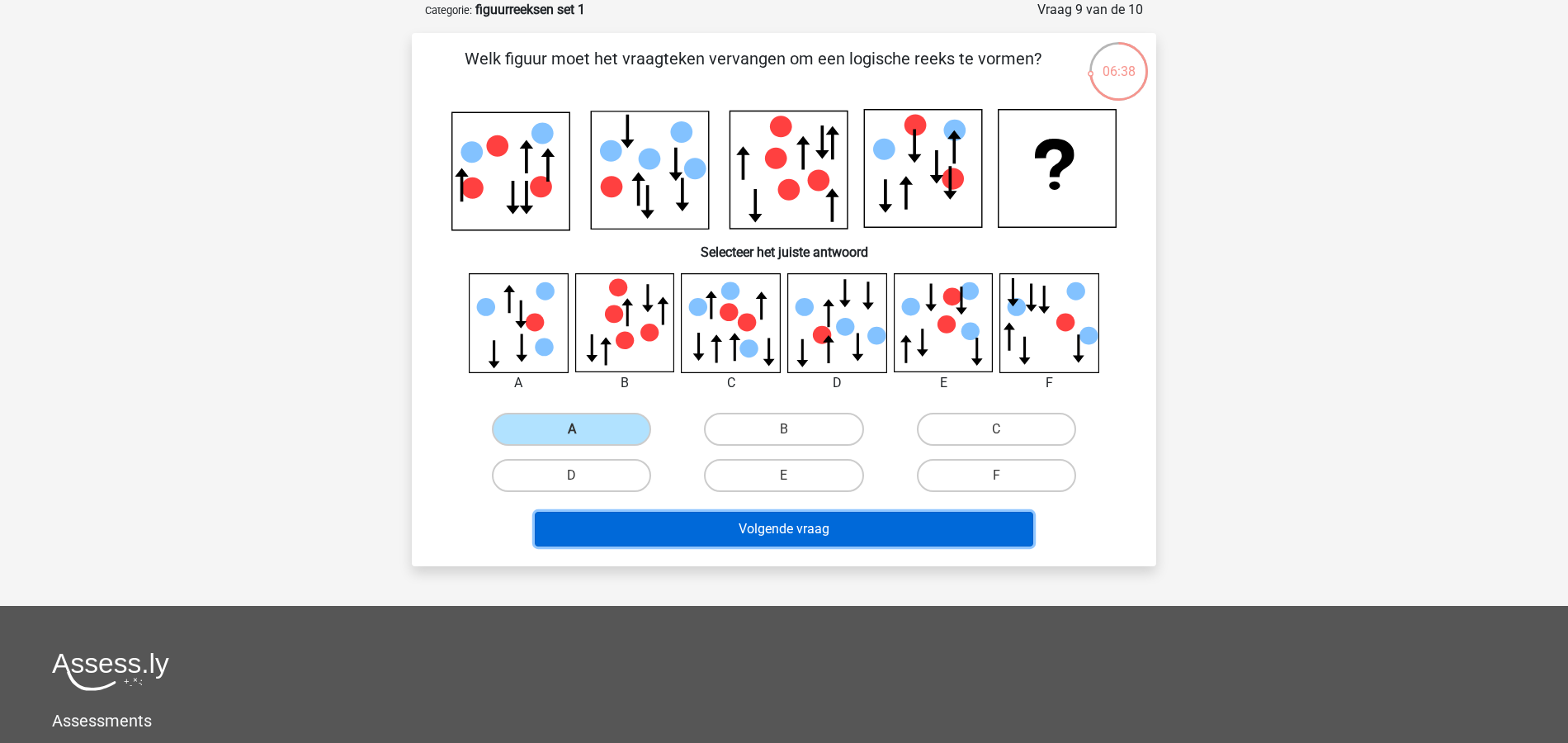
click at [855, 514] on button "Volgende vraag" at bounding box center [784, 529] width 500 height 35
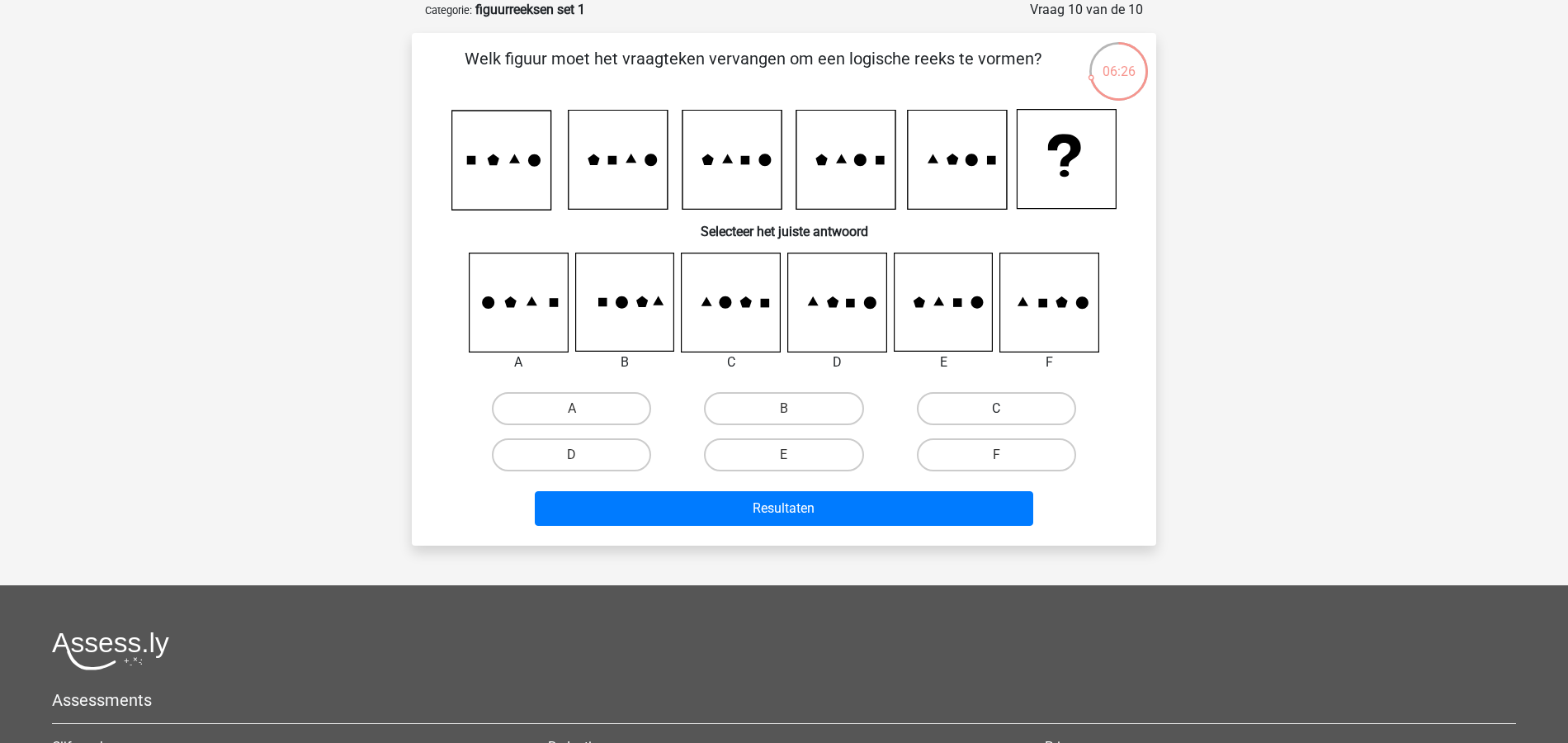
click at [1004, 399] on label "C" at bounding box center [996, 408] width 159 height 33
click at [1004, 409] on input "C" at bounding box center [1001, 414] width 10 height 10
radio input "true"
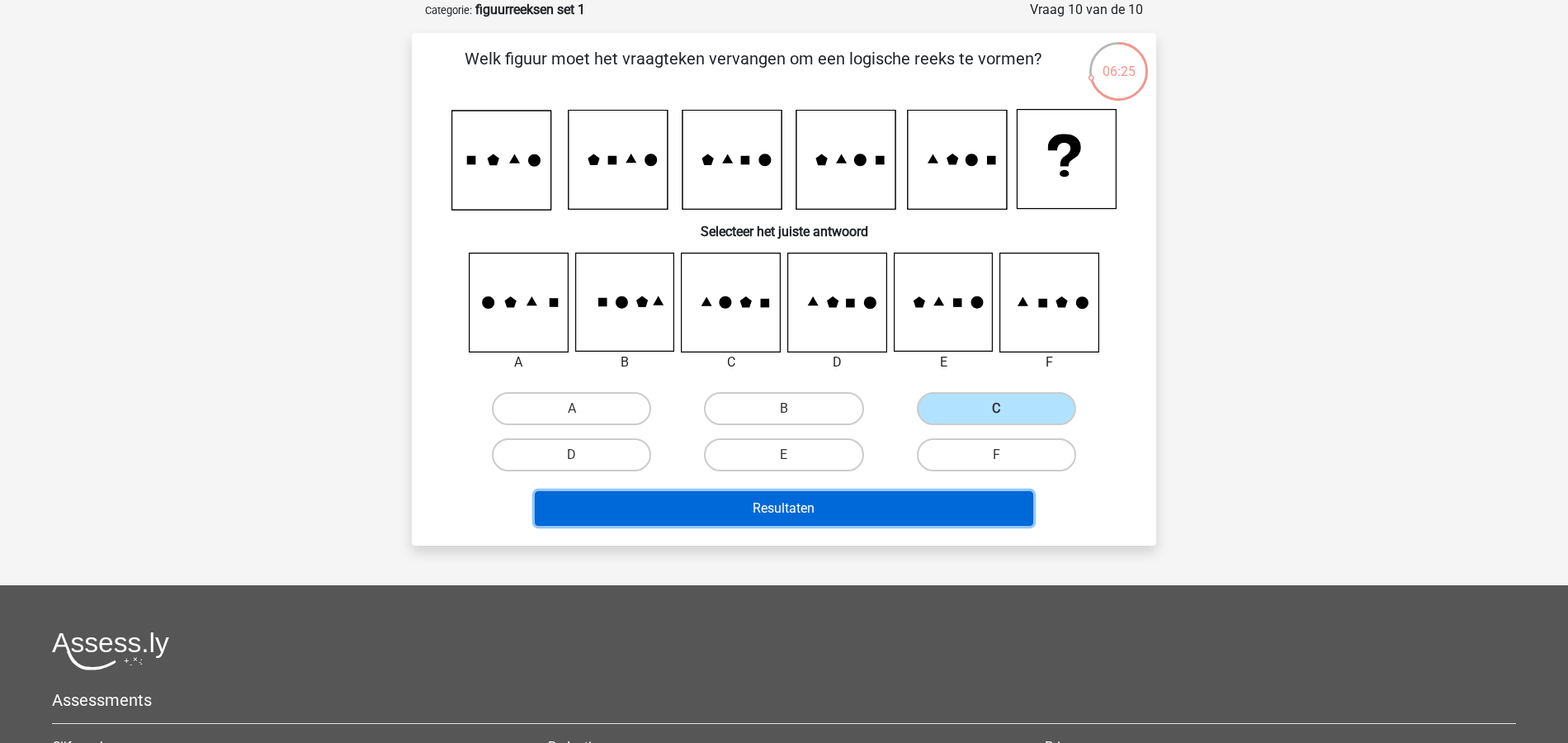
click at [925, 505] on button "Resultaten" at bounding box center [784, 508] width 500 height 35
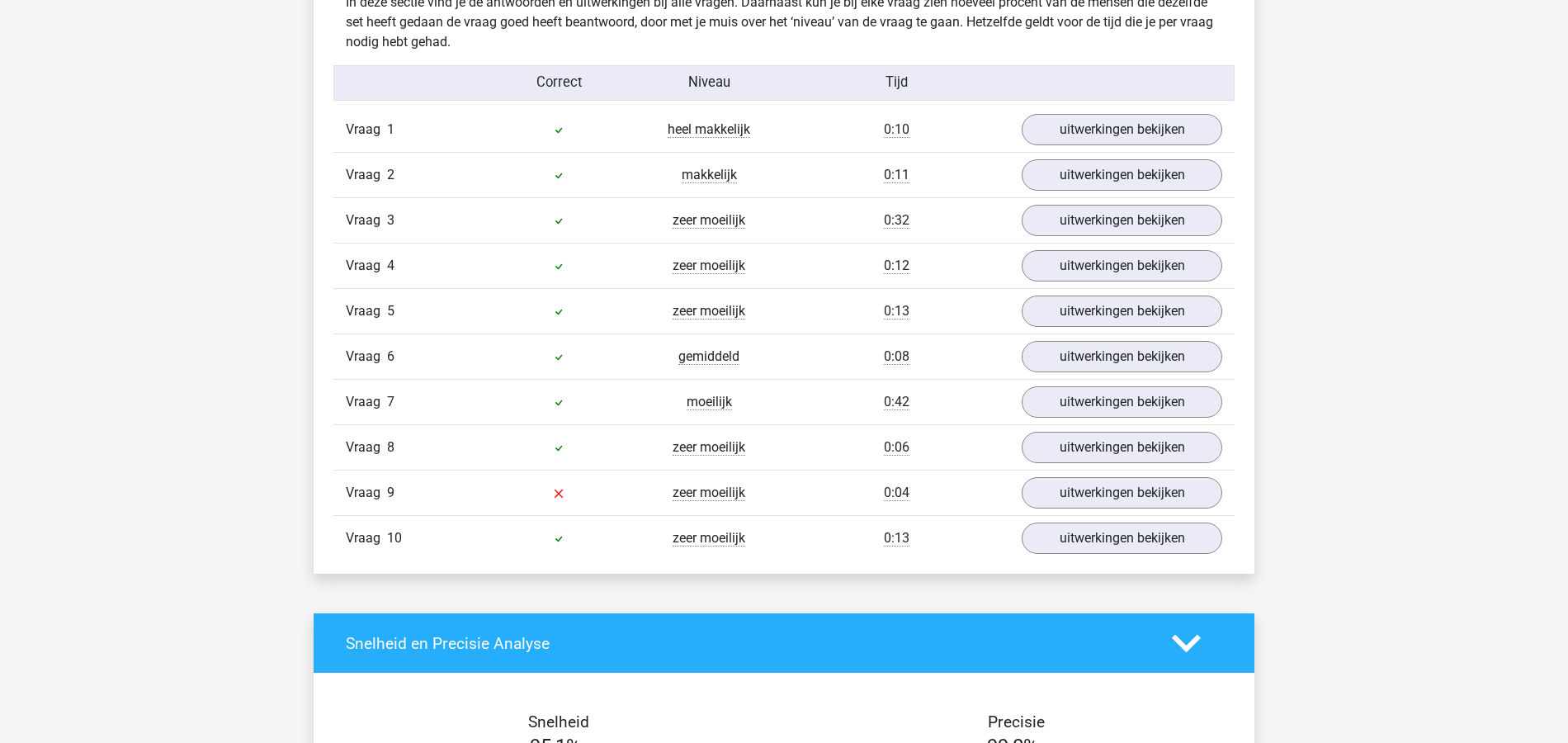
scroll to position [1321, 0]
click at [1116, 487] on link "uitwerkingen bekijken" at bounding box center [1121, 492] width 230 height 36
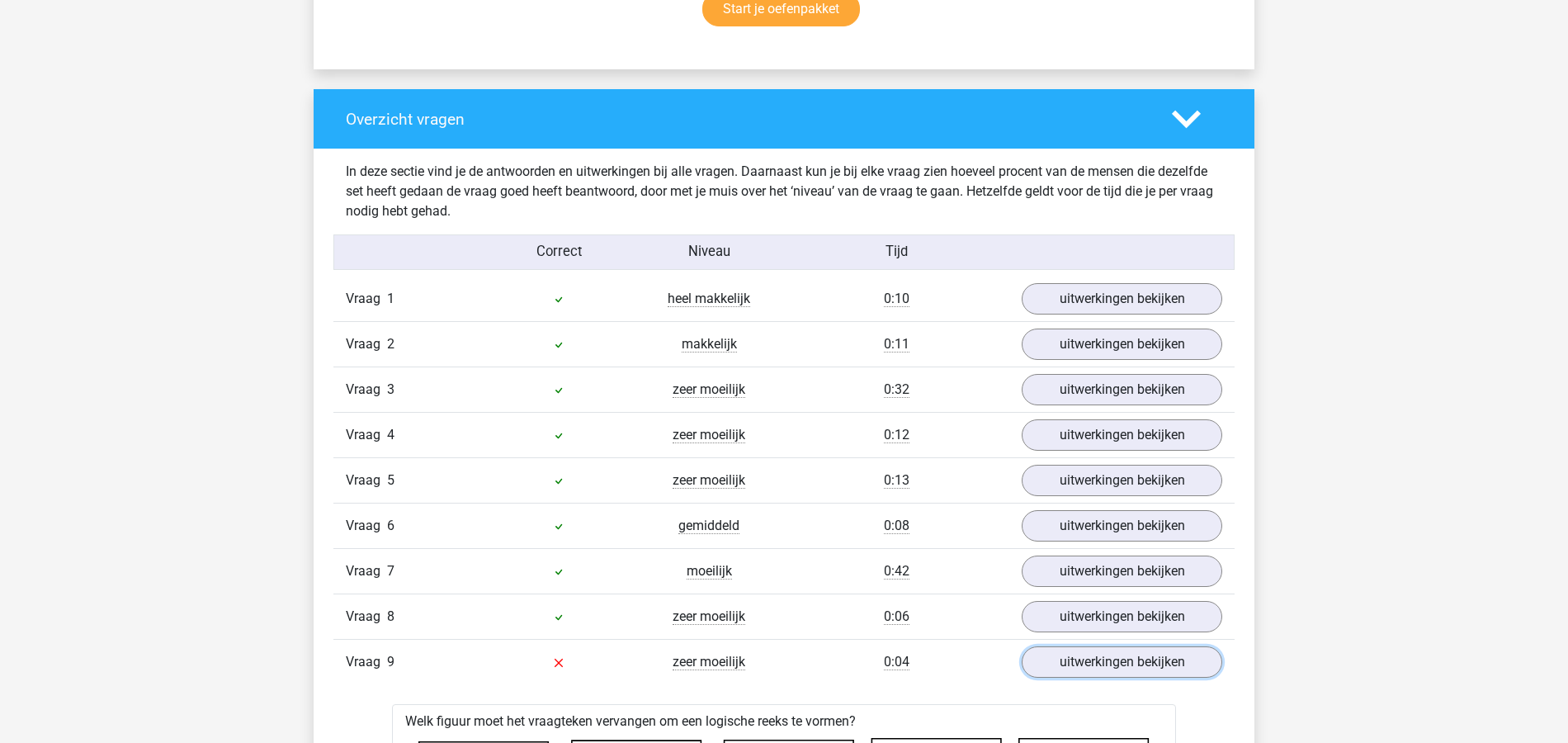
scroll to position [1101, 0]
